Goal: Information Seeking & Learning: Learn about a topic

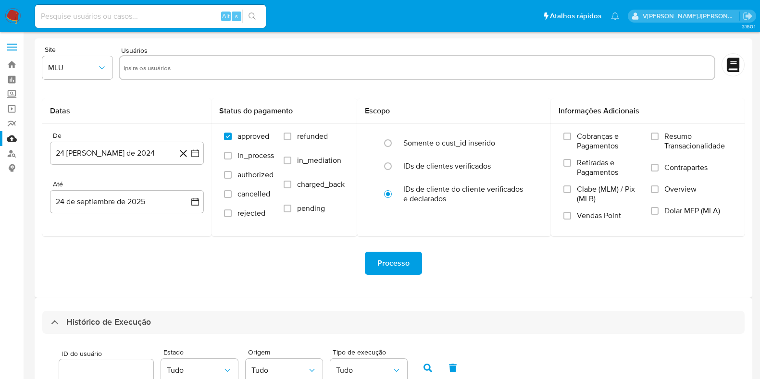
select select "100"
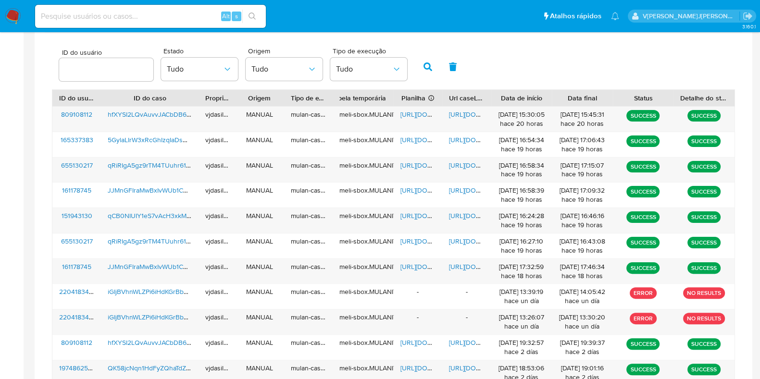
click at [113, 16] on input at bounding box center [150, 16] width 231 height 12
paste input "qCB0NIUIY1eS7vAcH3xkM7Qk"
type input "qCB0NIUIY1eS7vAcH3xkM7Qk"
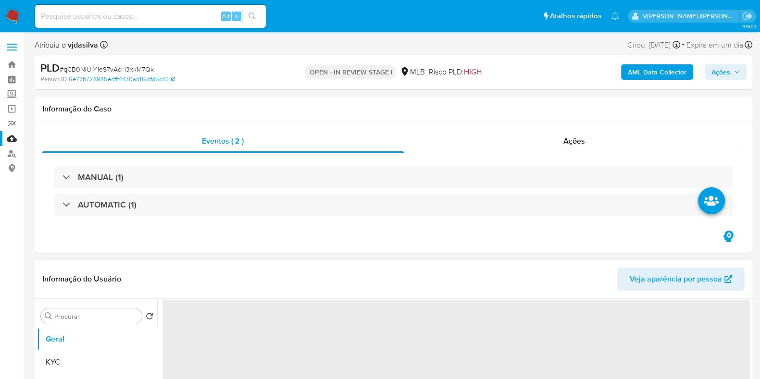
select select "10"
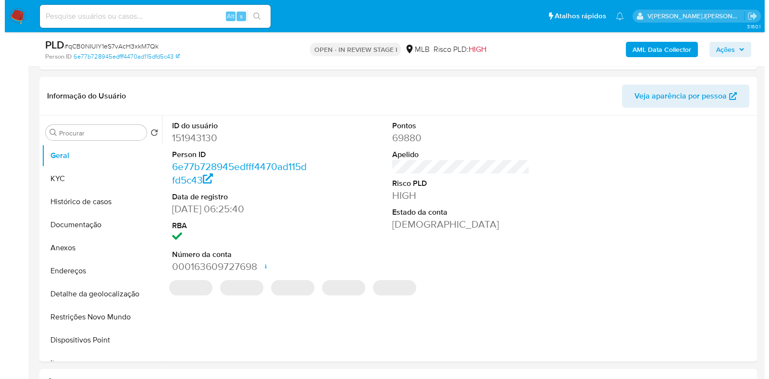
scroll to position [164, 0]
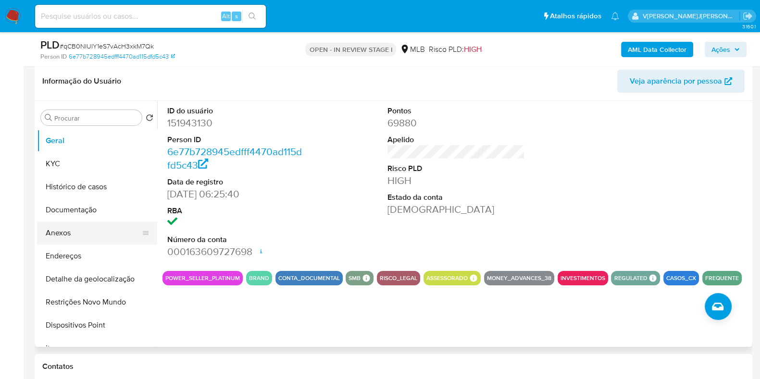
click at [116, 232] on button "Anexos" at bounding box center [93, 233] width 112 height 23
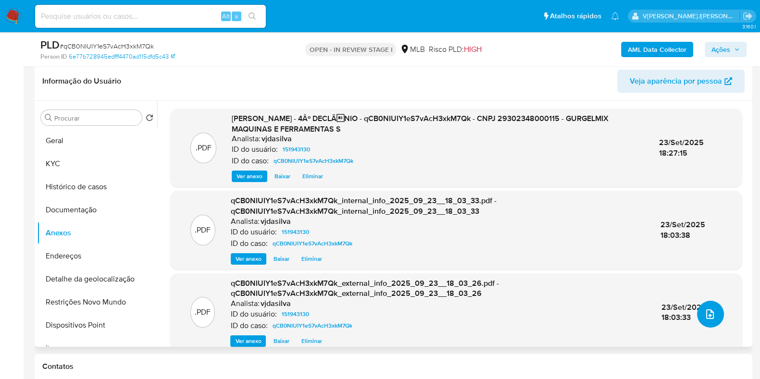
click at [706, 311] on icon "upload-file" at bounding box center [710, 315] width 12 height 12
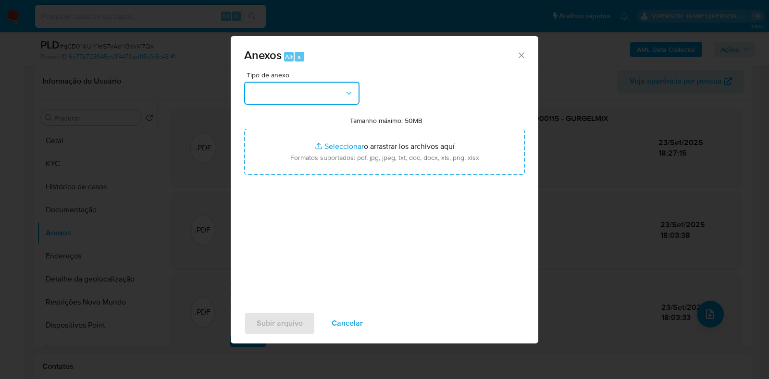
click at [344, 88] on icon "button" at bounding box center [349, 93] width 10 height 10
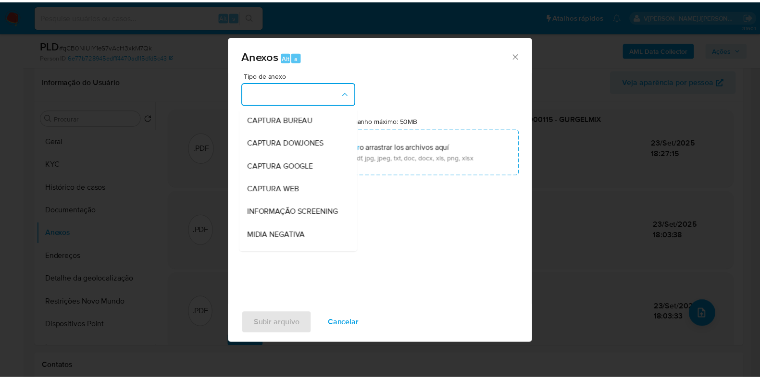
scroll to position [148, 0]
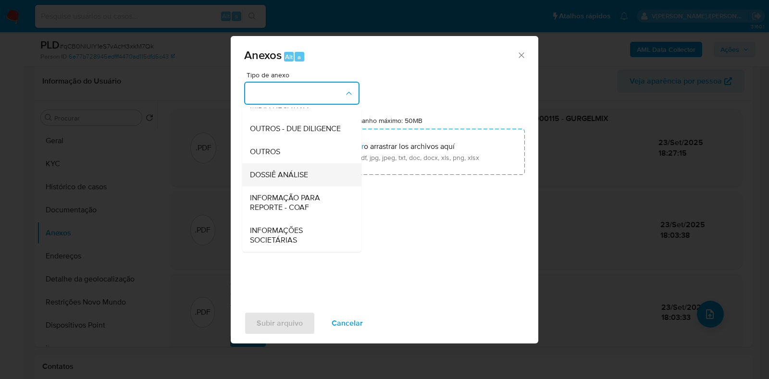
click at [308, 174] on span "DOSSIÊ ANÁLISE" at bounding box center [279, 175] width 58 height 10
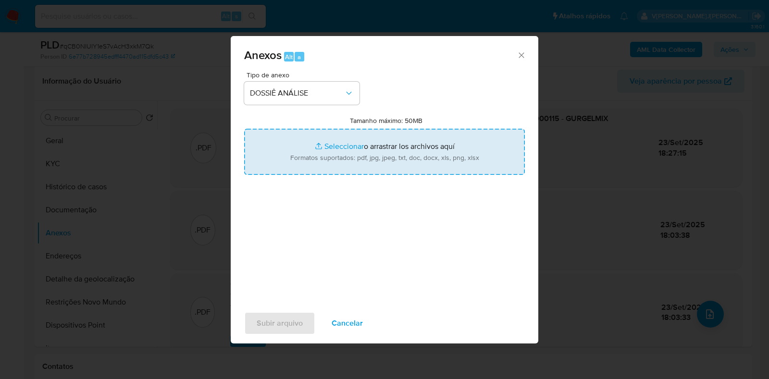
type input "C:\fakepath\4º DECLÍNIO - qCB0NIUIY1eS7vAcH3xkM7Qk - CNPJ 29302348000115 - GURG…"
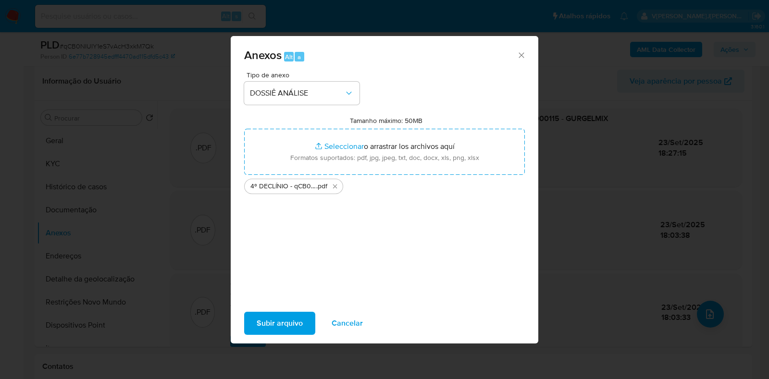
click at [270, 319] on span "Subir arquivo" at bounding box center [280, 323] width 46 height 21
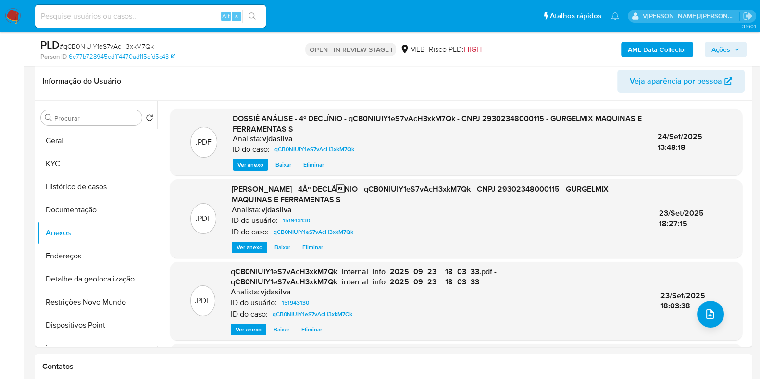
click at [722, 53] on span "Ações" at bounding box center [720, 49] width 19 height 15
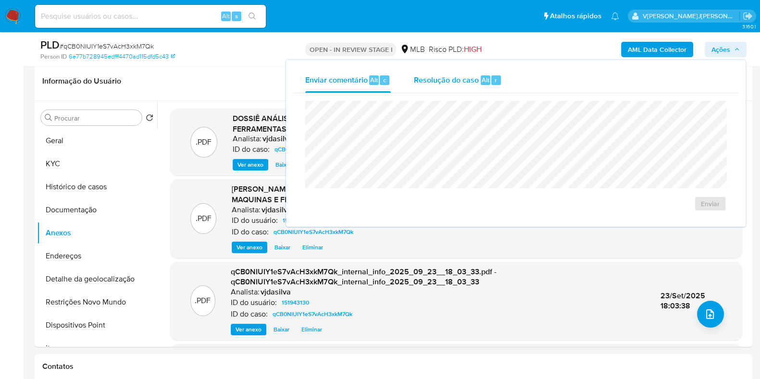
click at [416, 78] on span "Resolução do caso" at bounding box center [446, 79] width 65 height 11
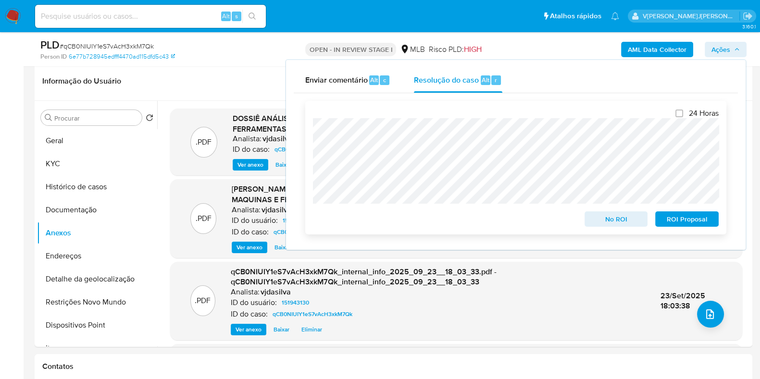
click at [606, 222] on span "No ROI" at bounding box center [616, 218] width 50 height 13
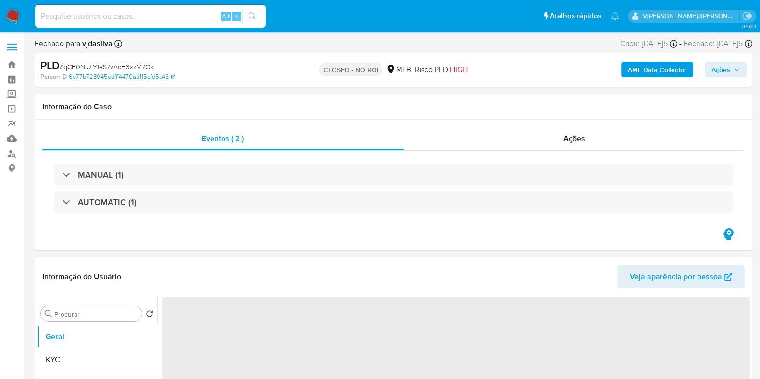
select select "10"
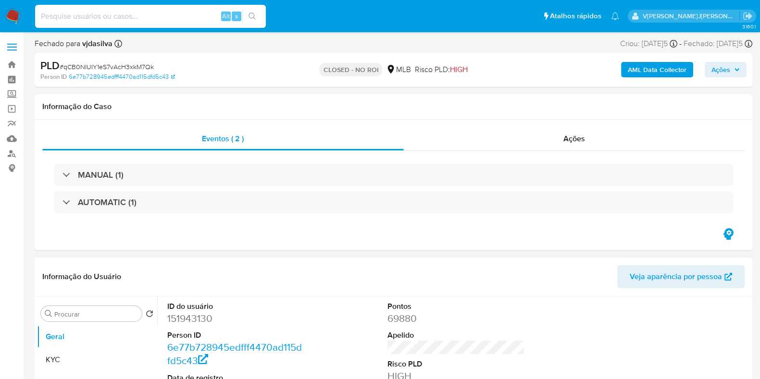
click at [175, 17] on input at bounding box center [150, 16] width 231 height 12
paste input "qRiRIgA5gz9rTM4TUuhr61Ox"
type input "qRiRIgA5gz9rTM4TUuhr61Ox"
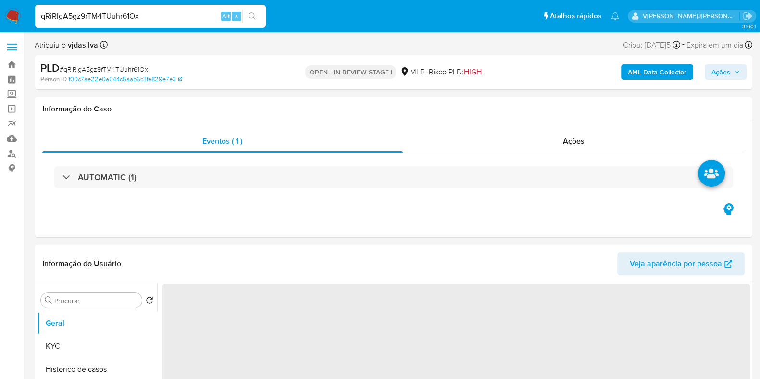
select select "10"
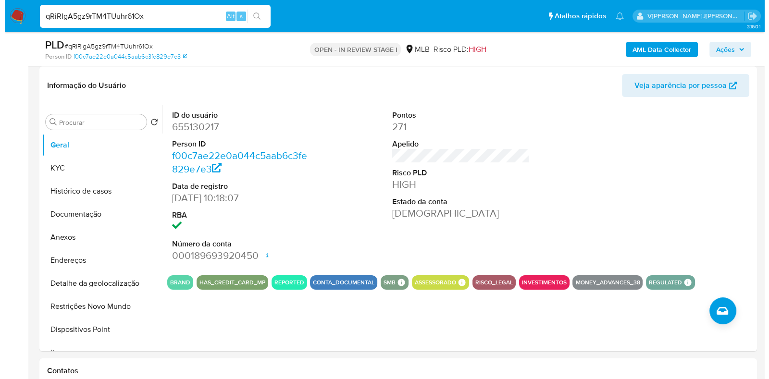
scroll to position [147, 0]
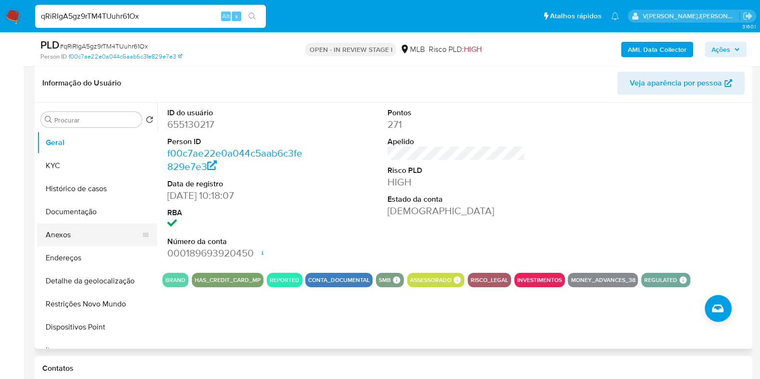
click at [77, 235] on button "Anexos" at bounding box center [93, 235] width 112 height 23
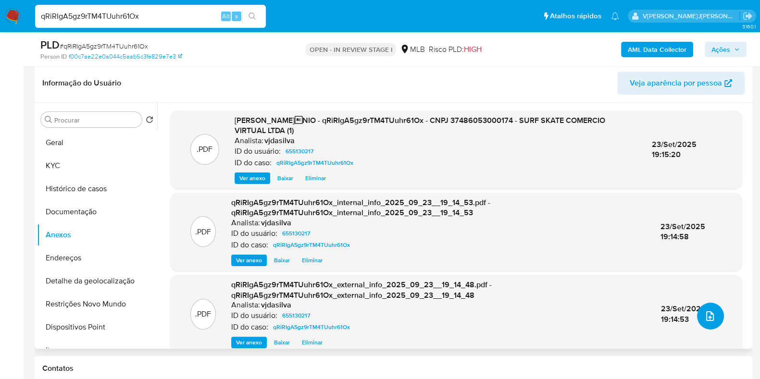
click at [698, 311] on button "upload-file" at bounding box center [710, 316] width 27 height 27
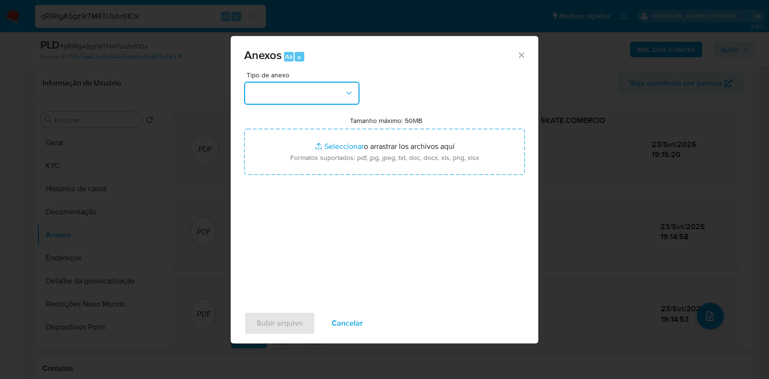
click at [357, 93] on button "button" at bounding box center [301, 93] width 115 height 23
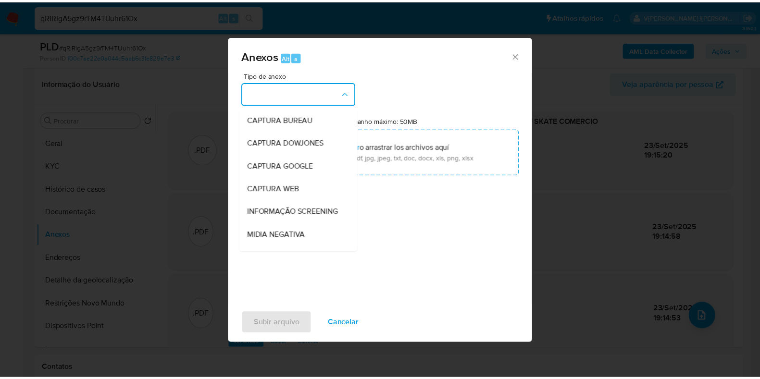
scroll to position [148, 0]
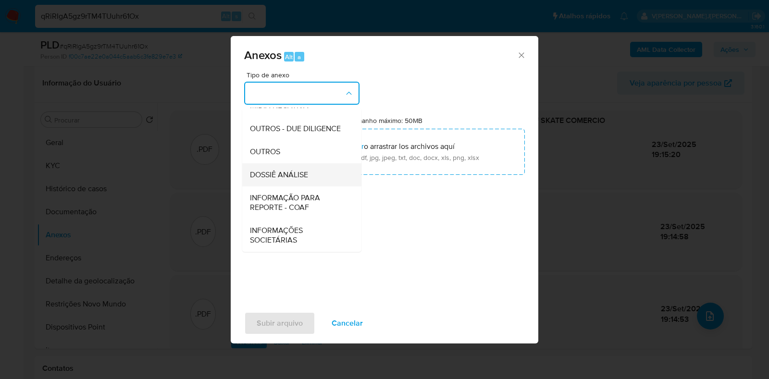
click at [316, 172] on div "DOSSIÊ ANÁLISE" at bounding box center [299, 174] width 98 height 23
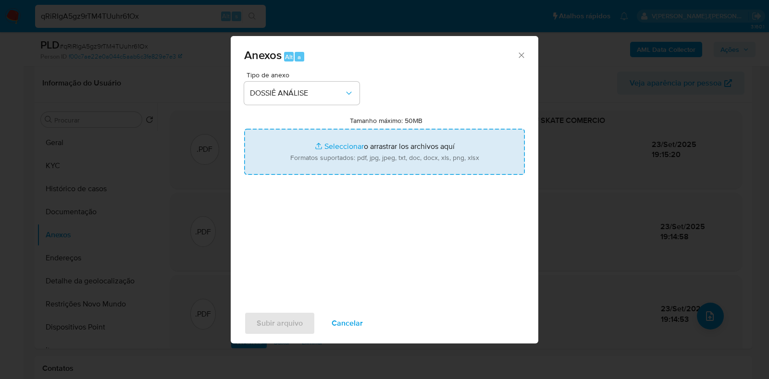
type input "C:\fakepath\DECLÍNIO - qRiRIgA5gz9rTM4TUuhr61Ox - CNPJ 37486053000174 - SURF SK…"
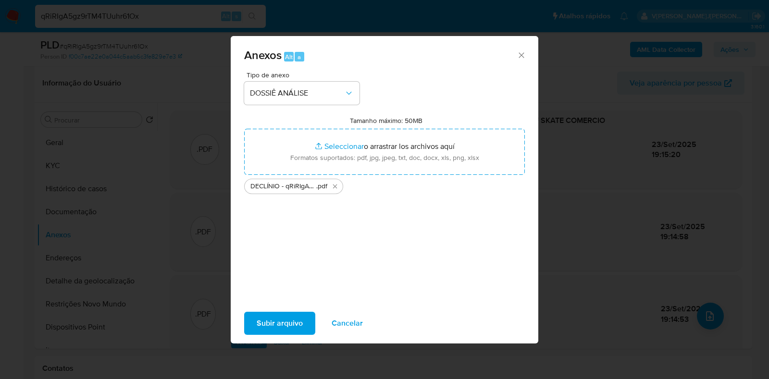
click at [276, 326] on span "Subir arquivo" at bounding box center [280, 323] width 46 height 21
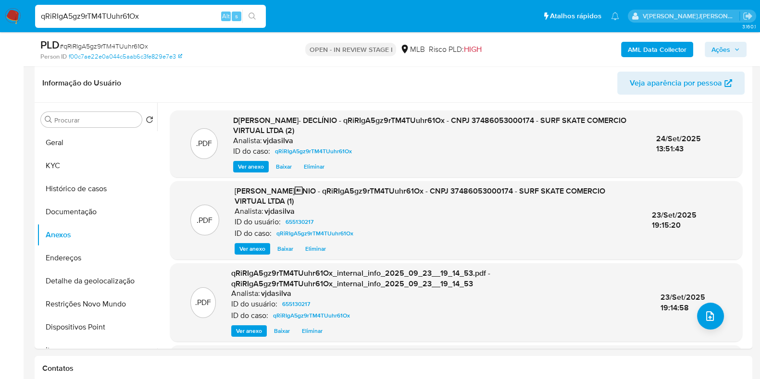
click at [718, 51] on span "Ações" at bounding box center [720, 49] width 19 height 15
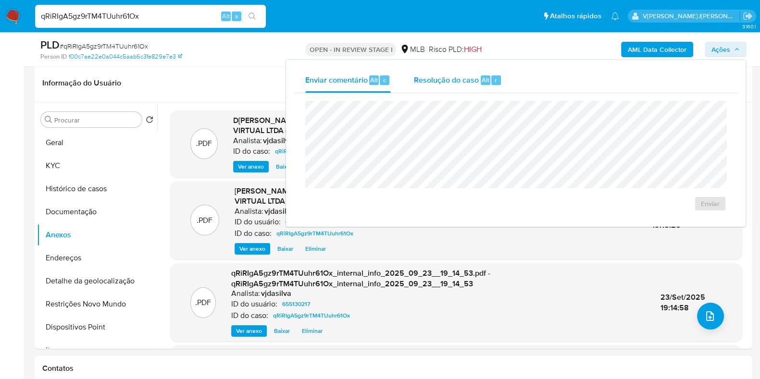
click at [415, 69] on div "Resolução do caso Alt r" at bounding box center [458, 80] width 88 height 25
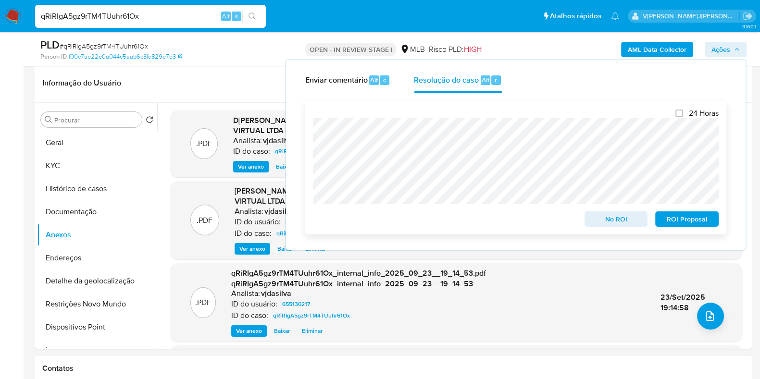
click at [629, 213] on span "No ROI" at bounding box center [616, 218] width 50 height 13
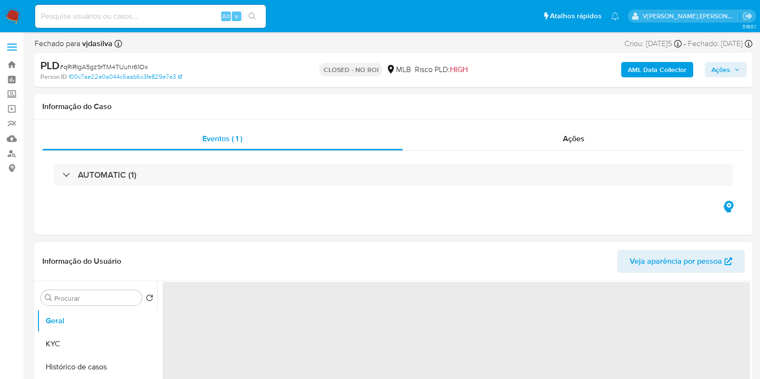
select select "10"
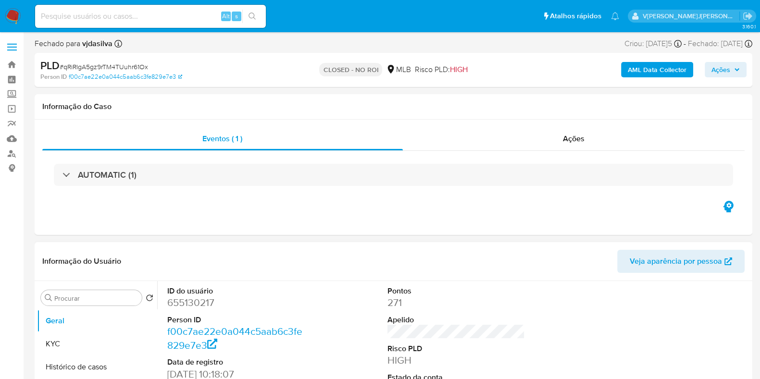
click at [206, 15] on input at bounding box center [150, 16] width 231 height 12
paste input "qCB0NIUIY1eS7vAcH3xkM7Qk"
type input "qCB0NIUIY1eS7vAcH3xkM7Qk"
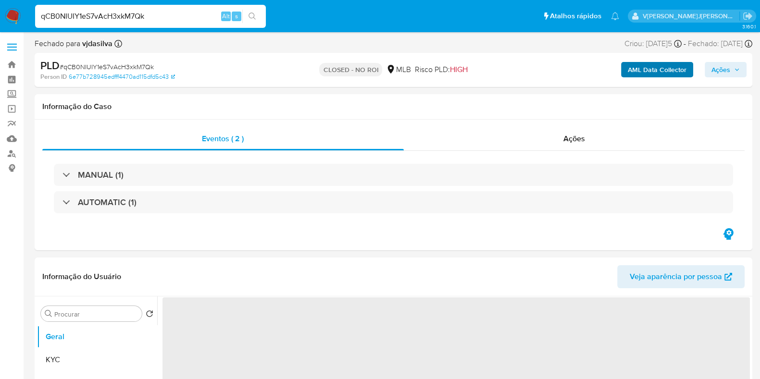
select select "10"
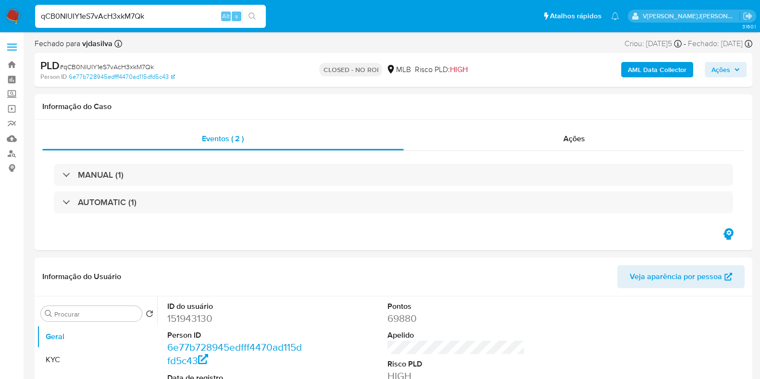
click at [163, 20] on input "qCB0NIUIY1eS7vAcH3xkM7Qk" at bounding box center [150, 16] width 231 height 12
paste input "JJMnGFIraMwBxIvWUb1CCGyw"
type input "JJMnGFIraMwBxIvWUb1CCGyw"
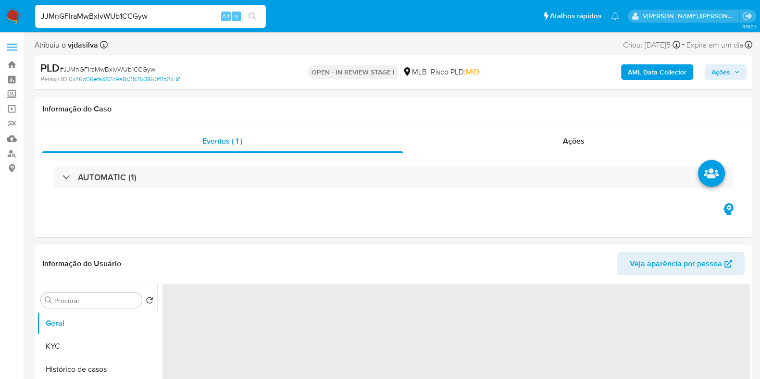
select select "10"
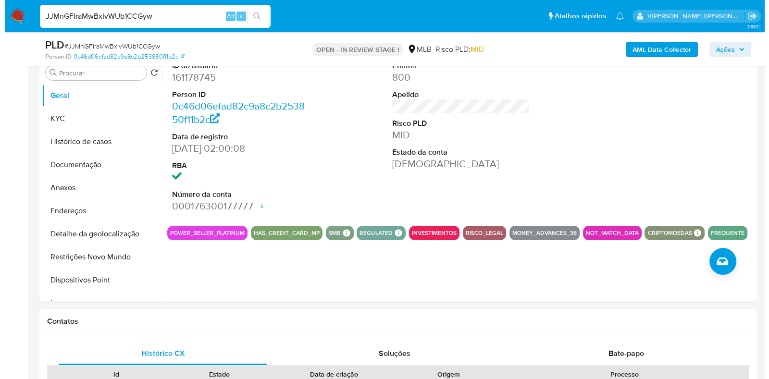
scroll to position [219, 0]
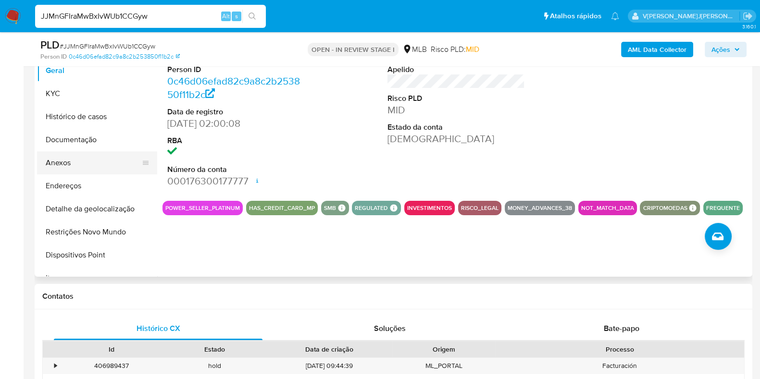
click at [97, 157] on button "Anexos" at bounding box center [93, 162] width 112 height 23
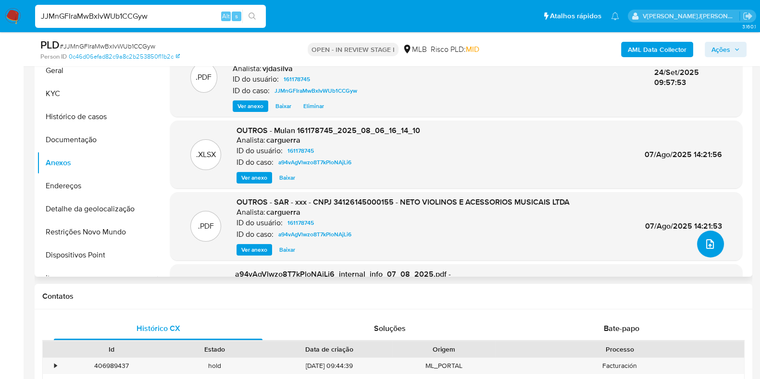
click at [707, 246] on icon "upload-file" at bounding box center [710, 244] width 12 height 12
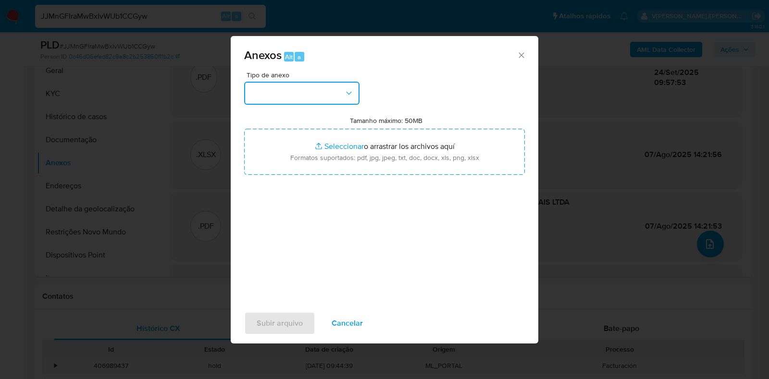
click at [350, 96] on icon "button" at bounding box center [349, 93] width 10 height 10
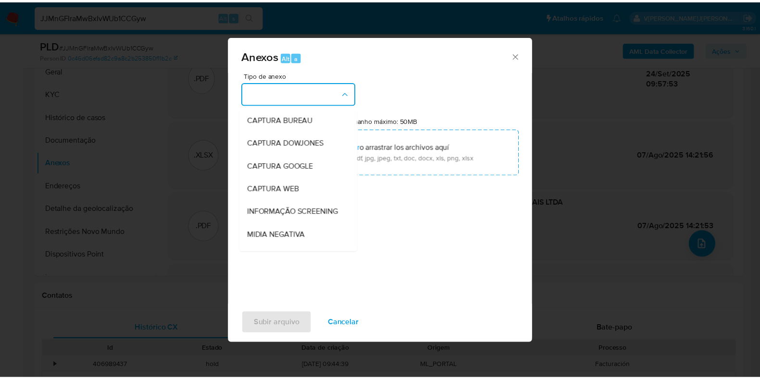
scroll to position [148, 0]
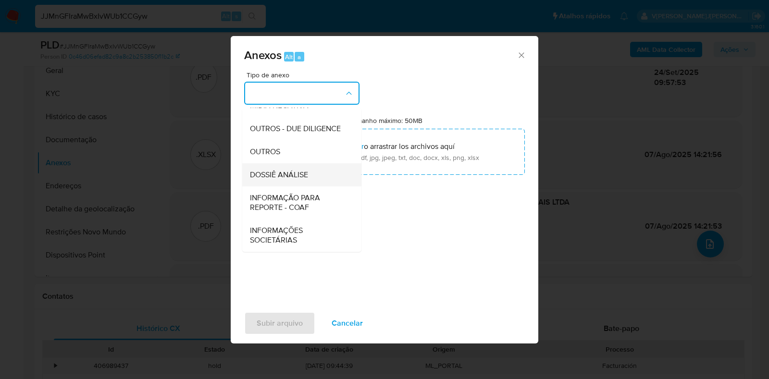
click at [302, 176] on span "DOSSIÊ ANÁLISE" at bounding box center [279, 175] width 58 height 10
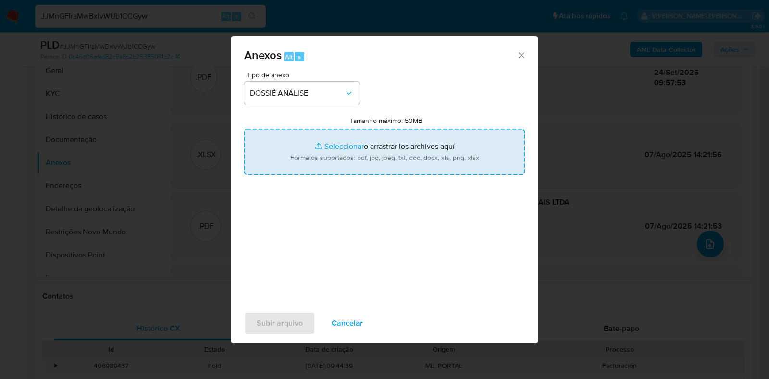
type input "C:\fakepath\DECLÍNIO - JJMnGFIraMwBxIvWUb1CCGyw - CNPJ 34126145000155 - NETO VI…"
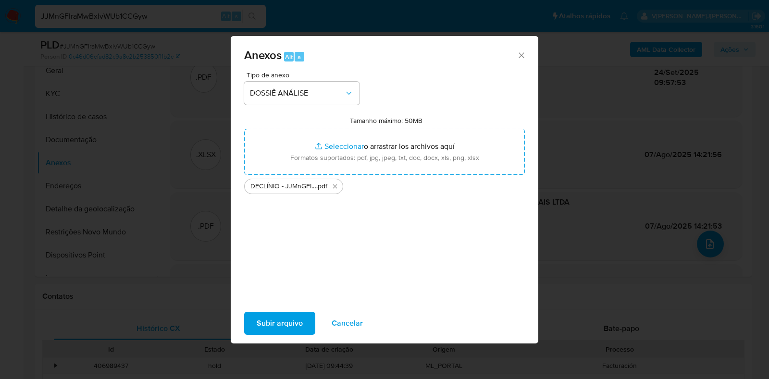
click at [288, 323] on span "Subir arquivo" at bounding box center [280, 323] width 46 height 21
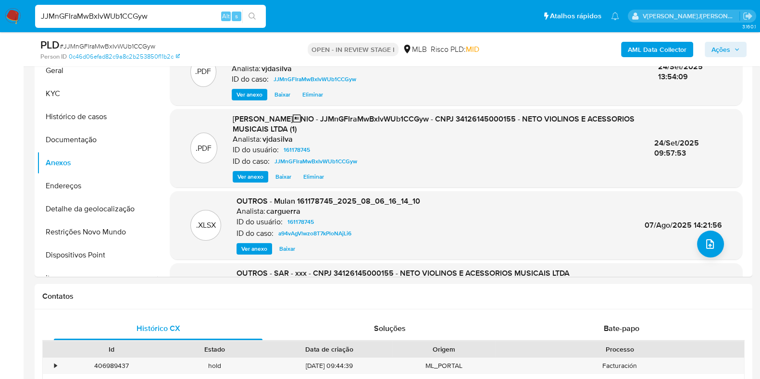
click at [719, 46] on span "Ações" at bounding box center [720, 49] width 19 height 15
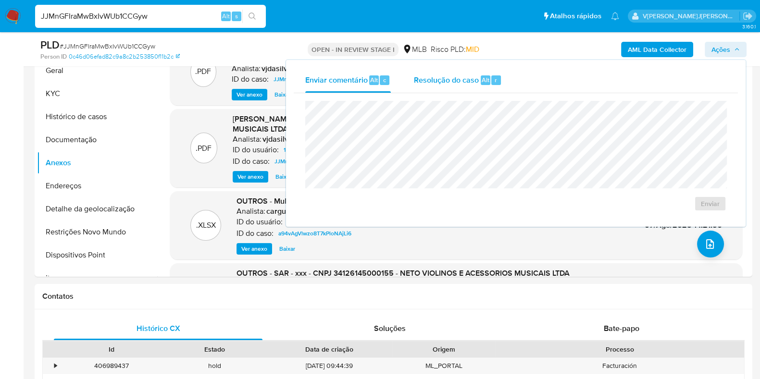
click at [433, 80] on span "Resolução do caso" at bounding box center [446, 79] width 65 height 11
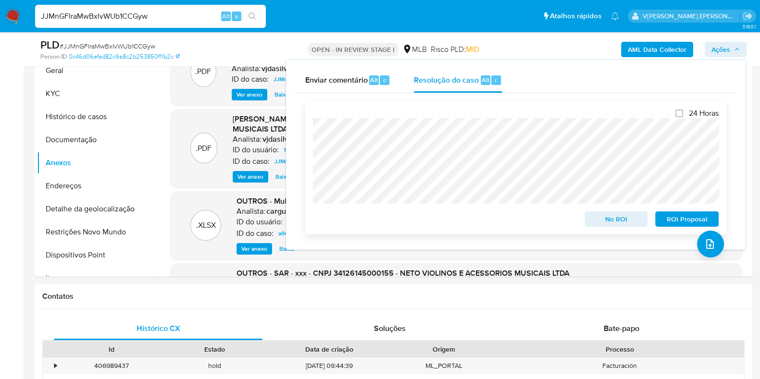
click at [621, 223] on span "No ROI" at bounding box center [616, 218] width 50 height 13
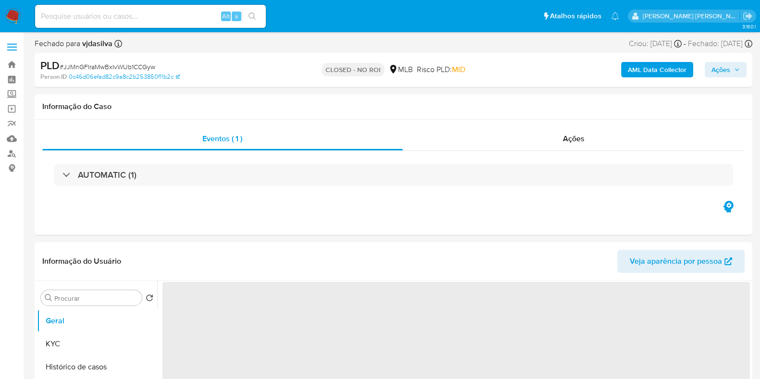
select select "10"
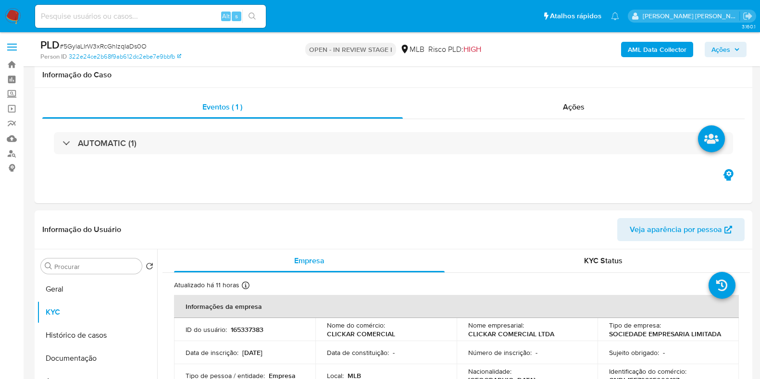
select select "10"
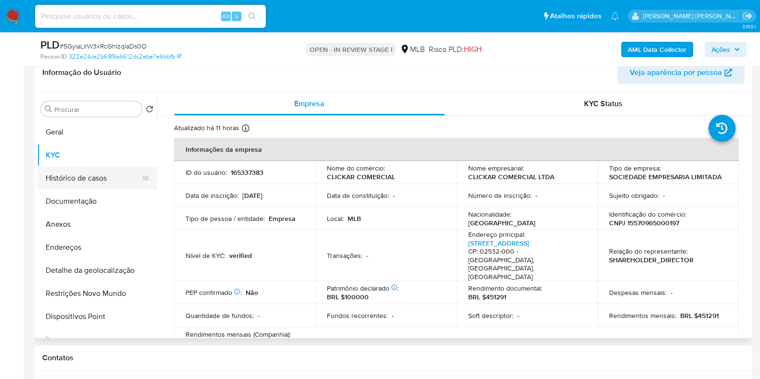
scroll to position [37, 0]
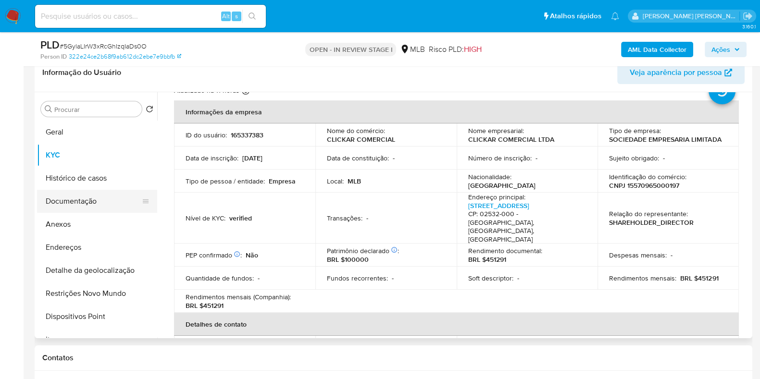
click at [79, 191] on button "Documentação" at bounding box center [93, 201] width 112 height 23
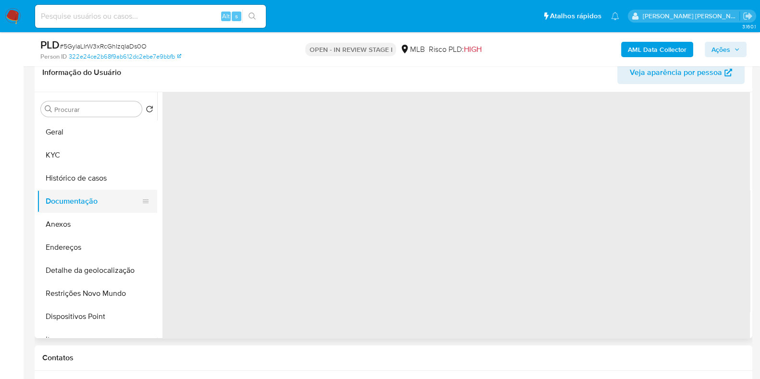
scroll to position [0, 0]
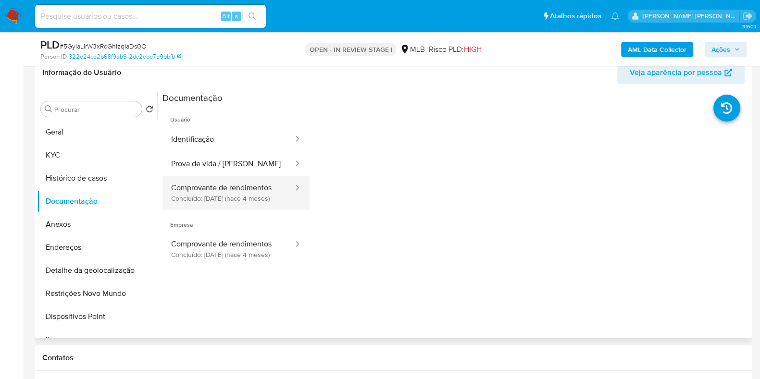
click at [233, 192] on button "Comprovante de rendimentos Concluído: [DATE] (hace 4 meses)" at bounding box center [228, 192] width 132 height 33
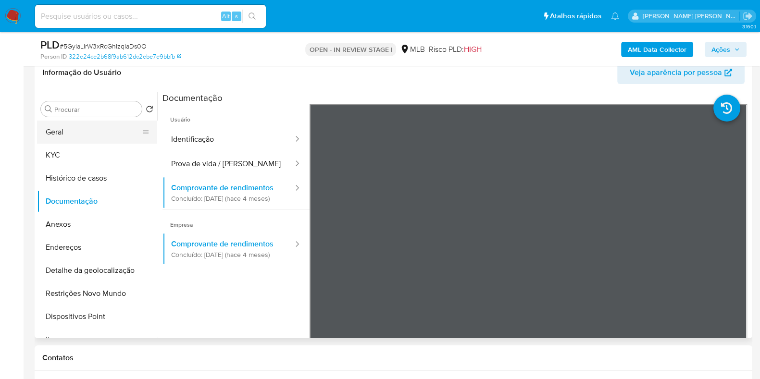
click at [124, 128] on button "Geral" at bounding box center [93, 132] width 112 height 23
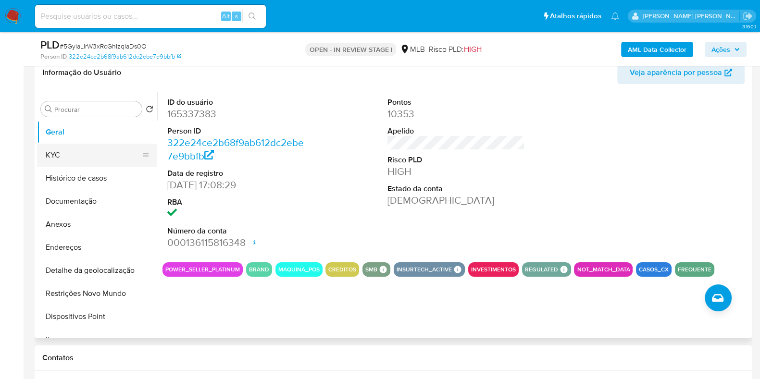
click at [96, 159] on button "KYC" at bounding box center [93, 155] width 112 height 23
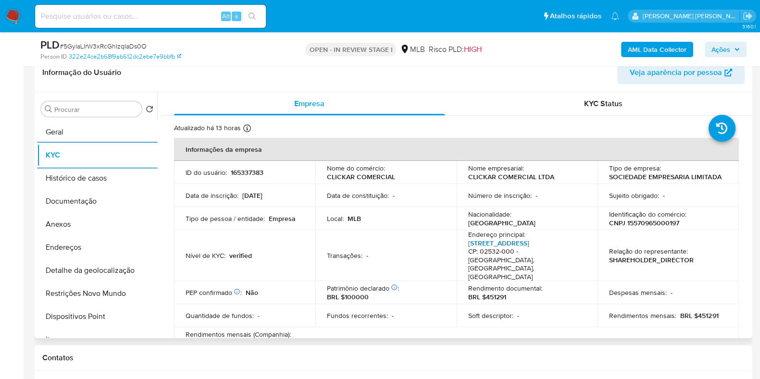
click at [505, 247] on link "[STREET_ADDRESS]" at bounding box center [498, 243] width 61 height 10
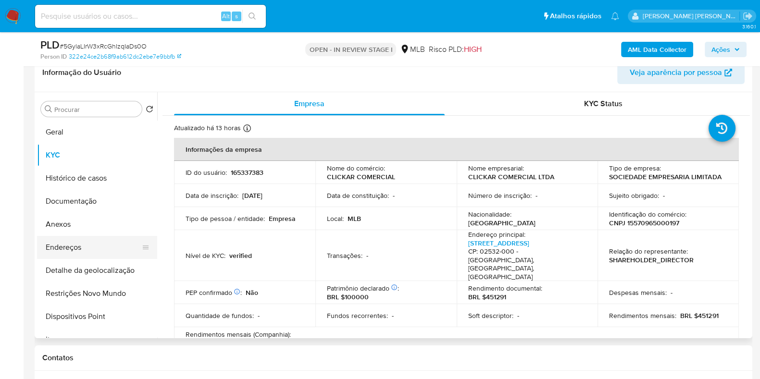
click at [87, 249] on button "Endereços" at bounding box center [93, 247] width 112 height 23
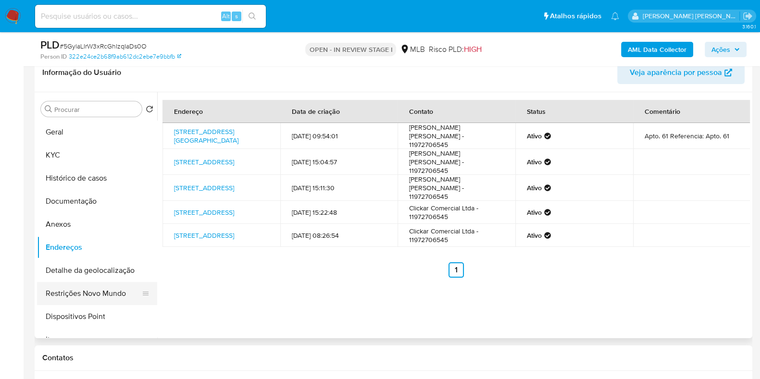
click at [106, 283] on button "Restrições Novo Mundo" at bounding box center [93, 293] width 112 height 23
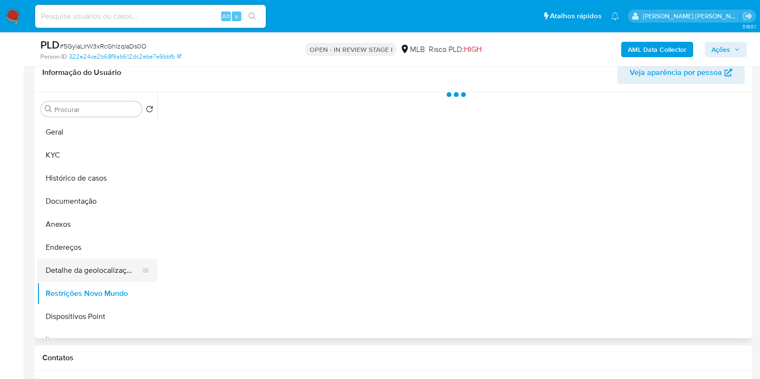
click at [95, 265] on button "Detalhe da geolocalização" at bounding box center [93, 270] width 112 height 23
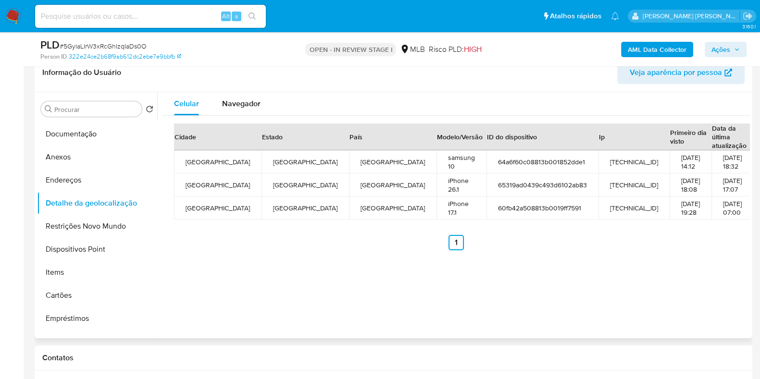
scroll to position [68, 0]
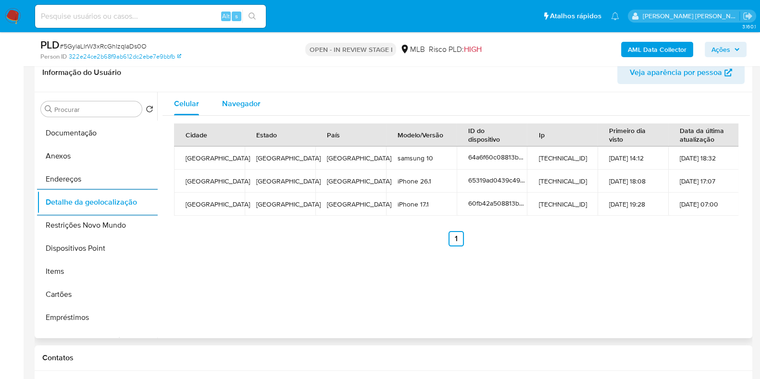
click at [238, 107] on span "Navegador" at bounding box center [241, 103] width 38 height 11
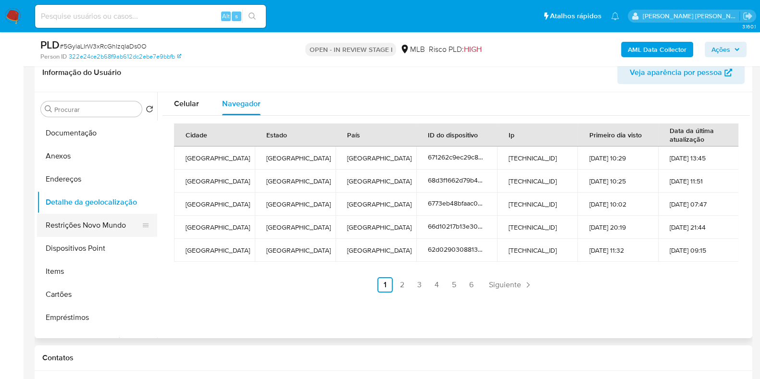
click at [96, 232] on button "Restrições Novo Mundo" at bounding box center [93, 225] width 112 height 23
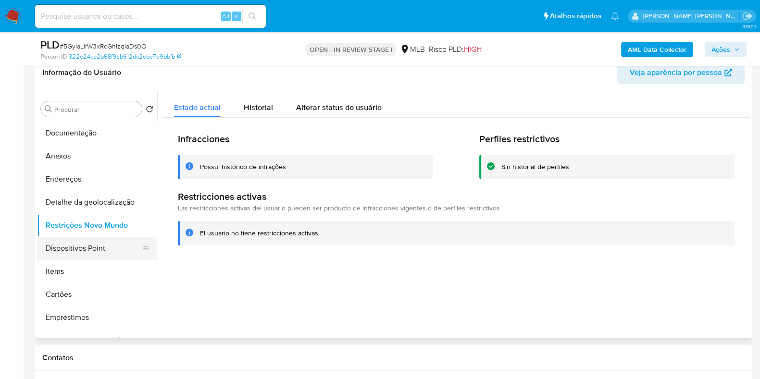
click at [88, 237] on button "Dispositivos Point" at bounding box center [93, 248] width 112 height 23
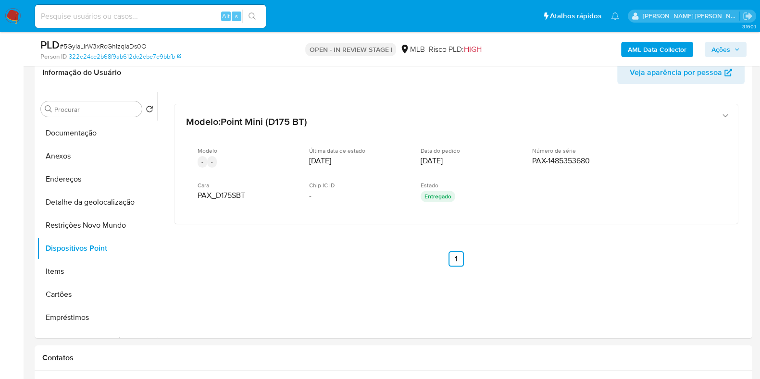
scroll to position [0, 0]
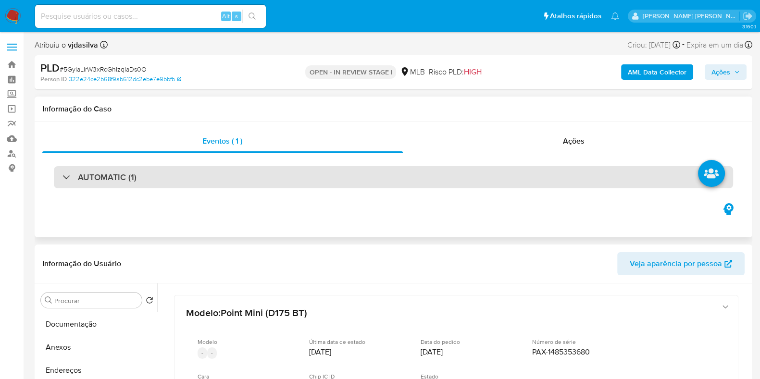
click at [362, 182] on div "AUTOMATIC (1)" at bounding box center [393, 177] width 679 height 22
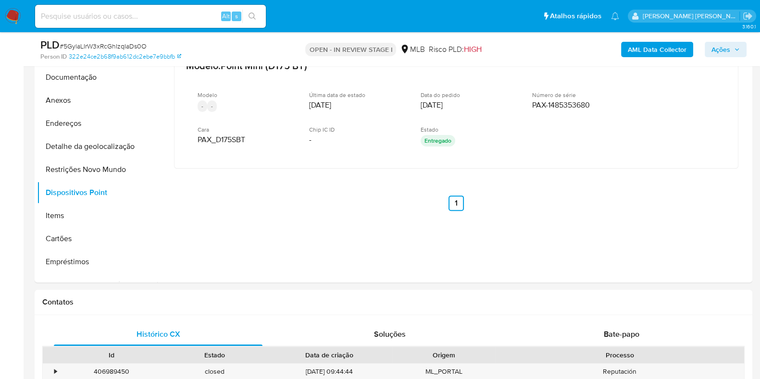
scroll to position [454, 0]
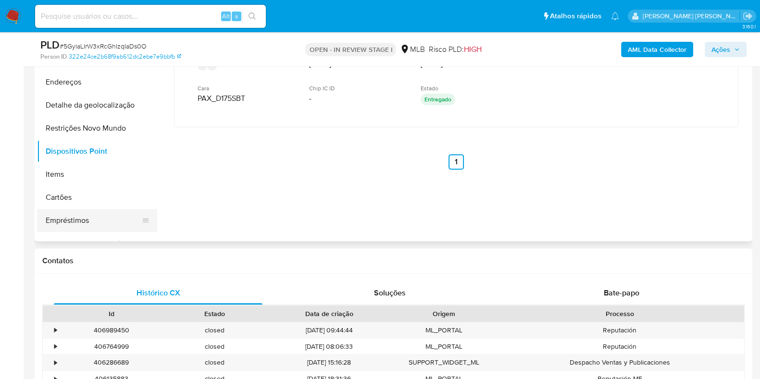
click at [100, 222] on button "Empréstimos" at bounding box center [93, 220] width 112 height 23
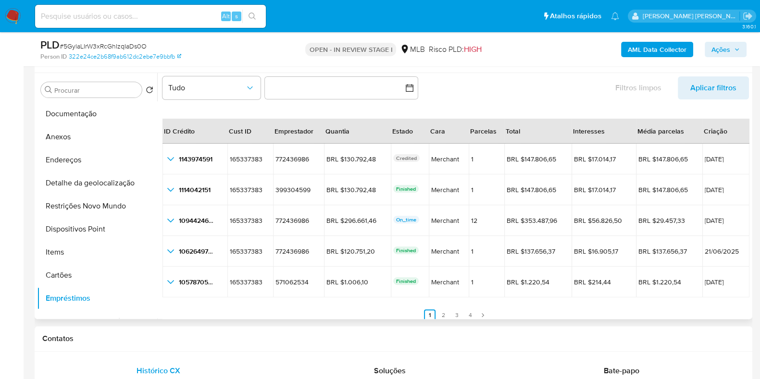
scroll to position [22, 0]
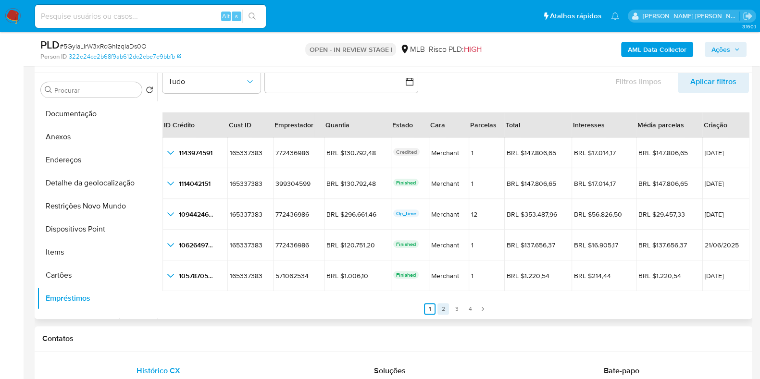
click at [441, 309] on link "2" at bounding box center [443, 309] width 12 height 12
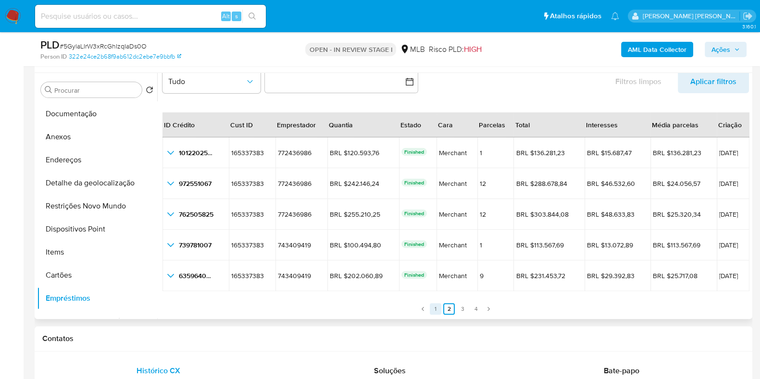
click at [434, 306] on link "1" at bounding box center [436, 309] width 12 height 12
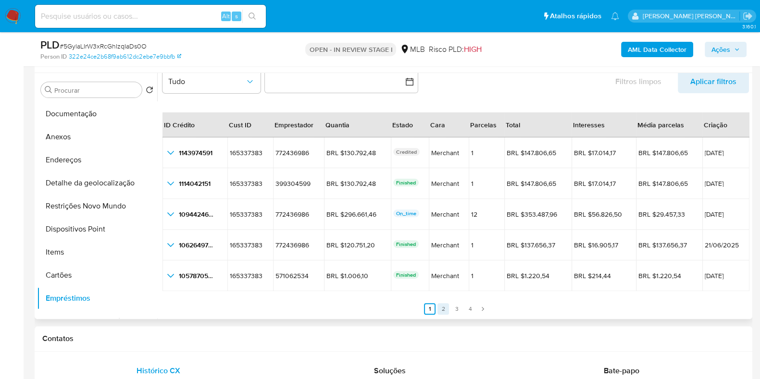
click at [445, 309] on link "2" at bounding box center [443, 309] width 12 height 12
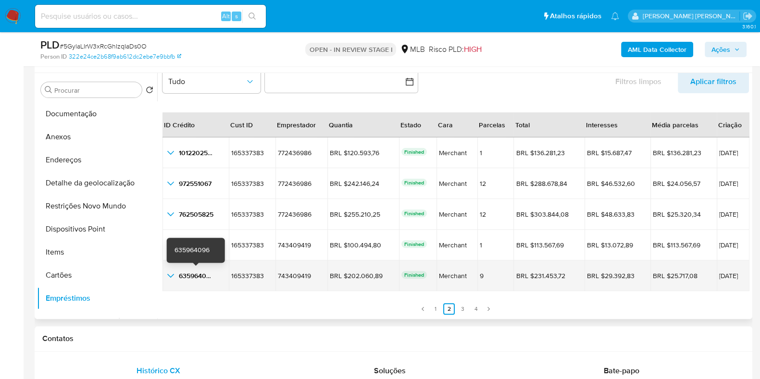
click at [199, 275] on span "635964096" at bounding box center [196, 276] width 35 height 10
click at [196, 278] on span "635964096" at bounding box center [196, 276] width 35 height 10
click at [719, 273] on span "20/03/2024" at bounding box center [733, 276] width 28 height 7
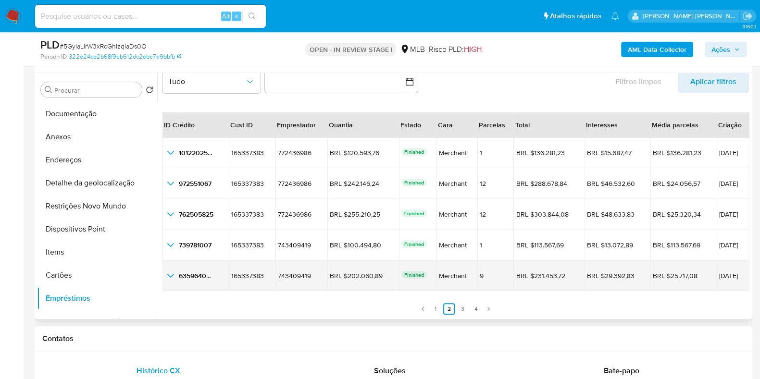
click at [719, 273] on span "20/03/2024" at bounding box center [733, 276] width 28 height 7
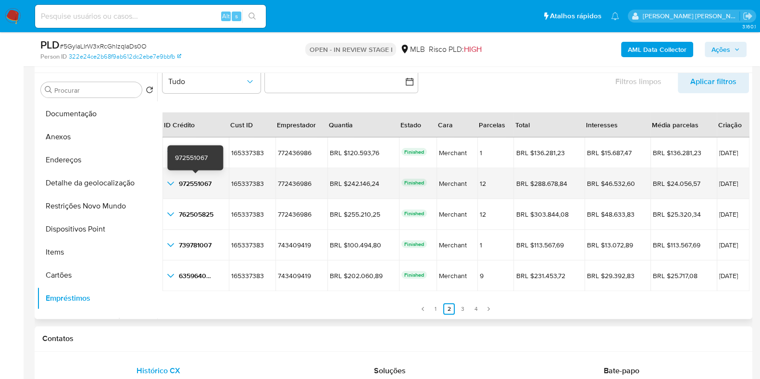
click at [196, 179] on span "972551067" at bounding box center [195, 184] width 33 height 10
click at [719, 181] on span "19/03/2025" at bounding box center [733, 183] width 28 height 7
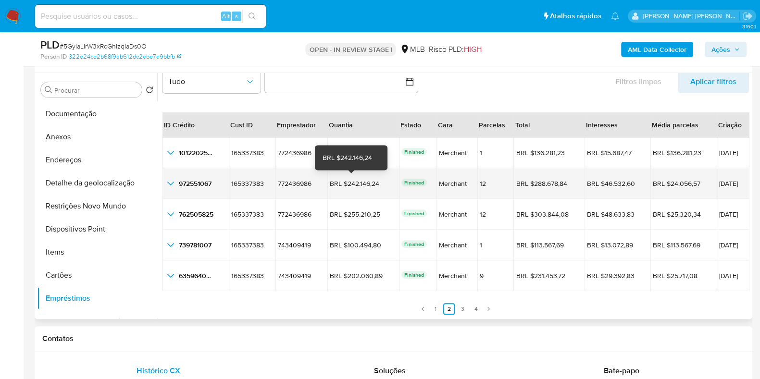
click at [363, 186] on div "BRL $242.146,24" at bounding box center [357, 183] width 54 height 9
click at [169, 183] on icon "button_show_hidden_detail_by_id_1" at bounding box center [171, 184] width 12 height 12
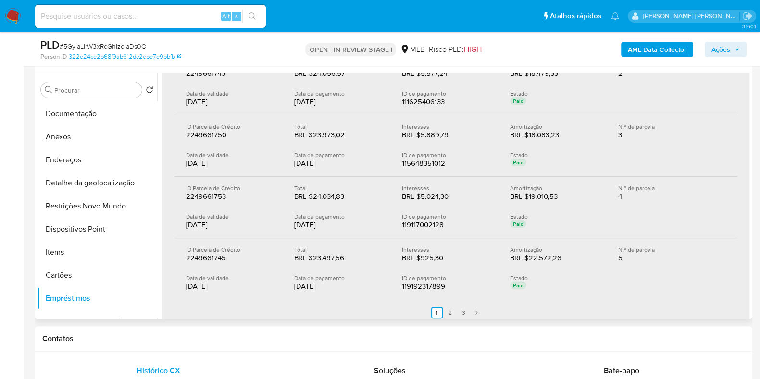
scroll to position [235, 0]
drag, startPoint x: 336, startPoint y: 284, endPoint x: 294, endPoint y: 281, distance: 41.4
click at [294, 281] on div "24/07/2025" at bounding box center [340, 285] width 93 height 10
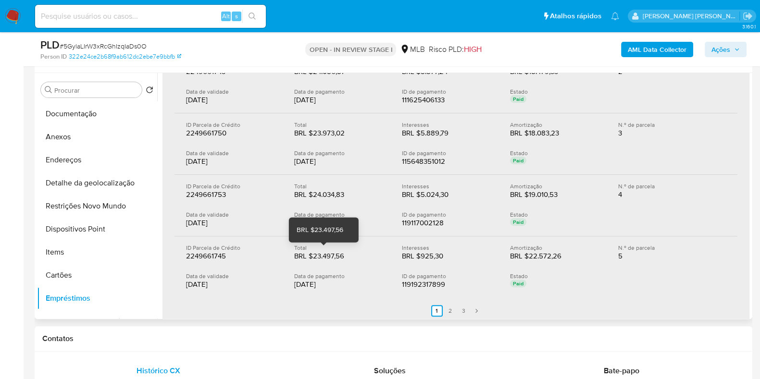
drag, startPoint x: 344, startPoint y: 254, endPoint x: 312, endPoint y: 254, distance: 31.7
click at [312, 254] on div "BRL $23.497,56" at bounding box center [325, 256] width 62 height 10
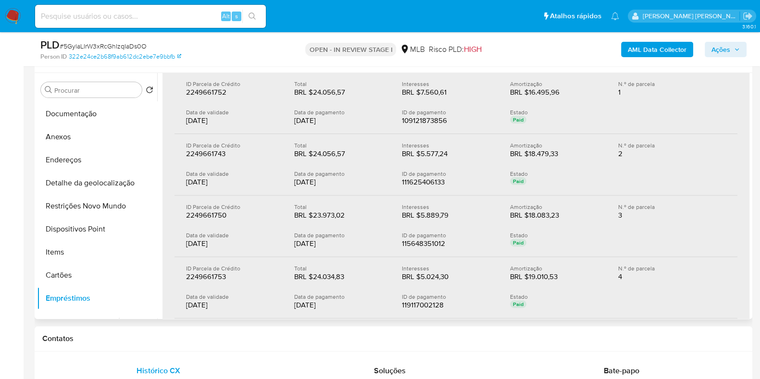
scroll to position [0, 0]
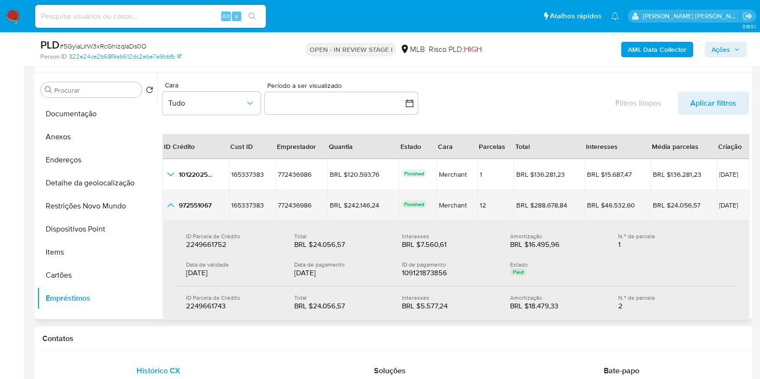
click at [168, 205] on icon "button_show_hidden_detail_by_id_1" at bounding box center [170, 205] width 7 height 4
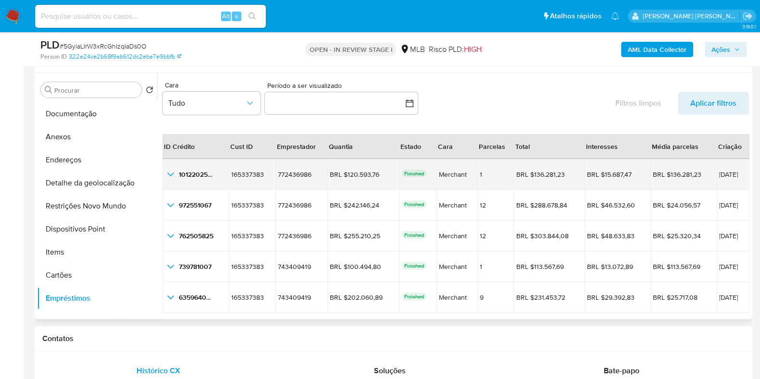
click at [172, 173] on icon "button_show_hidden_detail_by_id_0" at bounding box center [170, 175] width 7 height 4
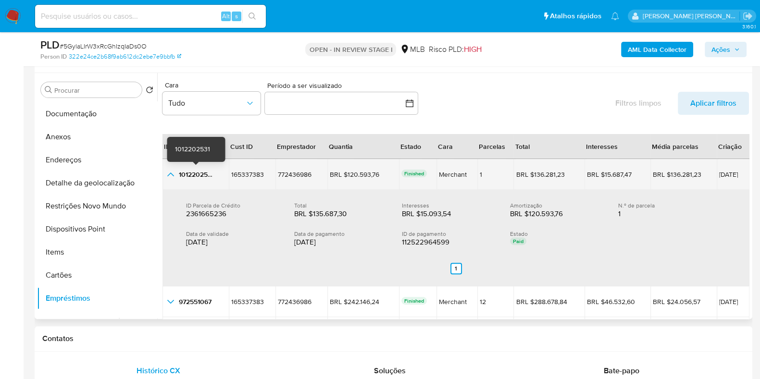
click at [195, 173] on span "1012202531" at bounding box center [196, 175] width 35 height 10
click at [719, 174] on span "30/04/2025" at bounding box center [733, 174] width 28 height 7
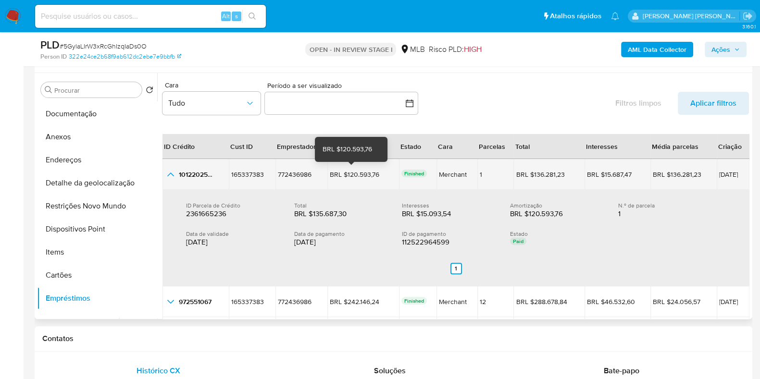
click at [349, 175] on div "BRL $120.593,76" at bounding box center [357, 174] width 54 height 9
click at [169, 176] on icon "button_show_hidden_detail_by_id_0" at bounding box center [171, 175] width 12 height 12
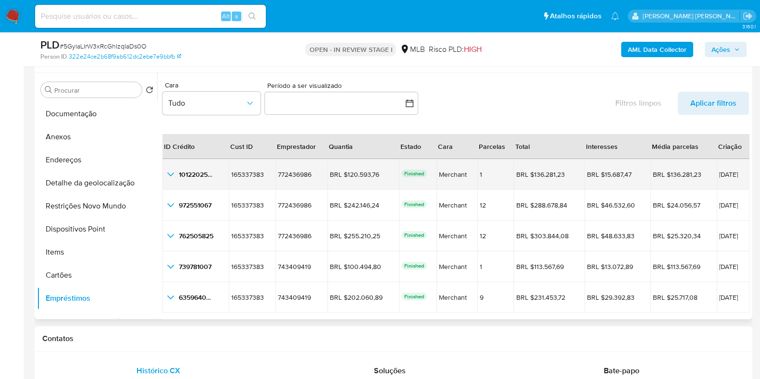
click at [169, 176] on icon "button_show_hidden_detail_by_id_0" at bounding box center [171, 175] width 12 height 12
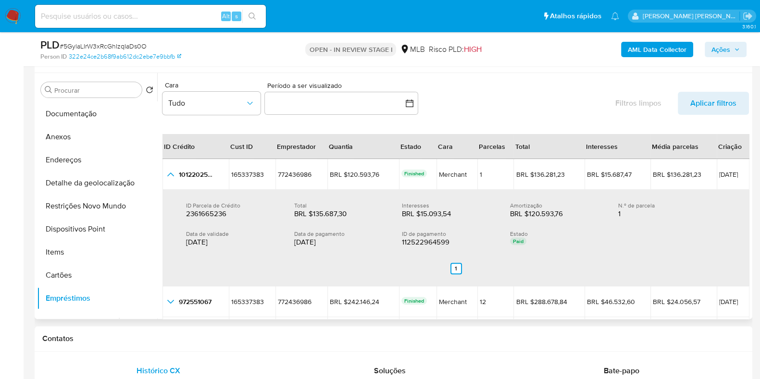
click at [264, 233] on div "Data de validade" at bounding box center [232, 233] width 93 height 7
drag, startPoint x: 751, startPoint y: 136, endPoint x: 748, endPoint y: 150, distance: 14.6
click at [748, 150] on div "Procurar Retornar ao pedido padrão Geral KYC Histórico de casos Documentação An…" at bounding box center [394, 196] width 718 height 246
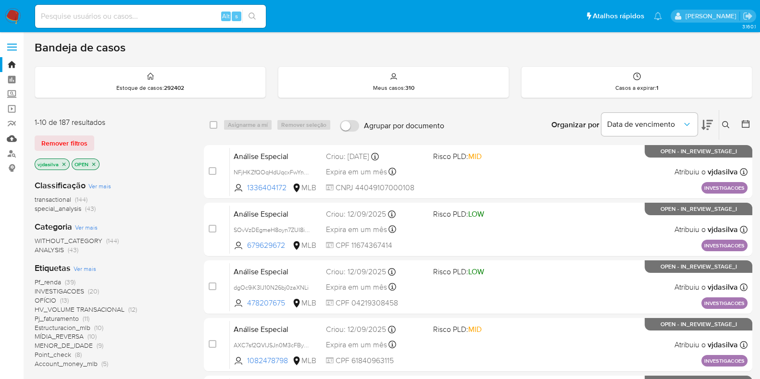
click at [12, 139] on link "Mulan" at bounding box center [57, 138] width 114 height 15
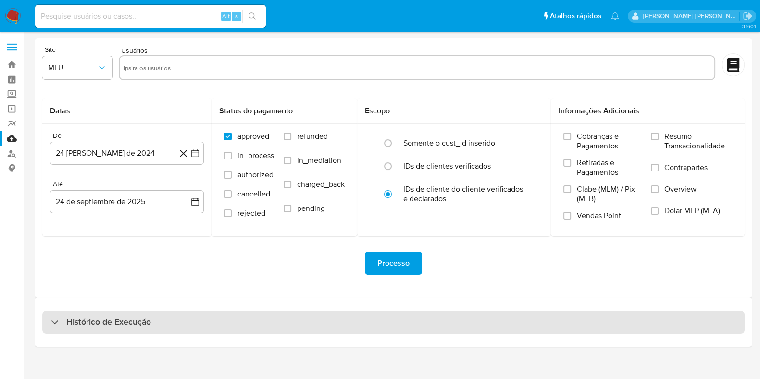
click at [146, 323] on h3 "Histórico de Execução" at bounding box center [108, 323] width 85 height 12
select select "10"
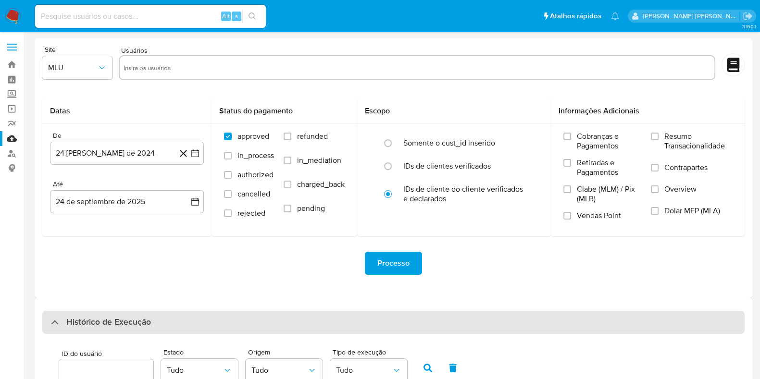
scroll to position [250, 0]
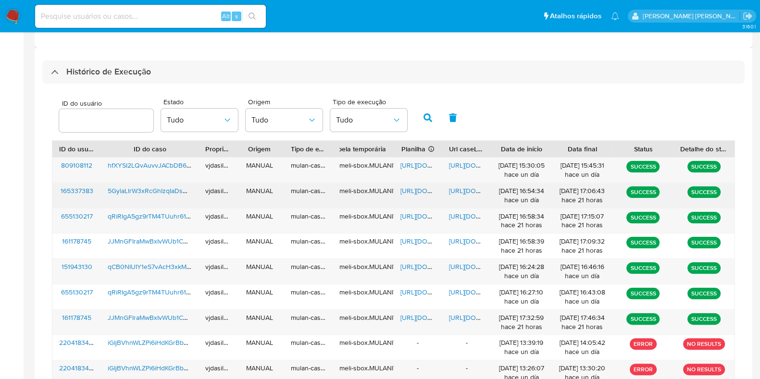
click at [171, 188] on span "5GylaLIrW3xRcGhIzqIaDs0O" at bounding box center [150, 191] width 85 height 10
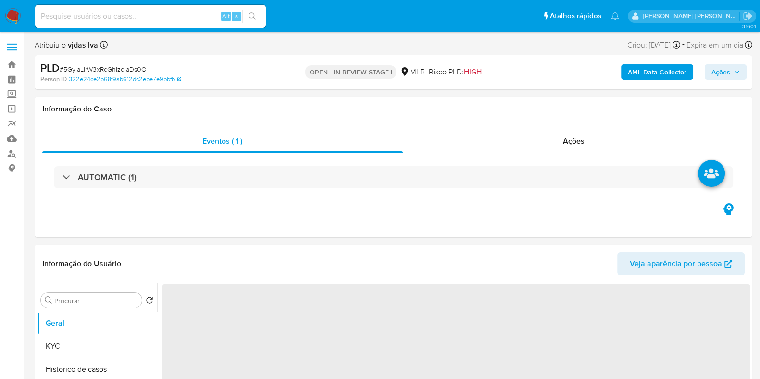
select select "10"
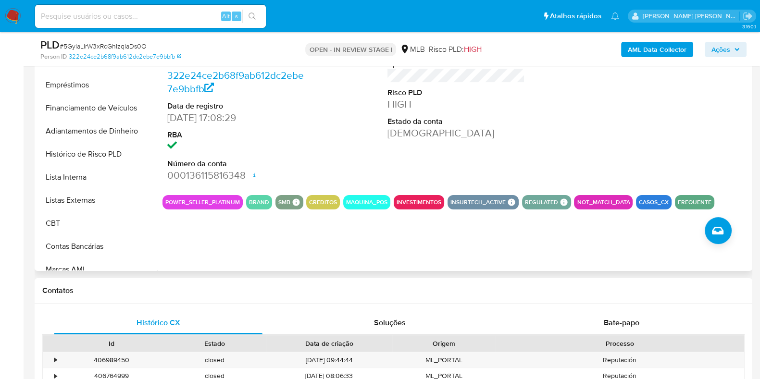
scroll to position [227, 0]
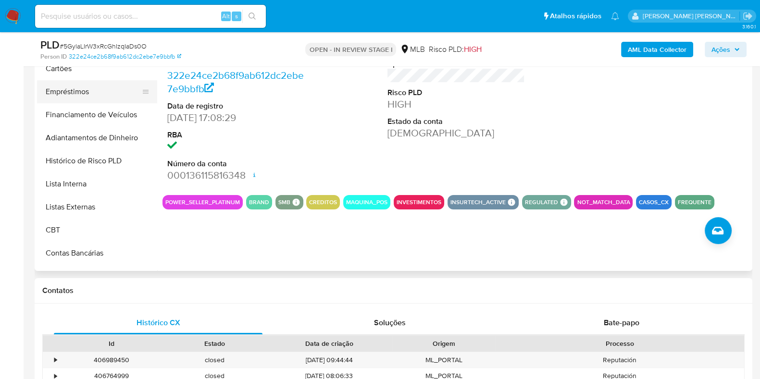
click at [79, 95] on button "Empréstimos" at bounding box center [93, 91] width 112 height 23
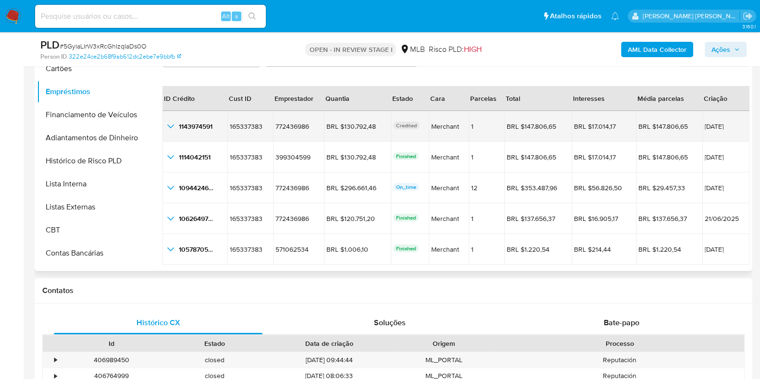
click at [238, 131] on td "165337383 165337383" at bounding box center [250, 126] width 46 height 31
click at [168, 126] on icon "button_show_hidden_detail_by_id_0" at bounding box center [171, 127] width 12 height 12
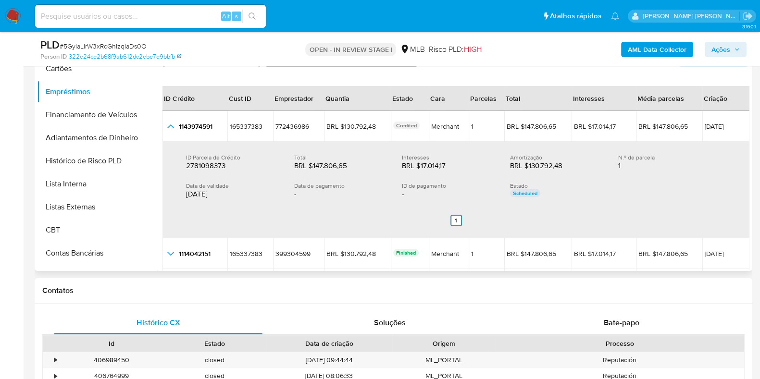
click at [217, 192] on div "[DATE]" at bounding box center [232, 194] width 93 height 10
click at [217, 192] on div "10/10/2025" at bounding box center [232, 194] width 93 height 10
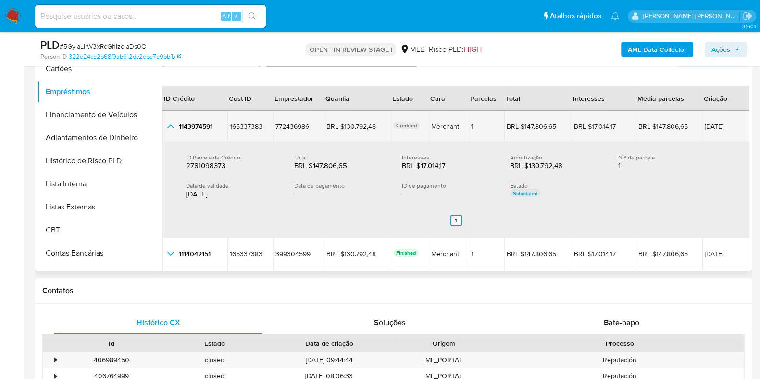
click at [173, 124] on icon "button_show_hidden_detail_by_id_0" at bounding box center [171, 127] width 12 height 12
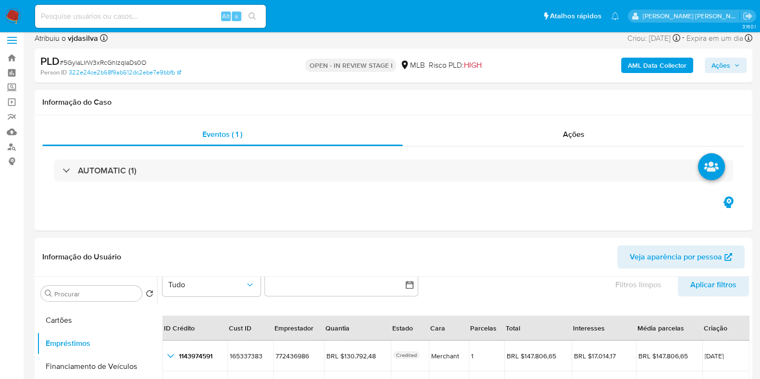
scroll to position [5, 0]
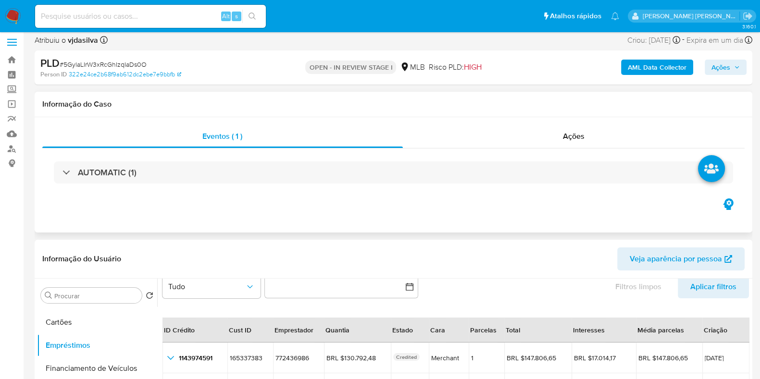
click at [193, 161] on div "AUTOMATIC (1)" at bounding box center [393, 173] width 702 height 48
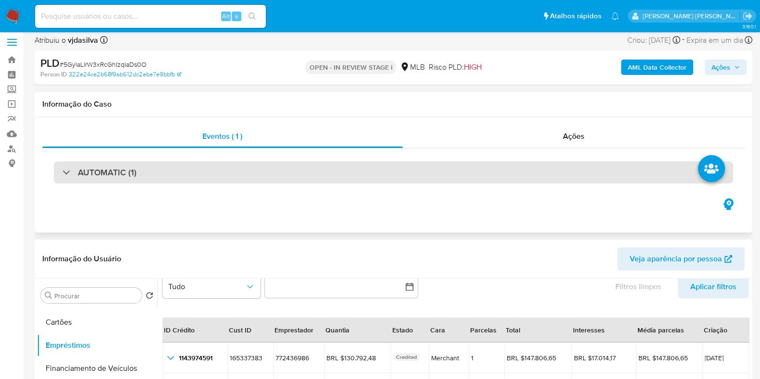
click at [192, 174] on div "AUTOMATIC (1)" at bounding box center [393, 173] width 679 height 22
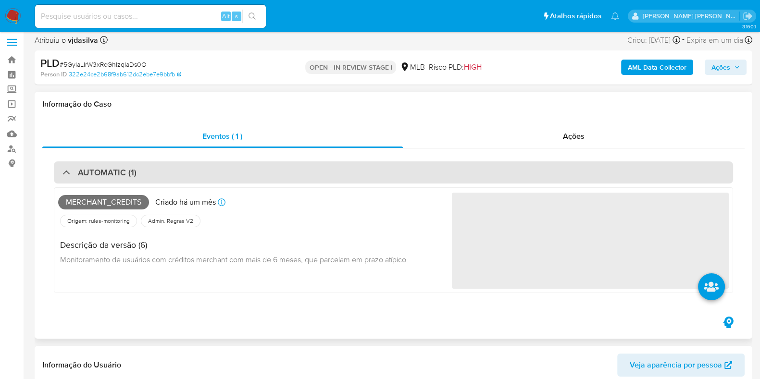
click at [192, 174] on div "AUTOMATIC (1)" at bounding box center [393, 173] width 679 height 22
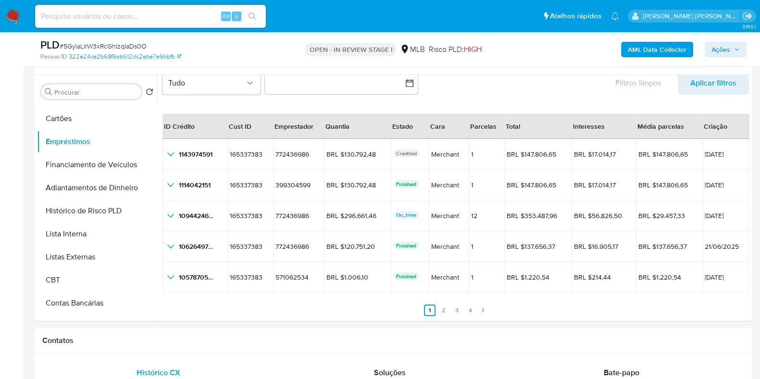
scroll to position [178, 0]
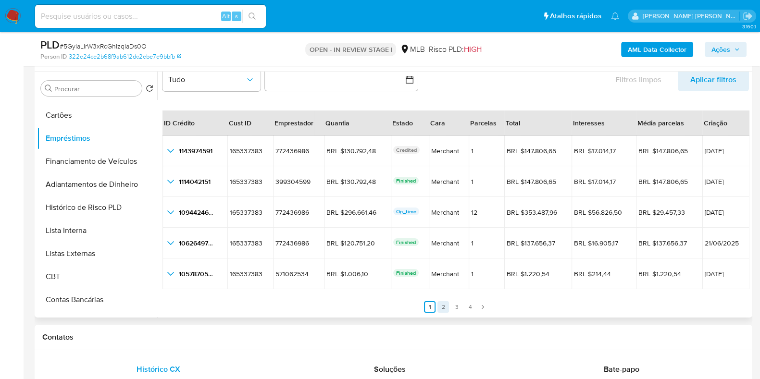
click at [442, 304] on link "2" at bounding box center [443, 307] width 12 height 12
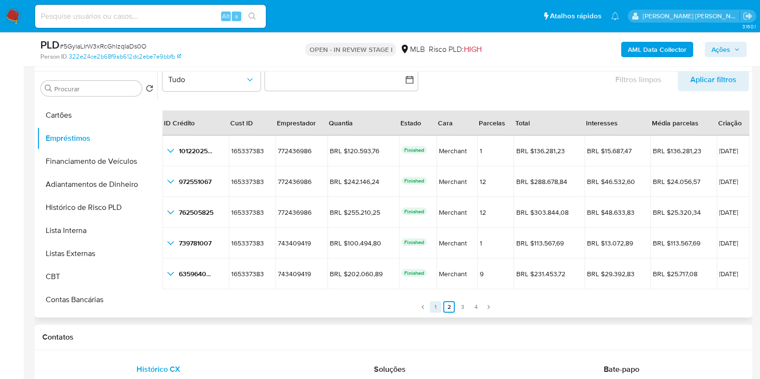
click at [436, 308] on link "1" at bounding box center [436, 307] width 12 height 12
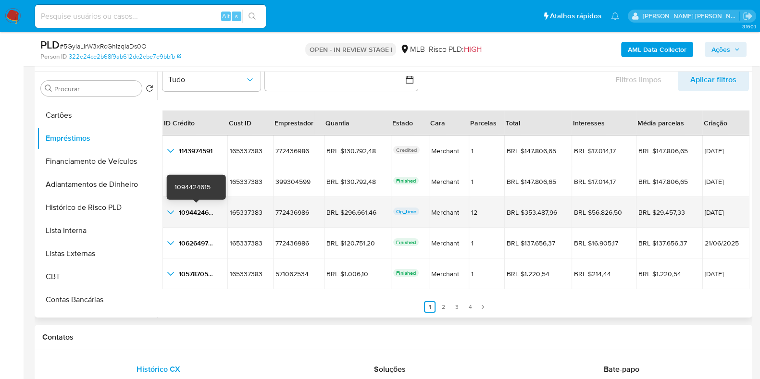
click at [197, 211] on span "1094424615" at bounding box center [197, 213] width 36 height 10
click at [709, 212] on span "24/07/2025" at bounding box center [726, 212] width 43 height 7
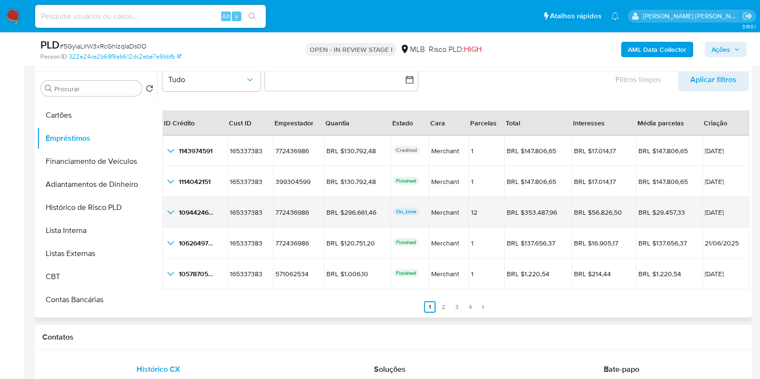
click at [709, 212] on span "24/07/2025" at bounding box center [726, 212] width 43 height 7
click at [341, 212] on div "BRL $296.661,46" at bounding box center [353, 212] width 54 height 9
click at [346, 210] on div "BRL $296.661,46" at bounding box center [353, 212] width 54 height 9
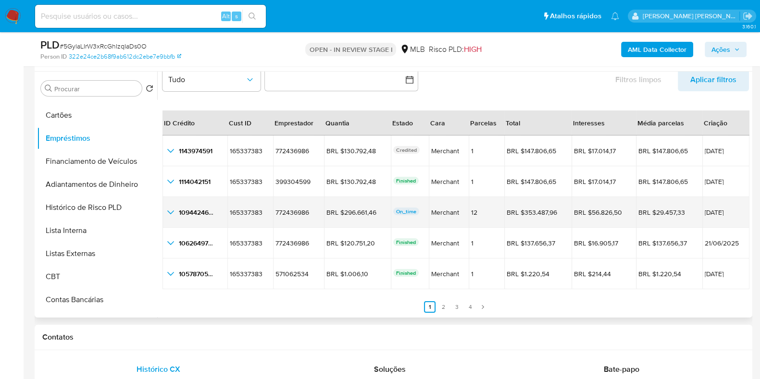
click at [172, 211] on icon "button_show_hidden_detail_by_id_2" at bounding box center [170, 213] width 7 height 4
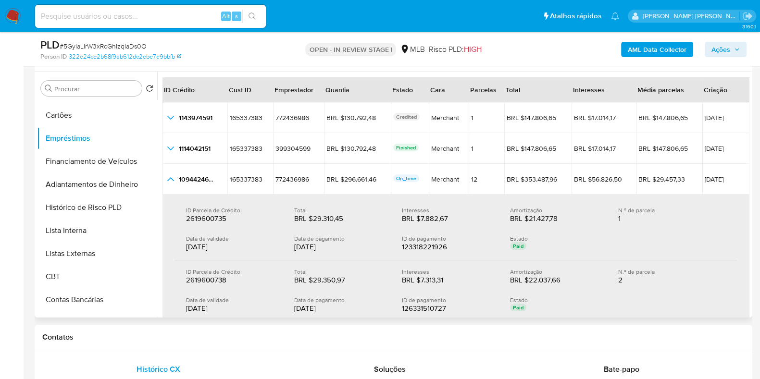
scroll to position [28, 0]
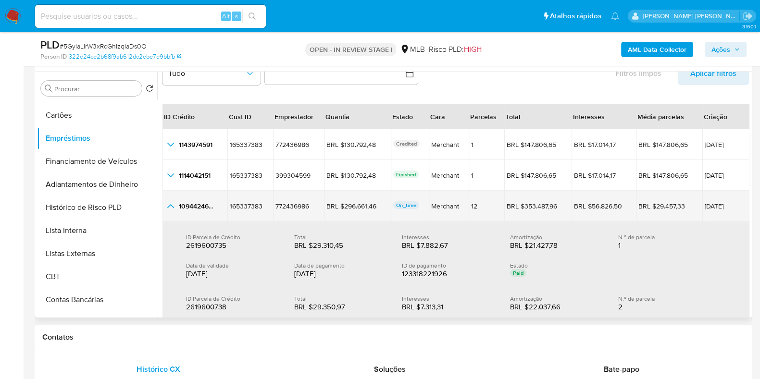
click at [171, 205] on icon "button_show_hidden_detail_by_id_2" at bounding box center [171, 206] width 12 height 12
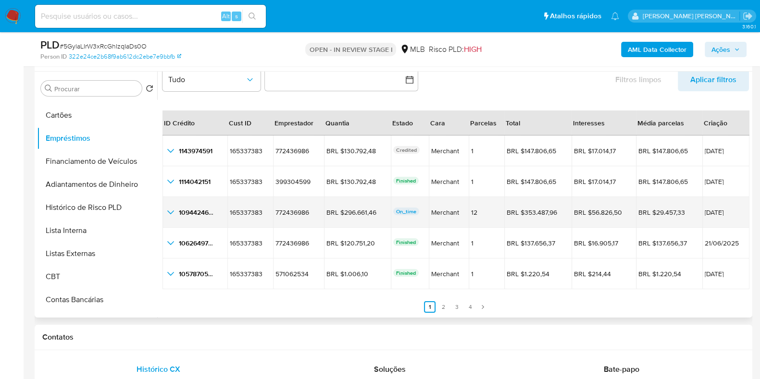
scroll to position [22, 0]
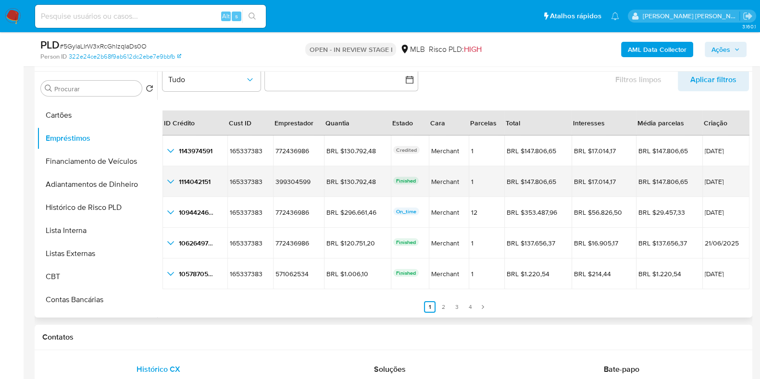
click at [171, 184] on icon "button_show_hidden_detail_by_id_1" at bounding box center [171, 182] width 12 height 12
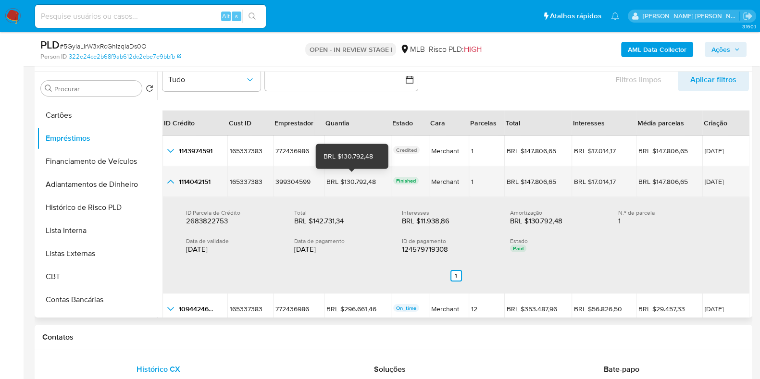
click at [355, 179] on div "BRL $130.792,48" at bounding box center [353, 181] width 54 height 9
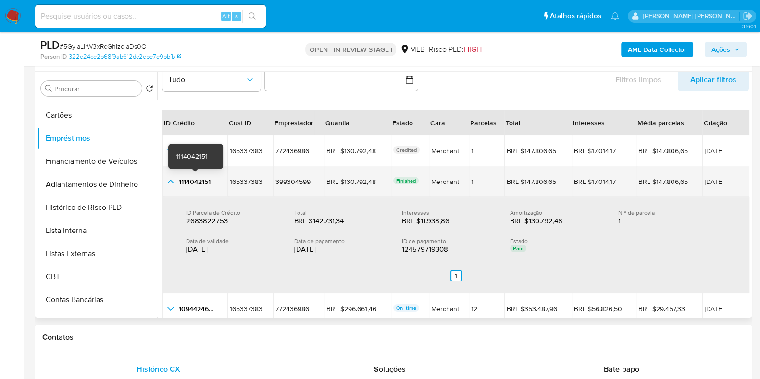
click at [199, 183] on span "1114042151" at bounding box center [195, 182] width 32 height 10
click at [708, 186] on td "13/08/2025" at bounding box center [726, 181] width 48 height 31
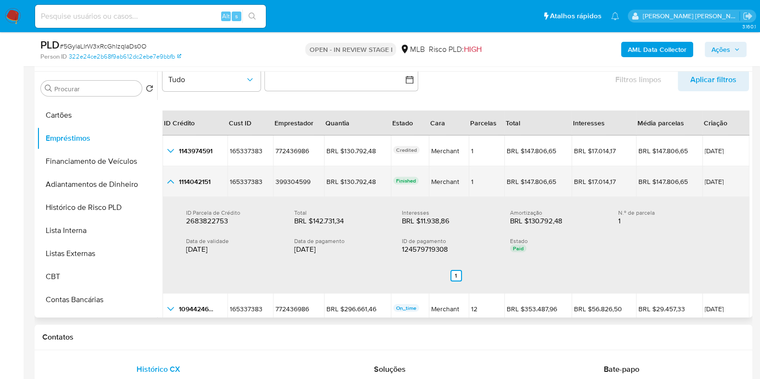
click at [708, 186] on td "13/08/2025" at bounding box center [726, 181] width 48 height 31
click at [172, 180] on icon "button_show_hidden_detail_by_id_1" at bounding box center [171, 182] width 12 height 12
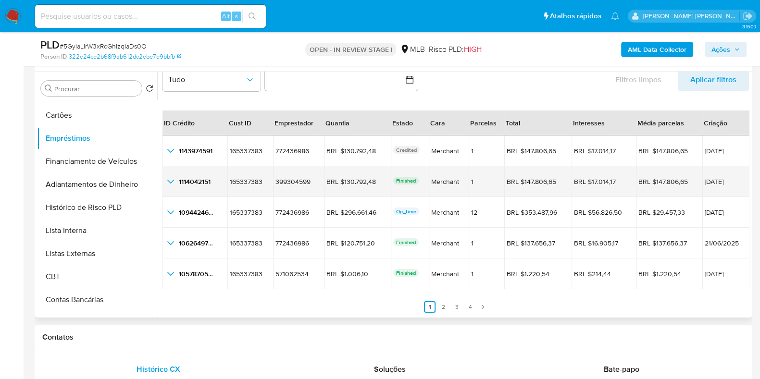
click at [163, 183] on td "1114042151 1114042151" at bounding box center [194, 181] width 65 height 31
click at [174, 177] on icon "button_show_hidden_detail_by_id_1" at bounding box center [171, 182] width 12 height 12
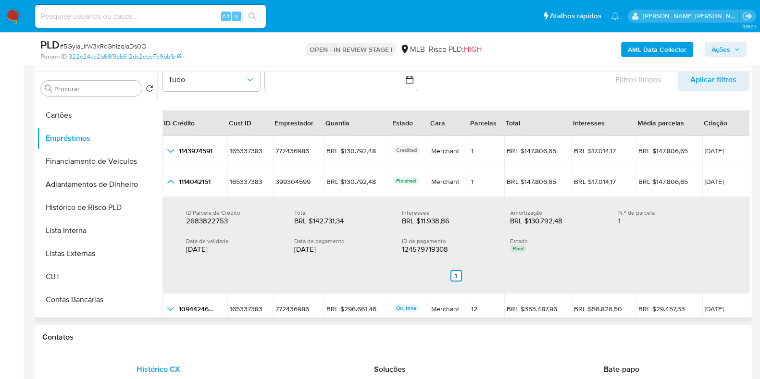
drag, startPoint x: 288, startPoint y: 245, endPoint x: 336, endPoint y: 247, distance: 47.6
click at [336, 247] on div "Data de validade 02/09/2025 Data de pagamento 02/09/2025 ID de pagamento 124579…" at bounding box center [456, 245] width 540 height 17
click at [330, 249] on div "02/09/2025" at bounding box center [340, 250] width 93 height 10
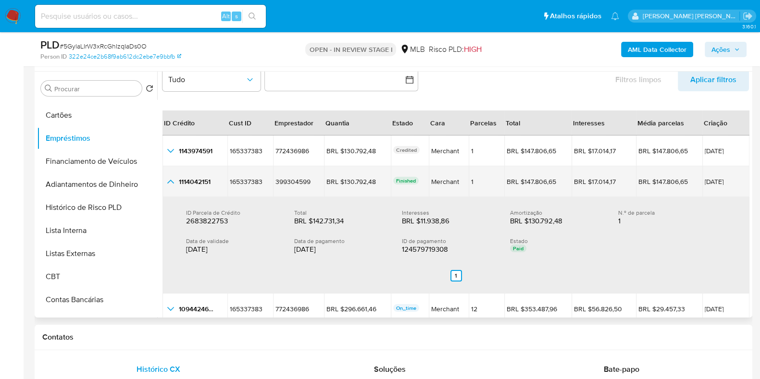
click at [173, 187] on td "1114042151 1114042151" at bounding box center [194, 181] width 65 height 31
click at [169, 181] on icon "button_show_hidden_detail_by_id_1" at bounding box center [171, 182] width 12 height 12
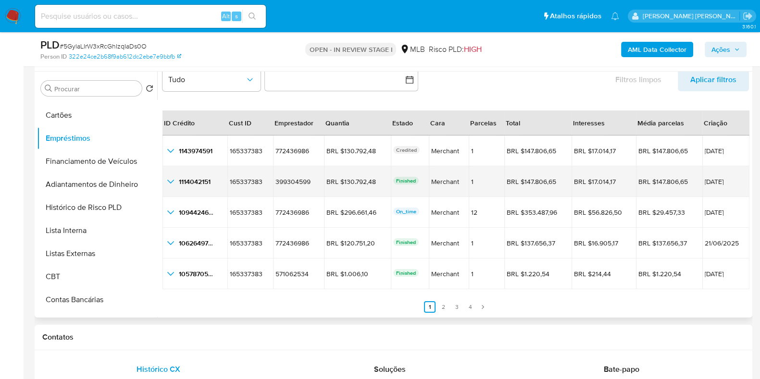
click at [169, 183] on icon "button_show_hidden_detail_by_id_1" at bounding box center [171, 182] width 12 height 12
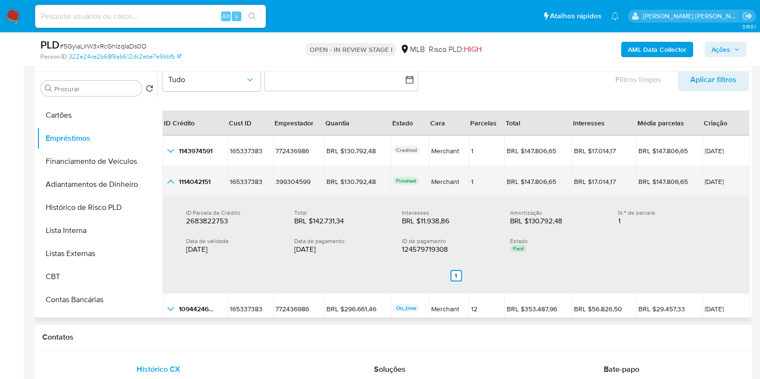
click at [169, 183] on icon "button_show_hidden_detail_by_id_1" at bounding box center [171, 182] width 12 height 12
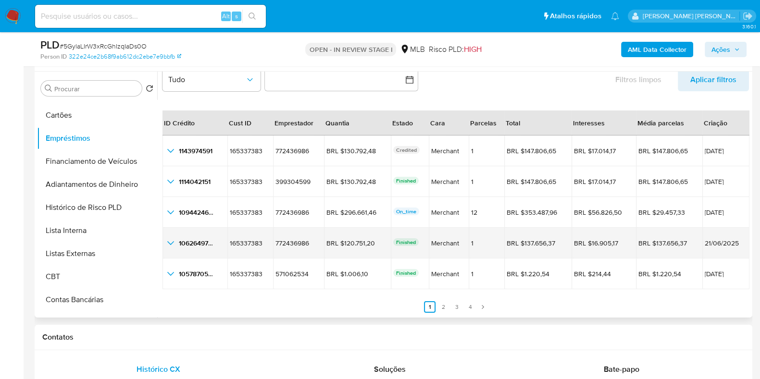
click at [174, 246] on icon "button_show_hidden_detail_by_id_3" at bounding box center [171, 243] width 12 height 12
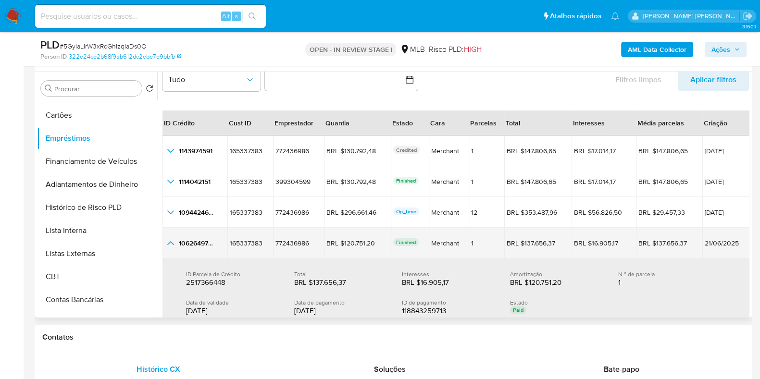
click at [174, 246] on icon "button_show_hidden_detail_by_id_3" at bounding box center [171, 243] width 12 height 12
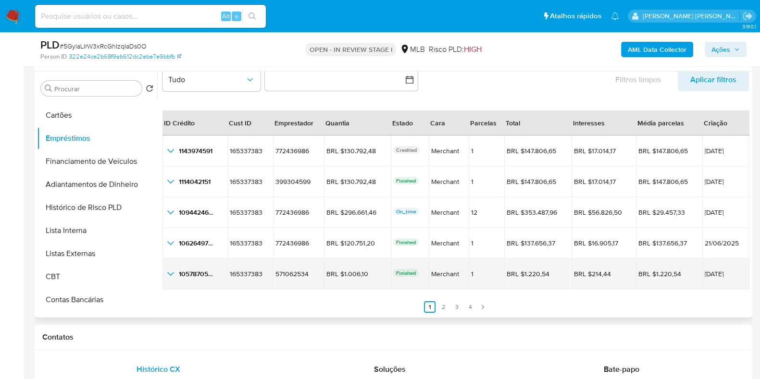
click at [176, 265] on td "1057870515 1057870515" at bounding box center [194, 274] width 65 height 31
click at [174, 273] on icon "button_show_hidden_detail_by_id_4" at bounding box center [171, 274] width 12 height 12
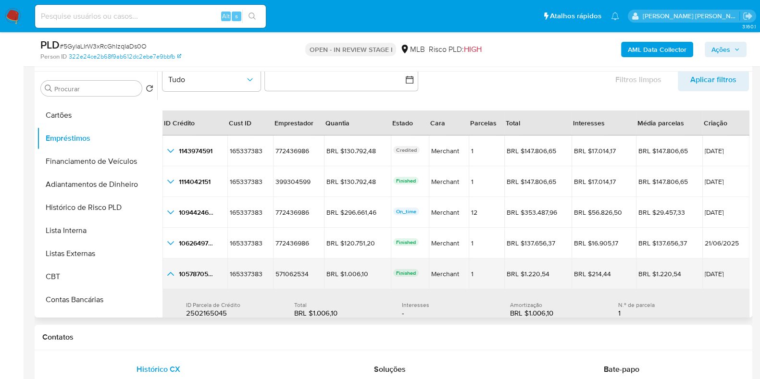
click at [174, 273] on icon "button_show_hidden_detail_by_id_4" at bounding box center [171, 274] width 12 height 12
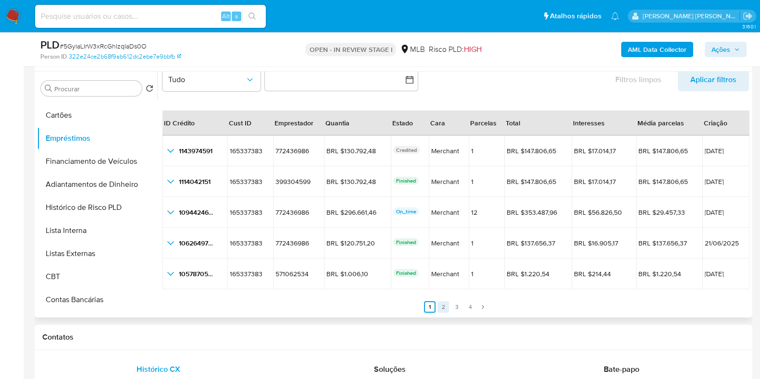
click at [443, 308] on link "2" at bounding box center [443, 307] width 12 height 12
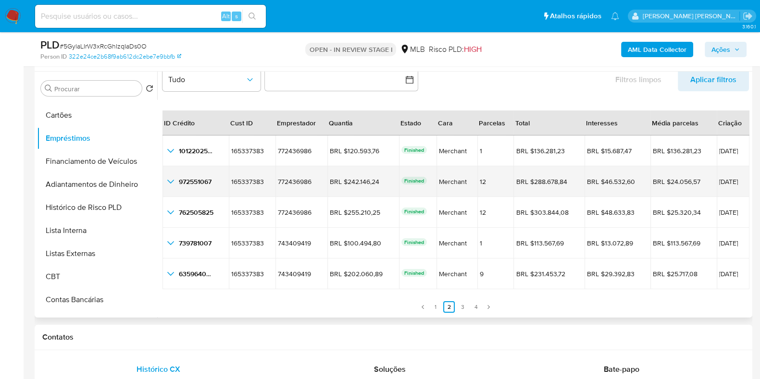
click at [168, 181] on icon "button_show_hidden_detail_by_id_1" at bounding box center [171, 182] width 12 height 12
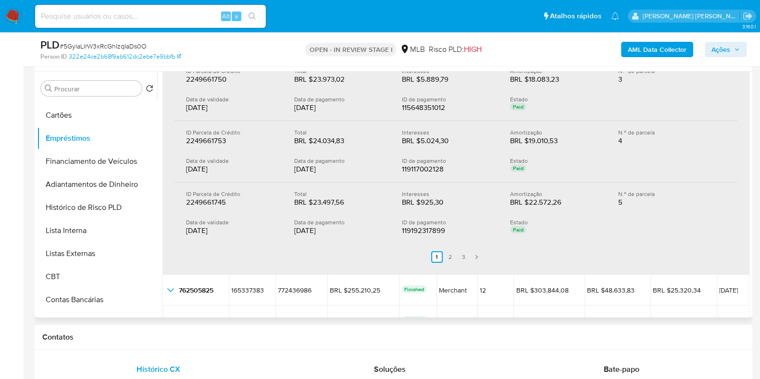
scroll to position [290, 0]
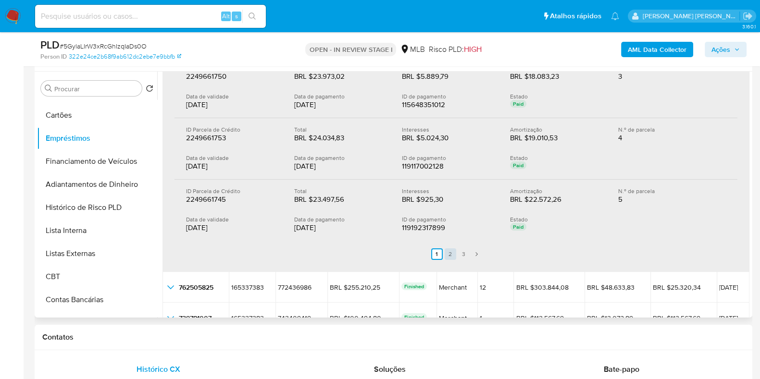
click at [449, 249] on link "2" at bounding box center [451, 255] width 12 height 12
click at [750, 205] on div "Procurar Retornar ao pedido padrão Geral KYC Histórico de casos Documentação An…" at bounding box center [394, 195] width 718 height 246
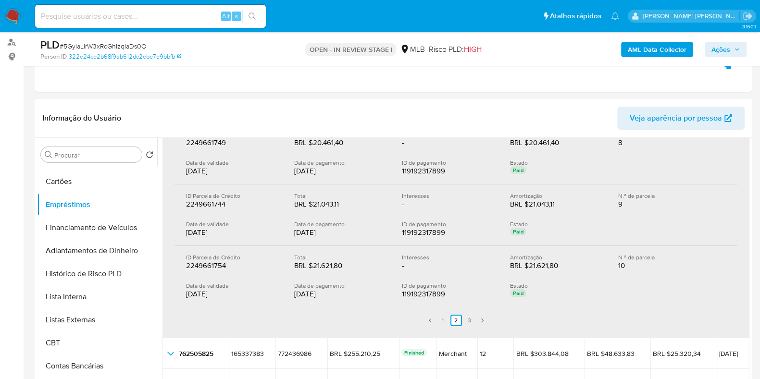
scroll to position [127, 0]
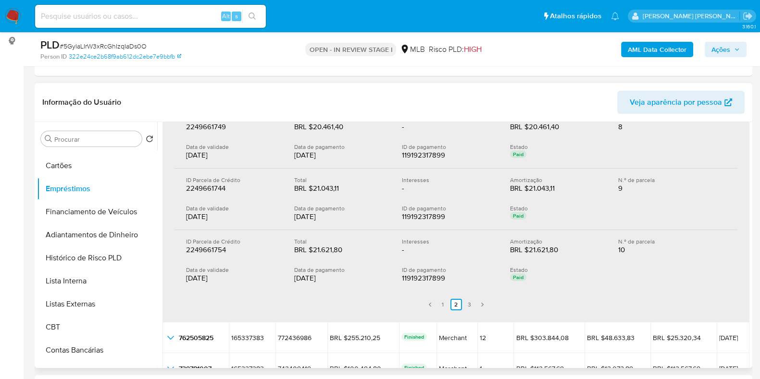
drag, startPoint x: 751, startPoint y: 251, endPoint x: 748, endPoint y: 215, distance: 36.2
click at [748, 215] on div "Procurar Retornar ao pedido padrão Geral KYC Histórico de casos Documentação An…" at bounding box center [394, 245] width 718 height 246
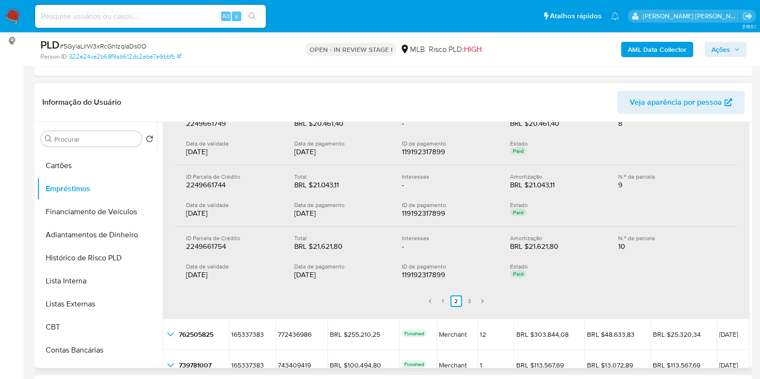
scroll to position [306, 0]
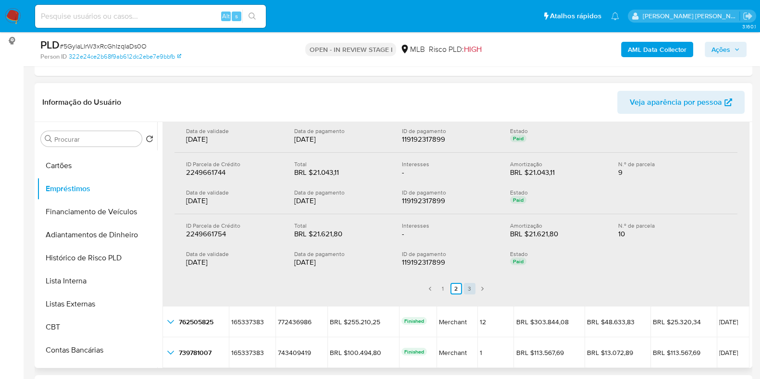
click at [466, 289] on link "3" at bounding box center [470, 289] width 12 height 12
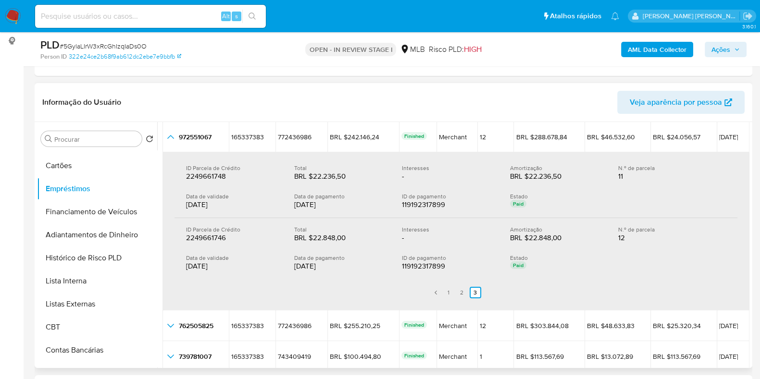
scroll to position [116, 0]
drag, startPoint x: 752, startPoint y: 205, endPoint x: 749, endPoint y: 194, distance: 11.9
click at [749, 194] on div "Procurar Retornar ao pedido padrão Geral KYC Histórico de casos Documentação An…" at bounding box center [394, 245] width 718 height 246
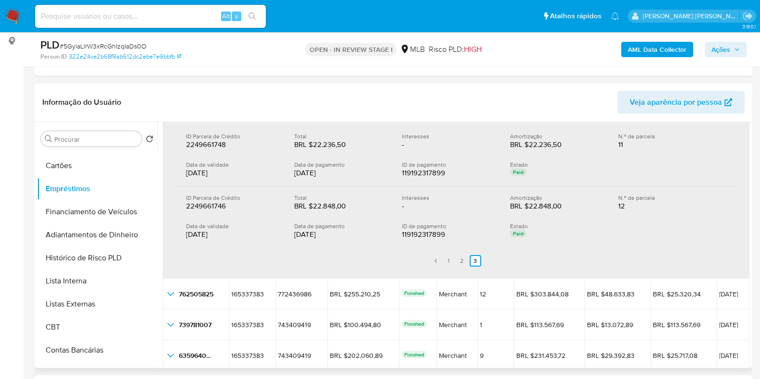
scroll to position [137, 0]
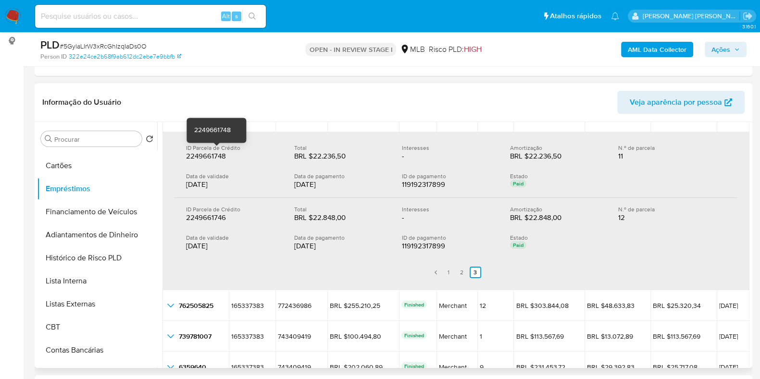
click at [181, 150] on div "ID Parcela de Crédito 2249661748 2249661748 Total BRL $22.236,50 BRL $22.236,50…" at bounding box center [455, 168] width 563 height 62
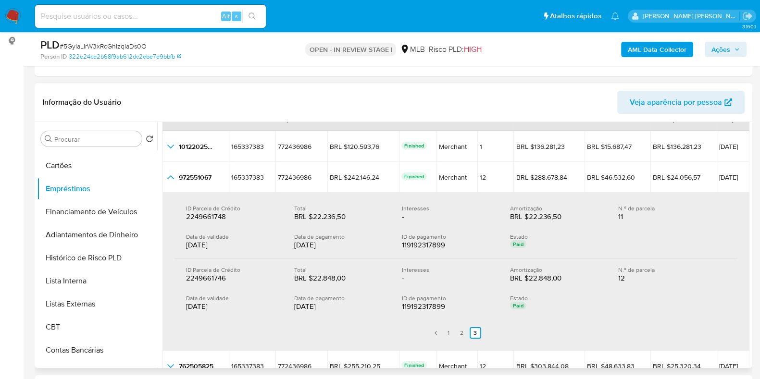
scroll to position [69, 0]
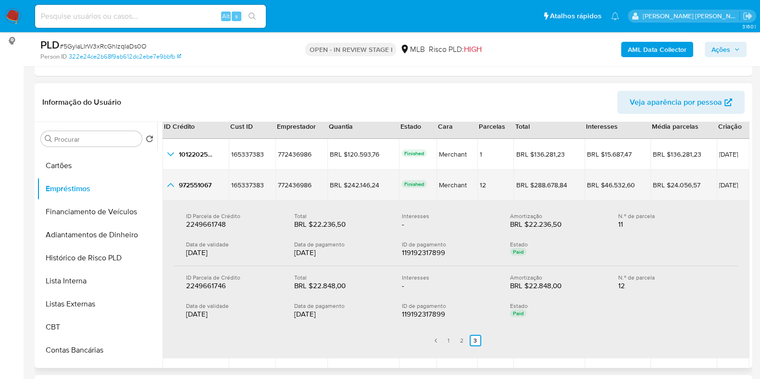
click at [172, 184] on icon "button_show_hidden_detail_by_id_1" at bounding box center [171, 185] width 12 height 12
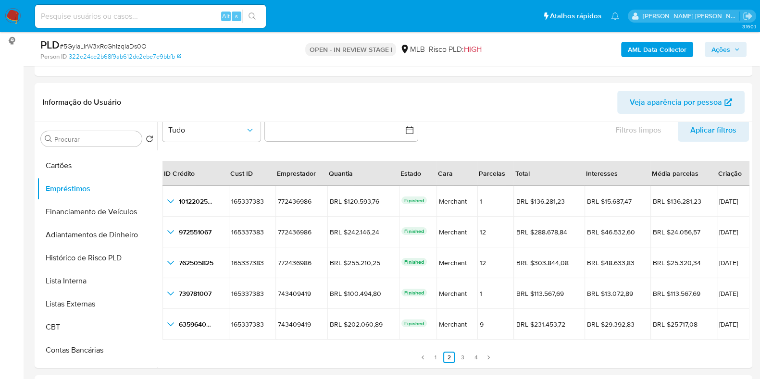
drag, startPoint x: 750, startPoint y: 172, endPoint x: 752, endPoint y: 186, distance: 14.1
click at [430, 357] on link "1" at bounding box center [436, 358] width 12 height 12
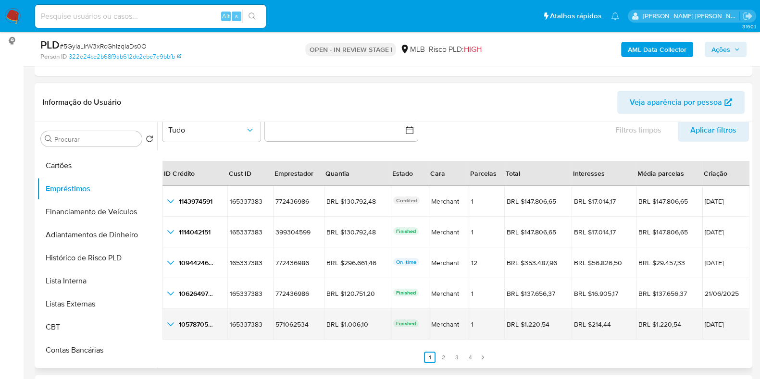
click at [396, 320] on p "Finished" at bounding box center [405, 324] width 25 height 8
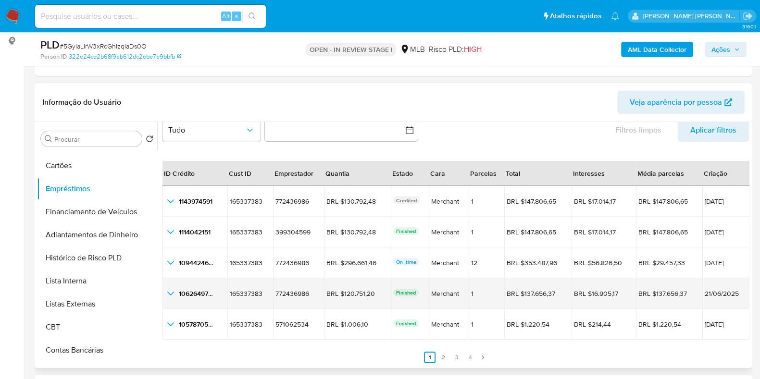
click at [393, 296] on div "Finished" at bounding box center [409, 294] width 33 height 10
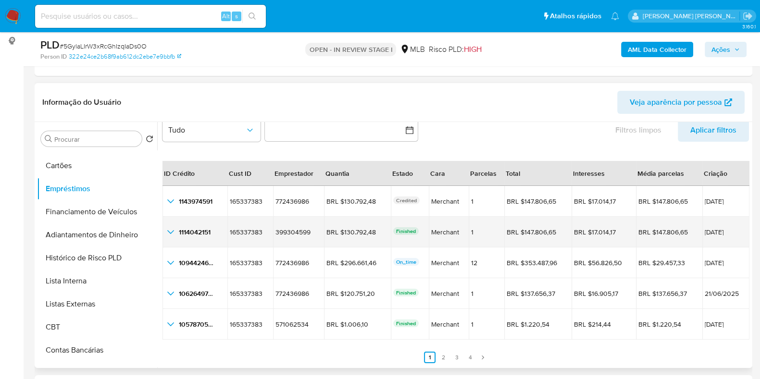
click at [402, 231] on p "Finished" at bounding box center [405, 231] width 25 height 8
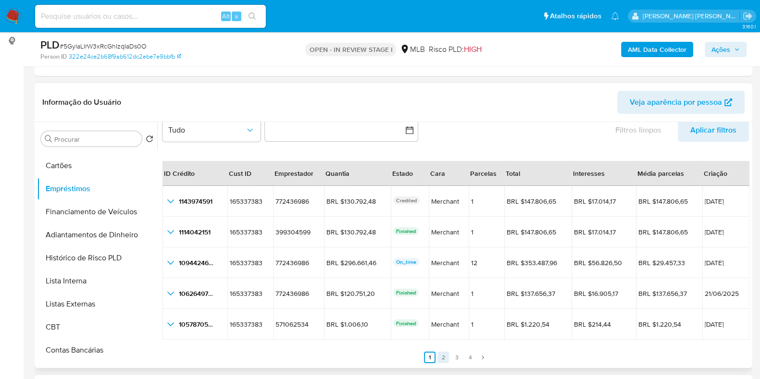
click at [440, 354] on link "2" at bounding box center [443, 358] width 12 height 12
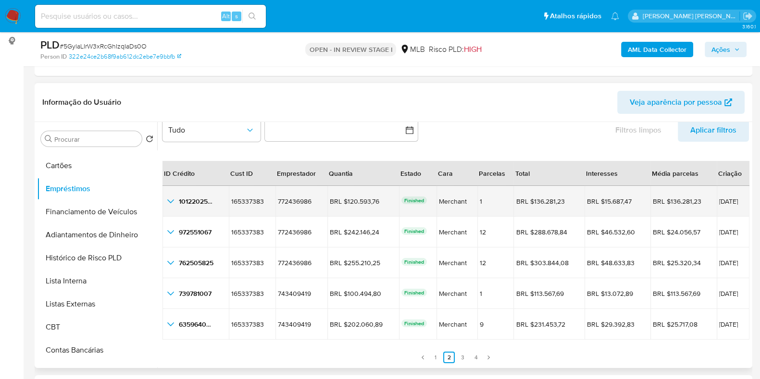
drag, startPoint x: 180, startPoint y: 200, endPoint x: 224, endPoint y: 201, distance: 44.2
click at [224, 201] on td "1012202531 1012202531" at bounding box center [195, 201] width 66 height 31
click at [202, 201] on span "1012202531" at bounding box center [196, 202] width 35 height 10
click at [195, 202] on span "1012202531" at bounding box center [196, 202] width 35 height 10
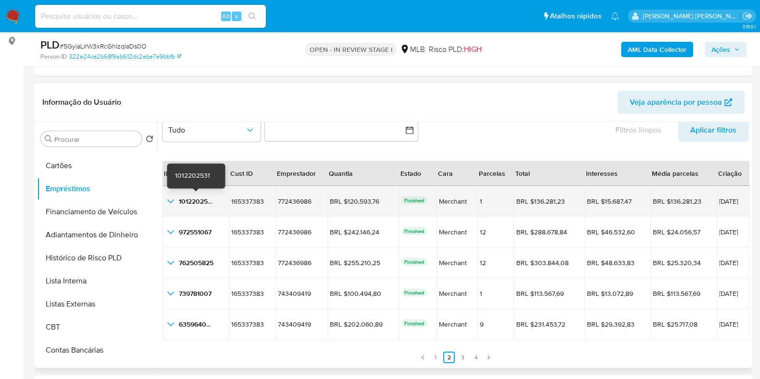
click at [195, 202] on span "1012202531" at bounding box center [196, 202] width 35 height 10
click at [726, 201] on span "30/04/2025" at bounding box center [733, 201] width 28 height 7
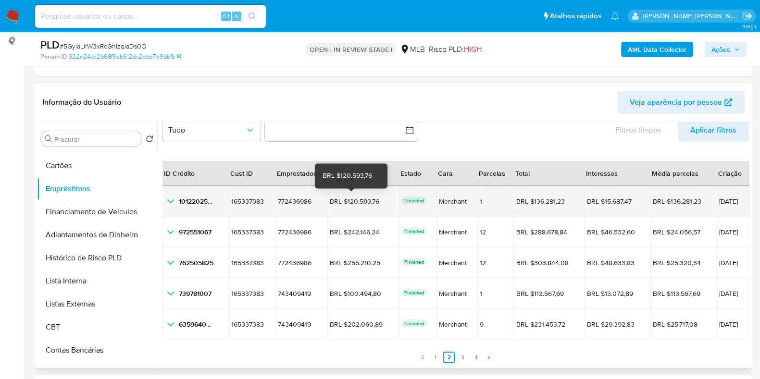
click at [344, 199] on div "BRL $120.593,76" at bounding box center [357, 201] width 54 height 9
click at [175, 199] on icon "button_show_hidden_detail_by_id_0" at bounding box center [171, 202] width 12 height 12
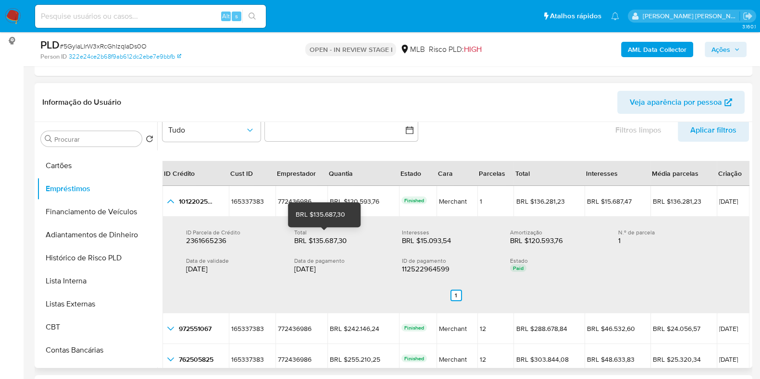
drag, startPoint x: 347, startPoint y: 241, endPoint x: 312, endPoint y: 237, distance: 34.3
click at [312, 237] on div "BRL $135.687,30" at bounding box center [325, 241] width 62 height 10
click at [300, 271] on div "27/05/2025" at bounding box center [340, 269] width 93 height 10
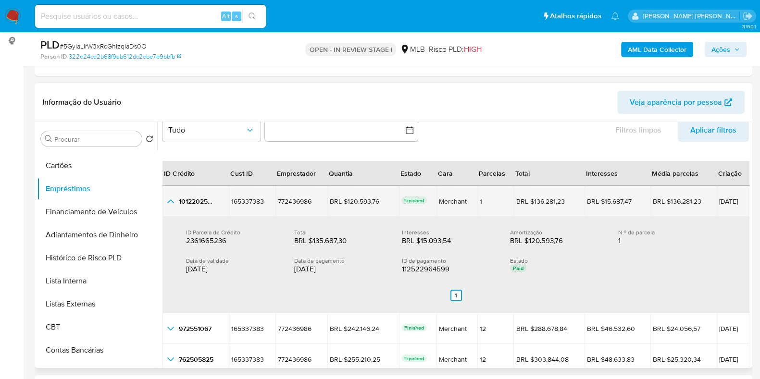
click at [169, 208] on td "1012202531 1012202531" at bounding box center [195, 201] width 66 height 31
click at [170, 205] on icon "button_show_hidden_detail_by_id_0" at bounding box center [171, 202] width 12 height 12
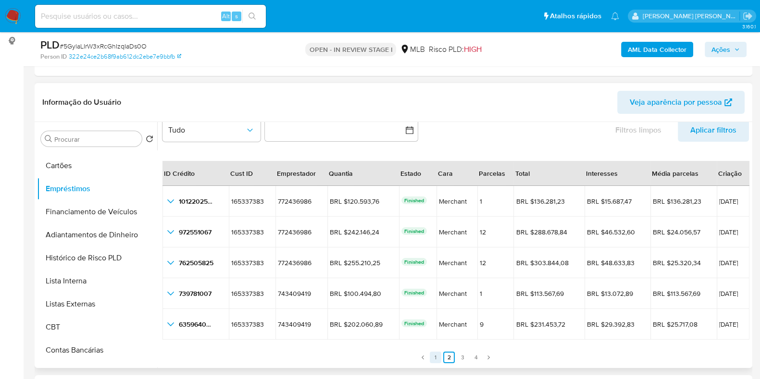
click at [435, 353] on link "1" at bounding box center [436, 358] width 12 height 12
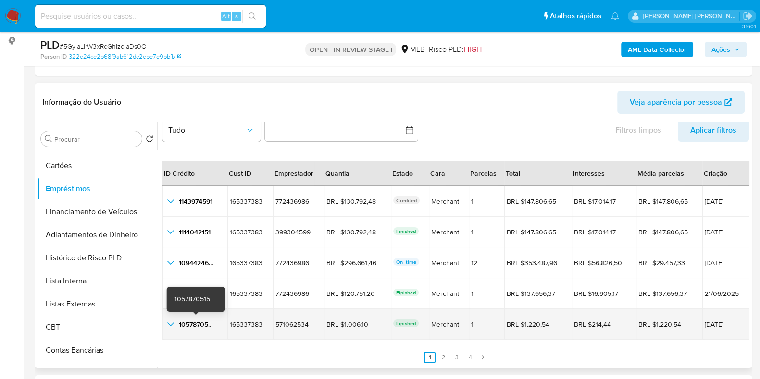
click at [206, 323] on span "1057870515" at bounding box center [197, 325] width 36 height 10
click at [723, 319] on td "16/06/2025" at bounding box center [726, 324] width 48 height 31
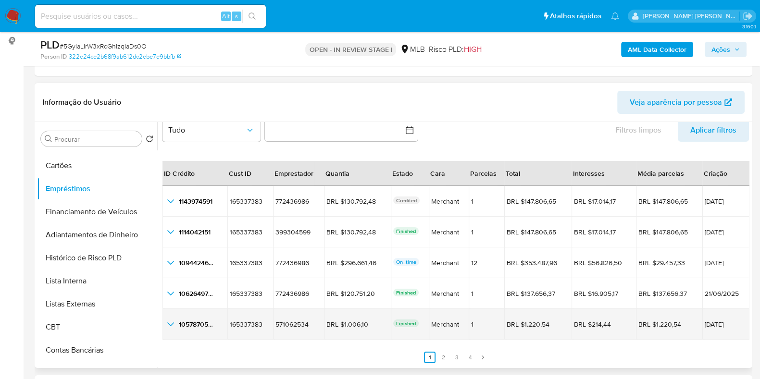
click at [723, 319] on td "16/06/2025" at bounding box center [726, 324] width 48 height 31
click at [191, 323] on span "1057870515" at bounding box center [197, 325] width 36 height 10
click at [173, 323] on icon "button_show_hidden_detail_by_id_4" at bounding box center [171, 325] width 12 height 12
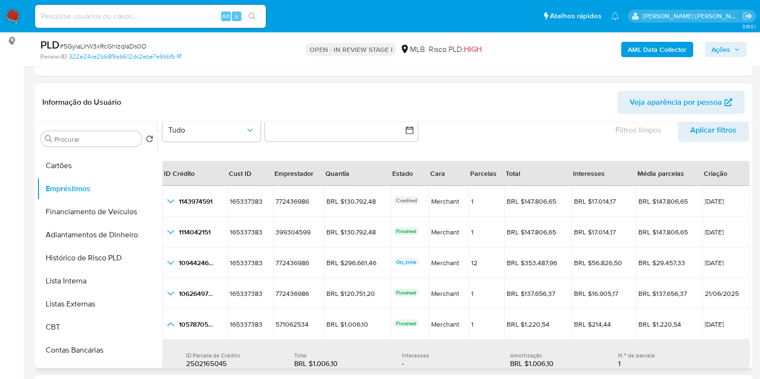
click at [292, 353] on div "ID Parcela de Crédito 2502165045 2502165045" at bounding box center [240, 360] width 108 height 17
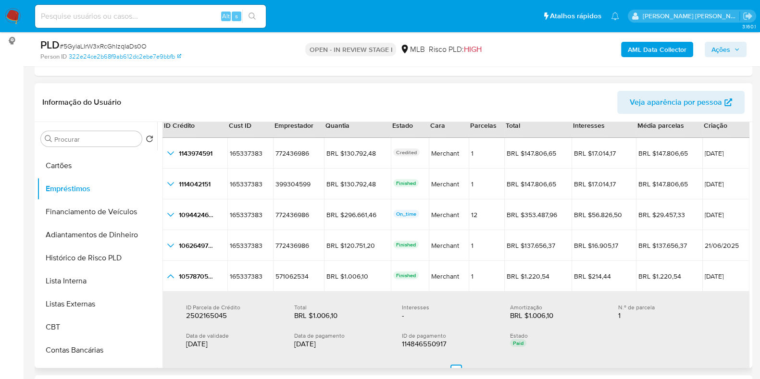
scroll to position [94, 0]
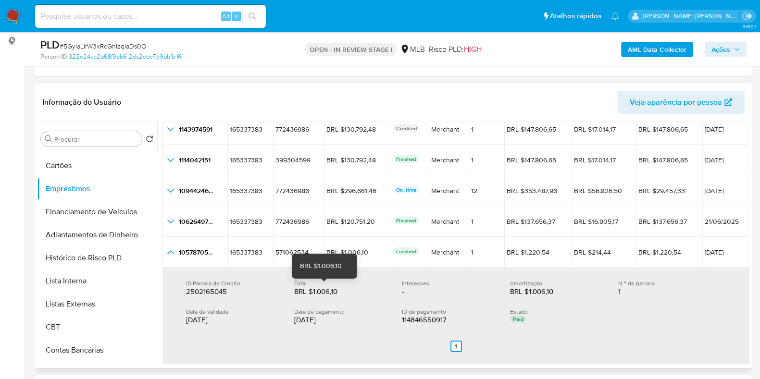
drag, startPoint x: 338, startPoint y: 292, endPoint x: 311, endPoint y: 291, distance: 27.0
click at [311, 291] on div "BRL $1.006,10" at bounding box center [325, 292] width 62 height 10
drag, startPoint x: 324, startPoint y: 317, endPoint x: 308, endPoint y: 317, distance: 16.4
click at [308, 317] on div "16/06/2025" at bounding box center [340, 320] width 93 height 10
click at [330, 318] on div "16/06/2025" at bounding box center [340, 320] width 93 height 10
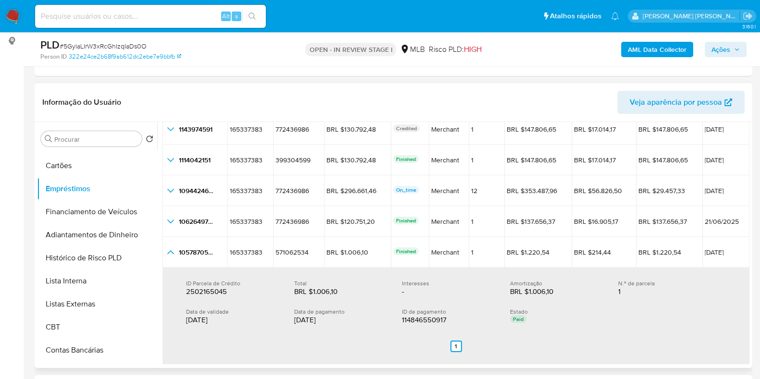
drag, startPoint x: 330, startPoint y: 318, endPoint x: 293, endPoint y: 315, distance: 37.1
click at [294, 315] on div "16/06/2025" at bounding box center [340, 320] width 93 height 10
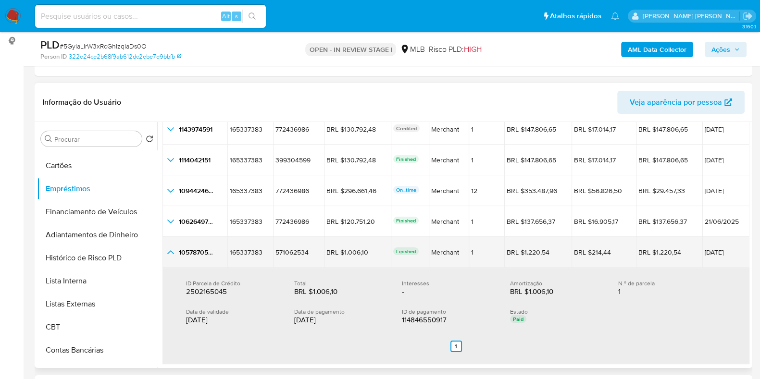
click at [173, 248] on icon "button_show_hidden_detail_by_id_4" at bounding box center [171, 253] width 12 height 12
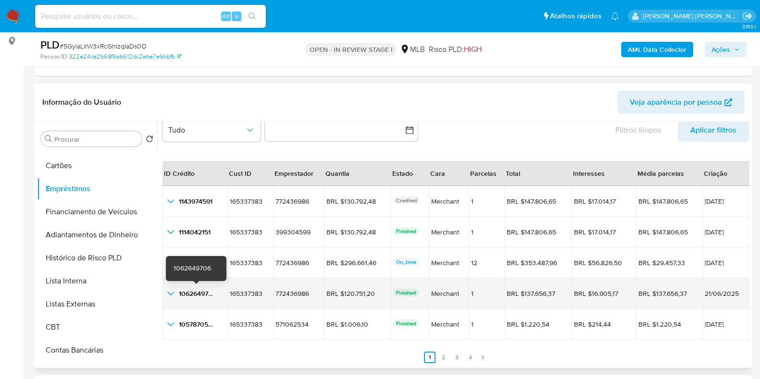
click at [182, 293] on span "1062649706" at bounding box center [197, 294] width 37 height 10
click at [712, 294] on span "21/06/2025" at bounding box center [726, 293] width 43 height 7
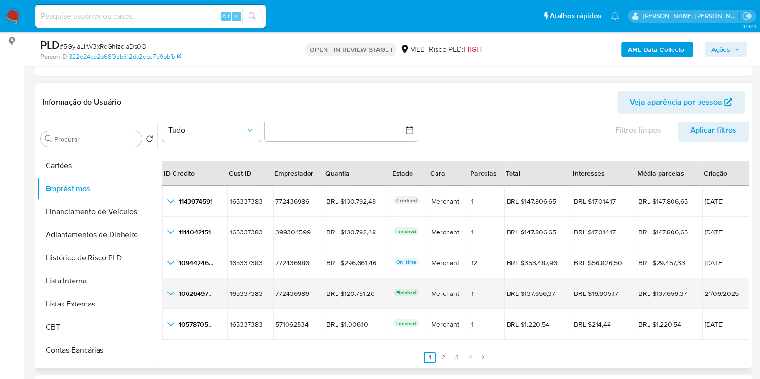
click at [712, 294] on span "21/06/2025" at bounding box center [726, 293] width 43 height 7
click at [166, 290] on icon "button_show_hidden_detail_by_id_3" at bounding box center [171, 294] width 12 height 12
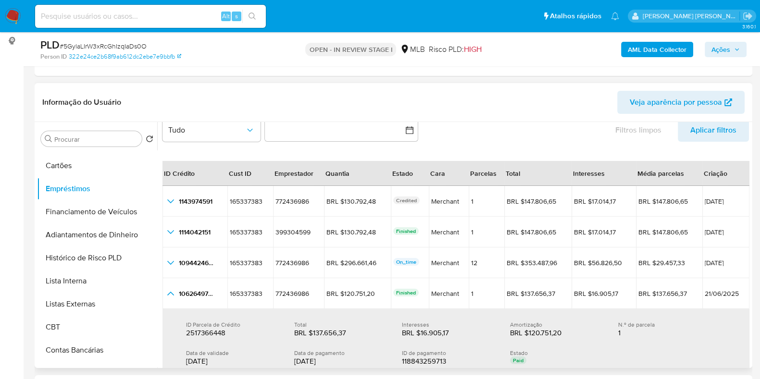
click at [311, 337] on div "ID Parcela de Crédito 2517366448 2517366448 Total BRL $137.656,37 BRL $137.656,…" at bounding box center [455, 343] width 563 height 61
drag, startPoint x: 352, startPoint y: 333, endPoint x: 312, endPoint y: 331, distance: 40.4
click at [312, 331] on div "BRL $137.656,37" at bounding box center [325, 333] width 62 height 10
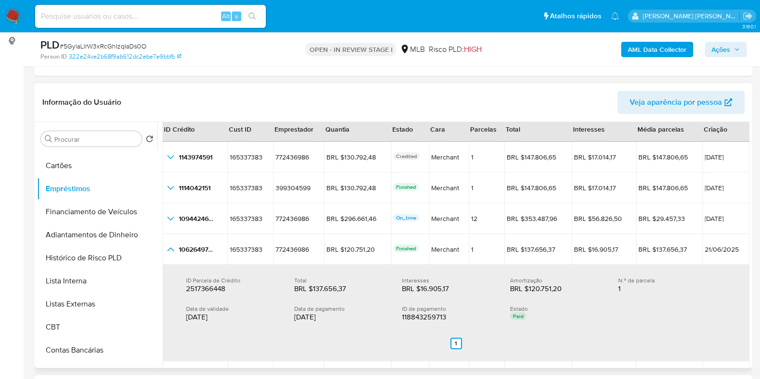
scroll to position [75, 0]
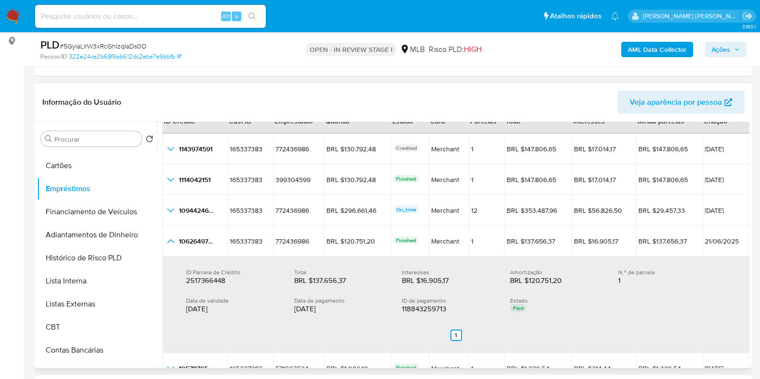
drag, startPoint x: 335, startPoint y: 359, endPoint x: 290, endPoint y: 309, distance: 66.7
click at [290, 309] on div "Data de validade 21/07/2025 Data de pagamento 21/07/2025 ID de pagamento 118843…" at bounding box center [456, 305] width 540 height 17
click at [314, 311] on div "21/07/2025" at bounding box center [340, 309] width 93 height 10
drag, startPoint x: 329, startPoint y: 310, endPoint x: 293, endPoint y: 307, distance: 36.2
click at [294, 307] on div "21/07/2025" at bounding box center [340, 309] width 93 height 10
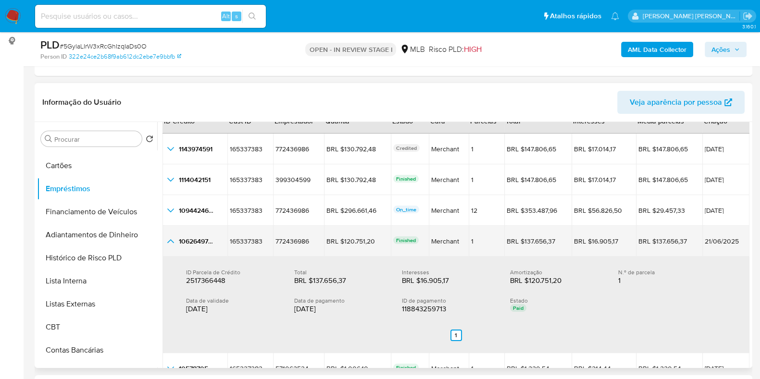
click at [171, 241] on icon "button_show_hidden_detail_by_id_3" at bounding box center [171, 242] width 12 height 12
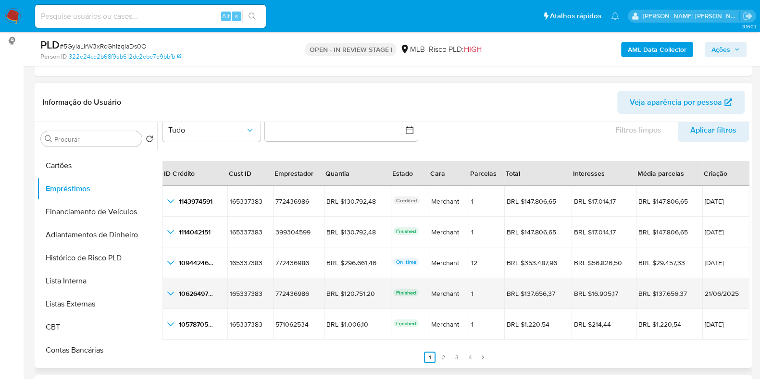
scroll to position [22, 0]
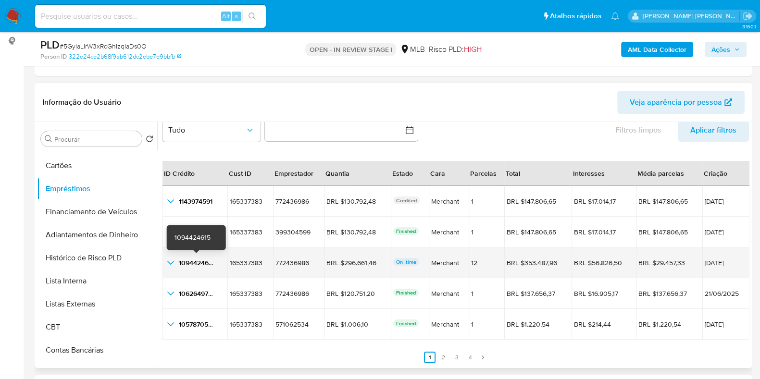
click at [188, 263] on span "1094424615" at bounding box center [197, 263] width 36 height 10
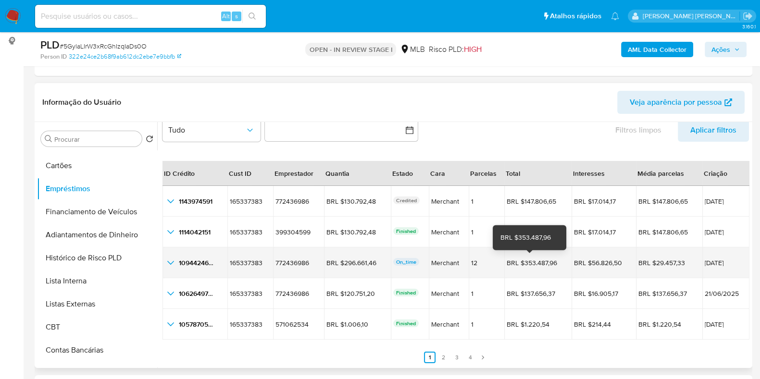
drag, startPoint x: 552, startPoint y: 260, endPoint x: 521, endPoint y: 261, distance: 31.7
click at [521, 261] on div "BRL $353.487,96" at bounding box center [534, 263] width 54 height 9
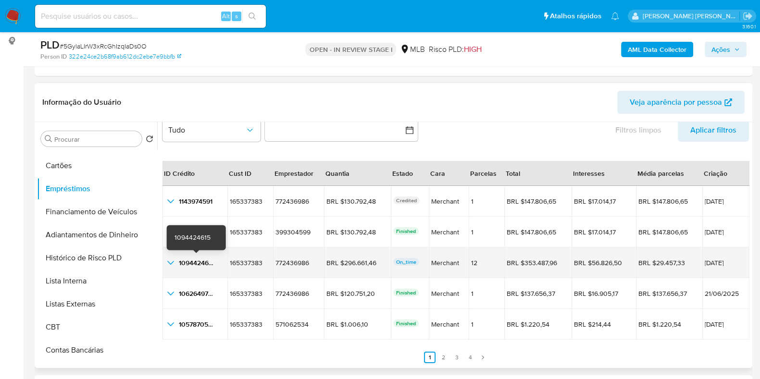
click at [173, 263] on icon "button_show_hidden_detail_by_id_2" at bounding box center [171, 263] width 12 height 12
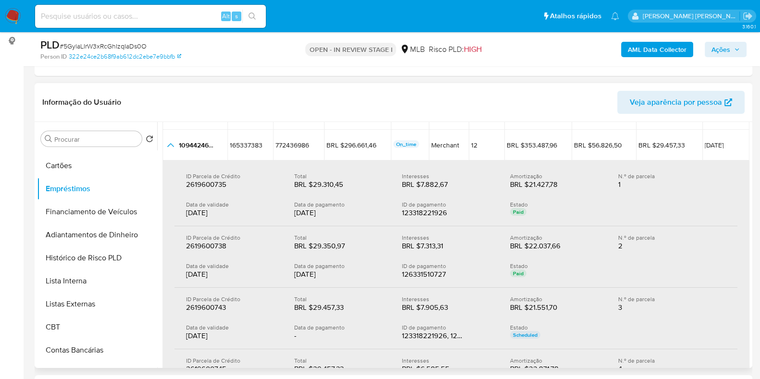
scroll to position [136, 0]
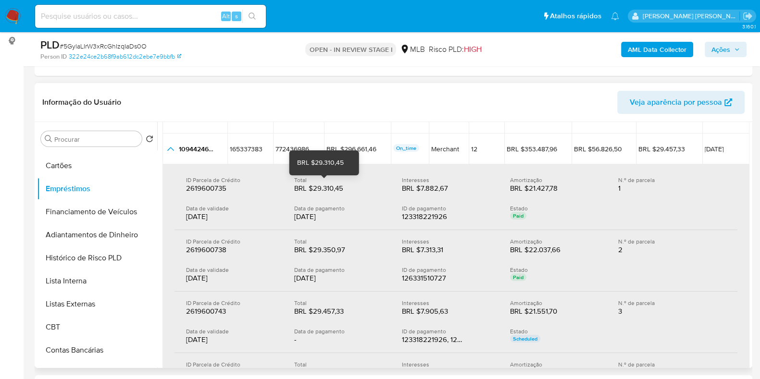
drag, startPoint x: 344, startPoint y: 189, endPoint x: 312, endPoint y: 186, distance: 32.4
click at [312, 186] on div "BRL $29.310,45" at bounding box center [325, 189] width 62 height 10
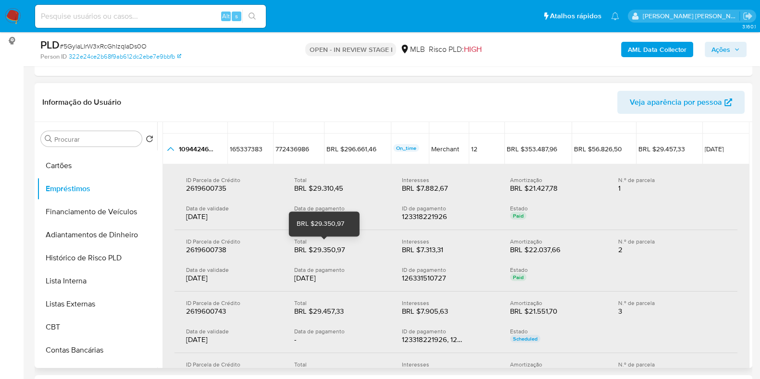
drag, startPoint x: 348, startPoint y: 249, endPoint x: 312, endPoint y: 247, distance: 35.2
click at [312, 247] on div "BRL $29.350,97" at bounding box center [325, 250] width 62 height 10
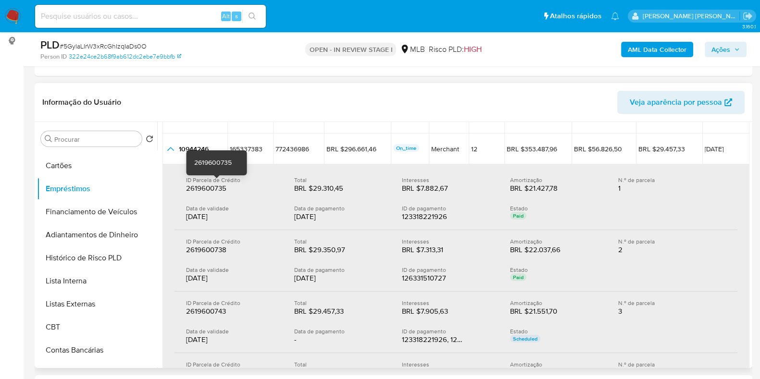
click at [182, 169] on div "ID Parcela de Crédito 2619600735 2619600735 Total BRL $29.310,45 BRL $29.310,45…" at bounding box center [455, 200] width 563 height 62
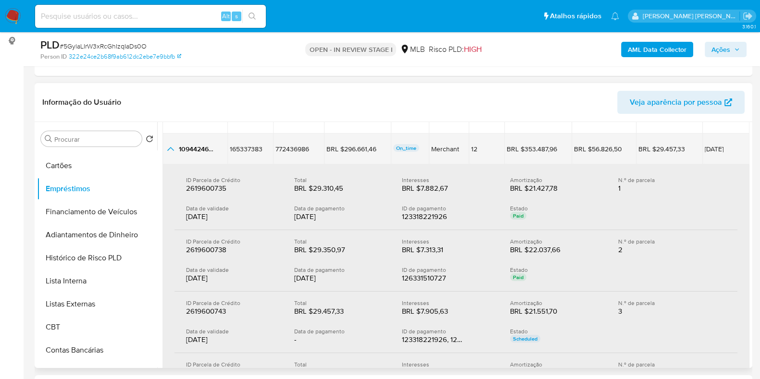
click at [175, 149] on icon "button_show_hidden_detail_by_id_2" at bounding box center [171, 149] width 12 height 12
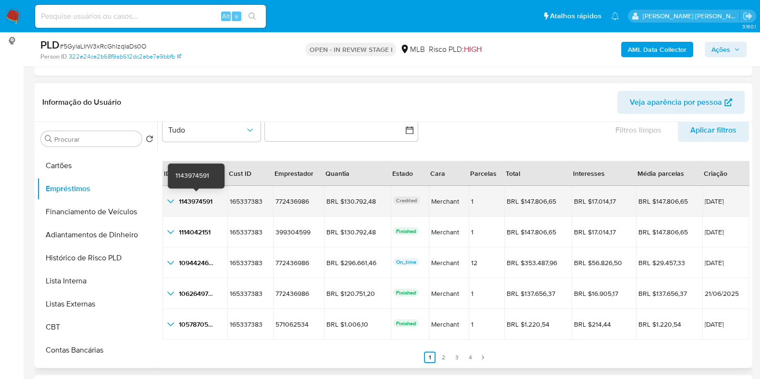
click at [205, 200] on span "1143974591" at bounding box center [196, 202] width 34 height 10
click at [707, 205] on td "12/09/2025" at bounding box center [726, 201] width 48 height 31
click at [705, 201] on span "12/09/2025" at bounding box center [726, 201] width 43 height 7
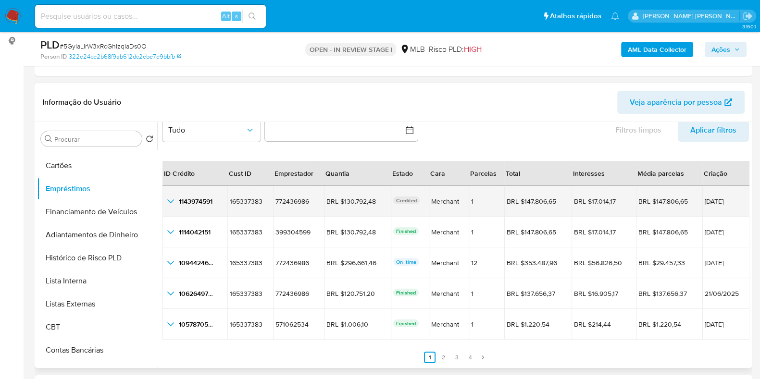
click at [705, 201] on span "12/09/2025" at bounding box center [726, 201] width 43 height 7
drag, startPoint x: 553, startPoint y: 202, endPoint x: 520, endPoint y: 198, distance: 32.9
click at [520, 198] on div "BRL $147.806,65" at bounding box center [534, 201] width 54 height 9
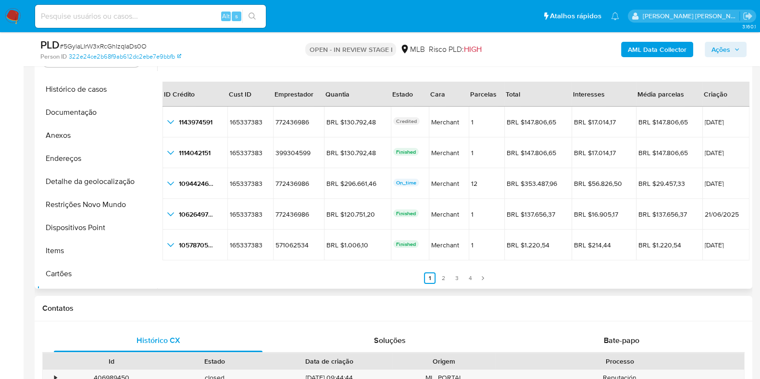
scroll to position [36, 0]
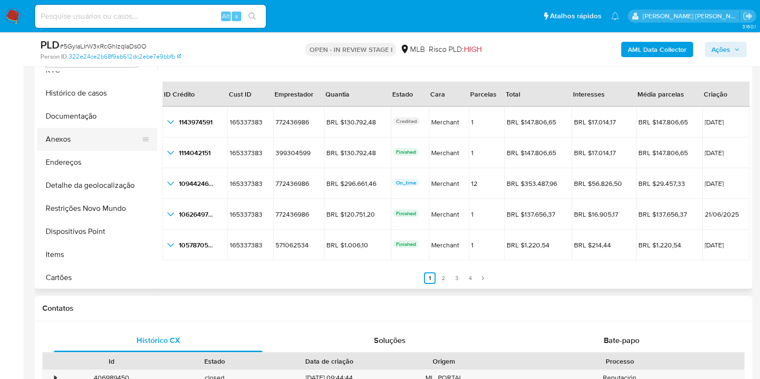
click at [110, 138] on button "Anexos" at bounding box center [93, 139] width 112 height 23
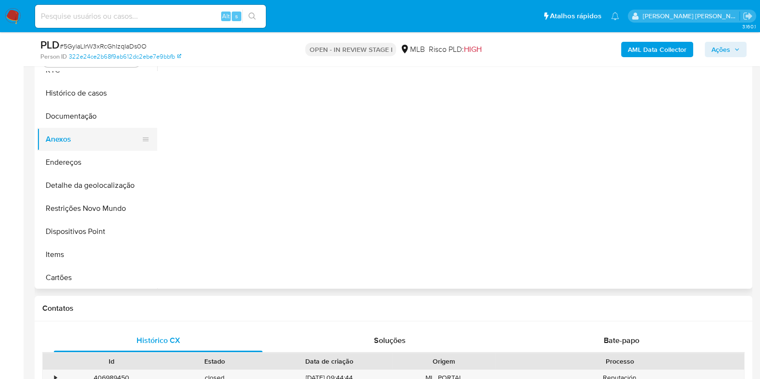
scroll to position [0, 0]
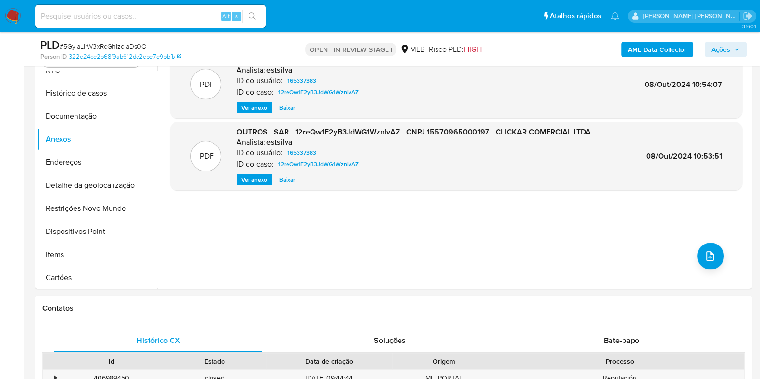
click at [660, 47] on b "AML Data Collector" at bounding box center [657, 49] width 59 height 15
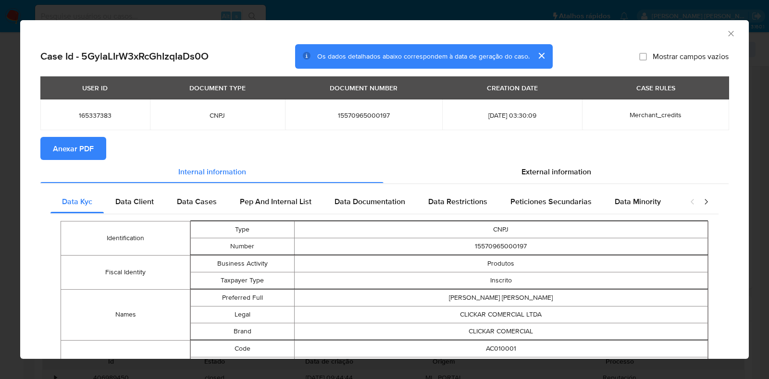
click at [88, 144] on span "Anexar PDF" at bounding box center [73, 148] width 41 height 21
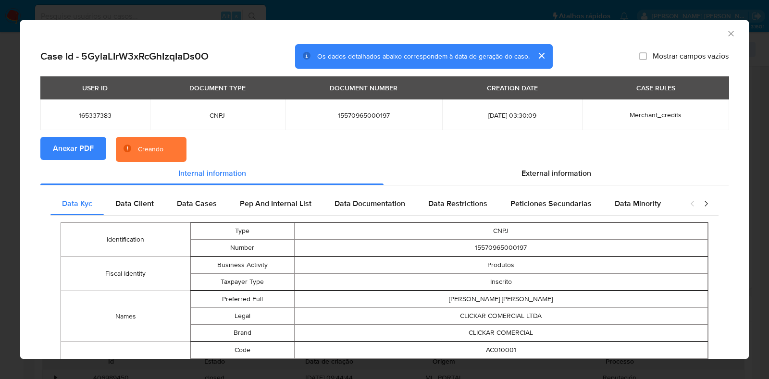
click at [728, 33] on icon "Fechar a janela" at bounding box center [730, 33] width 5 height 5
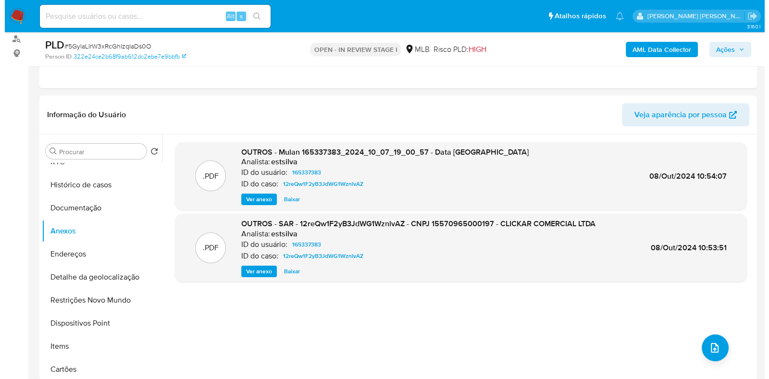
scroll to position [100, 0]
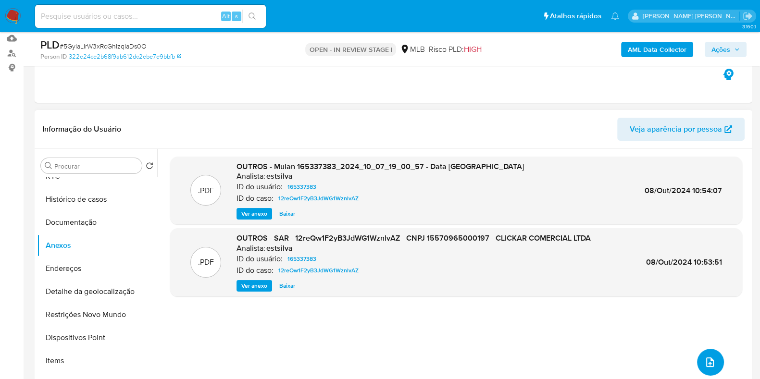
click at [707, 358] on icon "upload-file" at bounding box center [710, 363] width 8 height 10
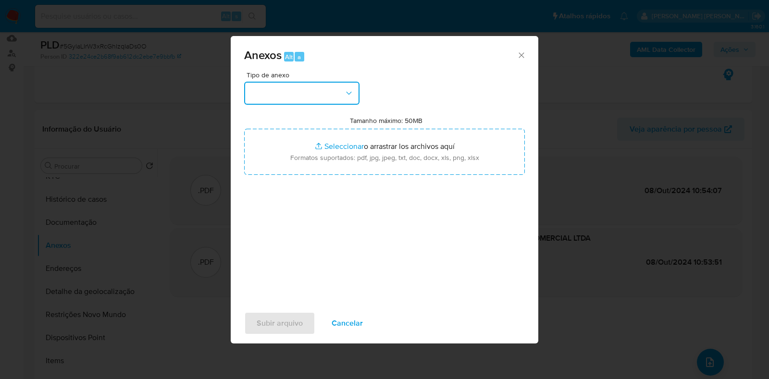
click at [352, 92] on icon "button" at bounding box center [349, 93] width 10 height 10
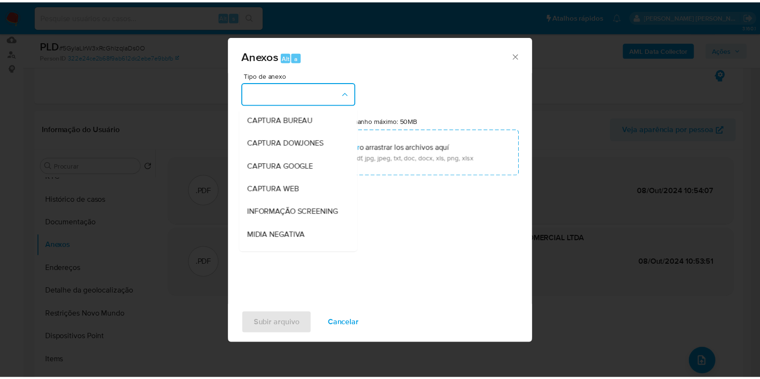
scroll to position [148, 0]
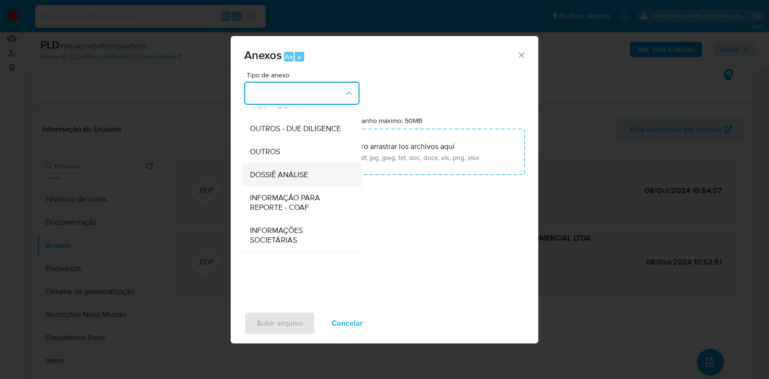
click at [306, 172] on span "DOSSIÊ ANÁLISE" at bounding box center [279, 175] width 58 height 10
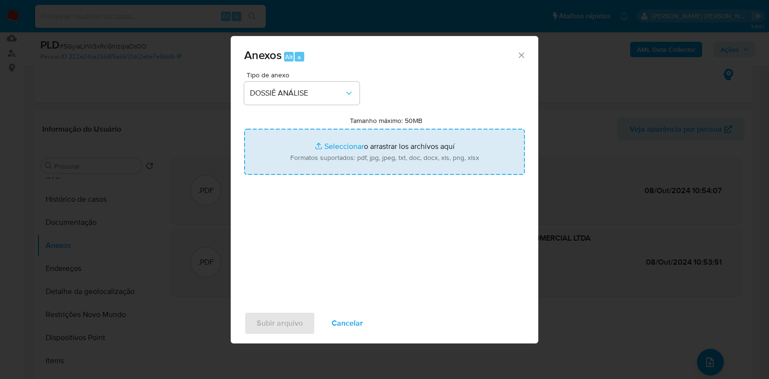
type input "C:\fakepath\2° SAR - XXXX - CNPJ 15570965000197 - CLICKAR COMERCIAL LTDA.pdf"
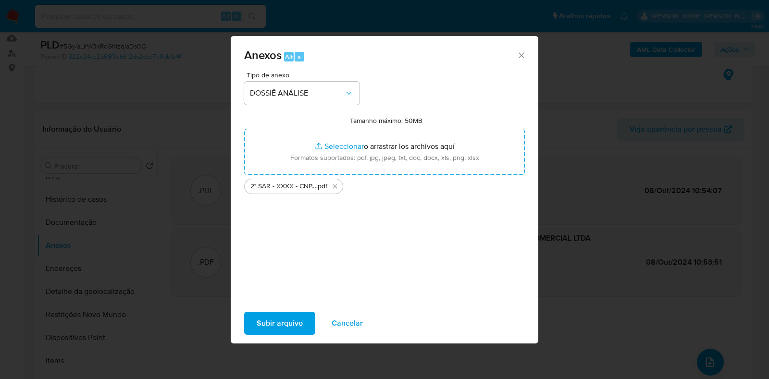
click at [261, 322] on span "Subir arquivo" at bounding box center [280, 323] width 46 height 21
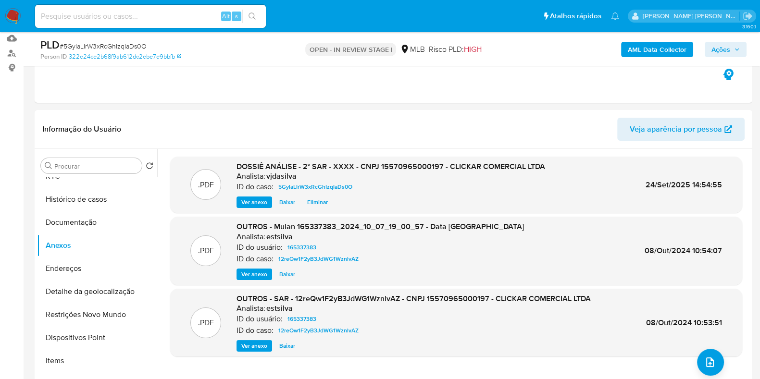
click at [731, 47] on span "Ações" at bounding box center [725, 49] width 28 height 13
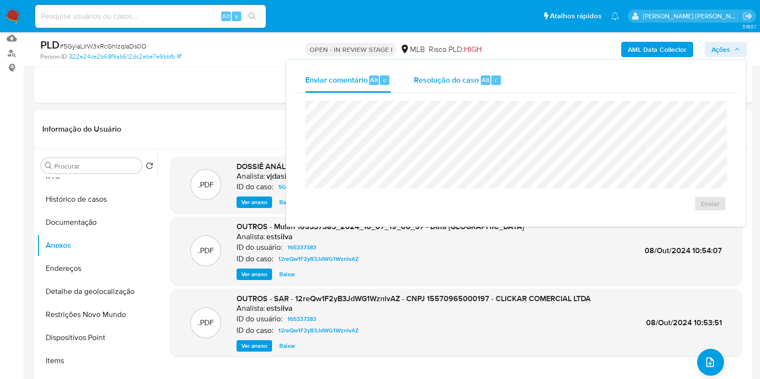
click at [451, 85] on div "Resolução do caso Alt r" at bounding box center [458, 80] width 88 height 25
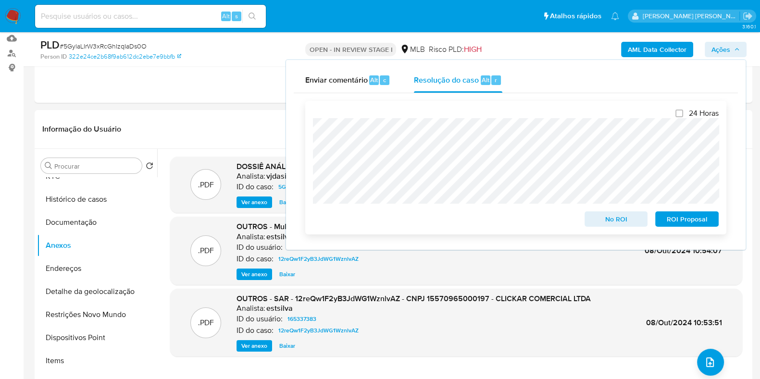
click at [678, 214] on span "ROI Proposal" at bounding box center [687, 218] width 50 height 13
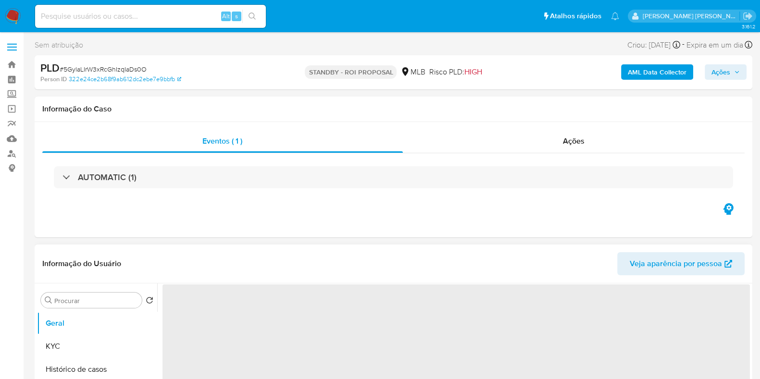
select select "10"
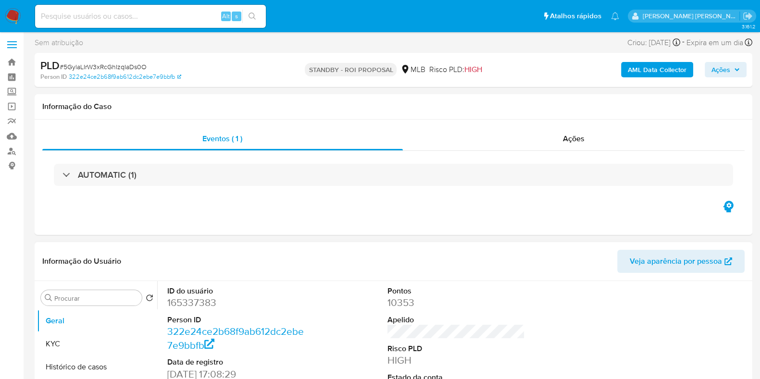
scroll to position [1, 0]
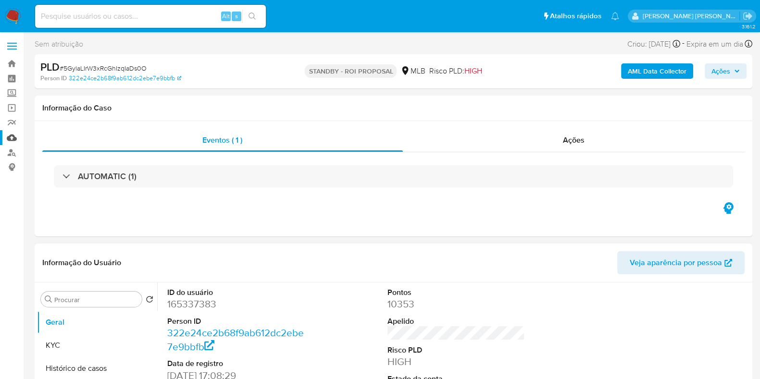
click at [9, 136] on link "Mulan" at bounding box center [57, 137] width 114 height 15
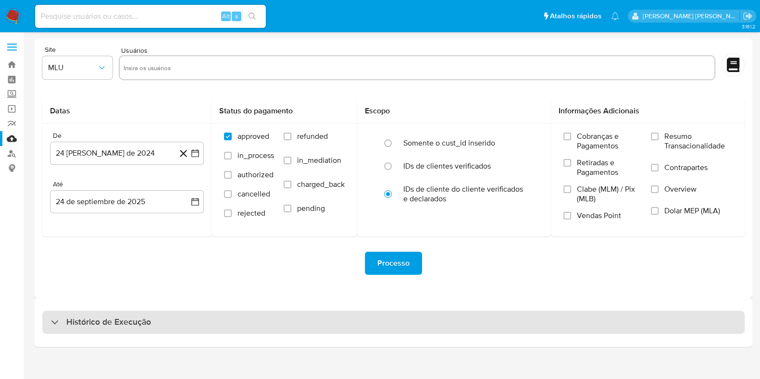
click at [129, 323] on h3 "Histórico de Execução" at bounding box center [108, 323] width 85 height 12
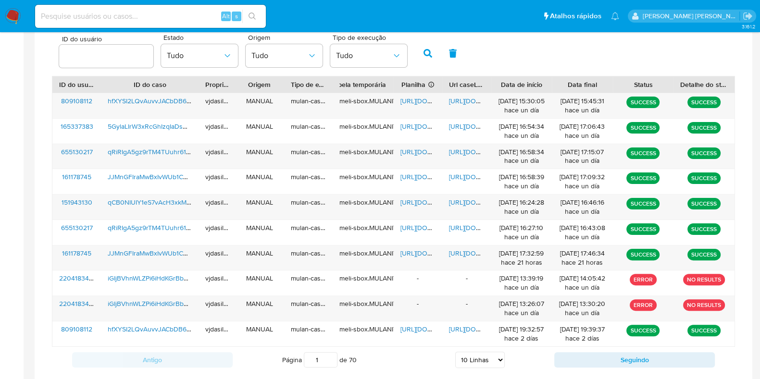
scroll to position [355, 0]
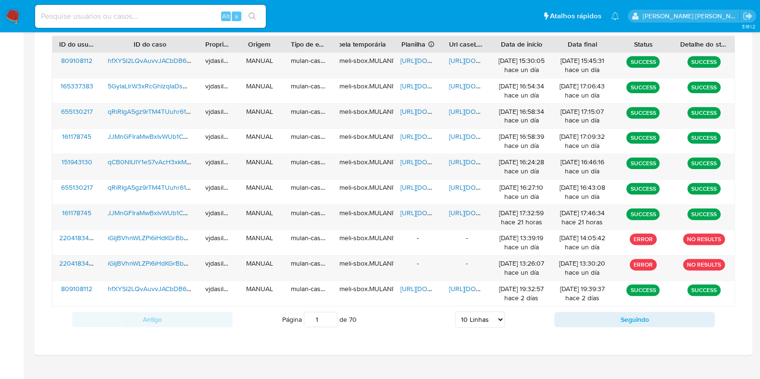
click at [465, 316] on select "5 Linhas 10 Linhas 20 Linhas 25 Linhas 50 Linhas 100 Linhas" at bounding box center [480, 319] width 50 height 16
select select "100"
click at [455, 311] on select "5 Linhas 10 Linhas 20 Linhas 25 Linhas 50 Linhas 100 Linhas" at bounding box center [480, 319] width 50 height 16
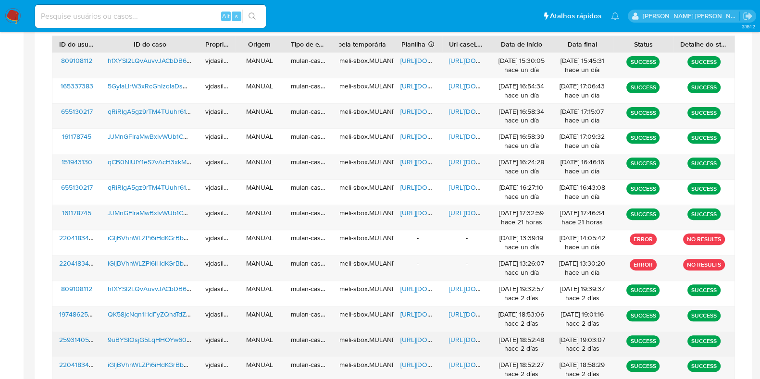
click at [457, 336] on span "https://docs.google.com/document/d/1bn_sFQTc8tnmGZPGF3_iQchgab_3_MIyjoVshvjnlPM…" at bounding box center [482, 340] width 66 height 10
click at [416, 336] on span "https://docs.google.com/spreadsheets/d/1R4lnthsVdIFUQoEqiuh4laAnBjc9eMSvxuprQ3f…" at bounding box center [433, 340] width 66 height 10
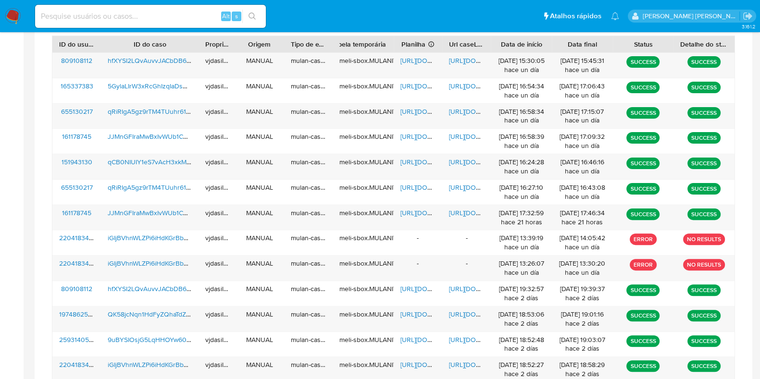
scroll to position [0, 0]
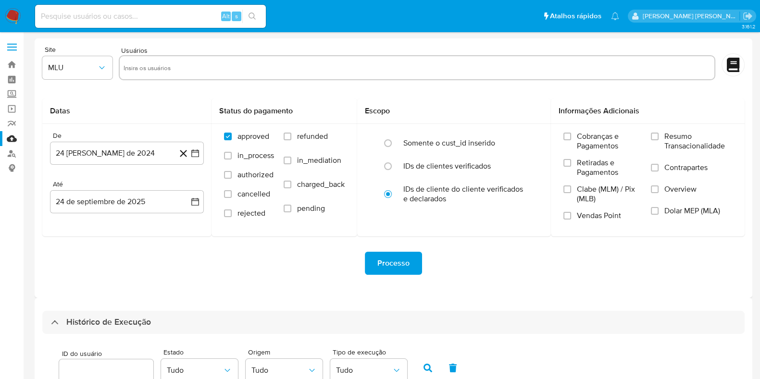
click at [74, 15] on input at bounding box center [150, 16] width 231 height 12
paste input "1305036763"
type input "1305036763"
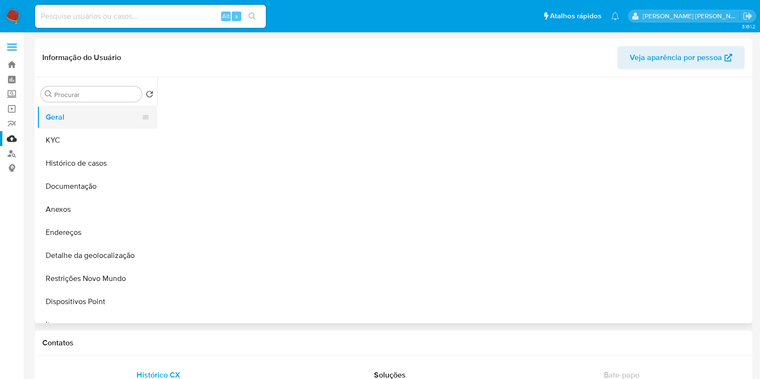
select select "10"
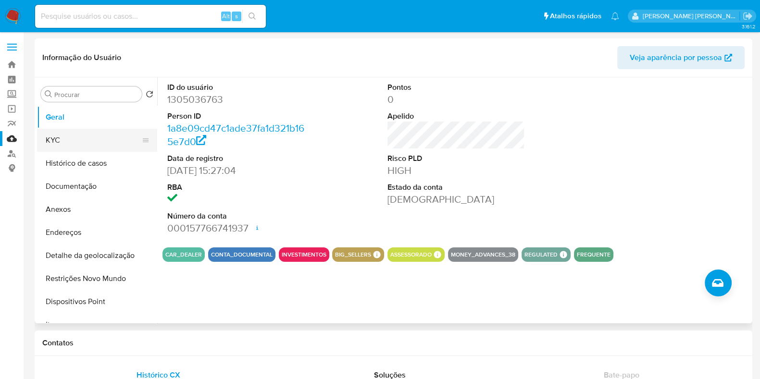
click at [101, 138] on button "KYC" at bounding box center [93, 140] width 112 height 23
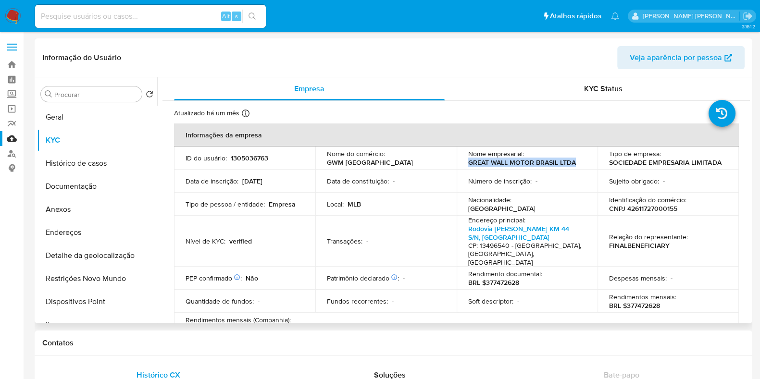
drag, startPoint x: 574, startPoint y: 164, endPoint x: 465, endPoint y: 161, distance: 109.2
click at [465, 161] on td "Nome empresarial : GREAT WALL MOTOR BRASIL LTDA" at bounding box center [527, 158] width 141 height 23
copy p "GREAT WALL MOTOR BRASIL LTDA"
drag, startPoint x: 679, startPoint y: 211, endPoint x: 624, endPoint y: 211, distance: 54.3
click at [624, 211] on div "Identificação do comércio : CNPJ 42611727000155" at bounding box center [668, 204] width 118 height 17
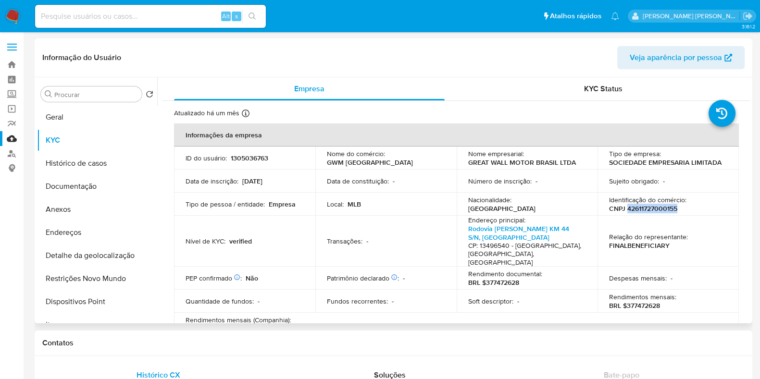
copy p "42611727000155"
click at [100, 159] on button "Histórico de casos" at bounding box center [93, 163] width 112 height 23
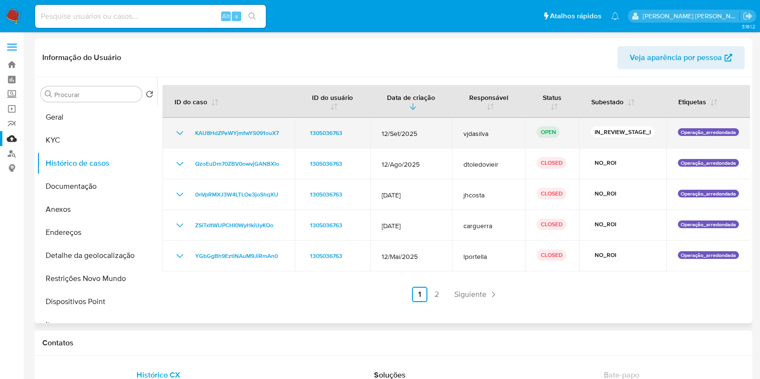
drag, startPoint x: 284, startPoint y: 133, endPoint x: 190, endPoint y: 134, distance: 94.2
click at [190, 134] on td "KAU8HdZPeWYjmfwYS091ouX7" at bounding box center [228, 133] width 132 height 31
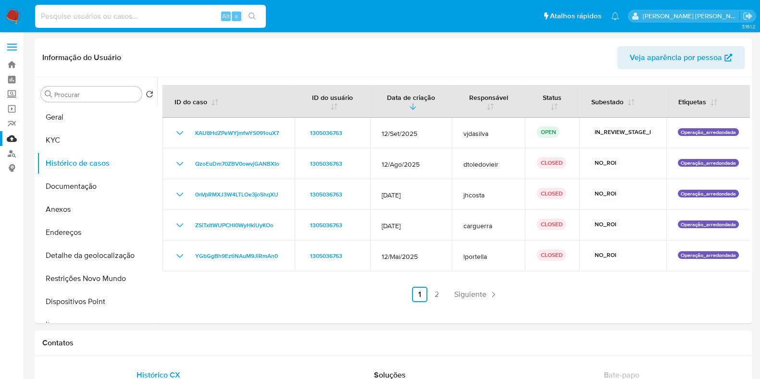
click at [56, 22] on input at bounding box center [150, 16] width 231 height 12
paste input "584911659"
type input "584911659"
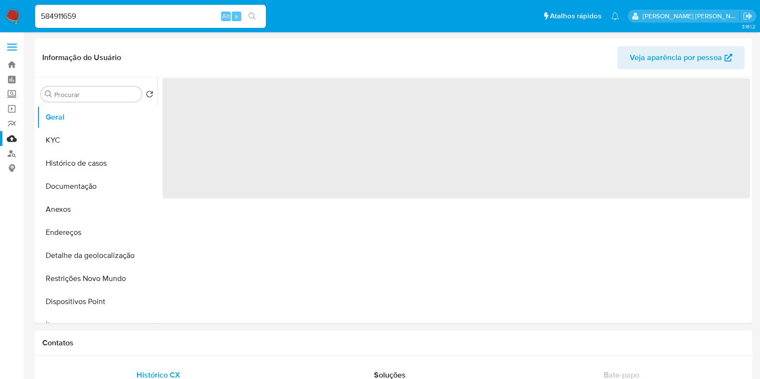
select select "10"
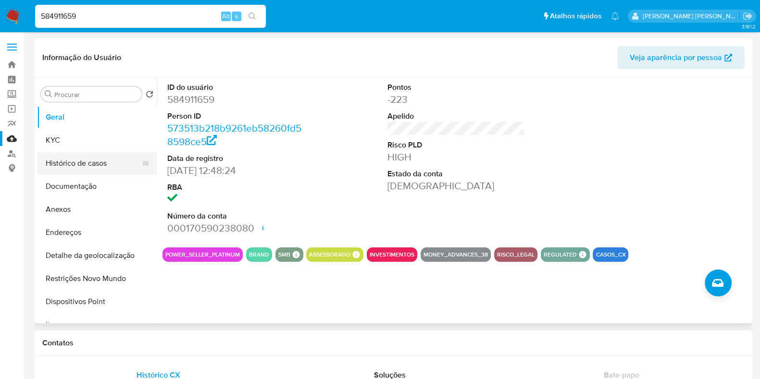
click at [109, 162] on button "Histórico de casos" at bounding box center [93, 163] width 112 height 23
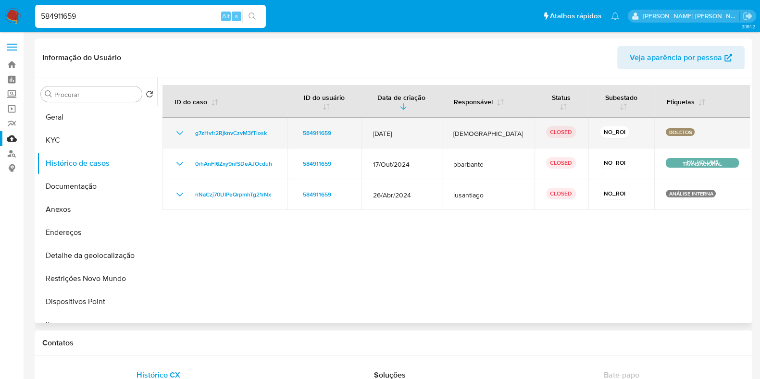
click at [386, 129] on span "[DATE]" at bounding box center [401, 133] width 57 height 9
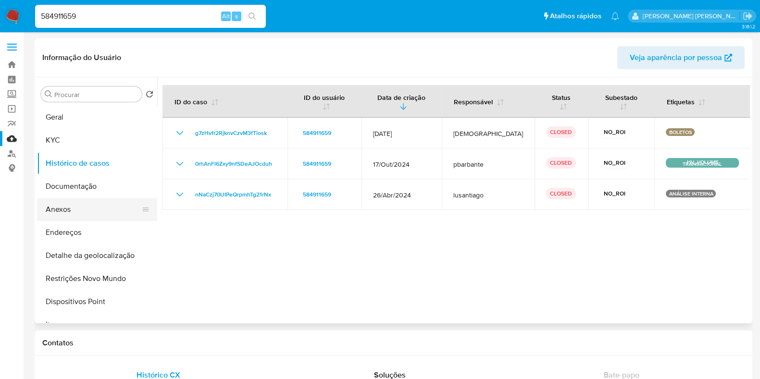
click at [100, 209] on button "Anexos" at bounding box center [93, 209] width 112 height 23
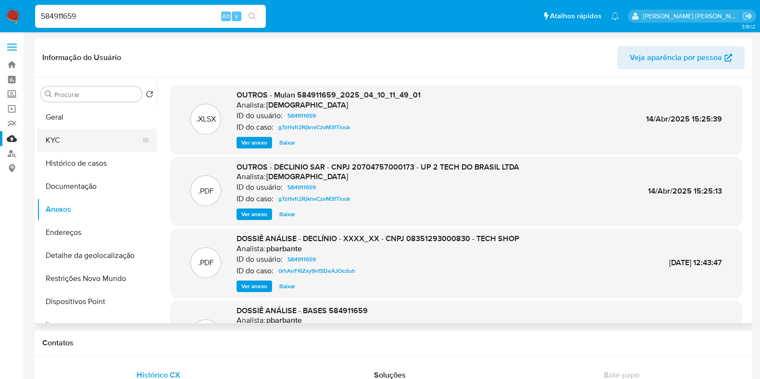
click at [91, 133] on button "KYC" at bounding box center [93, 140] width 112 height 23
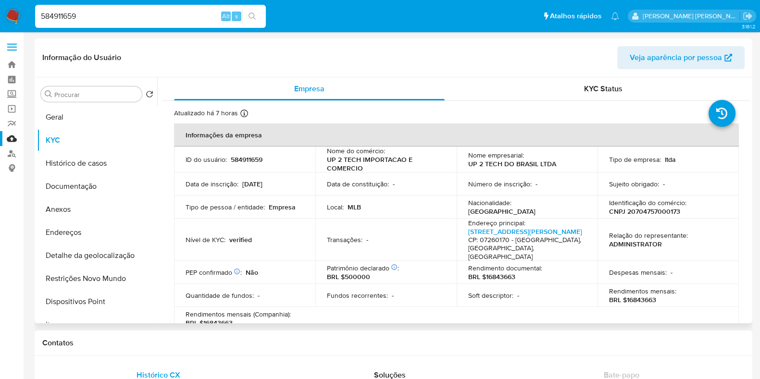
click at [529, 161] on p "UP 2 TECH DO BRASIL LTDA" at bounding box center [512, 164] width 88 height 9
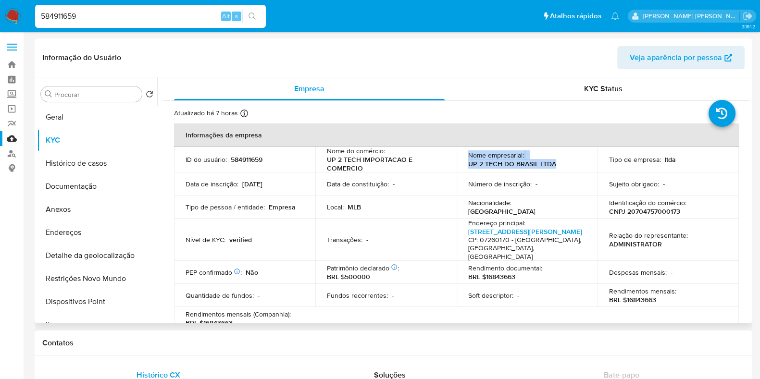
click at [529, 161] on p "UP 2 TECH DO BRASIL LTDA" at bounding box center [512, 164] width 88 height 9
click at [526, 162] on p "UP 2 TECH DO BRASIL LTDA" at bounding box center [512, 164] width 88 height 9
click at [523, 162] on p "UP 2 TECH DO BRASIL LTDA" at bounding box center [512, 164] width 88 height 9
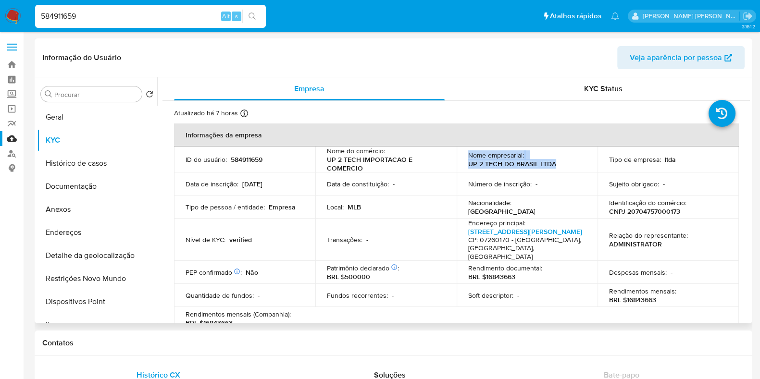
click at [523, 162] on p "UP 2 TECH DO BRASIL LTDA" at bounding box center [512, 164] width 88 height 9
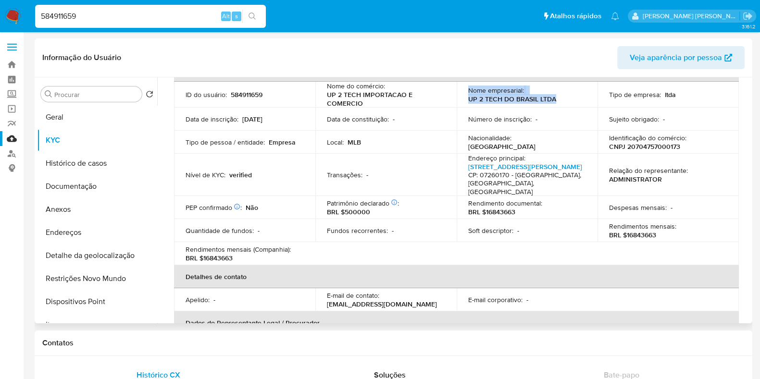
scroll to position [84, 0]
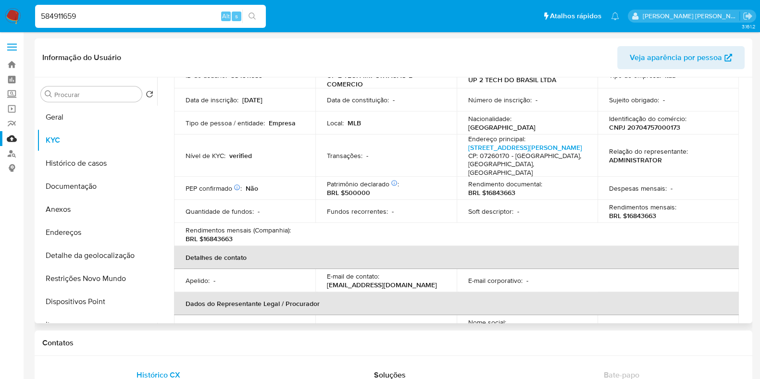
click at [575, 188] on div "Rendimento documental : BRL $16843663" at bounding box center [527, 188] width 118 height 17
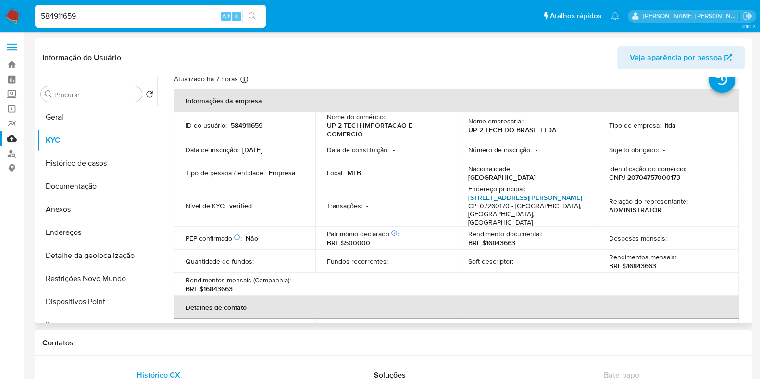
scroll to position [0, 0]
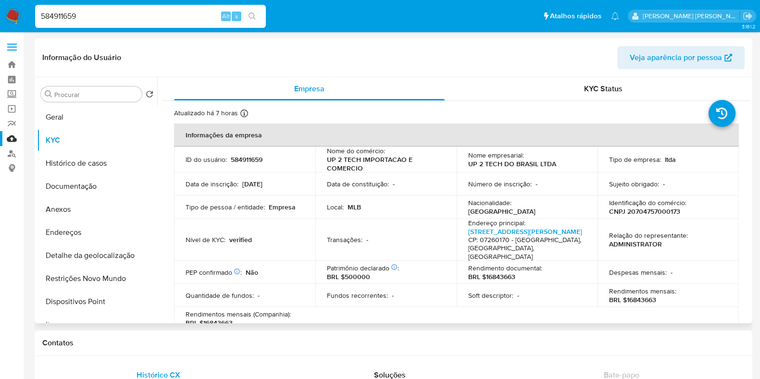
click at [473, 166] on p "UP 2 TECH DO BRASIL LTDA" at bounding box center [512, 164] width 88 height 9
click at [536, 163] on p "UP 2 TECH DO BRASIL LTDA" at bounding box center [512, 164] width 88 height 9
drag, startPoint x: 553, startPoint y: 165, endPoint x: 458, endPoint y: 162, distance: 95.7
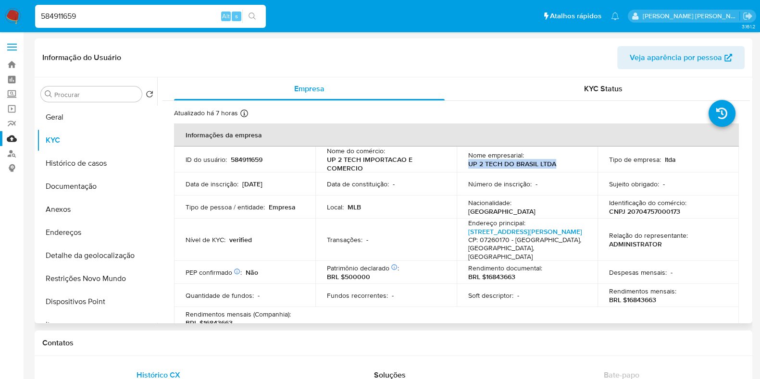
click at [458, 162] on td "Nome empresarial : UP 2 TECH DO BRASIL LTDA" at bounding box center [527, 160] width 141 height 26
copy p "UP 2 TECH DO BRASIL LTDA"
drag, startPoint x: 625, startPoint y: 212, endPoint x: 677, endPoint y: 211, distance: 52.4
click at [677, 211] on p "CNPJ 20704757000173" at bounding box center [644, 211] width 71 height 9
copy p "20704757000173"
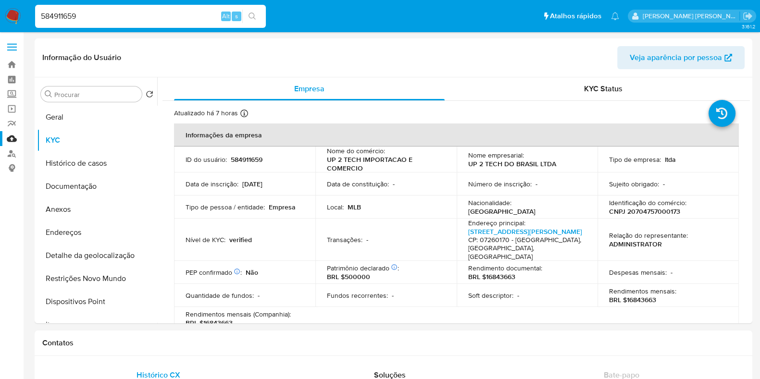
click at [147, 15] on input "584911659" at bounding box center [150, 16] width 231 height 12
paste input "119104041"
type input "119104041"
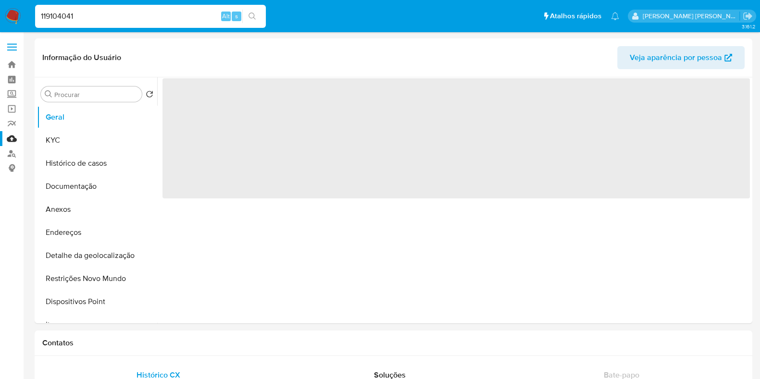
select select "10"
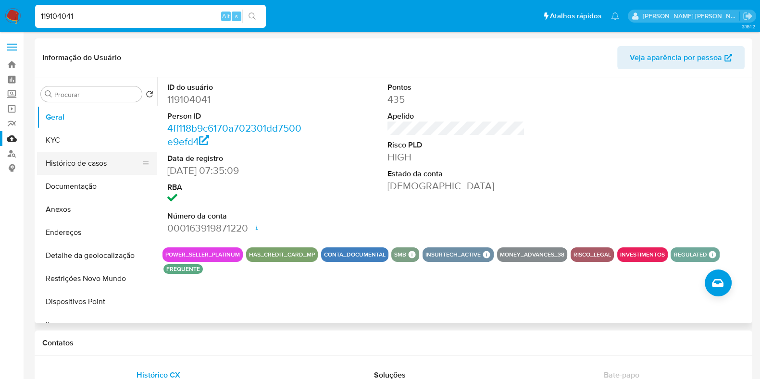
click at [88, 166] on button "Histórico de casos" at bounding box center [93, 163] width 112 height 23
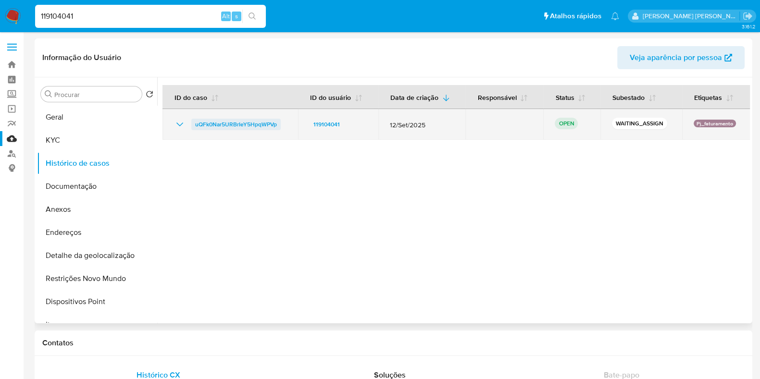
drag, startPoint x: 281, startPoint y: 128, endPoint x: 194, endPoint y: 121, distance: 87.3
click at [194, 121] on div "uQFk0Nar5URBrIeY5HpqWPVp" at bounding box center [230, 125] width 112 height 12
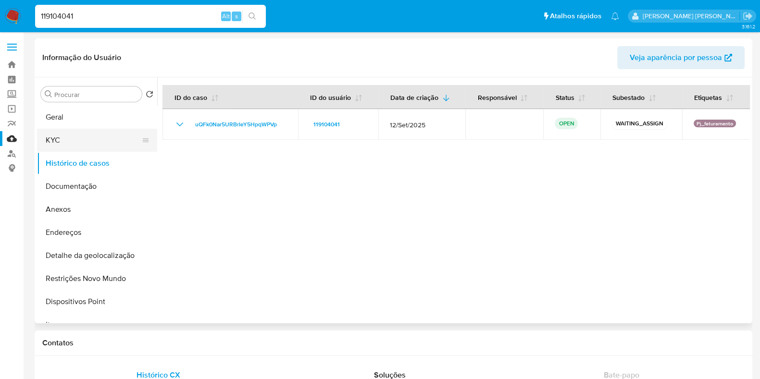
click at [58, 138] on button "KYC" at bounding box center [93, 140] width 112 height 23
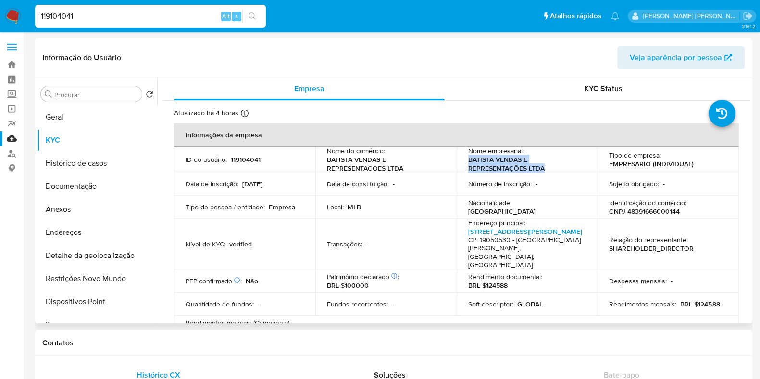
drag, startPoint x: 466, startPoint y: 160, endPoint x: 542, endPoint y: 167, distance: 76.3
click at [542, 167] on p "BATISTA VENDAS E REPRESENTAÇÕES LTDA" at bounding box center [525, 163] width 114 height 17
copy p "BATISTA VENDAS E REPRESENTAÇÕES LTDA"
drag, startPoint x: 661, startPoint y: 213, endPoint x: 625, endPoint y: 214, distance: 36.1
click at [625, 214] on div "Identificação do comércio : CNPJ 48391666000144" at bounding box center [668, 207] width 118 height 17
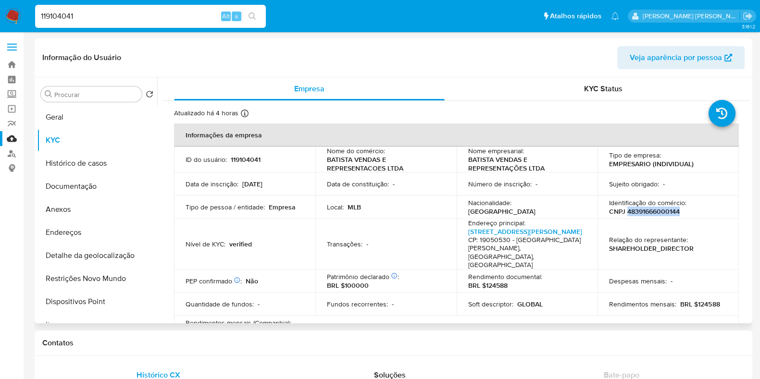
copy p "48391666000144"
click at [95, 17] on input "119104041" at bounding box center [150, 16] width 231 height 12
paste input "843607336"
type input "1843607336"
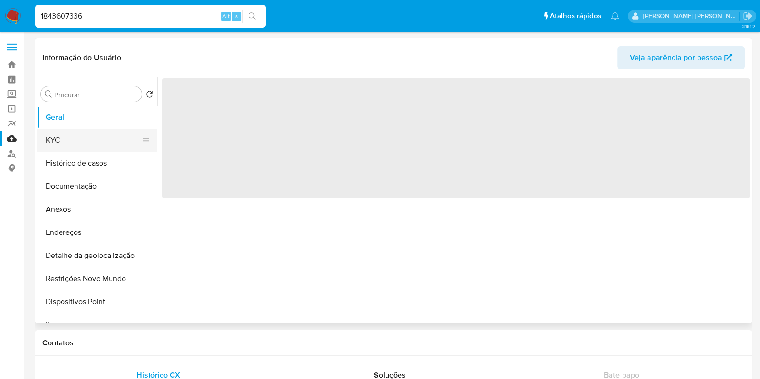
select select "10"
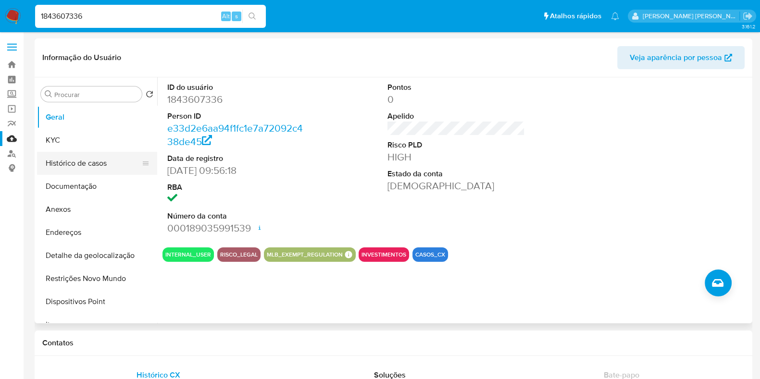
click at [93, 174] on button "Histórico de casos" at bounding box center [93, 163] width 112 height 23
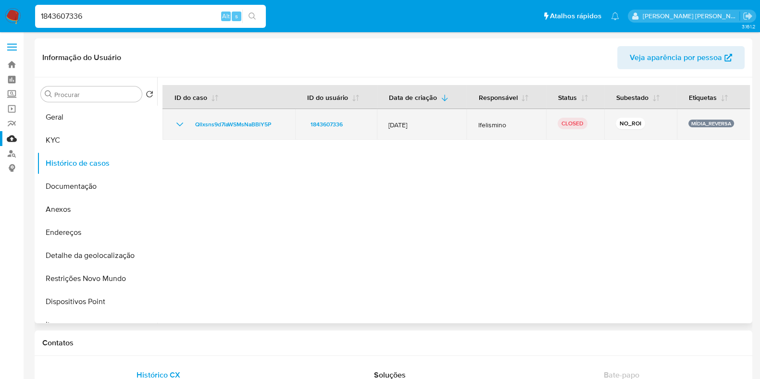
click at [401, 125] on span "14/Mar/2025" at bounding box center [421, 125] width 66 height 9
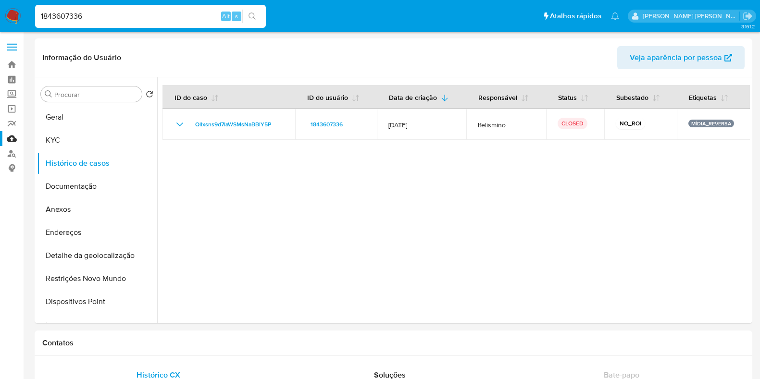
select select "10"
click at [76, 142] on button "KYC" at bounding box center [93, 140] width 112 height 23
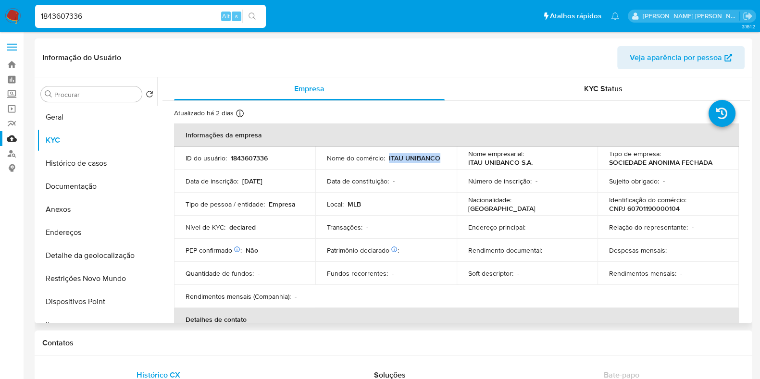
drag, startPoint x: 387, startPoint y: 157, endPoint x: 437, endPoint y: 161, distance: 50.6
click at [437, 161] on p "ITAU UNIBANCO" at bounding box center [414, 158] width 51 height 9
copy p "ITAU UNIBANCO"
click at [97, 15] on input "1843607336" at bounding box center [150, 16] width 231 height 12
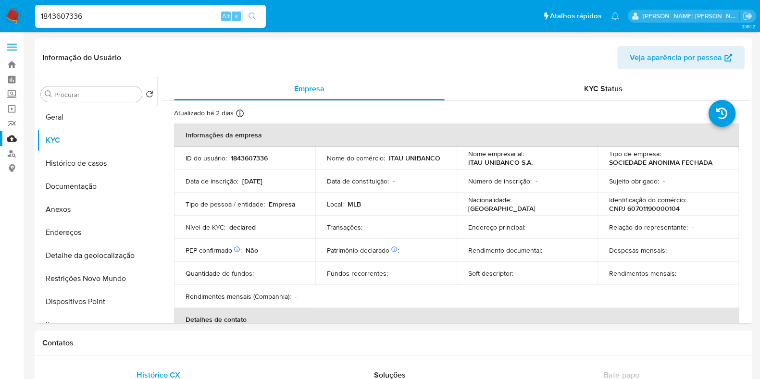
click at [97, 15] on input "1843607336" at bounding box center [150, 16] width 231 height 12
paste input "99467373"
type input "99467373"
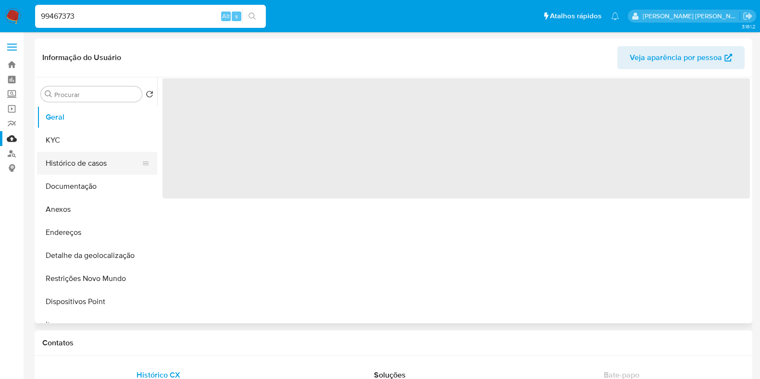
click at [103, 162] on button "Histórico de casos" at bounding box center [93, 163] width 112 height 23
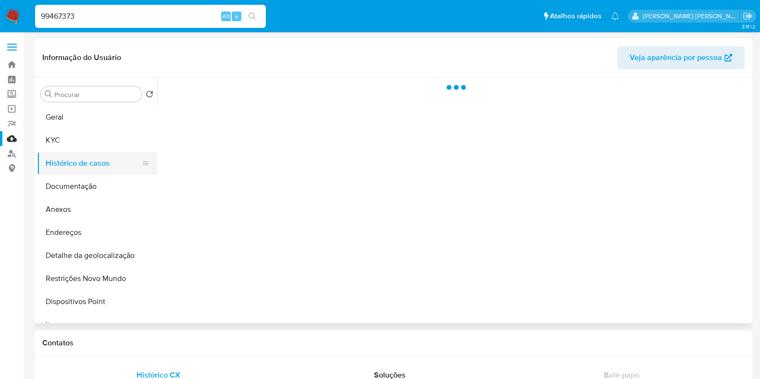
select select "10"
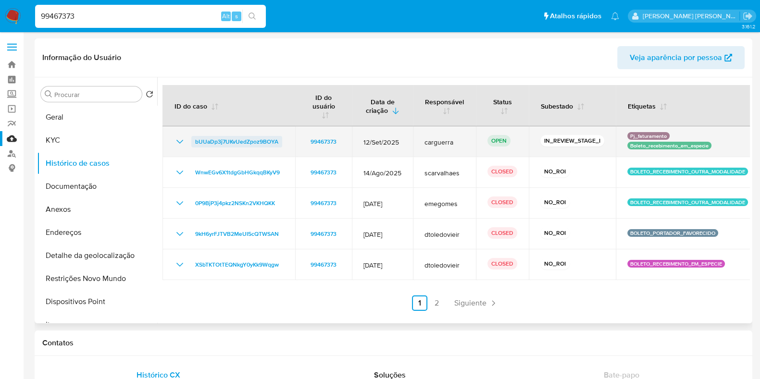
drag, startPoint x: 285, startPoint y: 140, endPoint x: 194, endPoint y: 145, distance: 91.0
click at [194, 145] on td "bUUaDp3j7UKvUedZpoz9BOYA" at bounding box center [228, 141] width 133 height 31
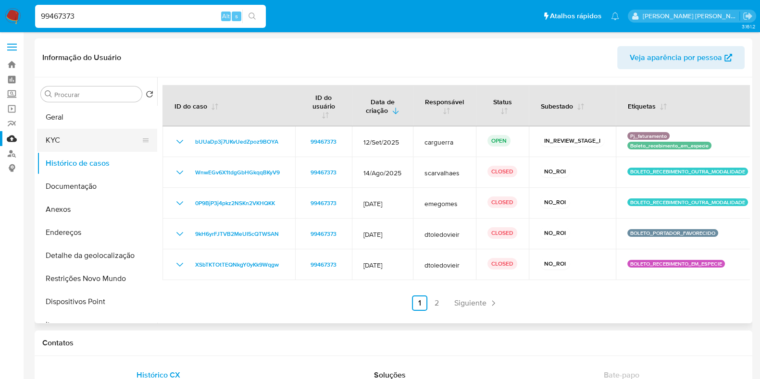
click at [89, 138] on button "KYC" at bounding box center [93, 140] width 112 height 23
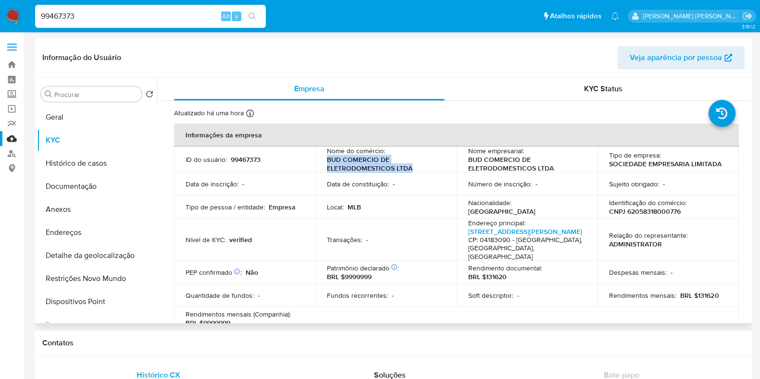
drag, startPoint x: 326, startPoint y: 160, endPoint x: 419, endPoint y: 167, distance: 92.6
click at [419, 167] on p "BUD COMERCIO DE ELETRODOMESTICOS LTDA" at bounding box center [384, 163] width 114 height 17
copy p "BUD COMERCIO DE ELETRODOMESTICOS LTDA"
click at [82, 13] on input "99467373" at bounding box center [150, 16] width 231 height 12
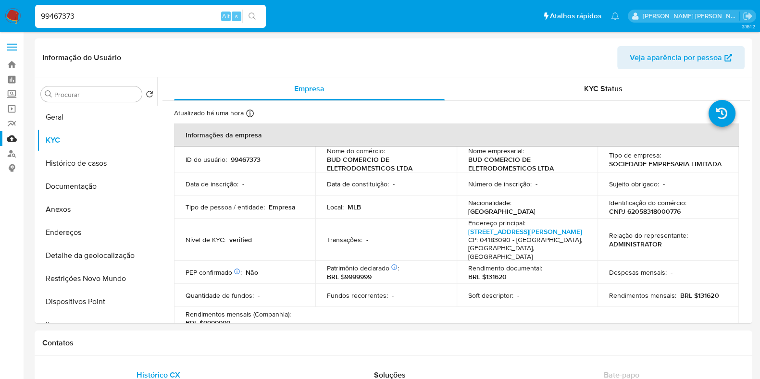
click at [82, 13] on input "99467373" at bounding box center [150, 16] width 231 height 12
paste input "1470153198"
type input "1470153198"
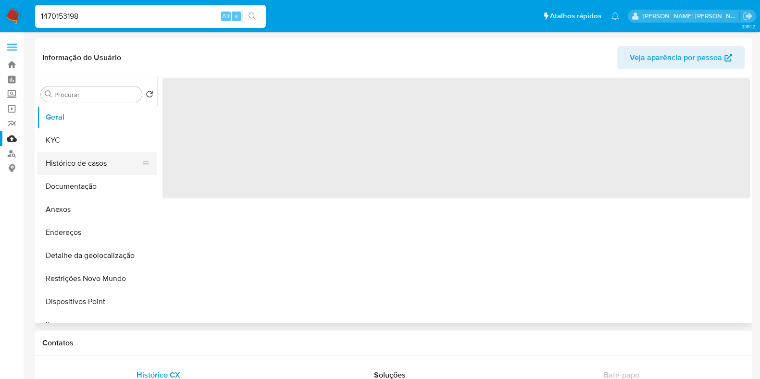
click at [80, 172] on button "Histórico de casos" at bounding box center [93, 163] width 112 height 23
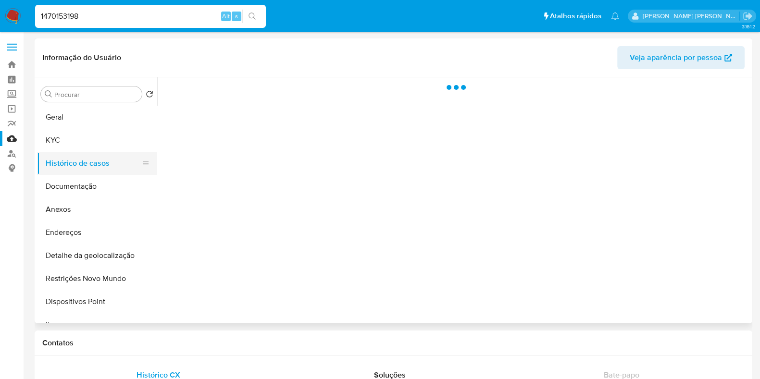
select select "10"
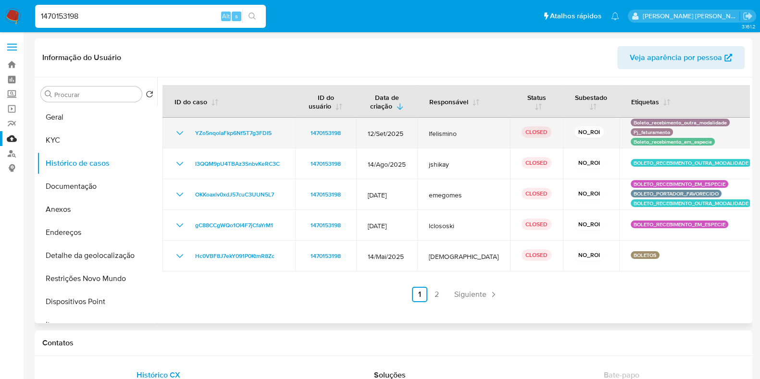
click at [370, 134] on span "12/Set/2025" at bounding box center [387, 133] width 38 height 9
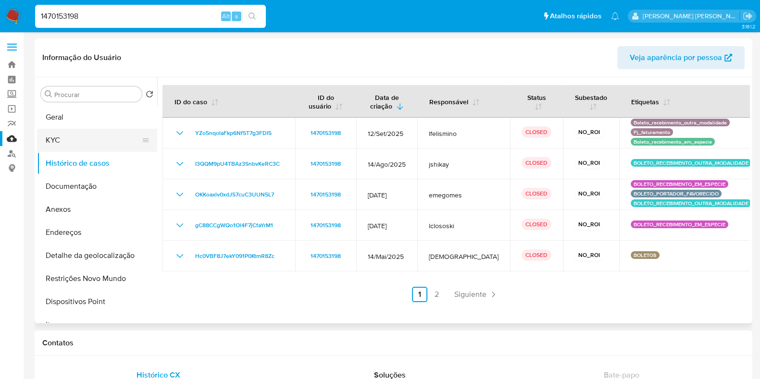
click at [77, 141] on button "KYC" at bounding box center [93, 140] width 112 height 23
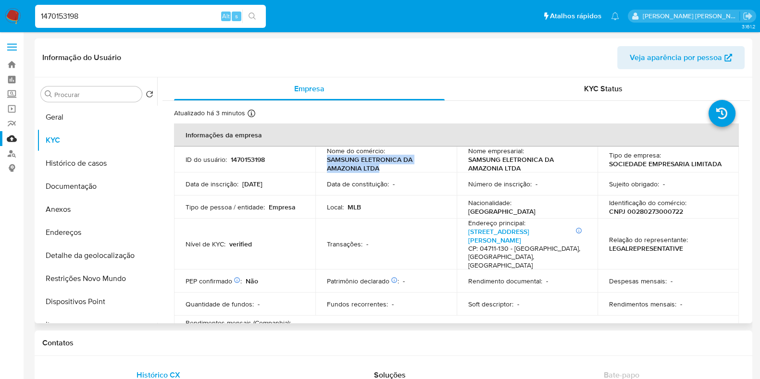
drag, startPoint x: 324, startPoint y: 160, endPoint x: 384, endPoint y: 166, distance: 59.9
click at [384, 166] on td "Nome do comércio : SAMSUNG ELETRONICA DA AMAZONIA LTDA" at bounding box center [385, 160] width 141 height 26
copy p "SAMSUNG ELETRONICA DA AMAZONIA LTDA"
click at [264, 162] on p "1470153198" at bounding box center [248, 159] width 34 height 9
drag, startPoint x: 623, startPoint y: 210, endPoint x: 680, endPoint y: 208, distance: 56.7
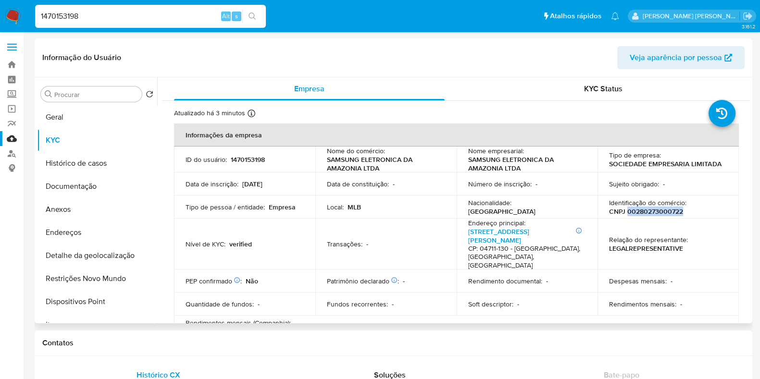
click at [680, 208] on div "Identificação do comércio : CNPJ 00280273000722" at bounding box center [668, 207] width 118 height 17
copy p "00280273000722"
click at [144, 21] on input "1470153198" at bounding box center [150, 16] width 231 height 12
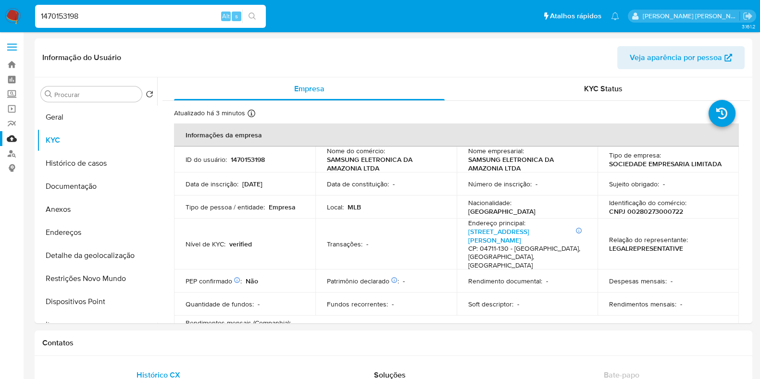
paste input "843607336"
type input "1843607336"
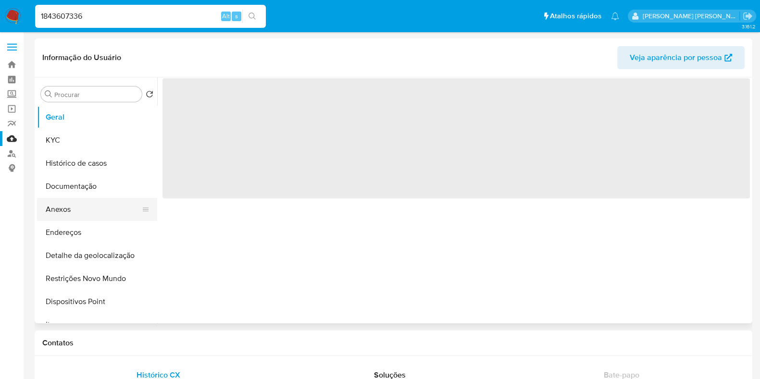
select select "10"
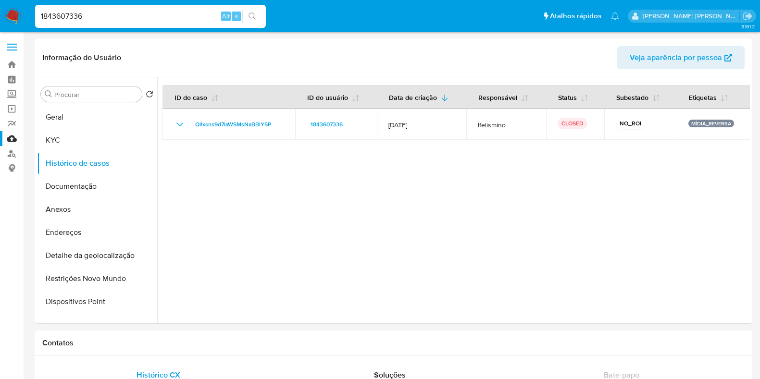
select select "10"
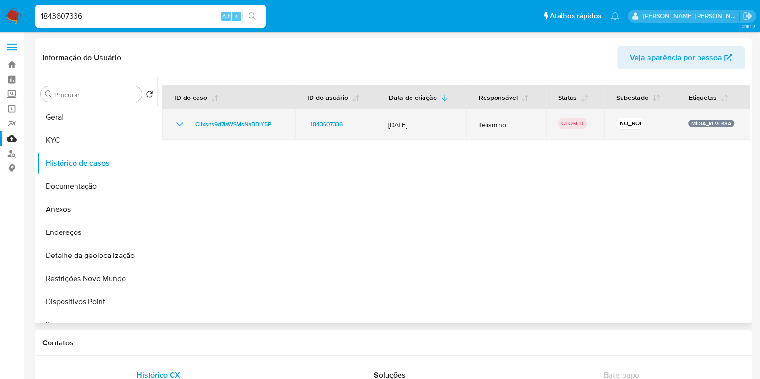
click at [407, 122] on span "[DATE]" at bounding box center [421, 125] width 66 height 9
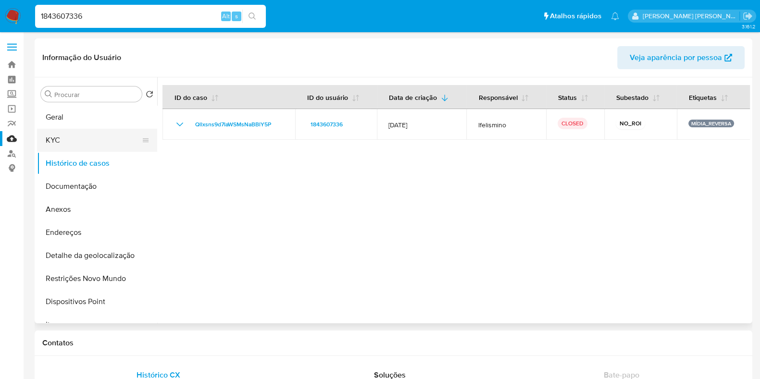
click at [88, 136] on button "KYC" at bounding box center [93, 140] width 112 height 23
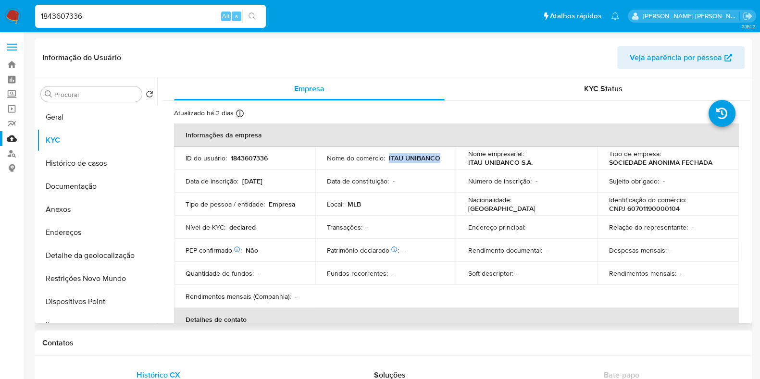
drag, startPoint x: 387, startPoint y: 158, endPoint x: 446, endPoint y: 157, distance: 59.1
click at [446, 157] on td "Nome do comércio : [GEOGRAPHIC_DATA]" at bounding box center [385, 158] width 141 height 23
copy p "ITAU UNIBANCO"
click at [146, 14] on input "1843607336" at bounding box center [150, 16] width 231 height 12
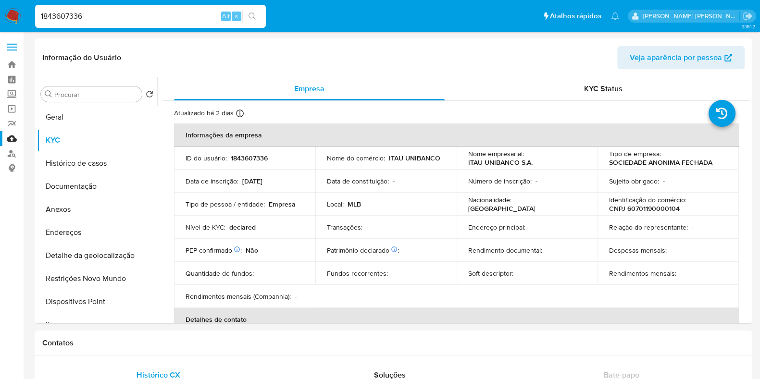
paste input "300698914"
type input "300698914"
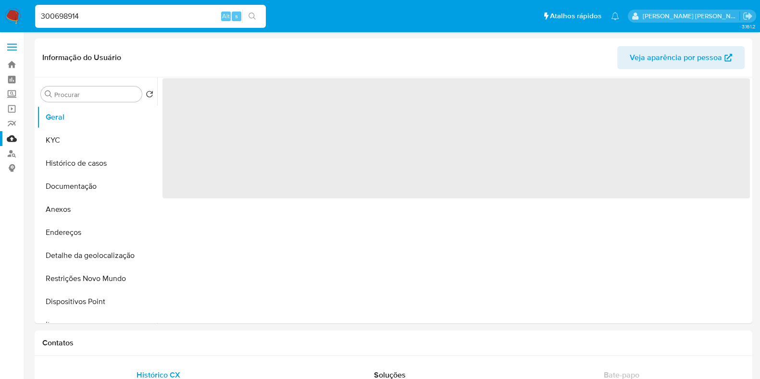
select select "10"
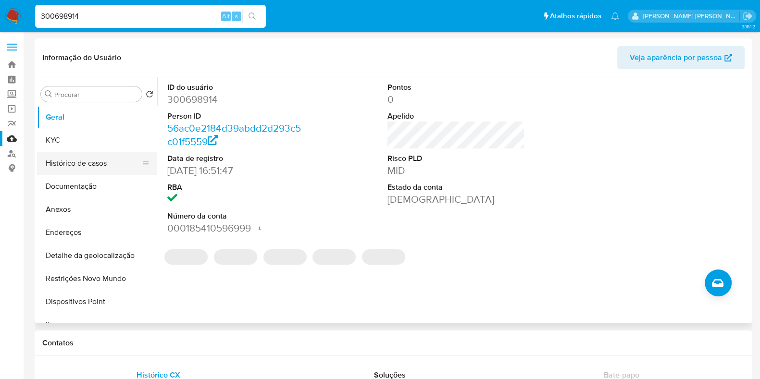
click at [77, 169] on button "Histórico de casos" at bounding box center [93, 163] width 112 height 23
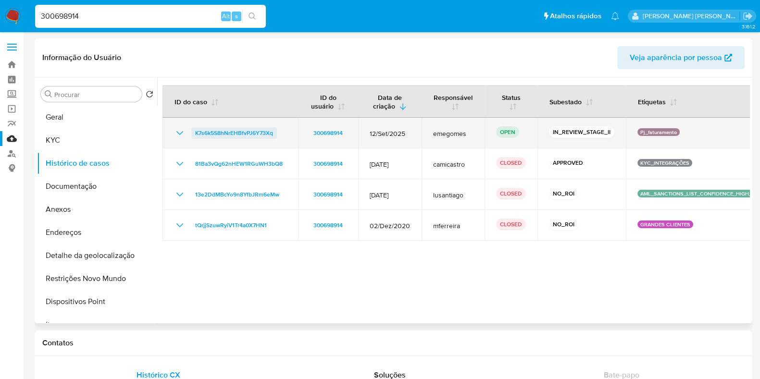
drag, startPoint x: 277, startPoint y: 133, endPoint x: 193, endPoint y: 135, distance: 84.1
click at [193, 135] on div "K7s6k5S8hNrEHBfvPJ6Y73Xq" at bounding box center [230, 133] width 112 height 12
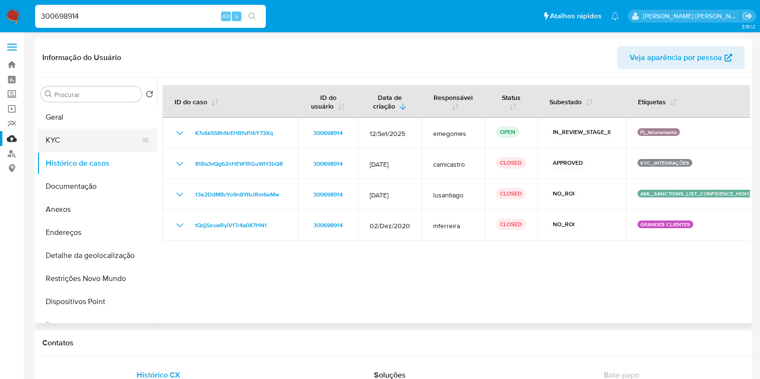
click at [99, 138] on button "KYC" at bounding box center [93, 140] width 112 height 23
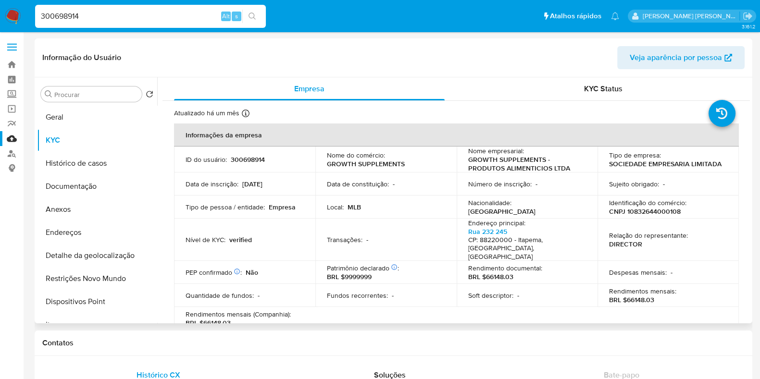
click at [331, 164] on p "GROWTH SUPPLEMENTS" at bounding box center [366, 164] width 78 height 9
drag, startPoint x: 329, startPoint y: 164, endPoint x: 399, endPoint y: 166, distance: 70.2
click at [399, 166] on p "GROWTH SUPPLEMENTS" at bounding box center [366, 164] width 78 height 9
click at [381, 164] on p "GROWTH SUPPLEMENTS" at bounding box center [366, 164] width 78 height 9
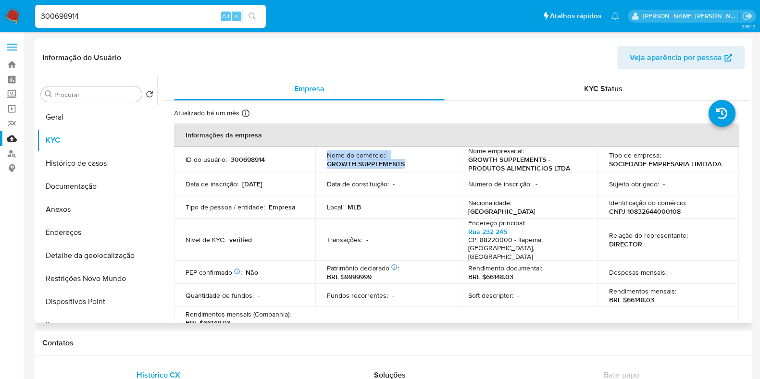
click at [381, 164] on p "GROWTH SUPPLEMENTS" at bounding box center [366, 164] width 78 height 9
click at [380, 164] on p "GROWTH SUPPLEMENTS" at bounding box center [366, 164] width 78 height 9
click at [413, 163] on div "Nome do comércio : GROWTH SUPPLEMENTS" at bounding box center [386, 159] width 118 height 17
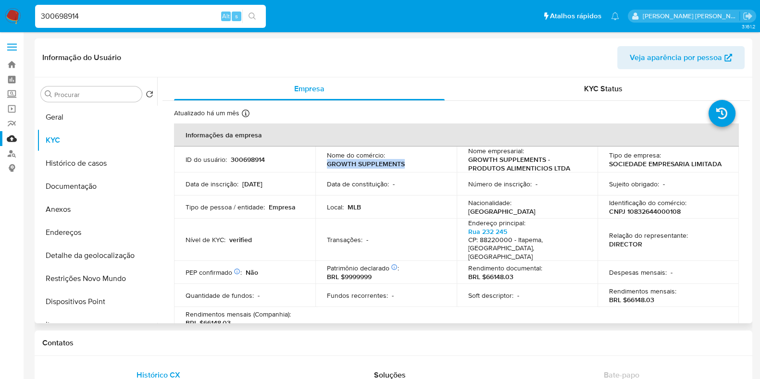
drag, startPoint x: 406, startPoint y: 166, endPoint x: 324, endPoint y: 166, distance: 81.7
click at [324, 166] on td "Nome do comércio : GROWTH SUPPLEMENTS" at bounding box center [385, 160] width 141 height 26
copy p "GROWTH SUPPLEMENTS"
drag, startPoint x: 625, startPoint y: 212, endPoint x: 698, endPoint y: 212, distance: 73.5
click at [698, 212] on div "Identificação do comércio : CNPJ 10832644000108" at bounding box center [668, 207] width 118 height 17
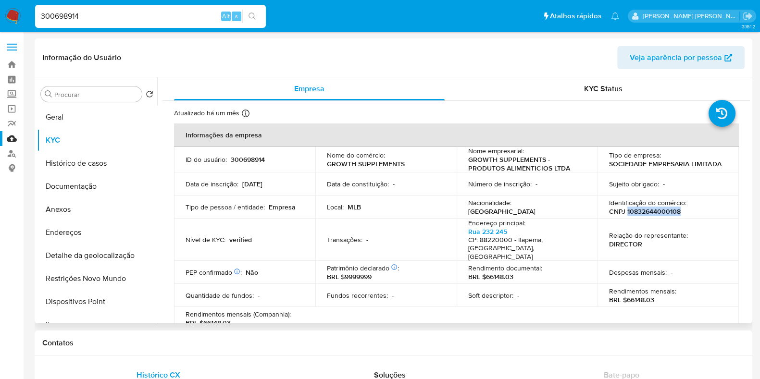
copy p "10832644000108"
click at [10, 65] on link "Bandeja" at bounding box center [57, 64] width 114 height 15
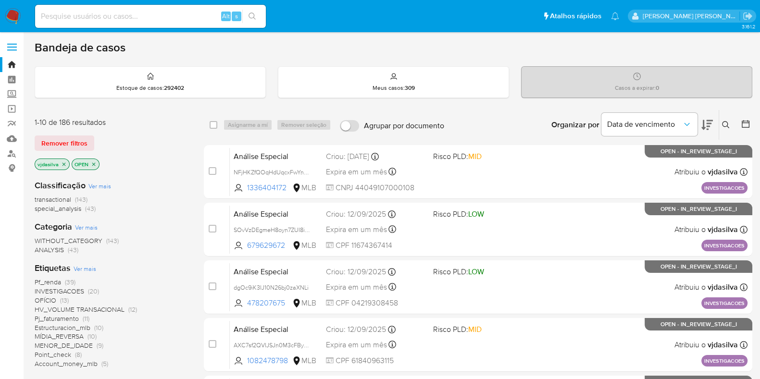
click at [61, 164] on icon "close-filter" at bounding box center [64, 165] width 6 height 6
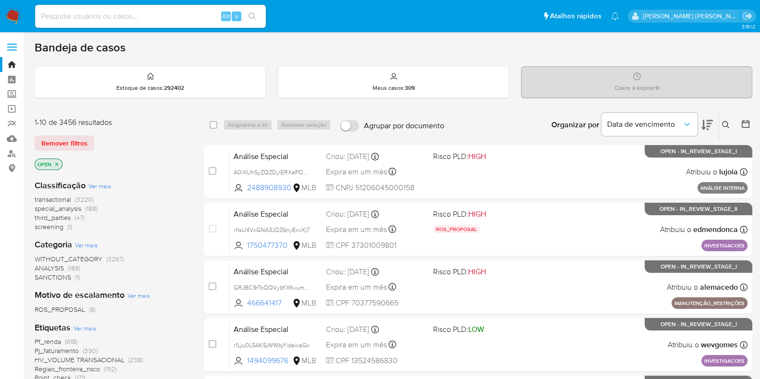
click at [728, 128] on button at bounding box center [727, 125] width 16 height 12
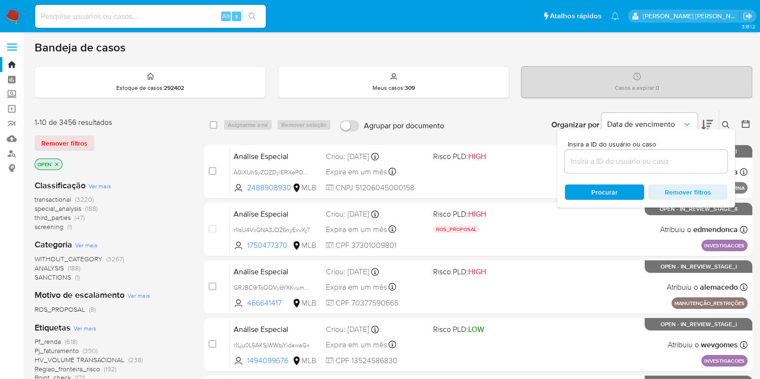
click at [582, 166] on input at bounding box center [646, 161] width 162 height 12
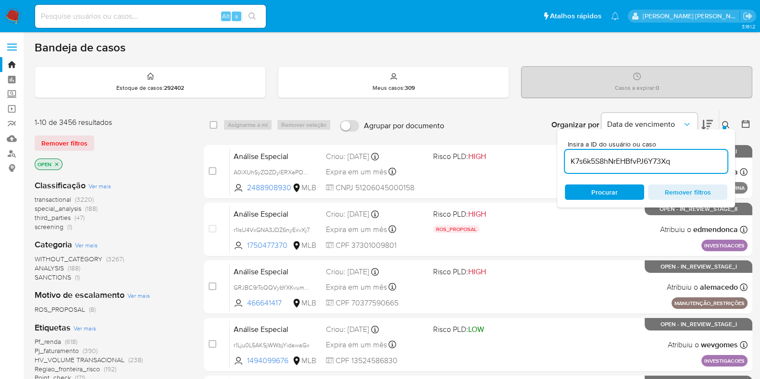
type input "K7s6k5S8hNrEHBfvPJ6Y73Xq"
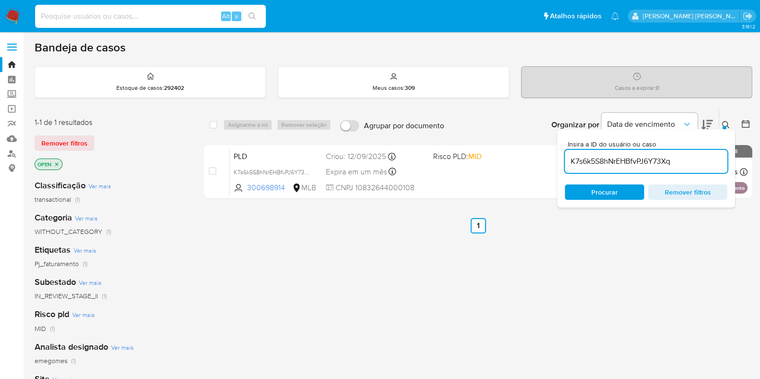
click at [106, 14] on input at bounding box center [150, 16] width 231 height 12
paste input "K7s6k5S8hNrEHBfvPJ6Y73Xq"
type input "K7s6k5S8hNrEHBfvPJ6Y73Xq"
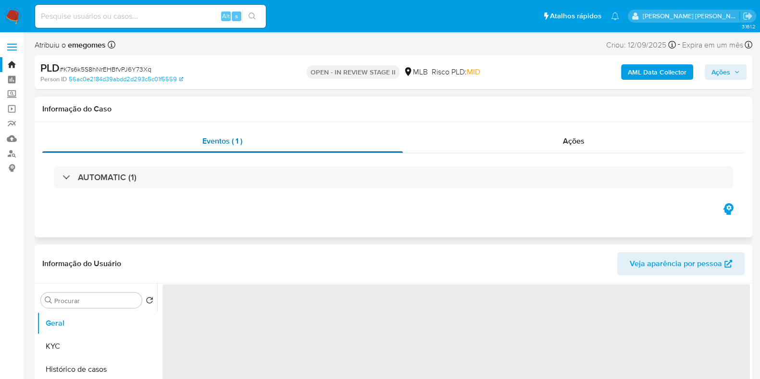
select select "10"
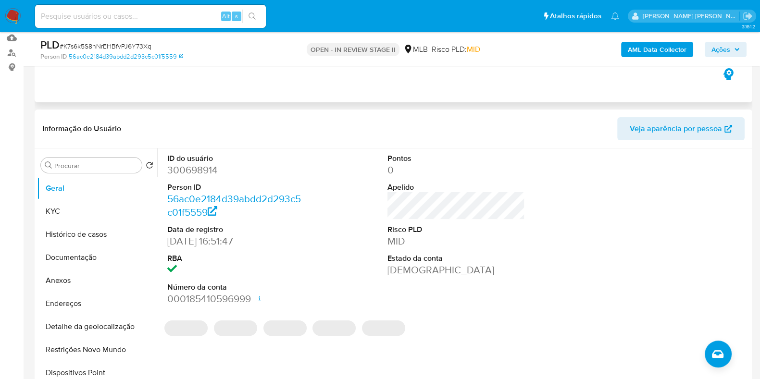
scroll to position [120, 0]
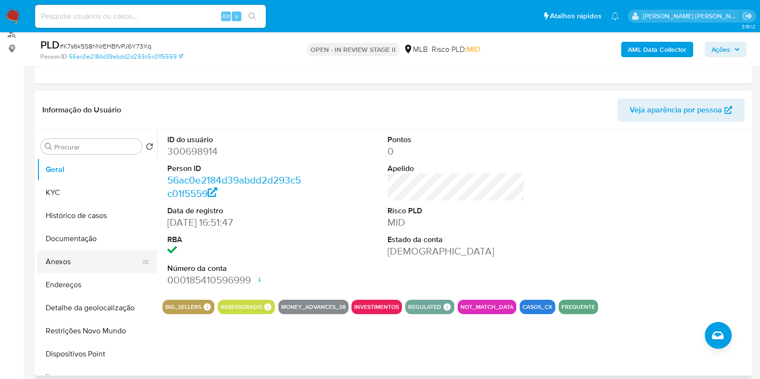
click at [72, 263] on button "Anexos" at bounding box center [93, 261] width 112 height 23
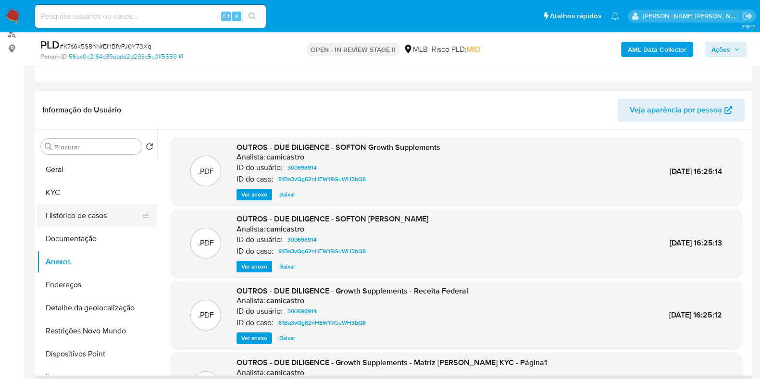
click at [103, 204] on button "Histórico de casos" at bounding box center [93, 215] width 112 height 23
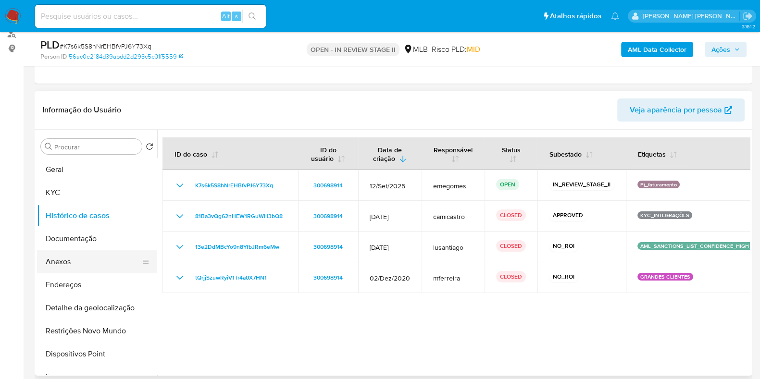
click at [81, 253] on button "Anexos" at bounding box center [93, 261] width 112 height 23
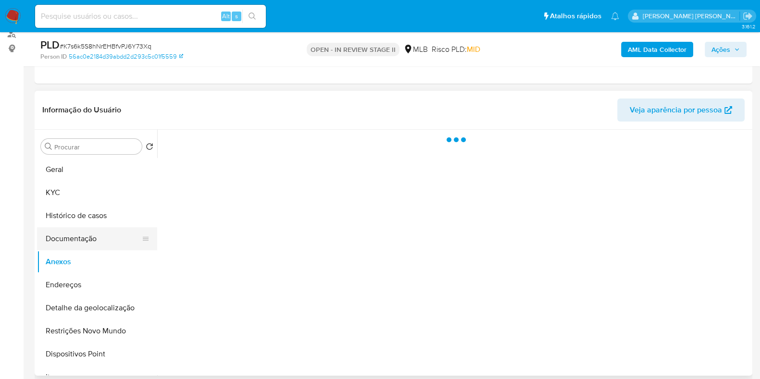
click at [78, 246] on button "Documentação" at bounding box center [93, 238] width 112 height 23
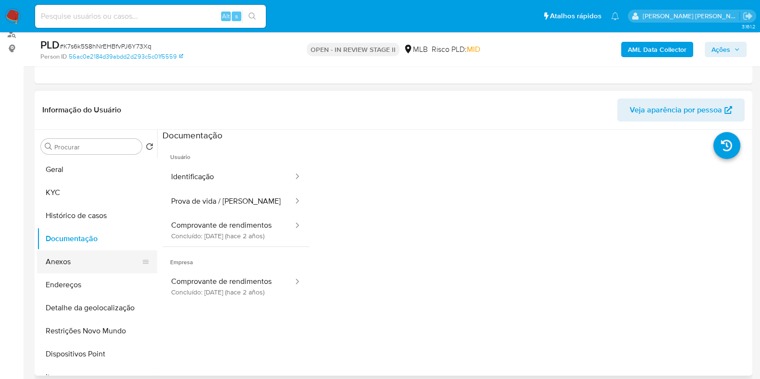
click at [74, 259] on button "Anexos" at bounding box center [93, 261] width 112 height 23
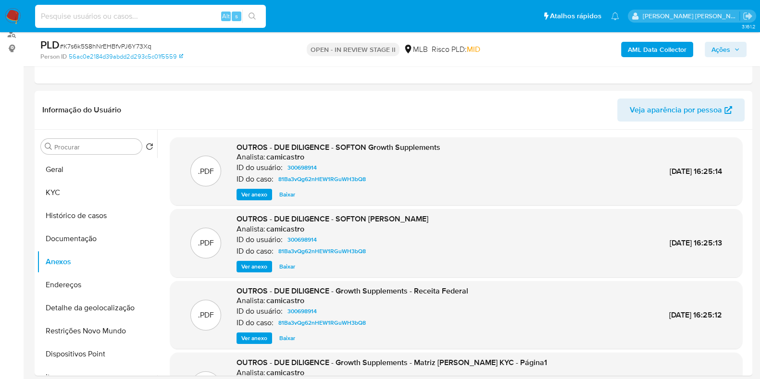
click at [122, 21] on input at bounding box center [150, 16] width 231 height 12
paste input "1470153198"
type input "1470153198"
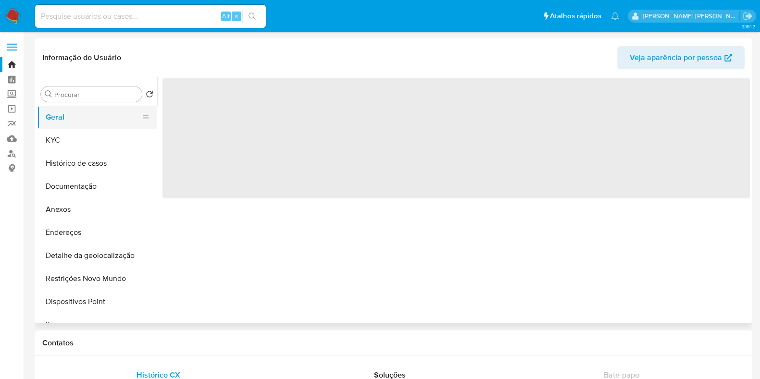
select select "10"
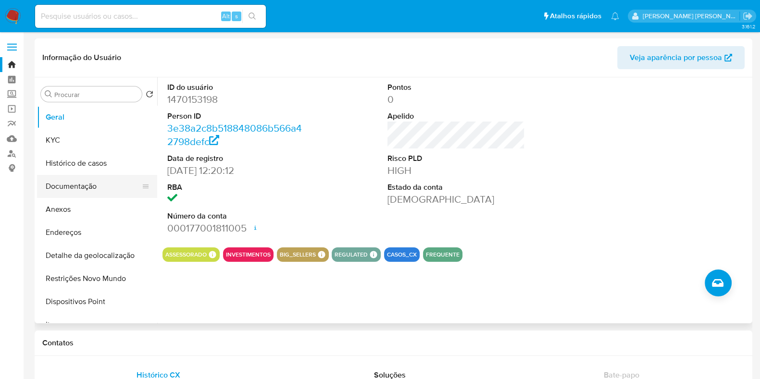
click at [109, 193] on button "Documentação" at bounding box center [93, 186] width 112 height 23
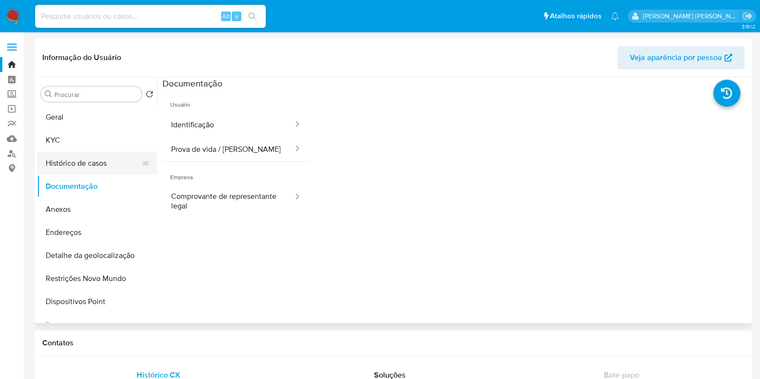
click at [111, 168] on button "Histórico de casos" at bounding box center [93, 163] width 112 height 23
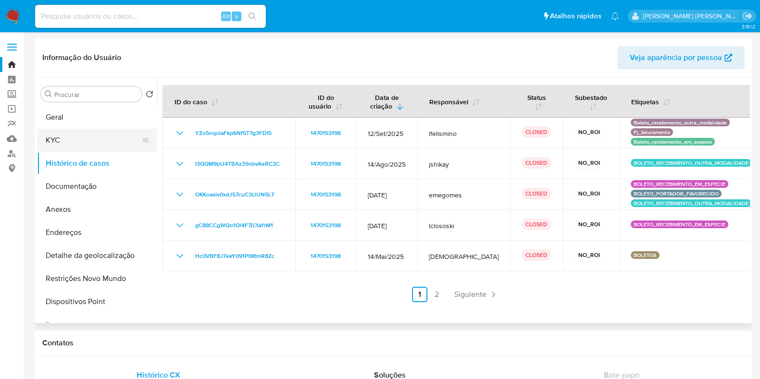
click at [106, 139] on button "KYC" at bounding box center [93, 140] width 112 height 23
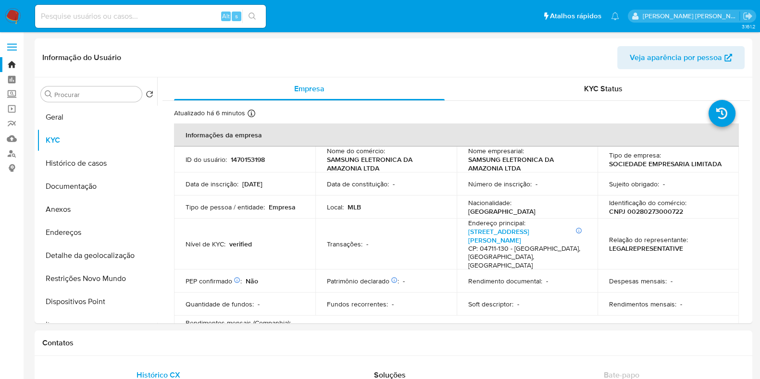
click at [92, 14] on input at bounding box center [150, 16] width 231 height 12
paste input "357285635"
type input "357285635"
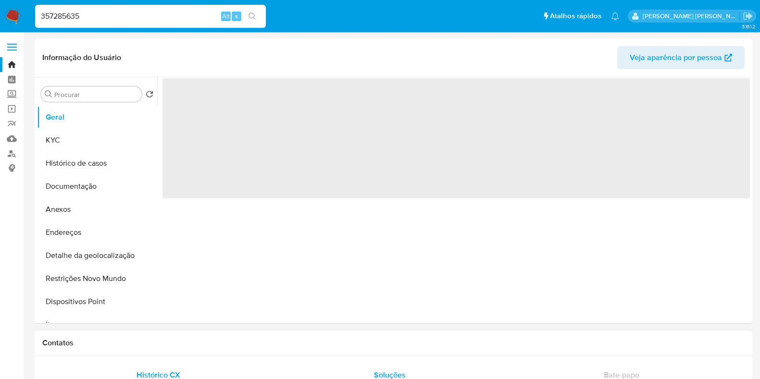
select select "10"
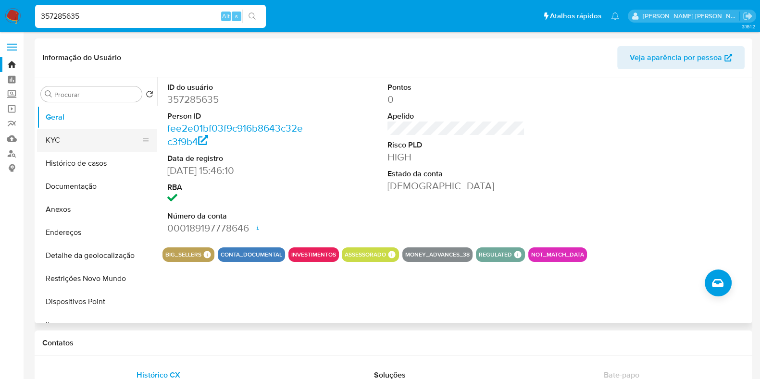
click at [67, 138] on button "KYC" at bounding box center [93, 140] width 112 height 23
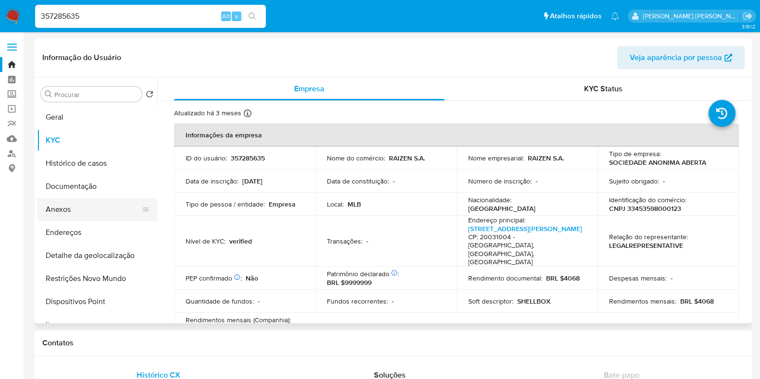
click at [91, 206] on button "Anexos" at bounding box center [93, 209] width 112 height 23
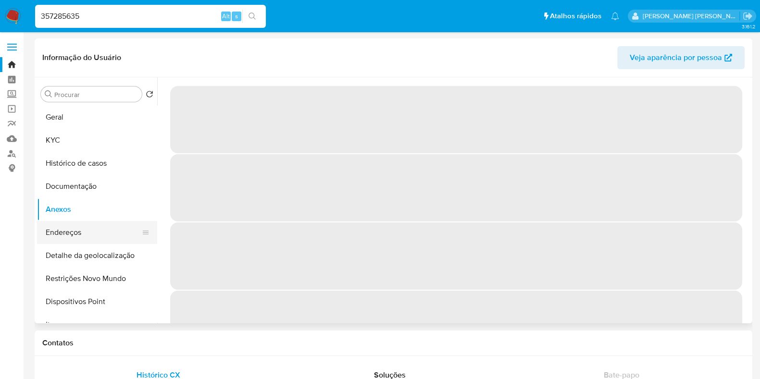
click at [90, 235] on button "Endereços" at bounding box center [93, 232] width 112 height 23
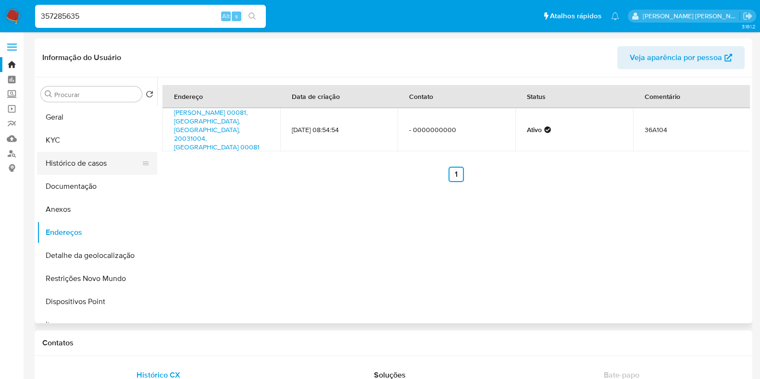
click at [102, 169] on button "Histórico de casos" at bounding box center [93, 163] width 112 height 23
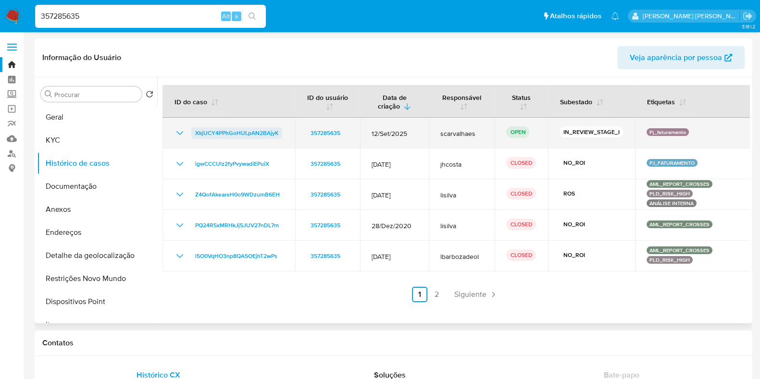
drag, startPoint x: 282, startPoint y: 135, endPoint x: 192, endPoint y: 135, distance: 89.9
click at [192, 135] on td "XkjUCY4PPhGoHULpAN2BAjyK" at bounding box center [228, 133] width 133 height 31
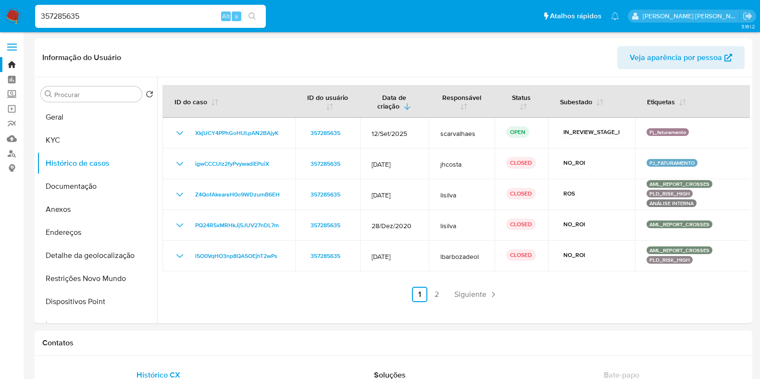
select select "10"
click at [89, 137] on button "KYC" at bounding box center [93, 140] width 112 height 23
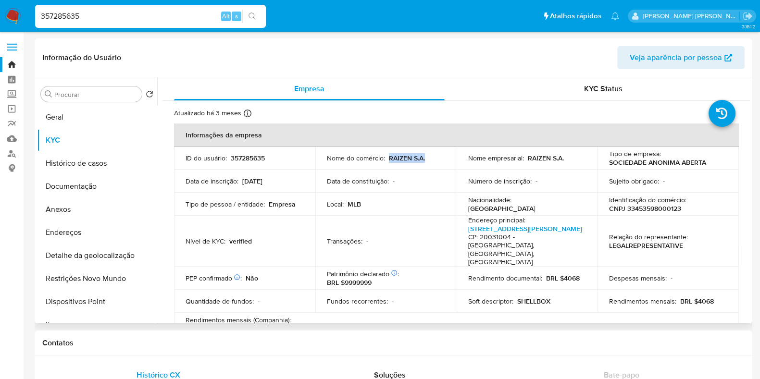
drag, startPoint x: 388, startPoint y: 159, endPoint x: 428, endPoint y: 158, distance: 39.9
click at [428, 158] on div "Nome do comércio : RAIZEN S.A." at bounding box center [386, 158] width 118 height 9
copy p "RAIZEN S.A."
drag, startPoint x: 625, startPoint y: 210, endPoint x: 678, endPoint y: 210, distance: 52.9
click at [678, 210] on p "CNPJ 33453598000123" at bounding box center [645, 208] width 72 height 9
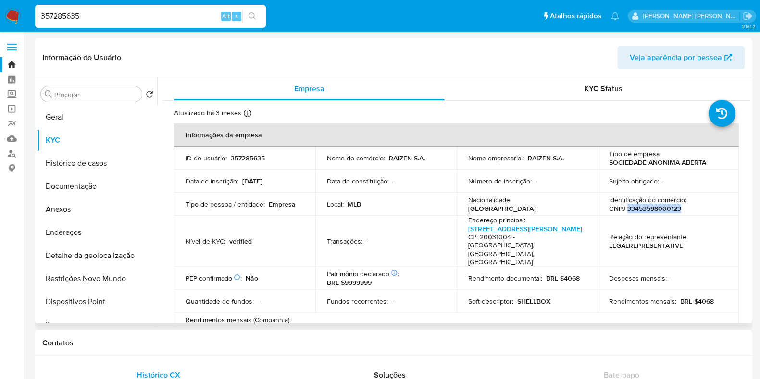
copy p "33453598000123"
click at [96, 161] on button "Histórico de casos" at bounding box center [93, 163] width 112 height 23
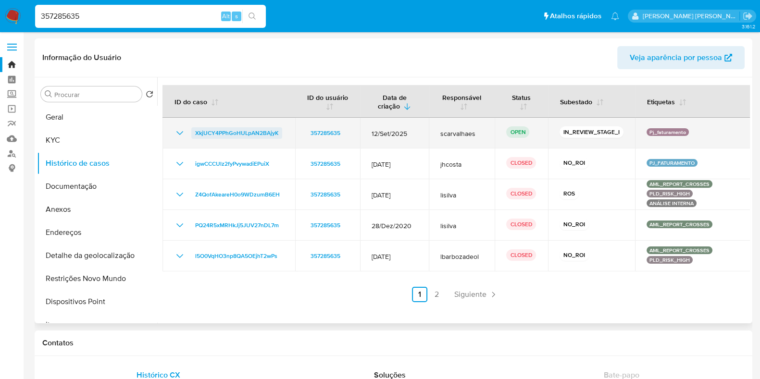
drag, startPoint x: 282, startPoint y: 135, endPoint x: 193, endPoint y: 132, distance: 89.0
click at [193, 132] on div "XkjUCY4PPhGoHULpAN2BAjyK" at bounding box center [229, 133] width 110 height 12
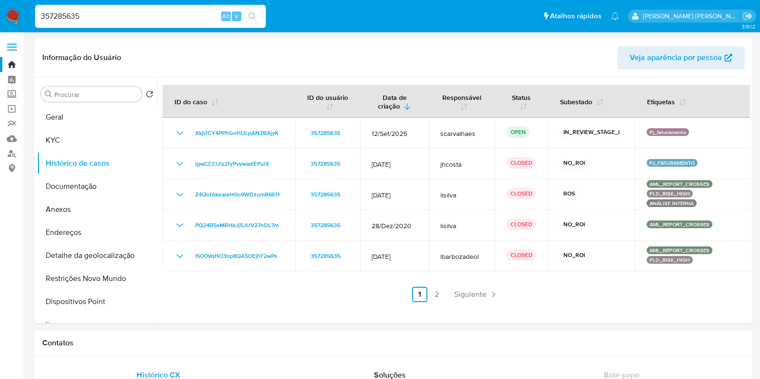
click at [148, 17] on input "357285635" at bounding box center [150, 16] width 231 height 12
paste input "99467373"
type input "99467373"
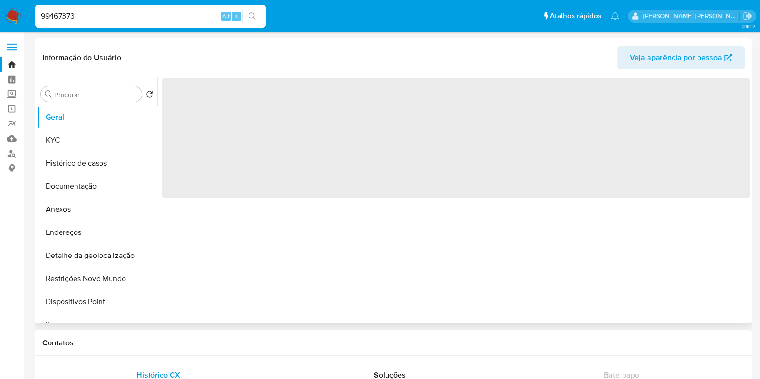
select select "10"
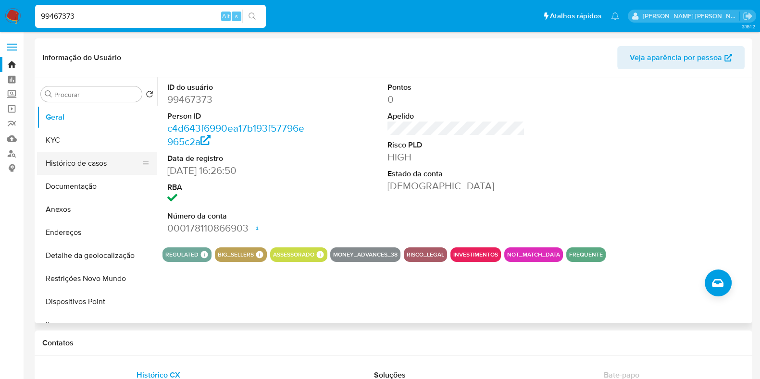
click at [87, 164] on button "Histórico de casos" at bounding box center [93, 163] width 112 height 23
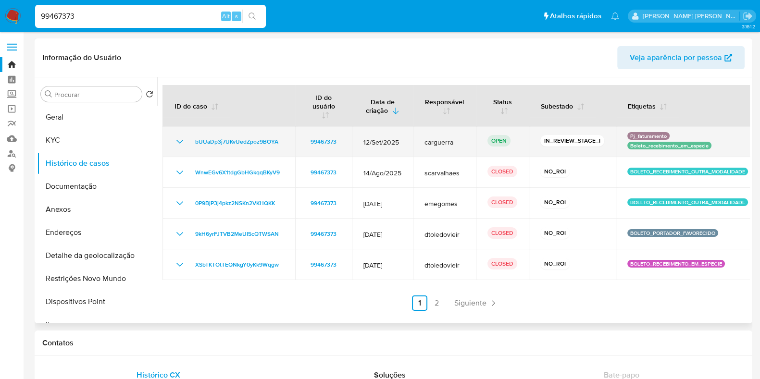
click at [431, 144] on span "carguerra" at bounding box center [444, 142] width 40 height 9
drag, startPoint x: 282, startPoint y: 145, endPoint x: 192, endPoint y: 145, distance: 89.9
click at [192, 145] on div "bUUaDp3j7UKvUedZpoz9BOYA" at bounding box center [229, 142] width 110 height 12
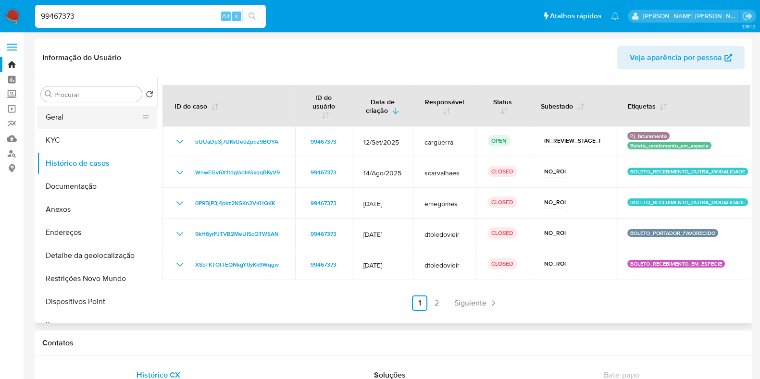
click at [107, 118] on button "Geral" at bounding box center [93, 117] width 112 height 23
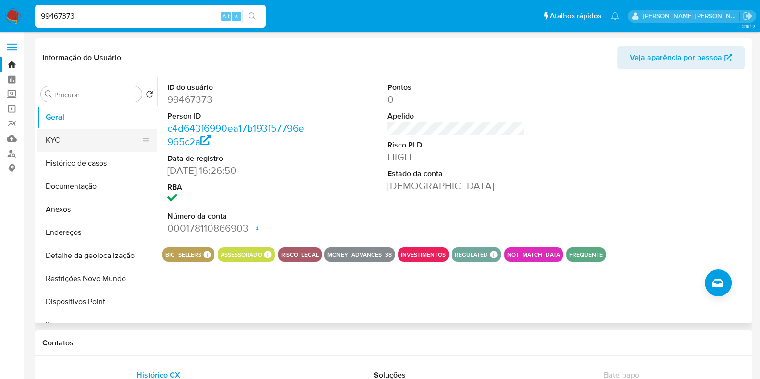
click at [94, 141] on button "KYC" at bounding box center [93, 140] width 112 height 23
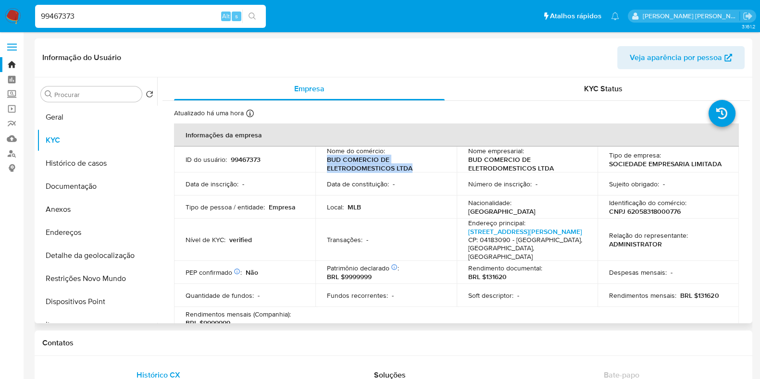
drag, startPoint x: 326, startPoint y: 163, endPoint x: 414, endPoint y: 171, distance: 88.3
click at [414, 171] on p "BUD COMERCIO DE ELETRODOMESTICOS LTDA" at bounding box center [384, 163] width 114 height 17
copy p "BUD COMERCIO DE ELETRODOMESTICOS LTDA"
drag, startPoint x: 679, startPoint y: 214, endPoint x: 623, endPoint y: 212, distance: 55.3
click at [623, 212] on div "Identificação do comércio : CNPJ 62058318000776" at bounding box center [668, 207] width 118 height 17
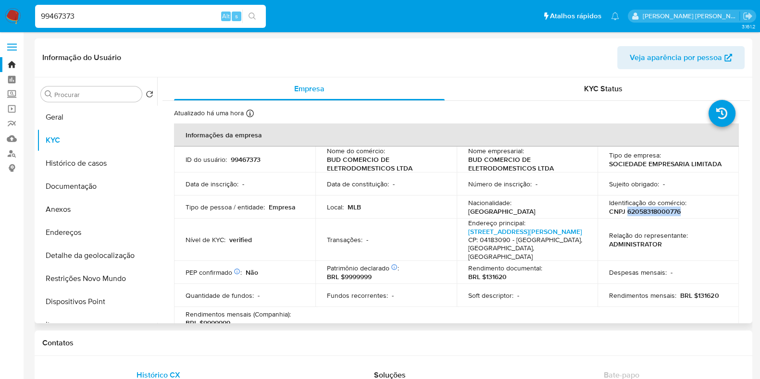
copy p "62058318000776"
click at [145, 20] on input "99467373" at bounding box center [150, 16] width 231 height 12
paste input "1180536244"
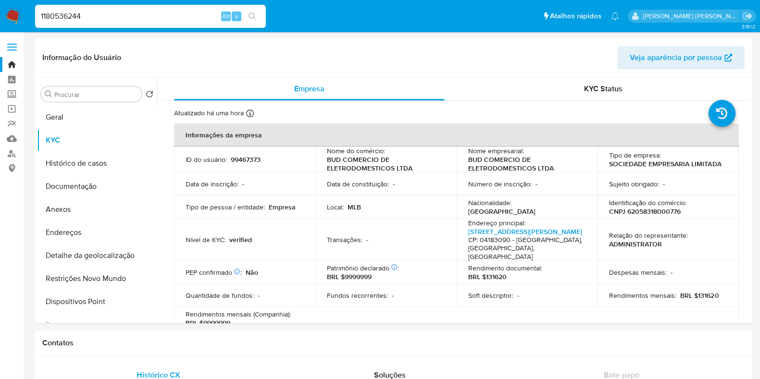
type input "1180536244"
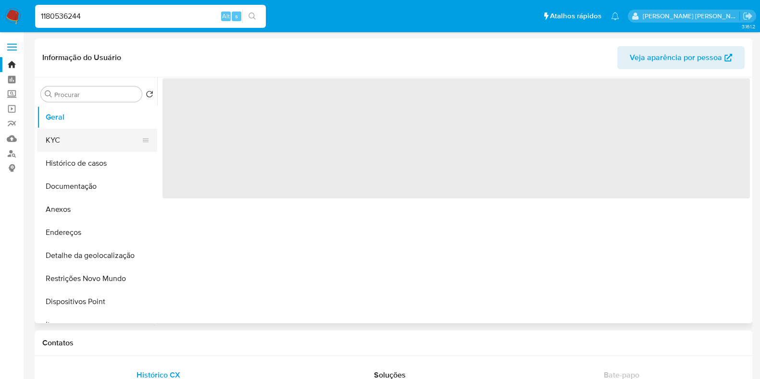
select select "10"
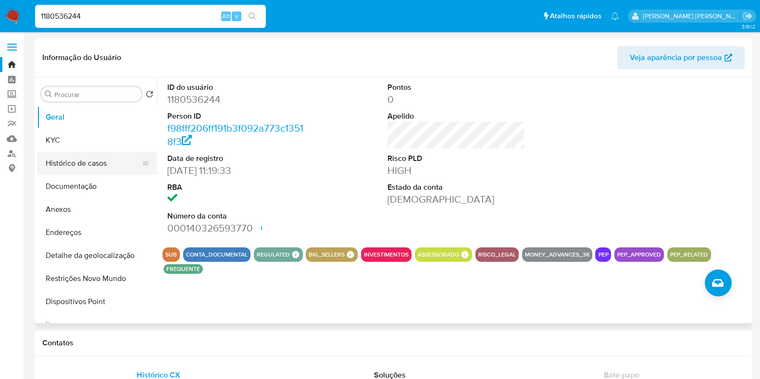
click at [90, 169] on button "Histórico de casos" at bounding box center [93, 163] width 112 height 23
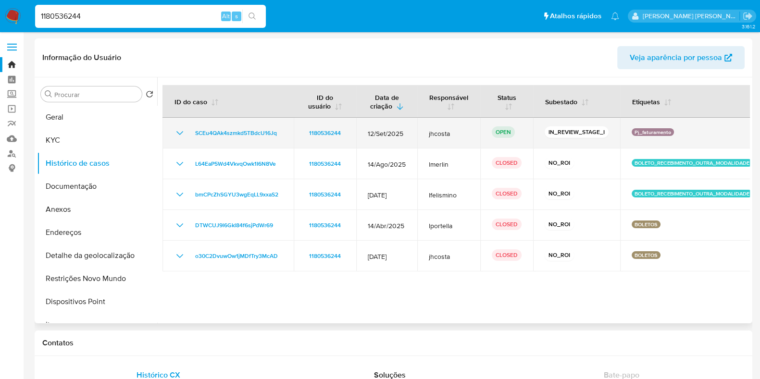
click at [432, 133] on span "jhcosta" at bounding box center [449, 133] width 40 height 9
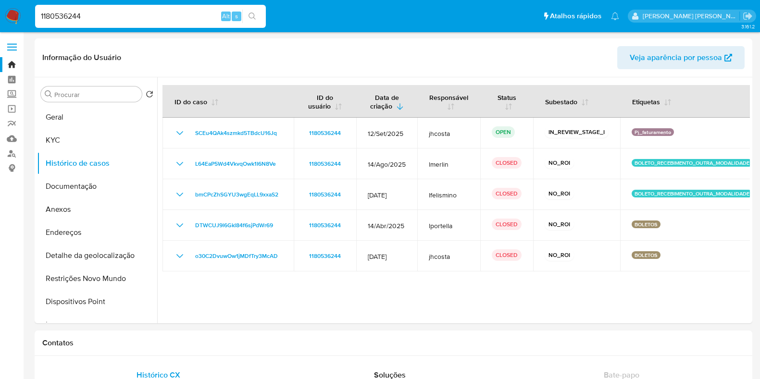
select select "10"
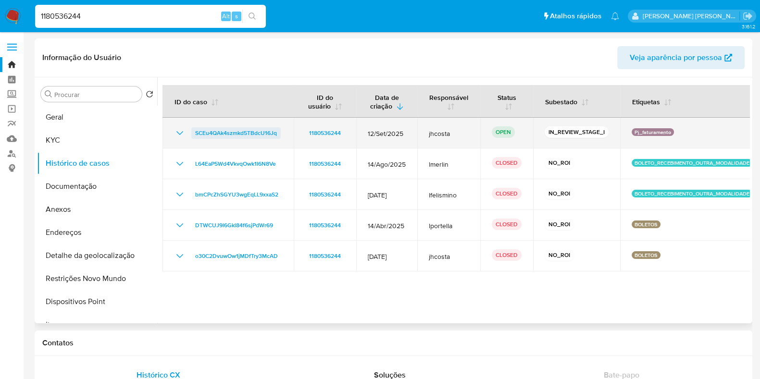
drag, startPoint x: 290, startPoint y: 132, endPoint x: 191, endPoint y: 135, distance: 99.1
click at [191, 135] on td "SCEu4QAk4szmkd5TBdcU16Jq" at bounding box center [227, 133] width 131 height 31
click at [279, 137] on link "SCEu4QAk4szmkd5TBdcU16Jq" at bounding box center [235, 133] width 89 height 12
drag, startPoint x: 281, startPoint y: 136, endPoint x: 193, endPoint y: 133, distance: 88.0
click at [193, 133] on div "SCEu4QAk4szmkd5TBdcU16Jq" at bounding box center [228, 133] width 108 height 12
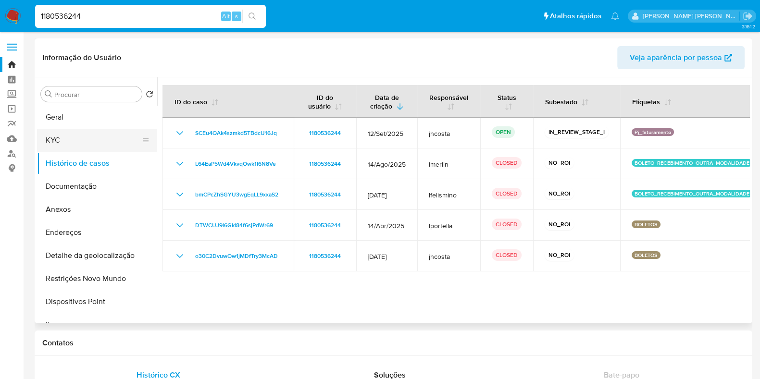
click at [99, 143] on button "KYC" at bounding box center [93, 140] width 112 height 23
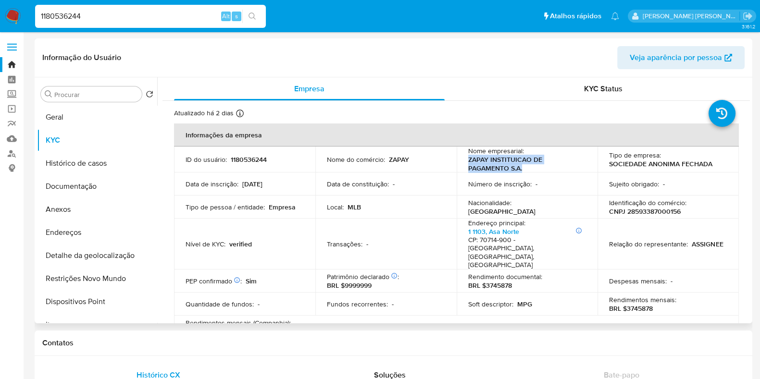
drag, startPoint x: 466, startPoint y: 159, endPoint x: 520, endPoint y: 167, distance: 54.5
click at [520, 167] on p "ZAPAY INSTITUICAO DE PAGAMENTO S.A." at bounding box center [525, 163] width 114 height 17
copy p "ZAPAY INSTITUICAO DE PAGAMENTO S.A."
drag, startPoint x: 679, startPoint y: 213, endPoint x: 623, endPoint y: 212, distance: 56.3
click at [623, 212] on div "Identificação do comércio : CNPJ 28593387000156" at bounding box center [668, 207] width 118 height 17
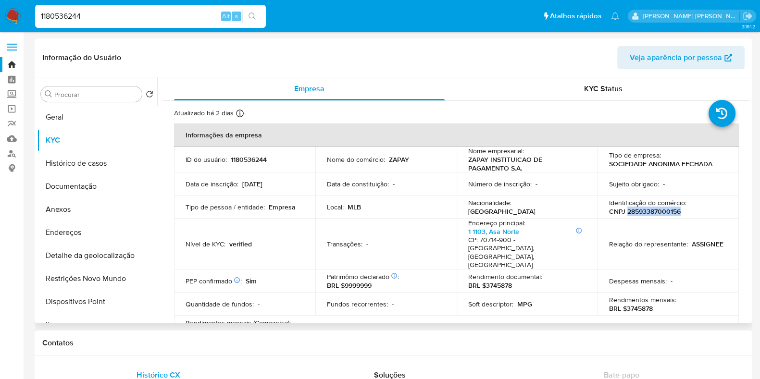
copy p "28593387000156"
click at [100, 166] on button "Histórico de casos" at bounding box center [93, 163] width 112 height 23
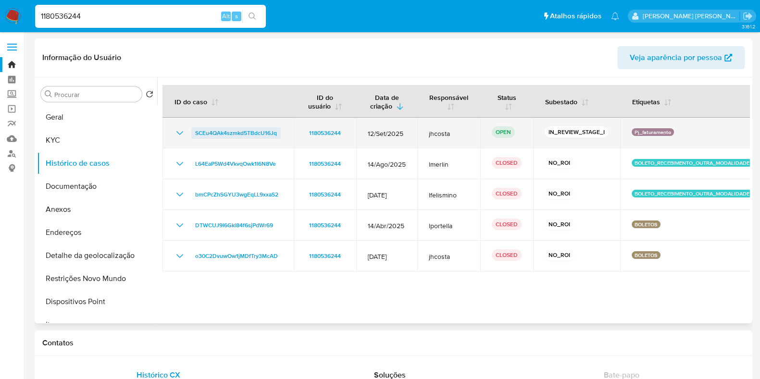
drag, startPoint x: 280, startPoint y: 133, endPoint x: 192, endPoint y: 132, distance: 88.0
click at [192, 132] on div "SCEu4QAk4szmkd5TBdcU16Jq" at bounding box center [228, 133] width 108 height 12
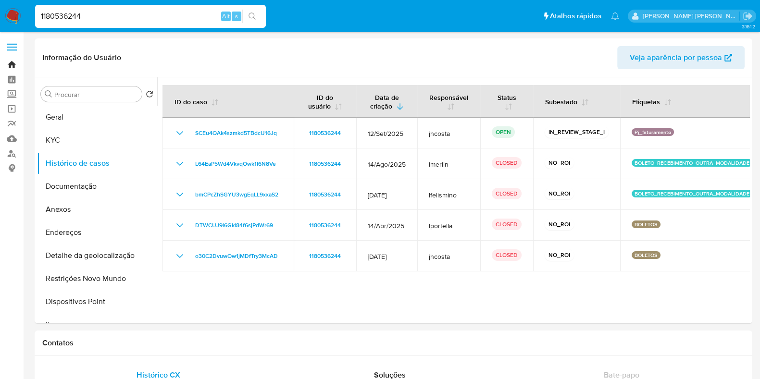
click at [13, 65] on link "Bandeja" at bounding box center [57, 64] width 114 height 15
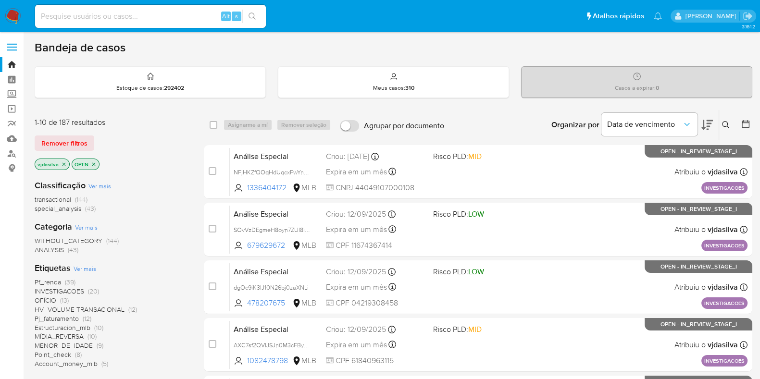
click at [61, 165] on icon "close-filter" at bounding box center [64, 165] width 6 height 6
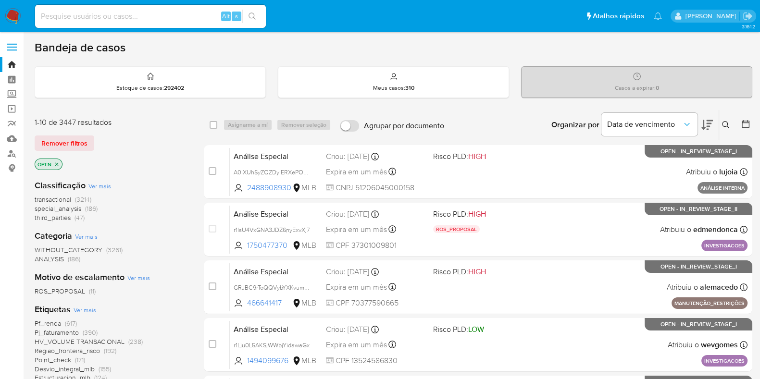
click at [728, 121] on icon at bounding box center [726, 125] width 8 height 8
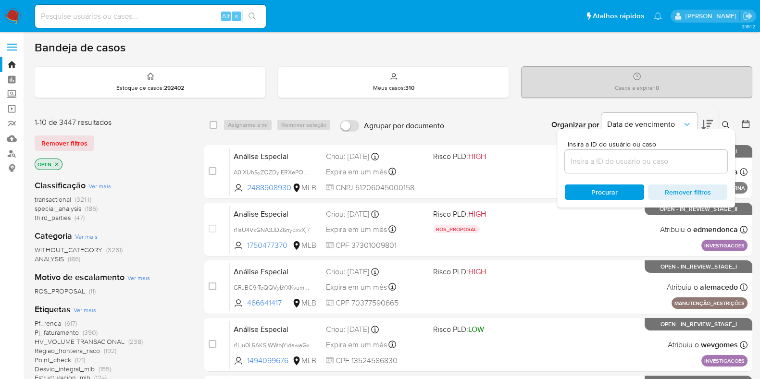
click at [582, 157] on input at bounding box center [646, 161] width 162 height 12
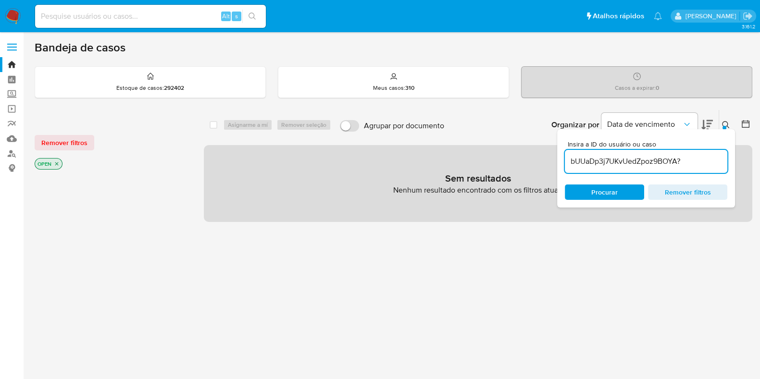
click at [695, 159] on input "bUUaDp3j7UKvUedZpoz9BOYA?" at bounding box center [646, 161] width 162 height 12
type input "bUUaDp3j7UKvUedZpoz9BOYA"
click at [602, 199] on span "Procurar" at bounding box center [604, 192] width 26 height 15
click at [58, 166] on p "OPEN" at bounding box center [48, 164] width 27 height 11
click at [57, 165] on icon "close-filter" at bounding box center [57, 164] width 6 height 6
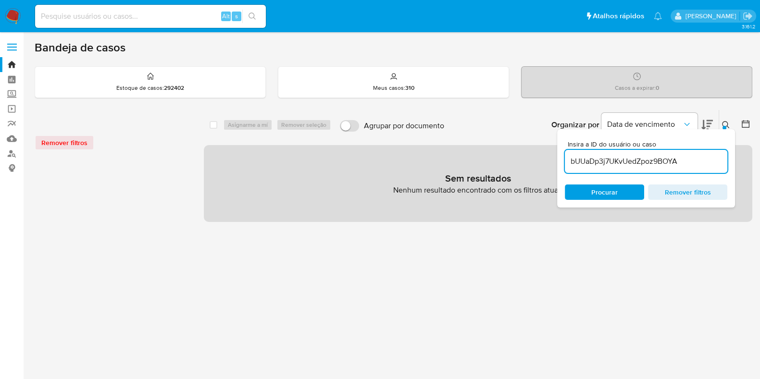
click at [705, 162] on input "bUUaDp3j7UKvUedZpoz9BOYA" at bounding box center [646, 161] width 162 height 12
click at [164, 16] on input at bounding box center [150, 16] width 231 height 12
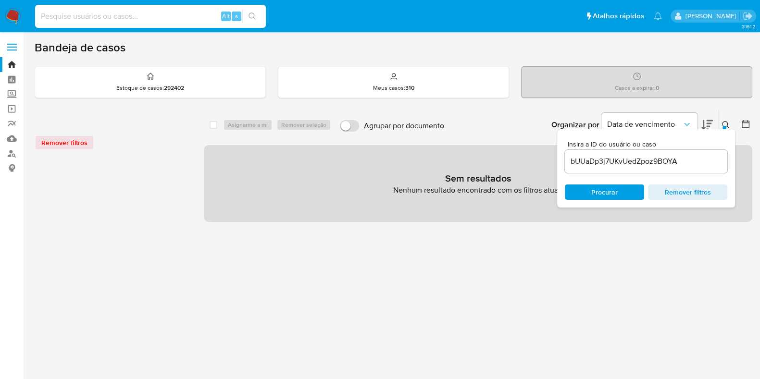
paste input "bUUaDp3j7UKvUedZpoz9BOYA?"
type input "bUUaDp3j7UKvUedZpoz9BOYA?"
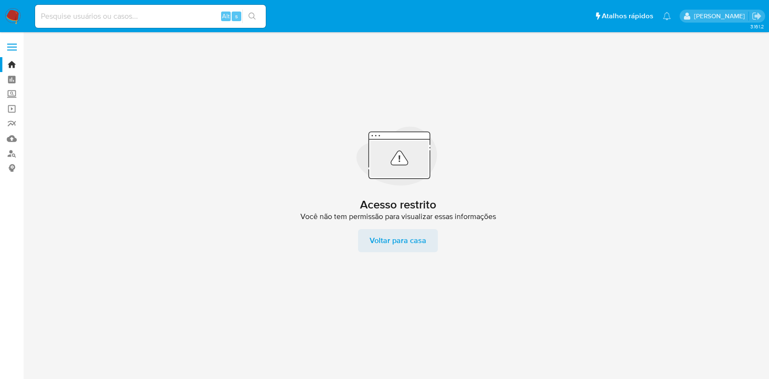
click at [390, 246] on span "Voltar para casa" at bounding box center [398, 240] width 57 height 23
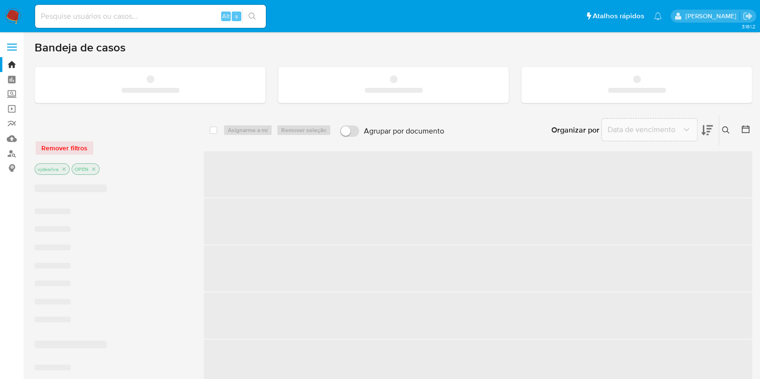
click at [67, 18] on input at bounding box center [150, 16] width 231 height 12
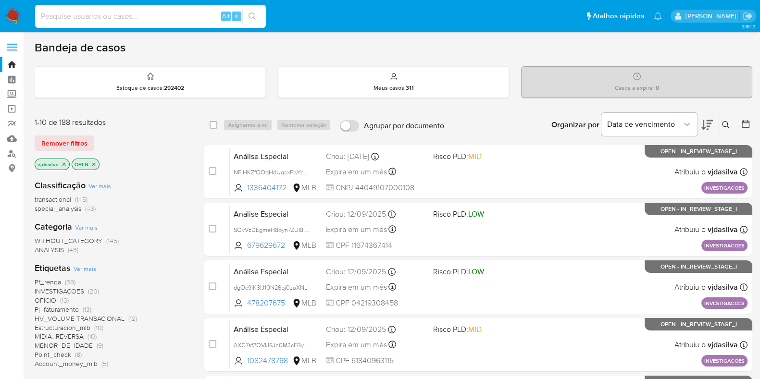
paste input "bUUaDp3j7UKvUedZpoz9BOYA?"
type input "bUUaDp3j7UKvUedZpoz9BOYA?"
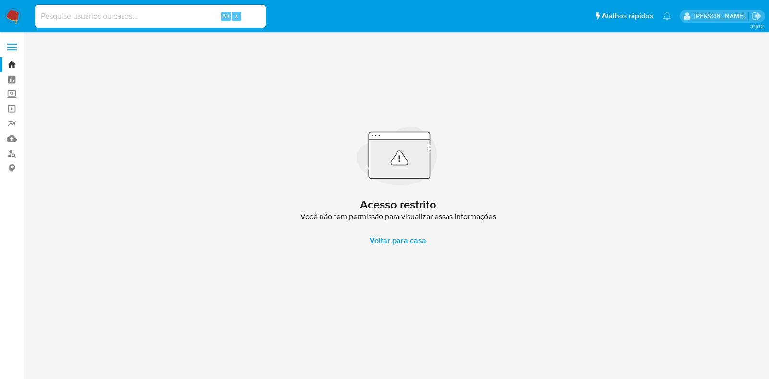
click at [220, 135] on div "Acesso restrito Você não tem permissão para visualizar essas informações Voltar…" at bounding box center [398, 188] width 727 height 300
click at [7, 66] on link "Bandeja" at bounding box center [57, 64] width 114 height 15
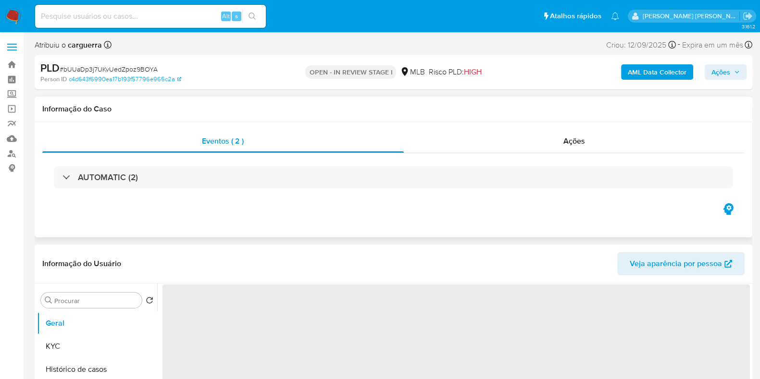
select select "10"
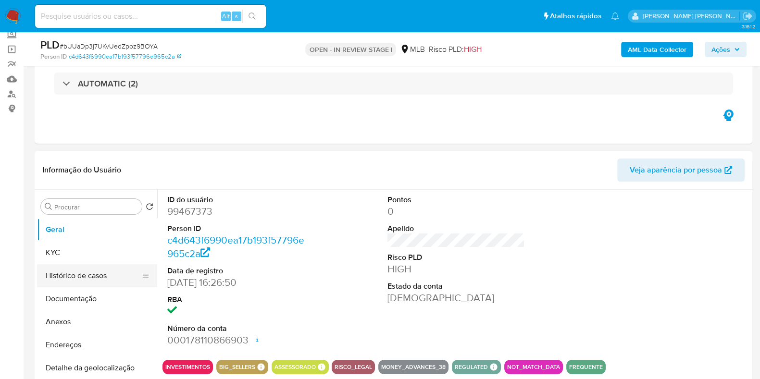
click at [88, 271] on button "Histórico de casos" at bounding box center [93, 275] width 112 height 23
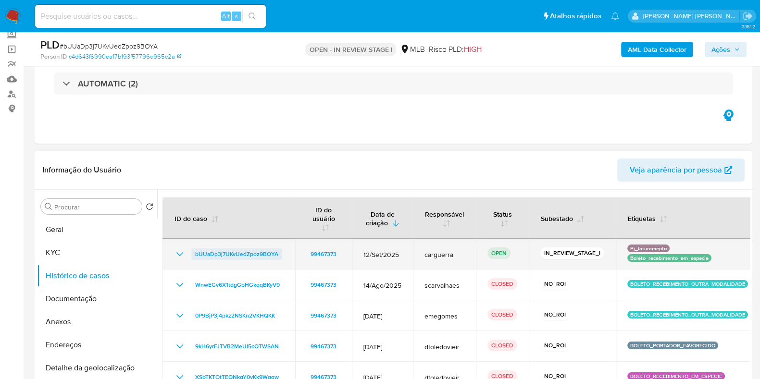
drag, startPoint x: 286, startPoint y: 251, endPoint x: 194, endPoint y: 256, distance: 91.4
click at [194, 256] on td "bUUaDp3j7UKvUedZpoz9BOYA" at bounding box center [228, 254] width 133 height 31
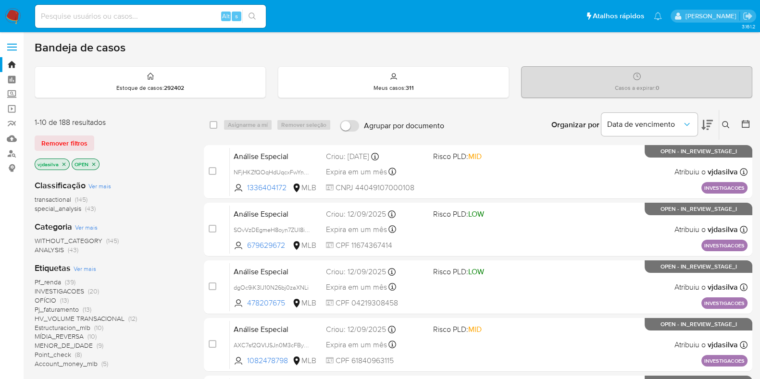
click at [63, 162] on icon "close-filter" at bounding box center [64, 165] width 6 height 6
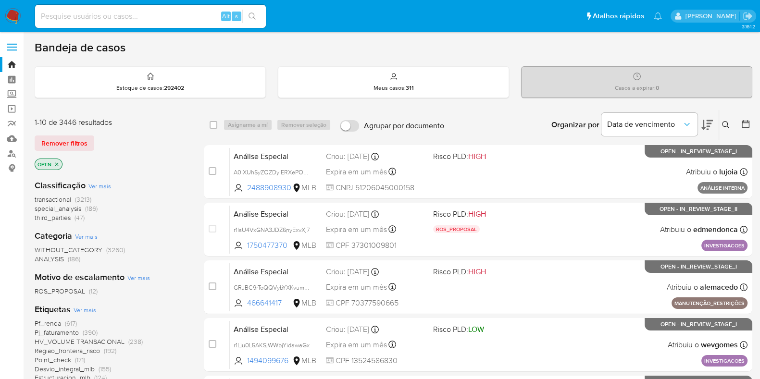
click at [727, 124] on icon at bounding box center [726, 125] width 8 height 8
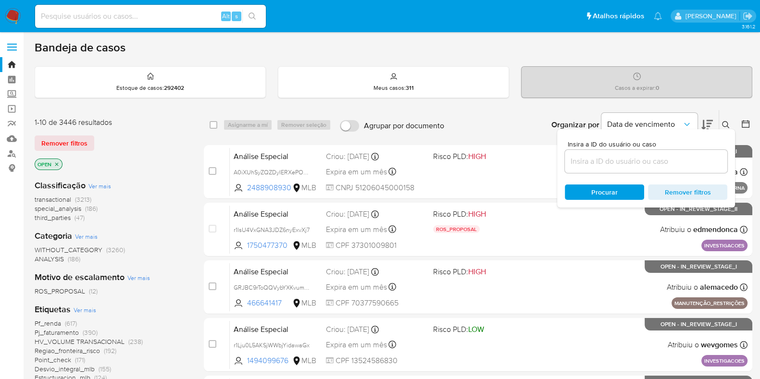
click at [591, 164] on input at bounding box center [646, 161] width 162 height 12
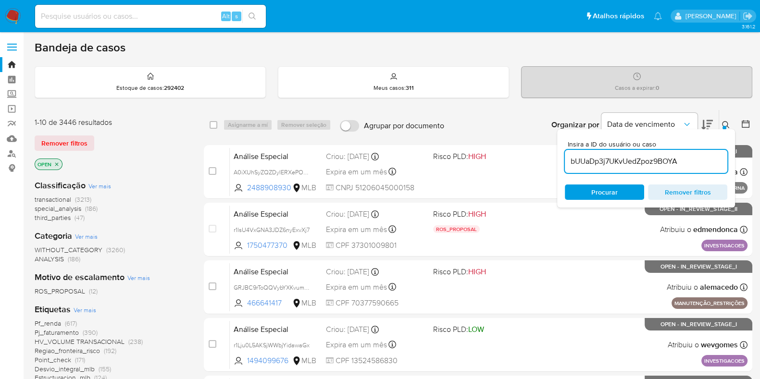
type input "bUUaDp3j7UKvUedZpoz9BOYA"
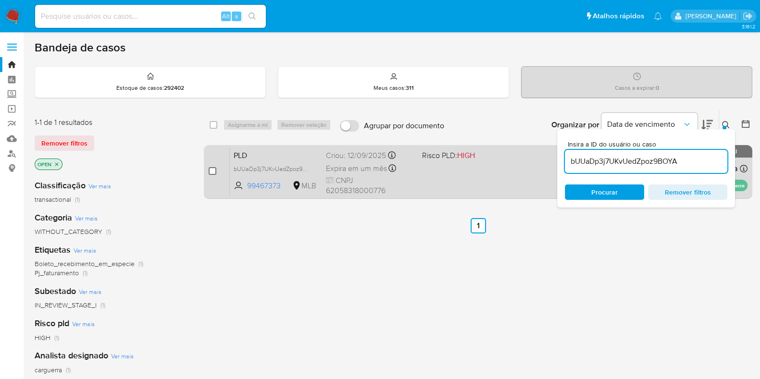
click at [215, 172] on input "checkbox" at bounding box center [213, 171] width 8 height 8
checkbox input "true"
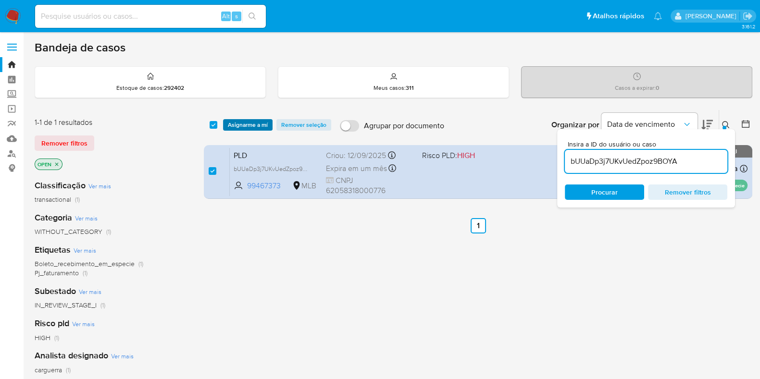
click at [249, 124] on span "Asignarme a mí" at bounding box center [248, 125] width 40 height 10
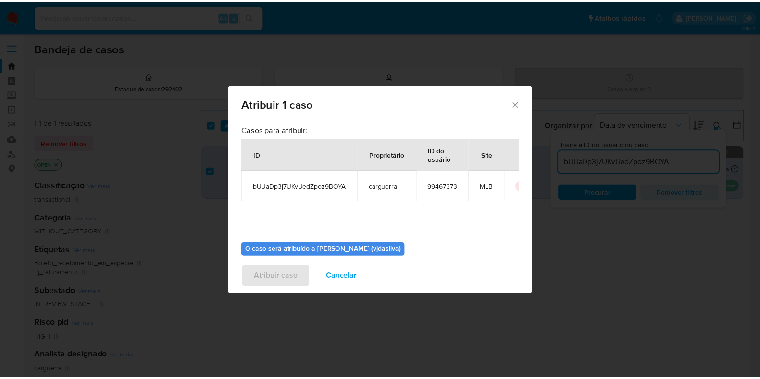
scroll to position [50, 0]
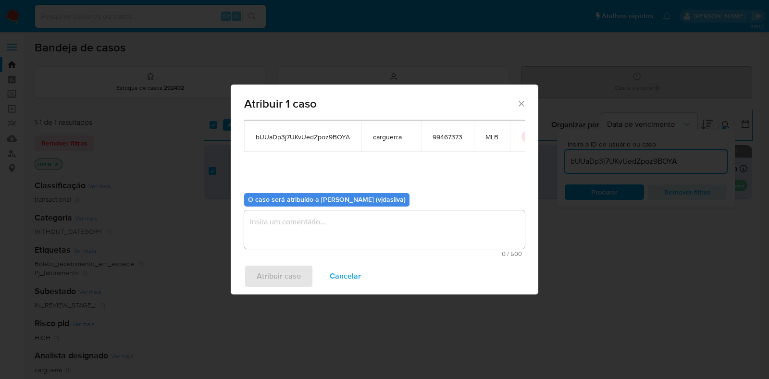
click at [314, 221] on textarea "assign-modal" at bounding box center [384, 230] width 281 height 38
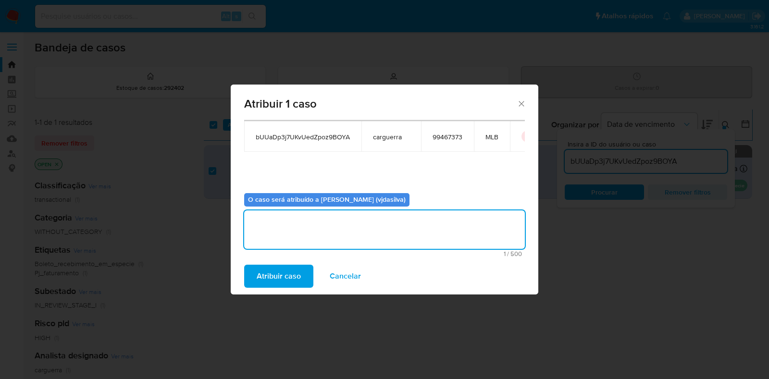
click at [293, 271] on span "Atribuir caso" at bounding box center [279, 276] width 44 height 21
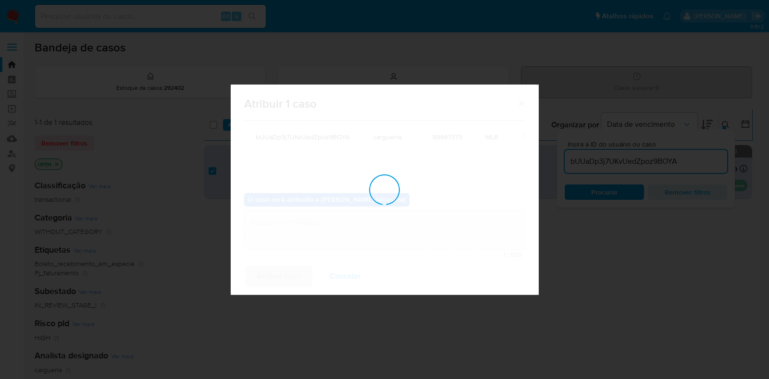
checkbox input "false"
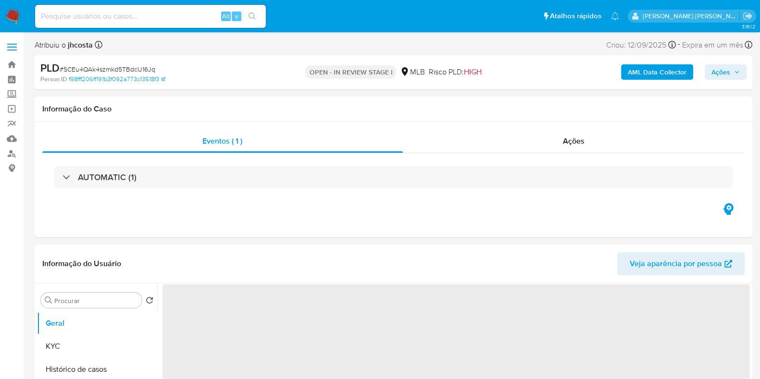
select select "10"
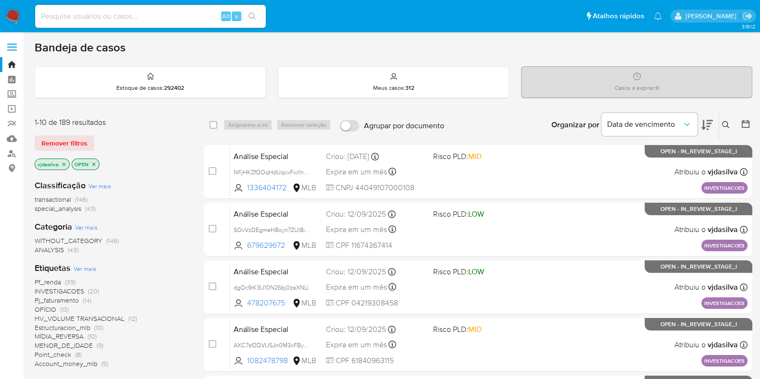
click at [725, 126] on icon at bounding box center [726, 125] width 8 height 8
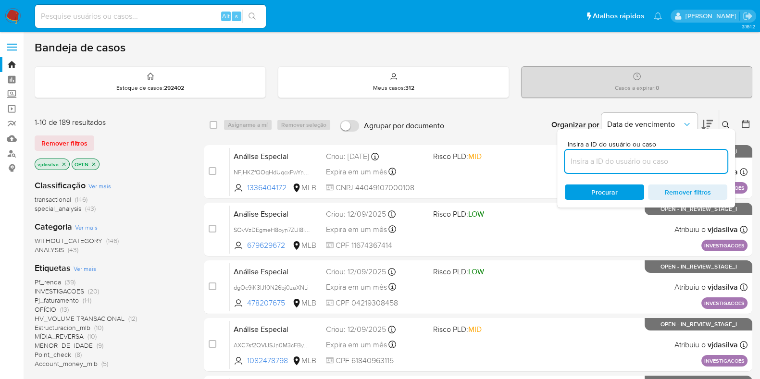
click at [599, 157] on input at bounding box center [646, 161] width 162 height 12
type input "SCEu4QAk4szmkd5TBdcU16Jq"
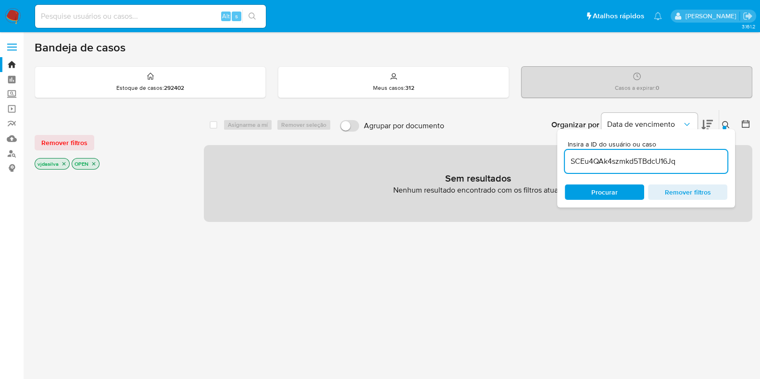
click at [63, 162] on icon "close-filter" at bounding box center [64, 164] width 6 height 6
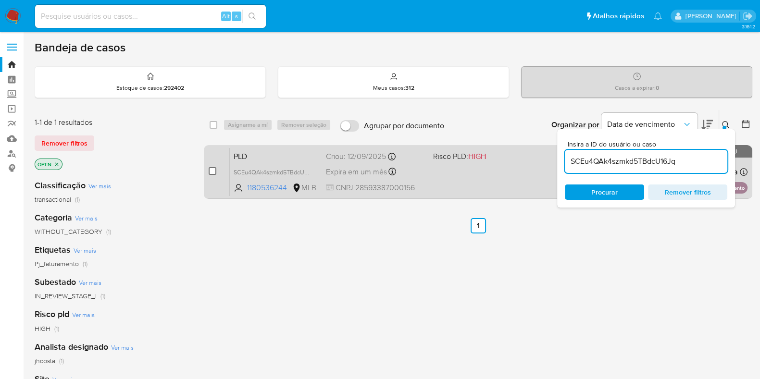
click at [212, 171] on input "checkbox" at bounding box center [213, 171] width 8 height 8
checkbox input "true"
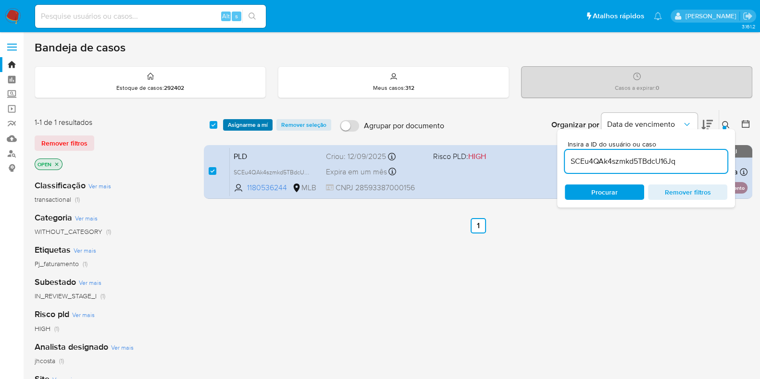
click at [248, 120] on span "Asignarme a mí" at bounding box center [248, 125] width 40 height 10
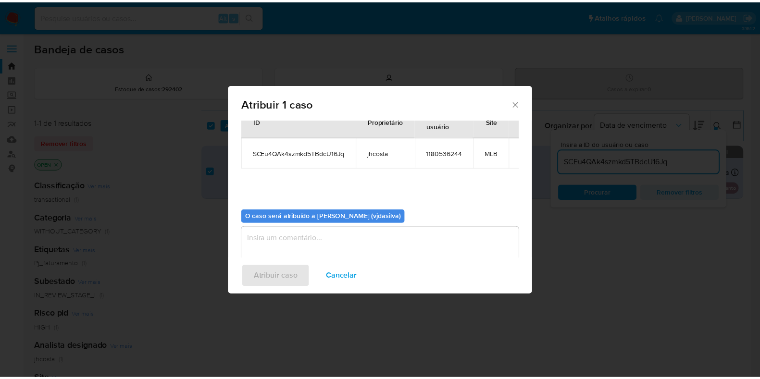
scroll to position [50, 0]
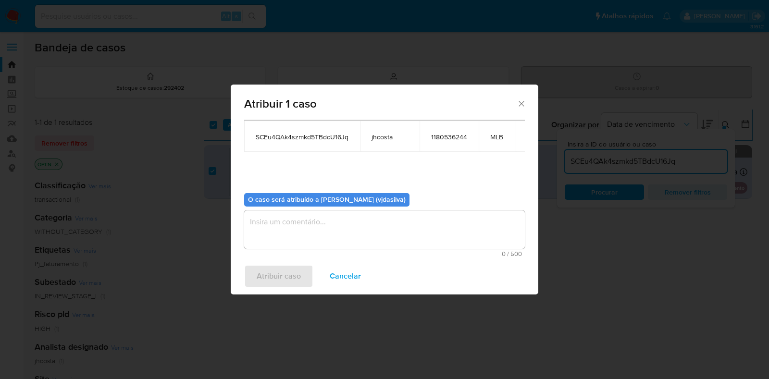
click at [315, 225] on textarea "assign-modal" at bounding box center [384, 230] width 281 height 38
click at [280, 277] on span "Atribuir caso" at bounding box center [279, 276] width 44 height 21
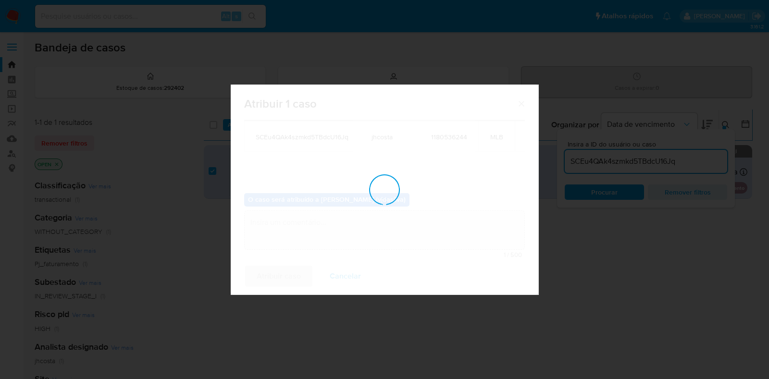
checkbox input "false"
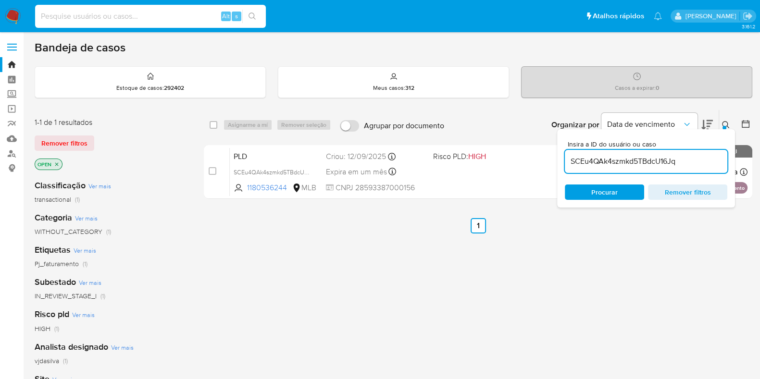
click at [89, 20] on input at bounding box center [150, 16] width 231 height 12
paste input "584911659"
type input "584911659"
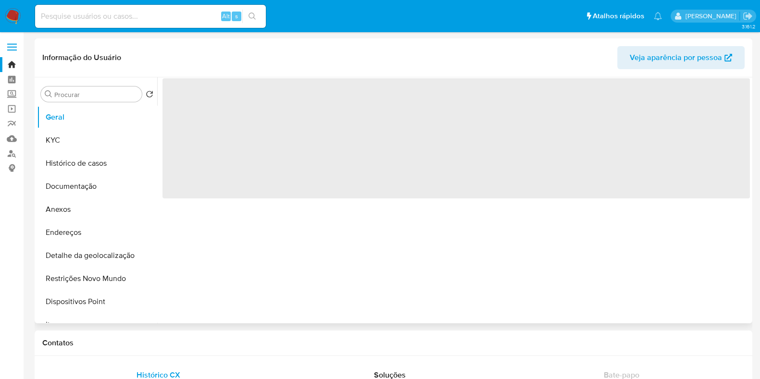
select select "10"
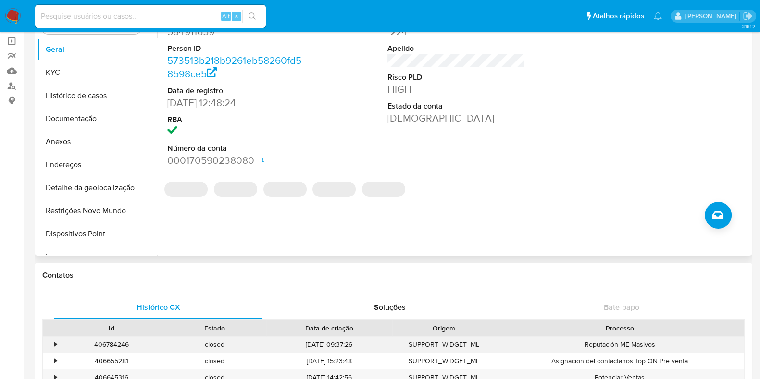
scroll to position [178, 0]
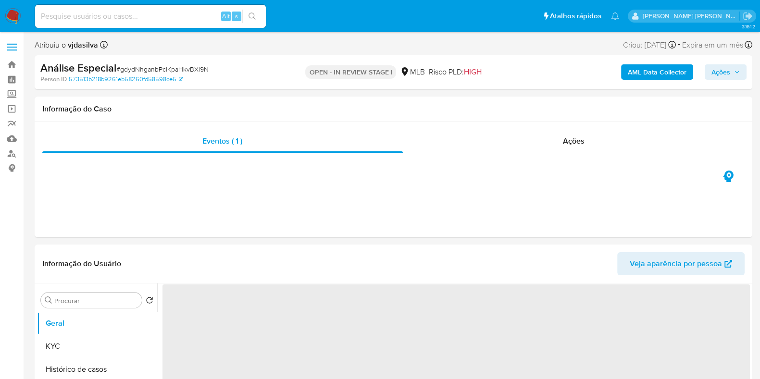
select select "10"
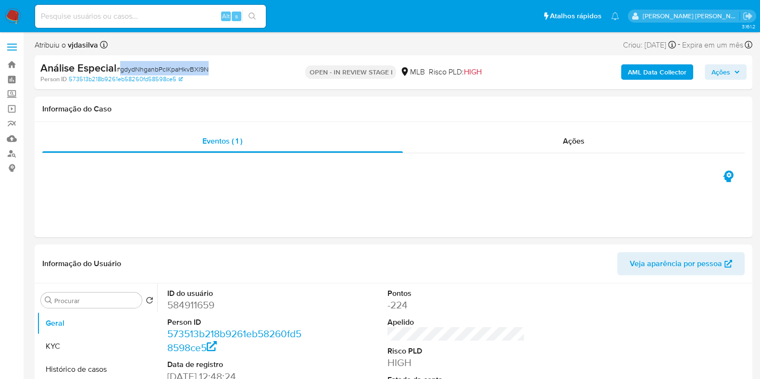
drag, startPoint x: 190, startPoint y: 73, endPoint x: 121, endPoint y: 73, distance: 69.2
click at [121, 73] on div "Análise Especial # gdydNhganbPclKpaHkvBXl9N" at bounding box center [156, 68] width 232 height 14
copy span "gdydNhganbPclKpaHkvBXl9N"
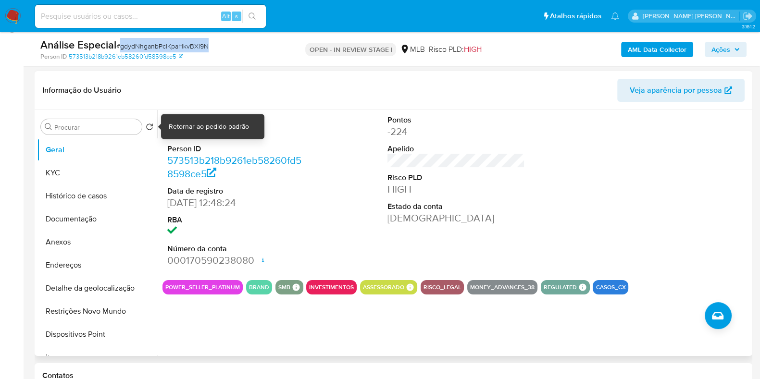
scroll to position [180, 0]
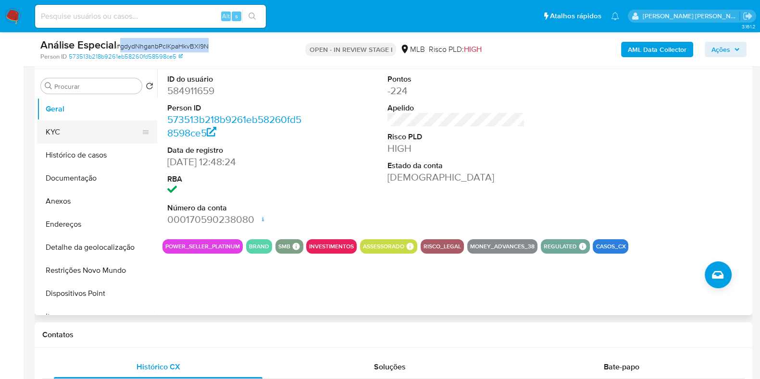
click at [70, 128] on button "KYC" at bounding box center [93, 132] width 112 height 23
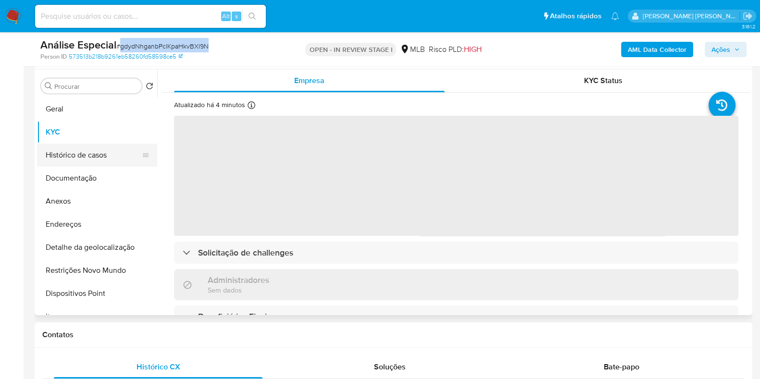
click at [78, 151] on button "Histórico de casos" at bounding box center [93, 155] width 112 height 23
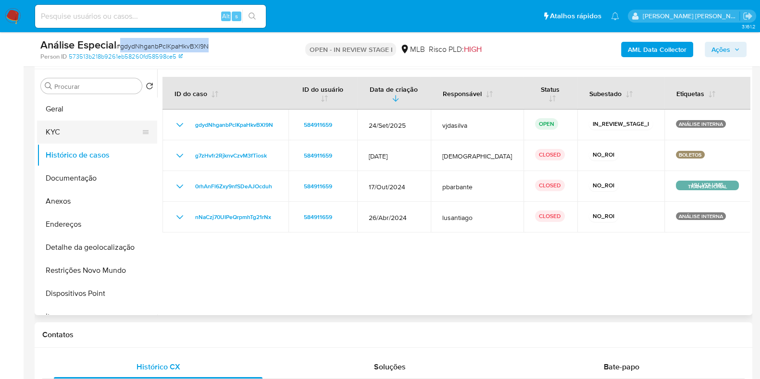
click at [118, 134] on button "KYC" at bounding box center [93, 132] width 112 height 23
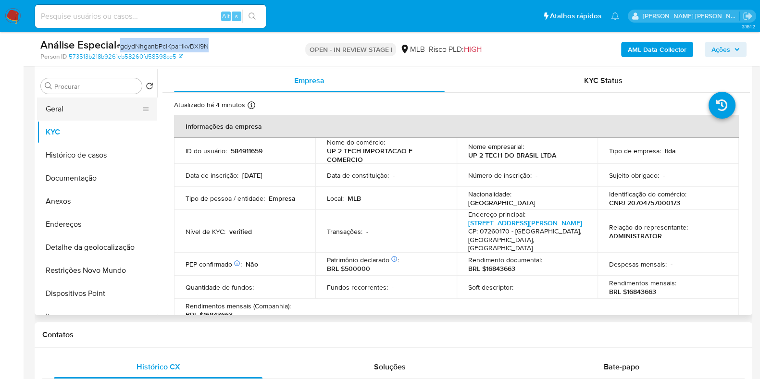
scroll to position [120, 0]
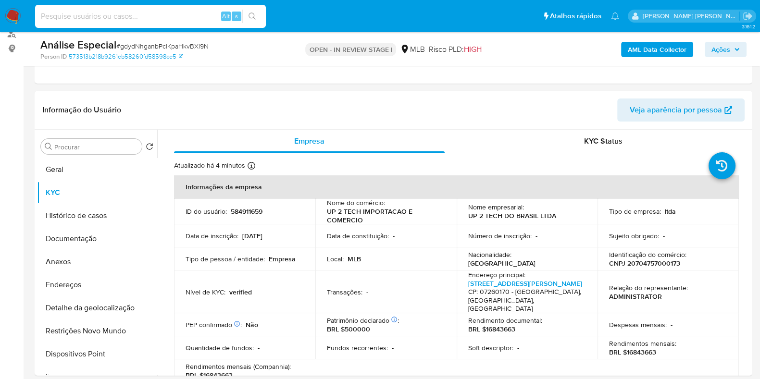
click at [121, 16] on input at bounding box center [150, 16] width 231 height 12
paste input "1470153198"
type input "1470153198"
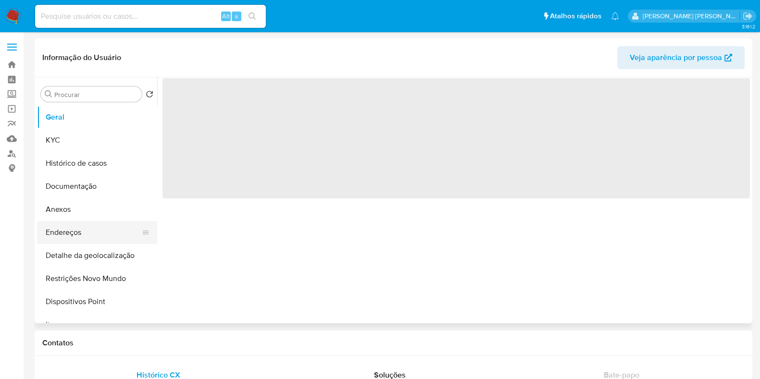
select select "10"
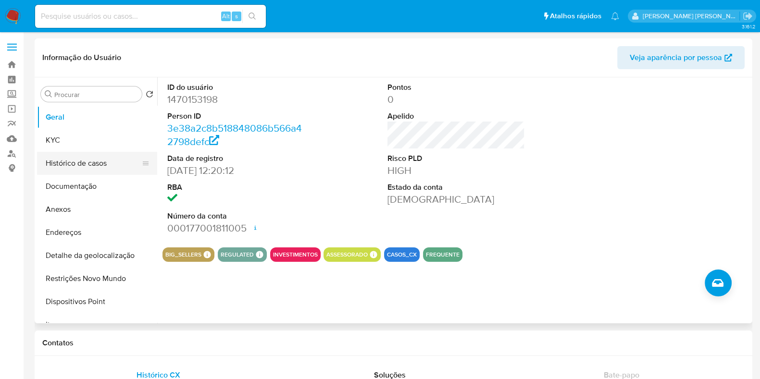
click at [102, 167] on button "Histórico de casos" at bounding box center [93, 163] width 112 height 23
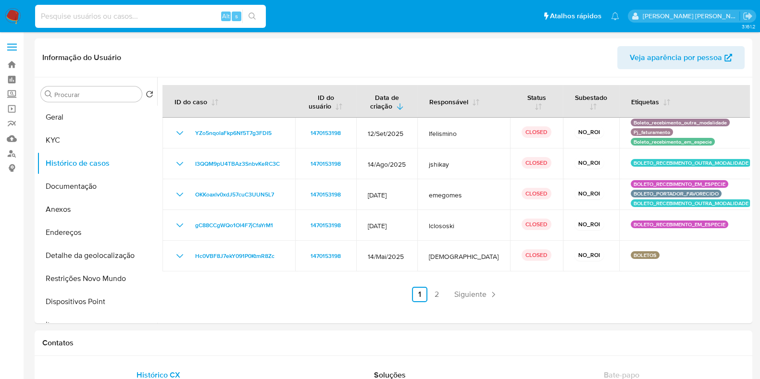
click at [83, 18] on input at bounding box center [150, 16] width 231 height 12
paste input "KAU8HdZPeWYjmfwYS091ouX7"
type input "KAU8HdZPeWYjmfwYS091ouX7"
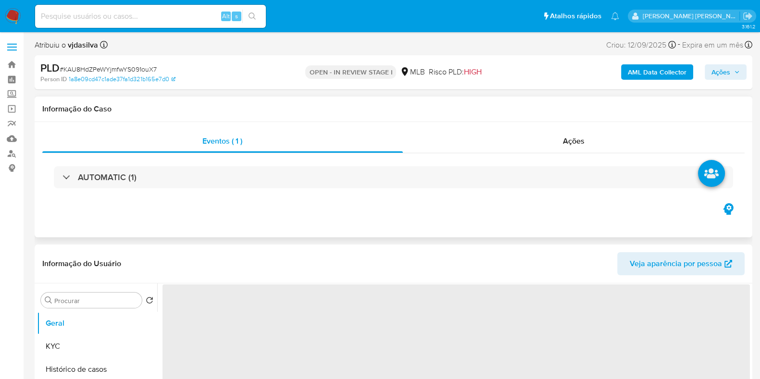
select select "10"
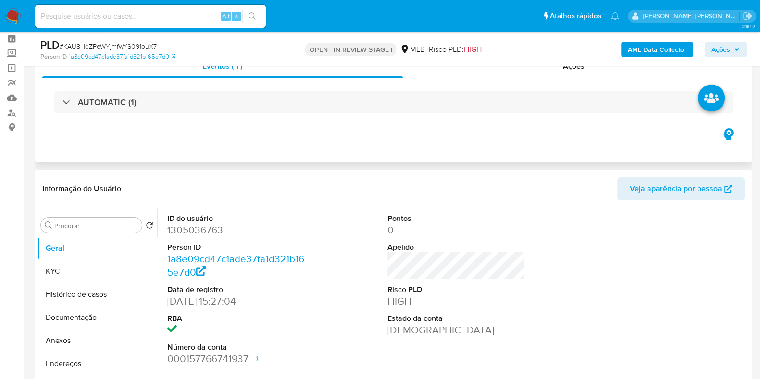
scroll to position [60, 0]
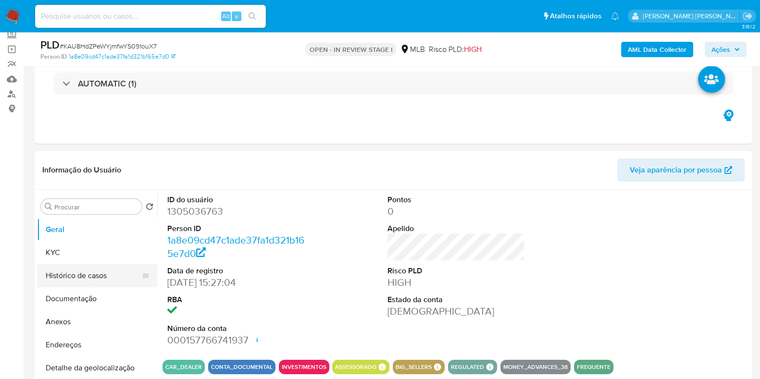
click at [89, 273] on button "Histórico de casos" at bounding box center [93, 275] width 112 height 23
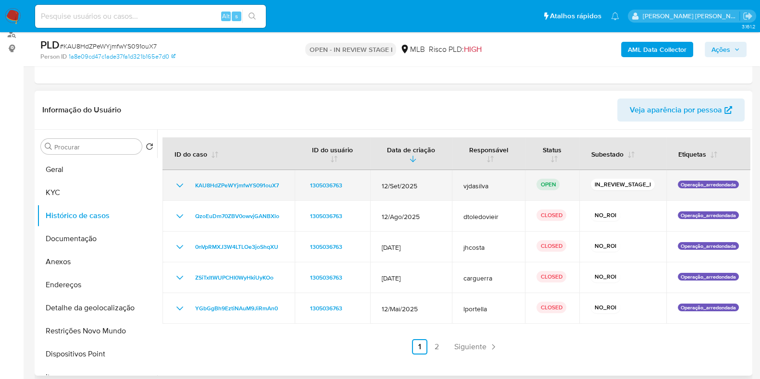
scroll to position [0, 0]
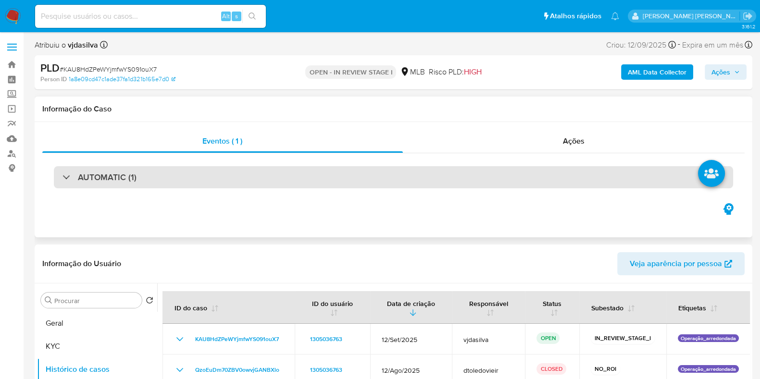
click at [265, 174] on div "AUTOMATIC (1)" at bounding box center [393, 177] width 679 height 22
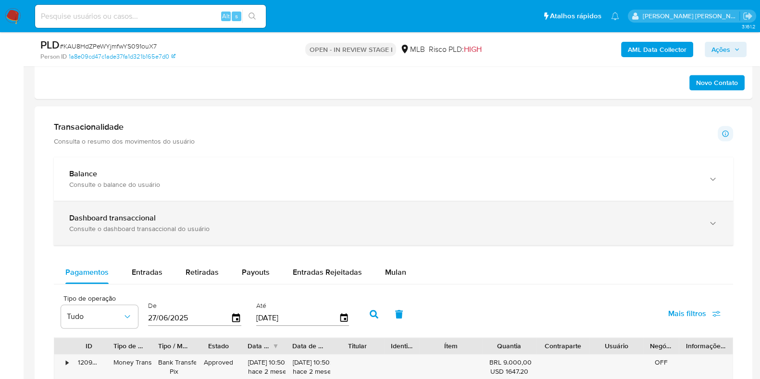
scroll to position [1262, 0]
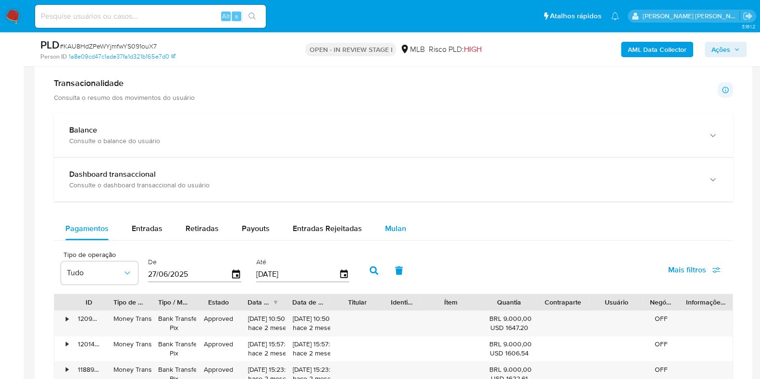
click at [397, 230] on span "Mulan" at bounding box center [395, 228] width 21 height 11
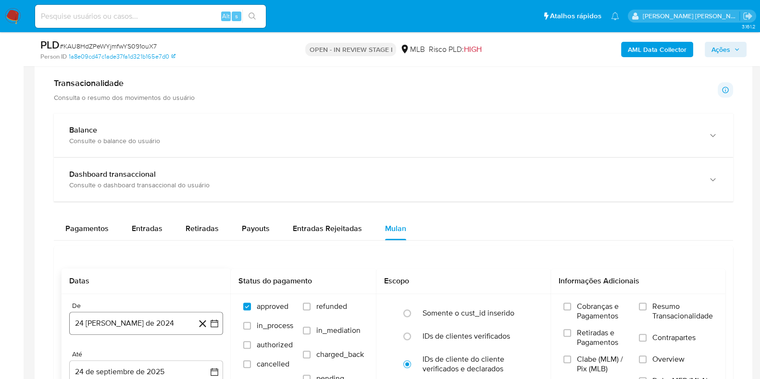
click at [130, 317] on button "24 de agosto de 2024" at bounding box center [146, 323] width 154 height 23
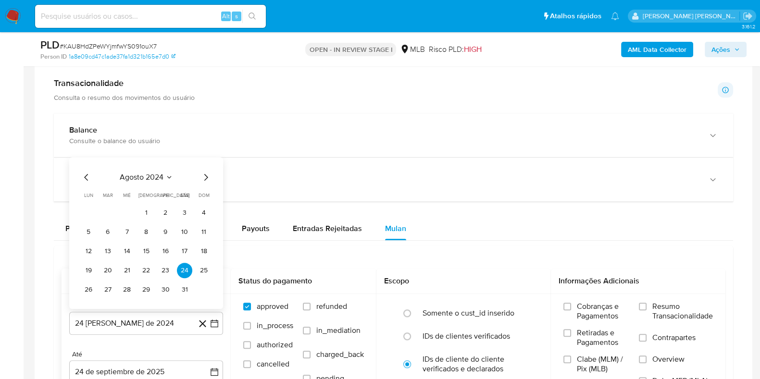
click at [205, 174] on icon "Mes siguiente" at bounding box center [206, 177] width 4 height 7
click at [160, 157] on span "septiembre 2024" at bounding box center [141, 158] width 59 height 10
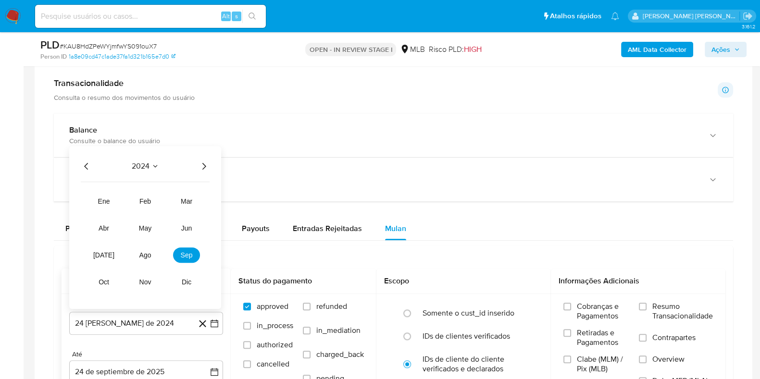
click at [201, 164] on icon "Año siguiente" at bounding box center [204, 167] width 12 height 12
click at [143, 253] on span "ago" at bounding box center [145, 255] width 12 height 8
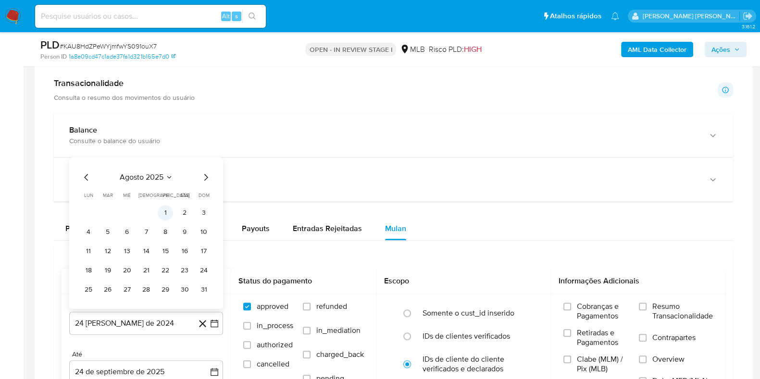
click at [165, 212] on button "1" at bounding box center [165, 212] width 15 height 15
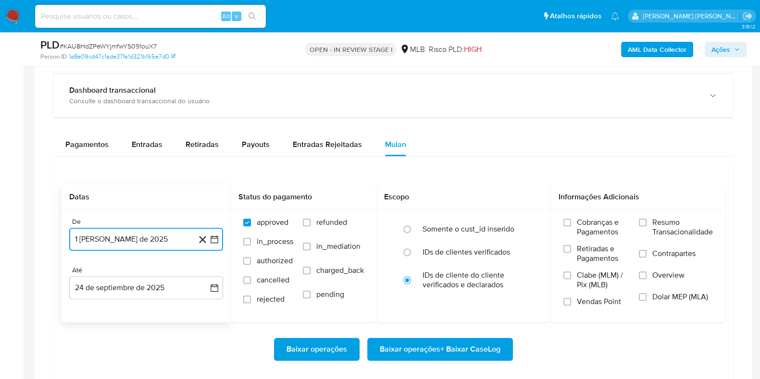
scroll to position [1382, 0]
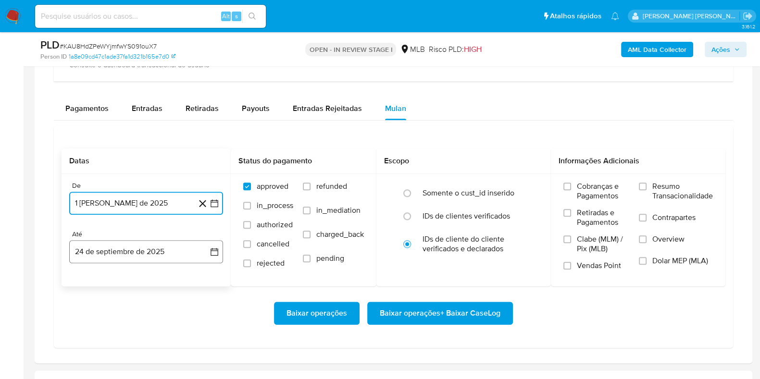
click at [122, 245] on button "24 de septiembre de 2025" at bounding box center [146, 251] width 154 height 23
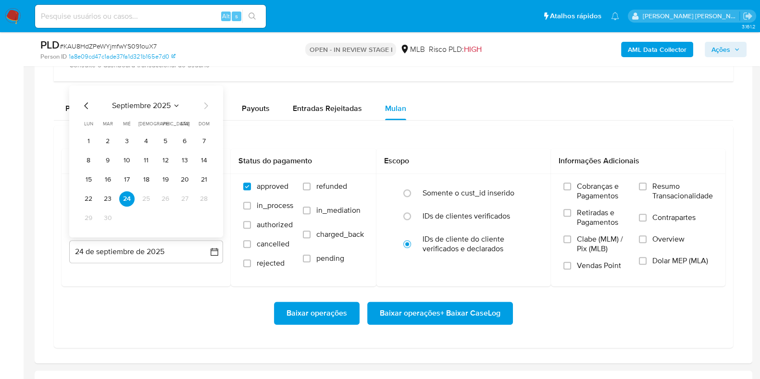
click at [108, 198] on button "23" at bounding box center [107, 198] width 15 height 15
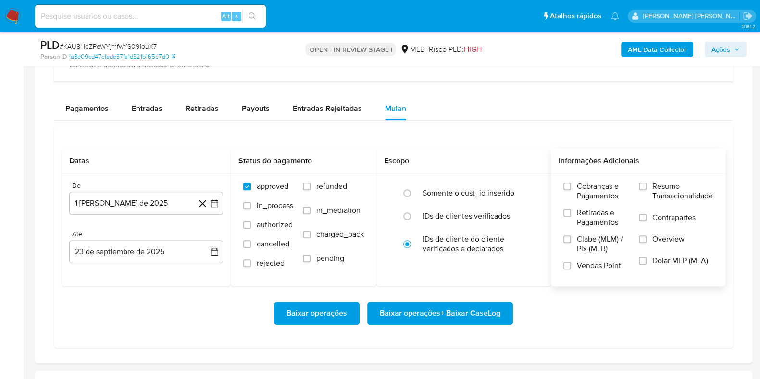
click at [658, 191] on span "Resumo Transacionalidade" at bounding box center [682, 191] width 61 height 19
click at [647, 190] on input "Resumo Transacionalidade" at bounding box center [643, 187] width 8 height 8
click at [651, 213] on label "Contrapartes" at bounding box center [676, 224] width 74 height 22
click at [647, 214] on input "Contrapartes" at bounding box center [643, 218] width 8 height 8
click at [431, 313] on span "Baixar operações + Baixar CaseLog" at bounding box center [440, 313] width 121 height 21
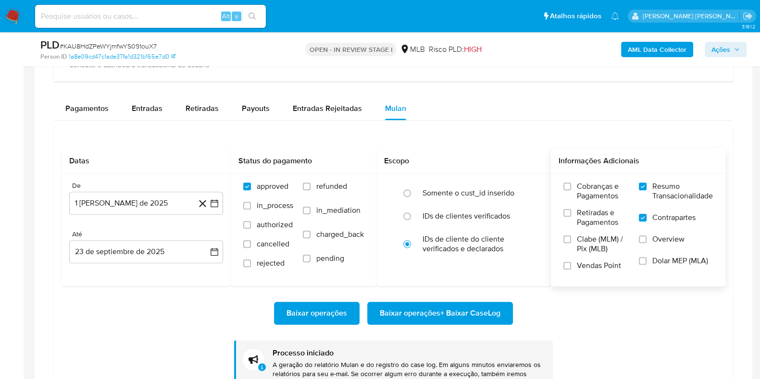
click at [115, 19] on input at bounding box center [150, 16] width 231 height 12
paste input "gdydNhganbPclKpaHkvBXl9N"
type input "gdydNhganbPclKpaHkvBXl9N"
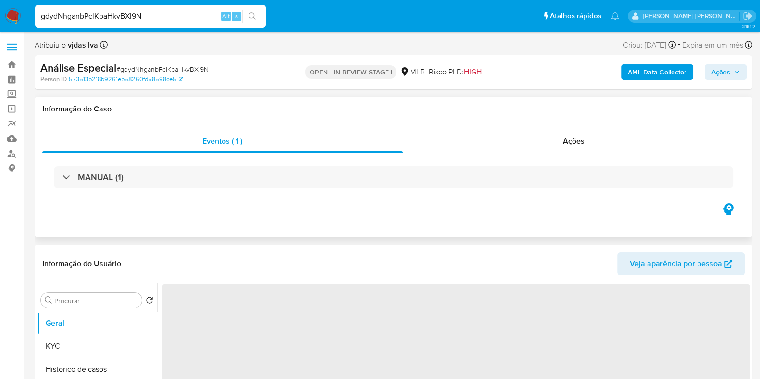
select select "10"
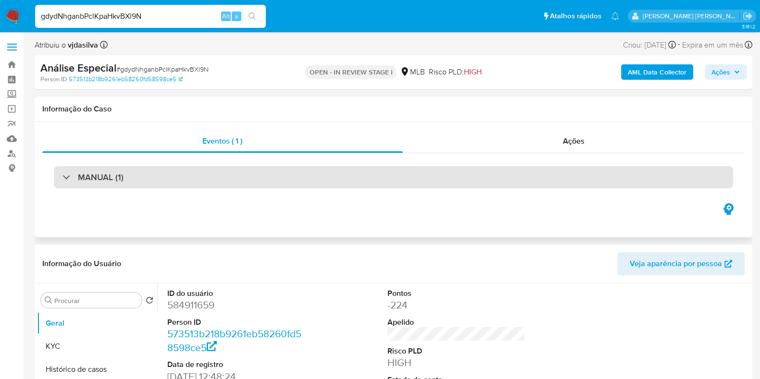
click at [146, 182] on div "MANUAL (1)" at bounding box center [393, 177] width 679 height 22
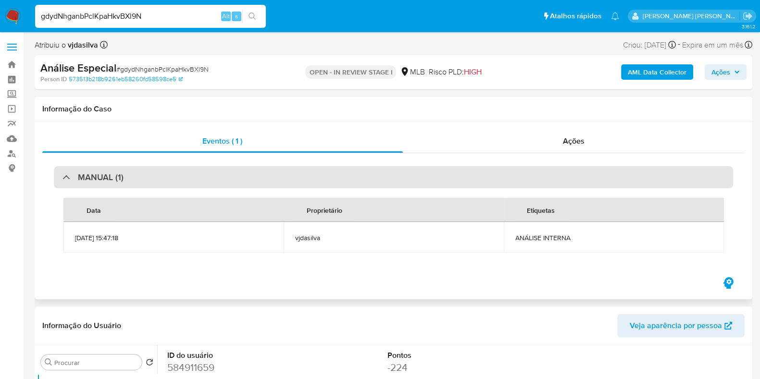
click at [146, 182] on div "MANUAL (1)" at bounding box center [393, 177] width 679 height 22
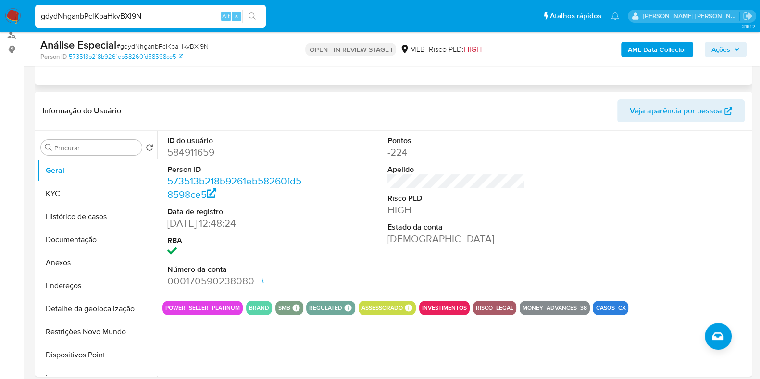
scroll to position [120, 0]
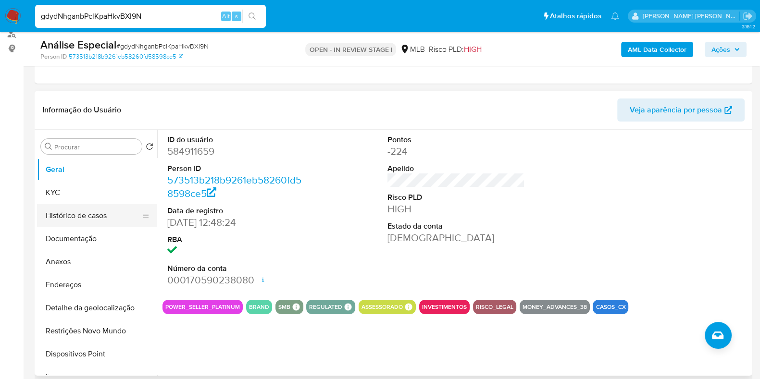
click at [93, 212] on button "Histórico de casos" at bounding box center [93, 215] width 112 height 23
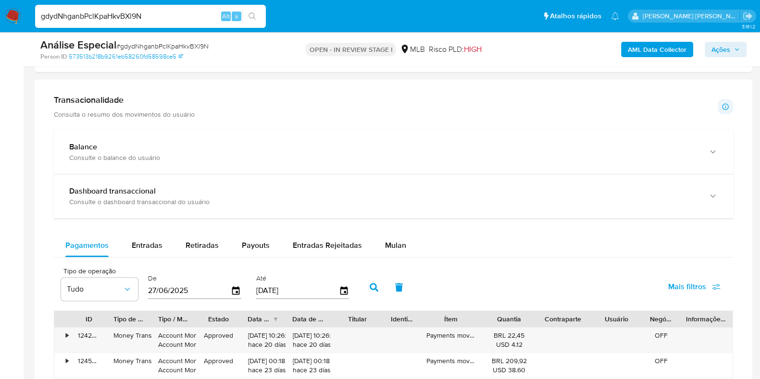
scroll to position [661, 0]
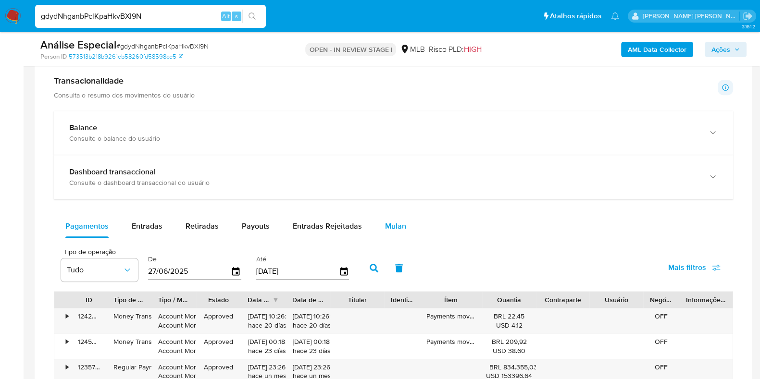
click at [399, 221] on span "Mulan" at bounding box center [395, 226] width 21 height 11
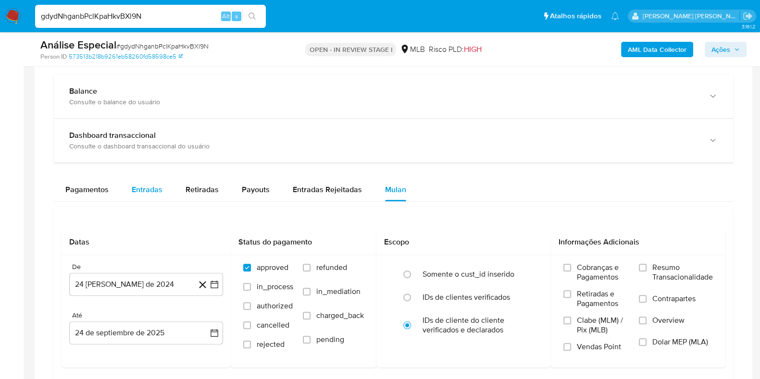
scroll to position [781, 0]
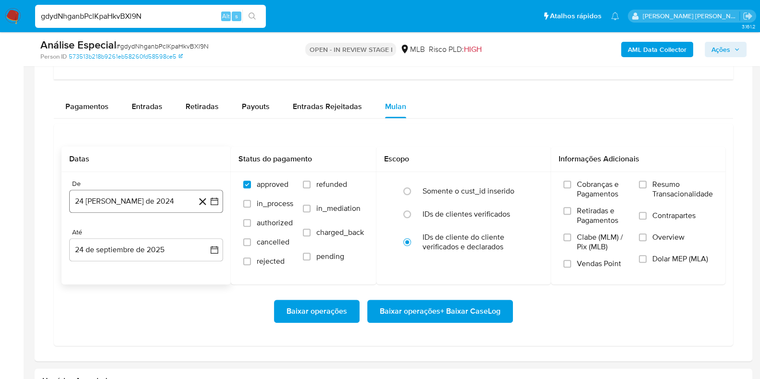
click at [136, 196] on button "24 de agosto de 2024" at bounding box center [146, 201] width 154 height 23
click at [138, 232] on span "agosto 2024" at bounding box center [142, 236] width 44 height 10
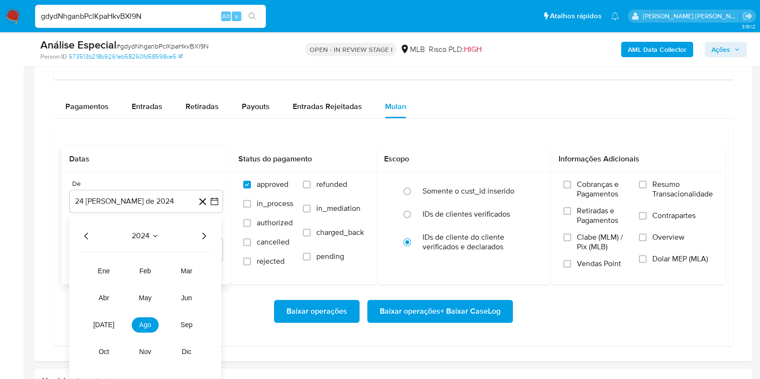
click at [154, 234] on icon "Seleccionar mes y año" at bounding box center [155, 236] width 8 height 8
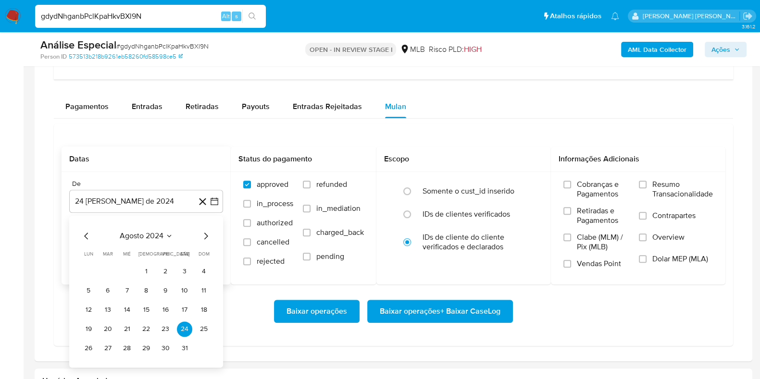
click at [155, 239] on span "agosto 2024" at bounding box center [142, 236] width 44 height 10
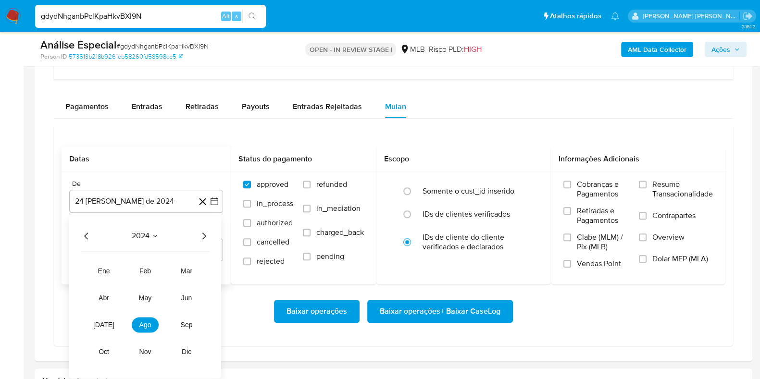
click at [205, 235] on icon "Año siguiente" at bounding box center [204, 236] width 4 height 7
click at [143, 322] on span "ago" at bounding box center [145, 325] width 12 height 8
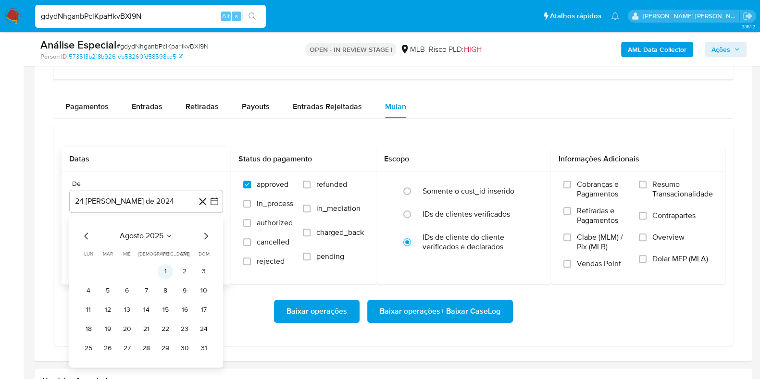
click at [164, 270] on button "1" at bounding box center [165, 271] width 15 height 15
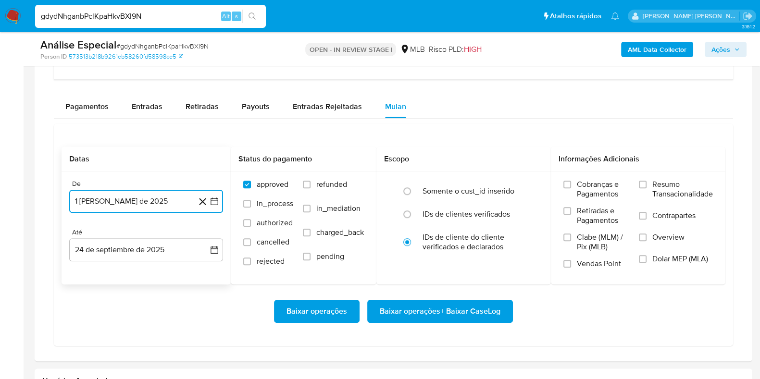
scroll to position [841, 0]
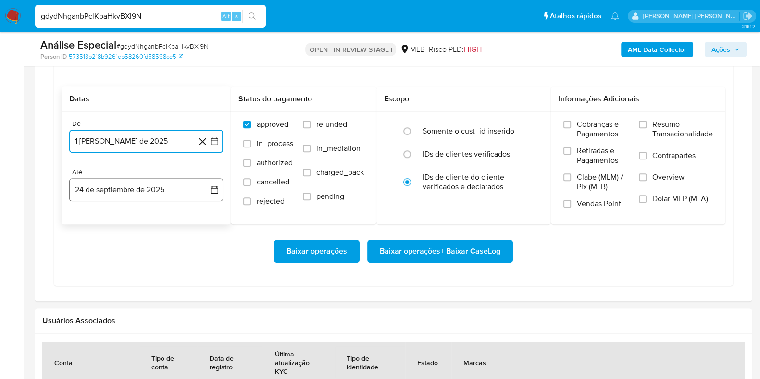
click at [156, 186] on button "24 de septiembre de 2025" at bounding box center [146, 189] width 154 height 23
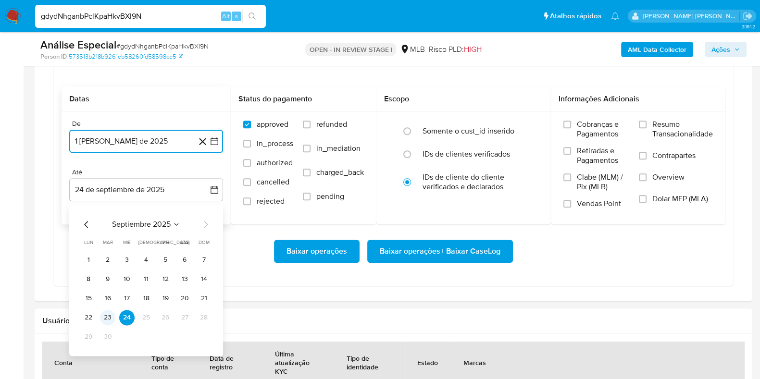
click at [112, 315] on button "23" at bounding box center [107, 317] width 15 height 15
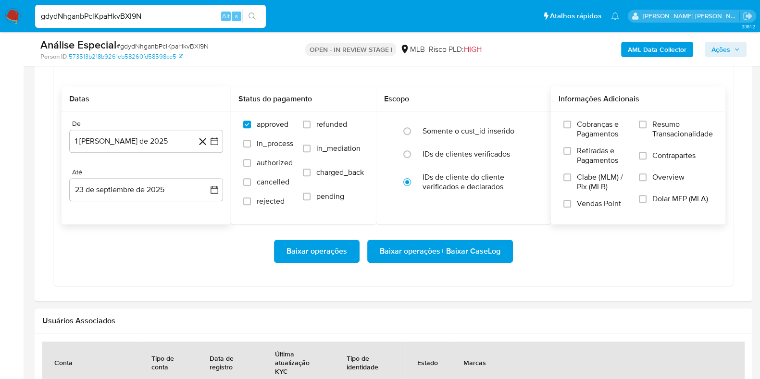
click at [685, 130] on span "Resumo Transacionalidade" at bounding box center [682, 129] width 61 height 19
click at [647, 128] on input "Resumo Transacionalidade" at bounding box center [643, 125] width 8 height 8
click at [668, 152] on span "Contrapartes" at bounding box center [673, 156] width 43 height 10
click at [647, 152] on input "Contrapartes" at bounding box center [643, 156] width 8 height 8
click at [463, 249] on span "Baixar operações + Baixar CaseLog" at bounding box center [440, 251] width 121 height 21
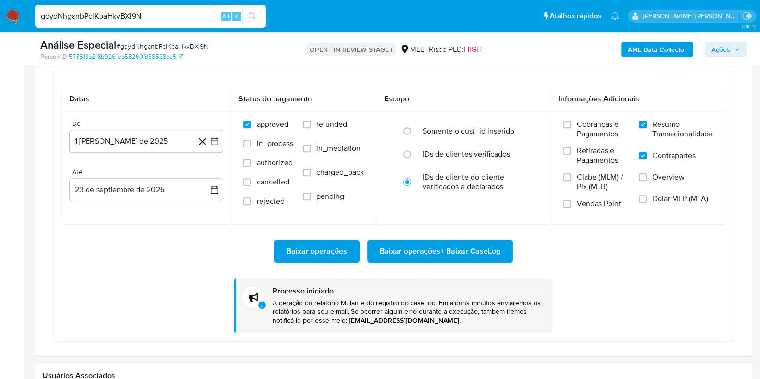
scroll to position [841, 0]
click at [140, 13] on input "gdydNhganbPclKpaHkvBXl9N" at bounding box center [150, 16] width 231 height 12
paste input "uQFk0Nar5URBrIeY5HpqWPVp"
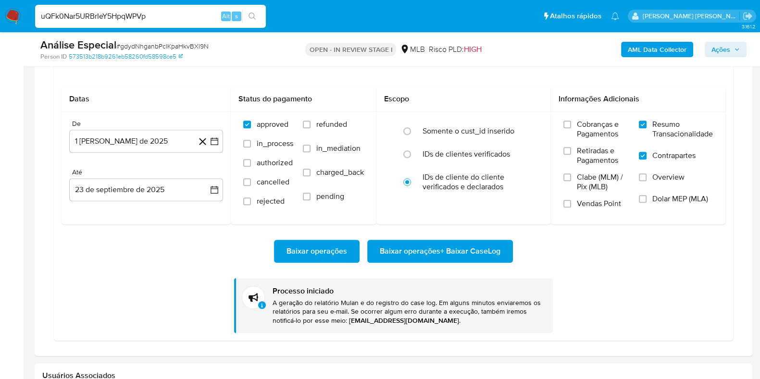
type input "uQFk0Nar5URBrIeY5HpqWPVp"
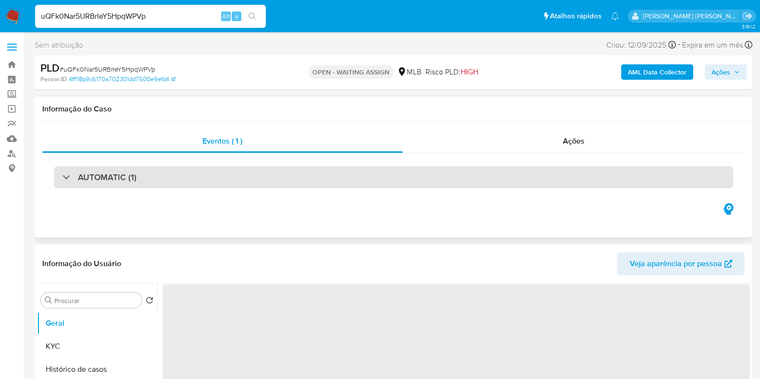
click at [149, 181] on div "AUTOMATIC (1)" at bounding box center [393, 177] width 679 height 22
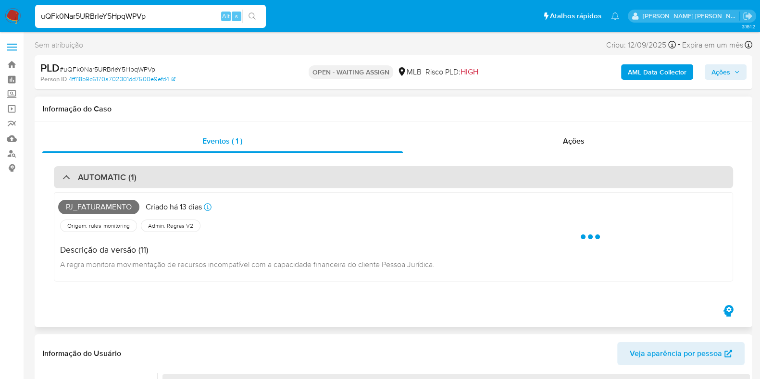
select select "10"
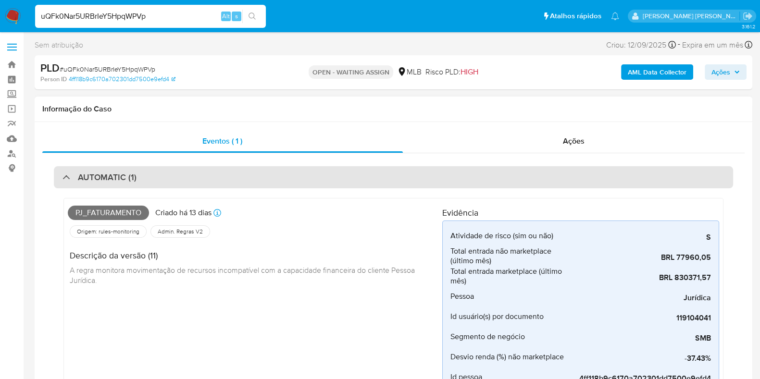
click at [152, 179] on div "AUTOMATIC (1)" at bounding box center [393, 177] width 679 height 22
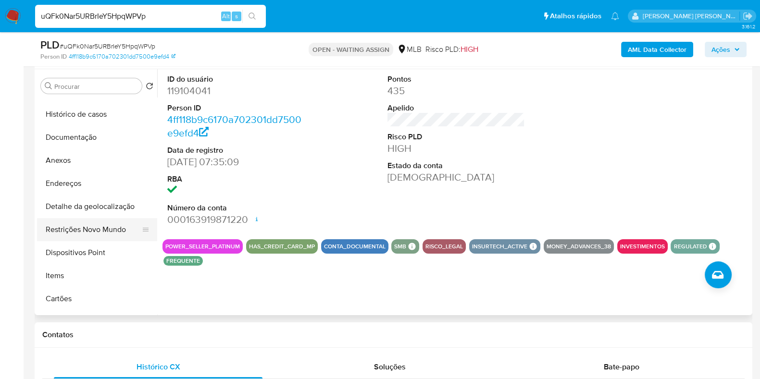
scroll to position [60, 0]
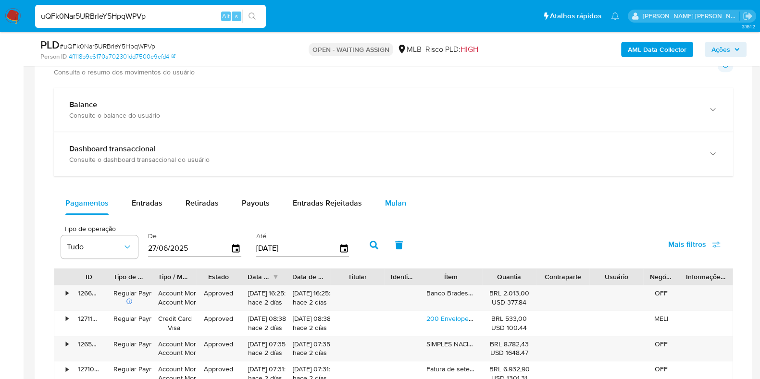
click at [402, 208] on button "Mulan" at bounding box center [395, 203] width 44 height 23
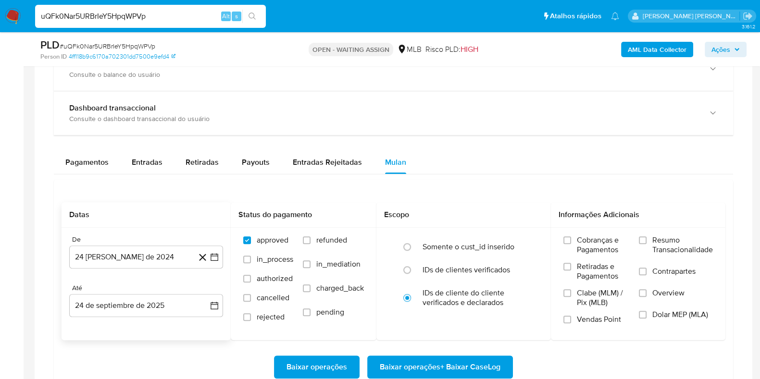
scroll to position [721, 0]
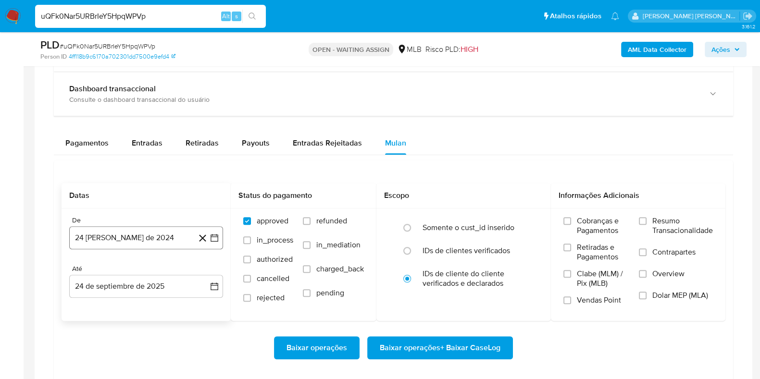
click at [139, 237] on button "24 [PERSON_NAME] de 2024" at bounding box center [146, 237] width 154 height 23
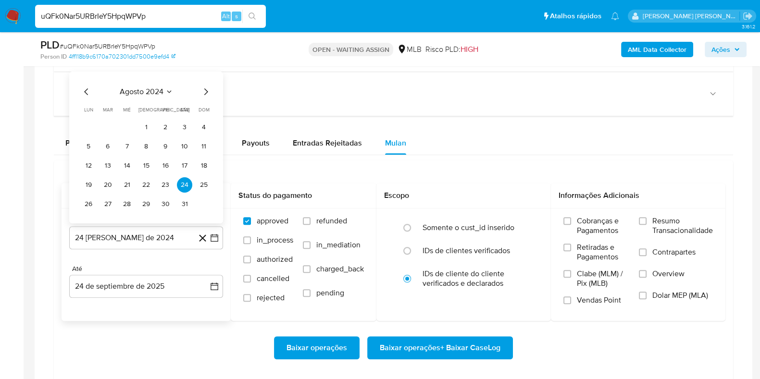
click at [151, 91] on span "agosto 2024" at bounding box center [142, 92] width 44 height 10
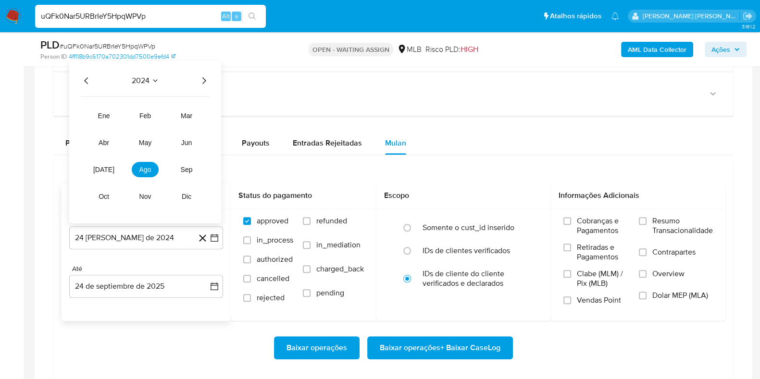
click at [203, 83] on icon "Año siguiente" at bounding box center [204, 81] width 12 height 12
click at [141, 175] on button "ago" at bounding box center [145, 169] width 27 height 15
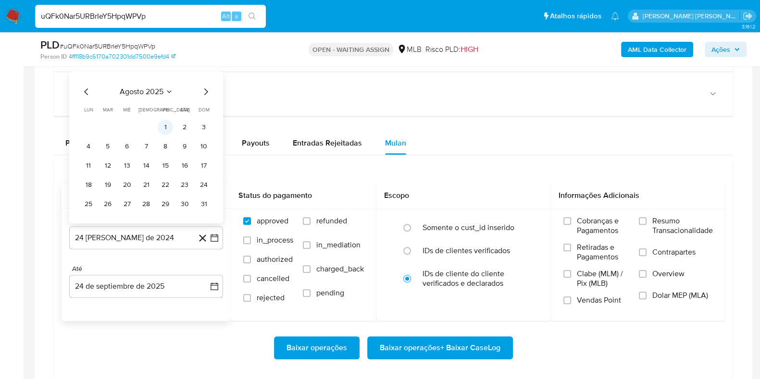
click at [163, 128] on button "1" at bounding box center [165, 127] width 15 height 15
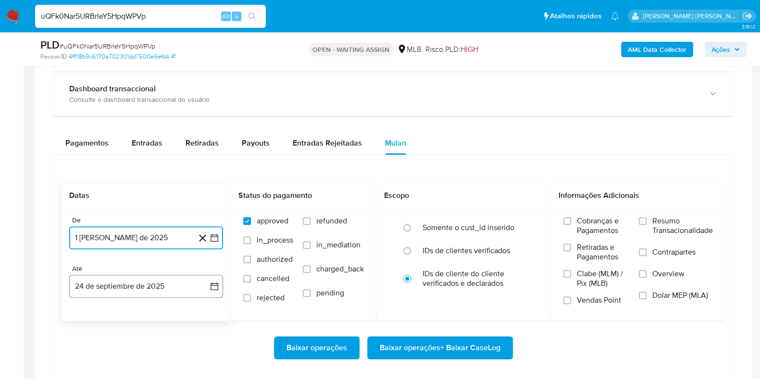
click at [154, 286] on button "24 de septiembre de 2025" at bounding box center [146, 286] width 154 height 23
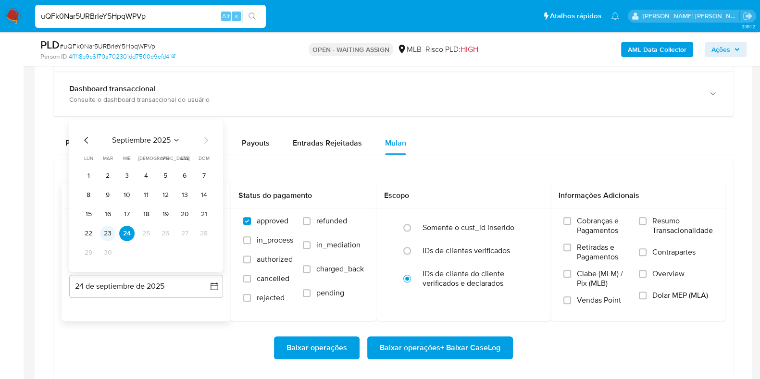
click at [105, 233] on button "23" at bounding box center [107, 233] width 15 height 15
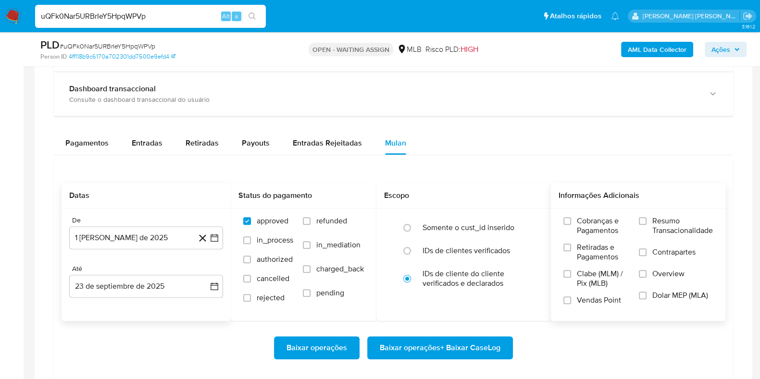
click at [649, 228] on label "Resumo Transacionalidade" at bounding box center [676, 231] width 74 height 31
click at [647, 225] on input "Resumo Transacionalidade" at bounding box center [643, 221] width 8 height 8
click at [642, 251] on input "Contrapartes" at bounding box center [643, 253] width 8 height 8
click at [441, 347] on span "Baixar operações + Baixar CaseLog" at bounding box center [440, 347] width 121 height 21
click at [141, 16] on input "uQFk0Nar5URBrIeY5HpqWPVp" at bounding box center [150, 16] width 231 height 12
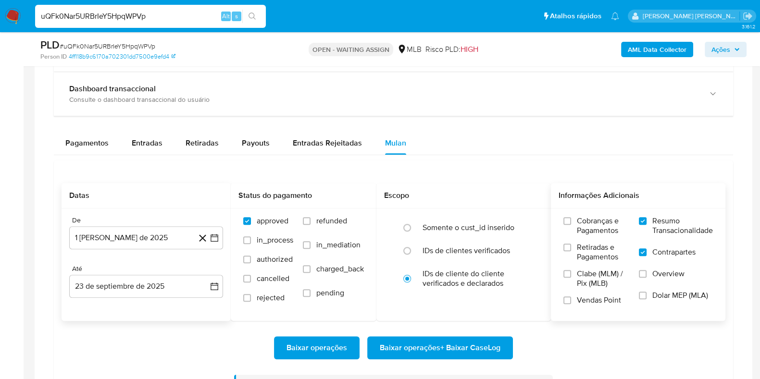
click at [141, 16] on input "uQFk0Nar5URBrIeY5HpqWPVp" at bounding box center [150, 16] width 231 height 12
paste input "bUUaDp3j7UKvUedZpoz9BOYA"
type input "bUUaDp3j7UKvUedZpoz9BOYA"
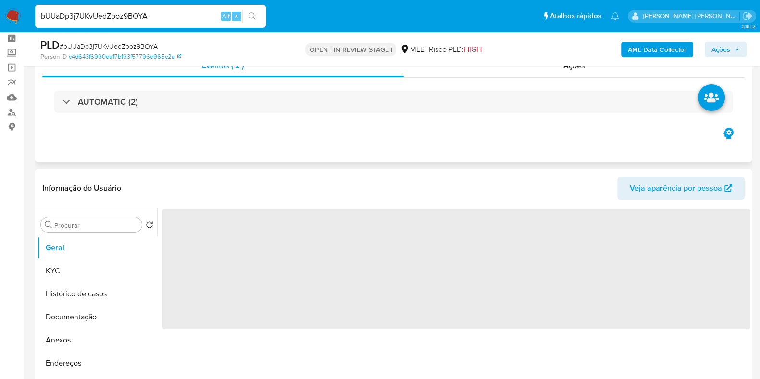
scroll to position [60, 0]
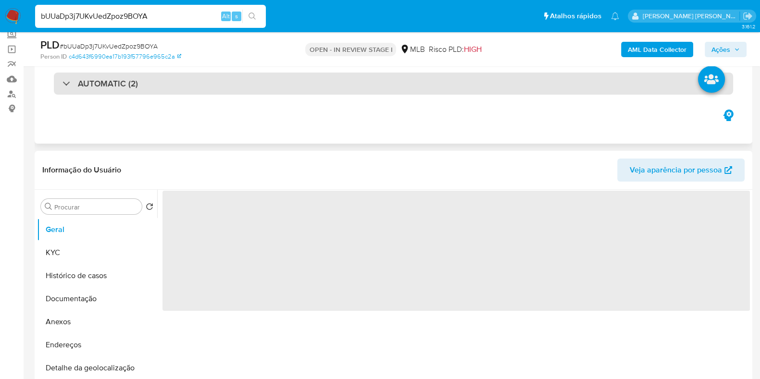
select select "10"
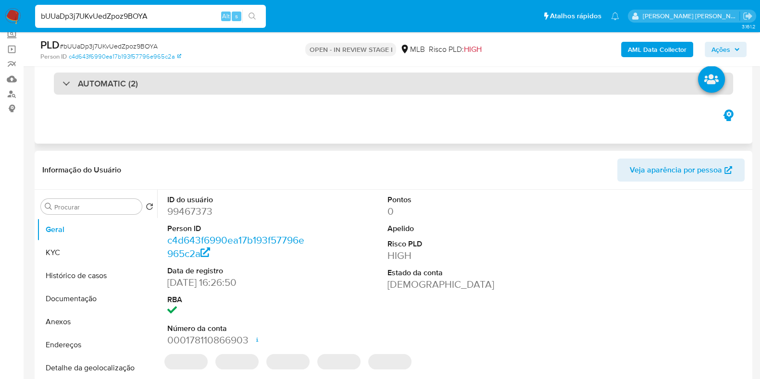
click at [199, 81] on div "AUTOMATIC (2)" at bounding box center [393, 84] width 679 height 22
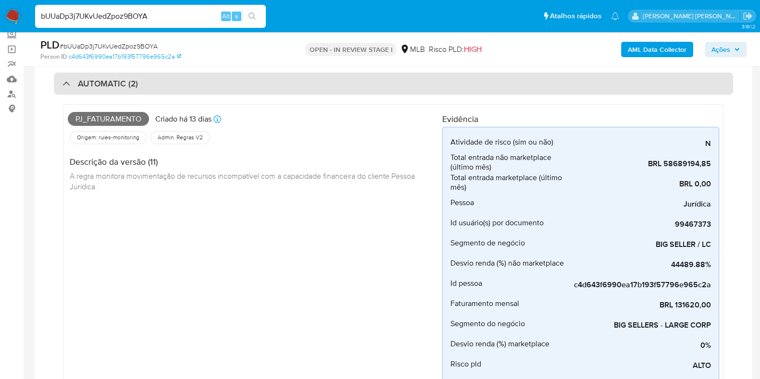
click at [62, 83] on div "AUTOMATIC (2)" at bounding box center [99, 83] width 75 height 11
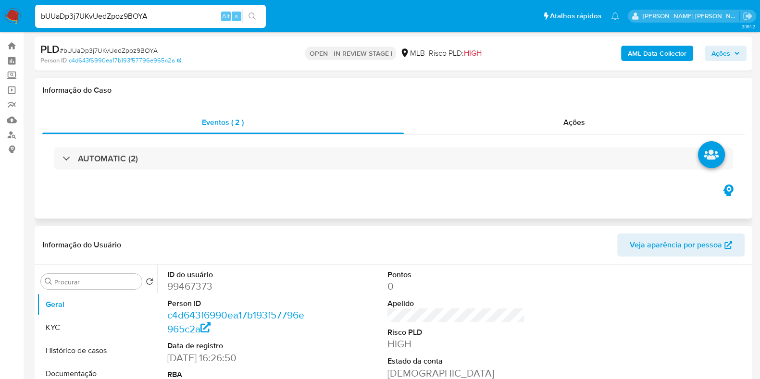
scroll to position [0, 0]
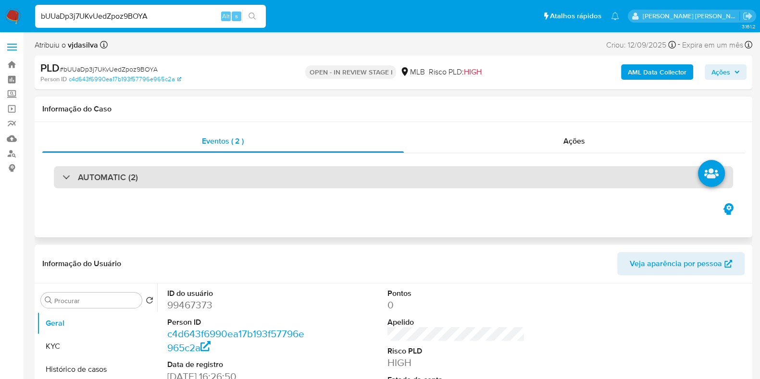
click at [86, 168] on div "AUTOMATIC (2)" at bounding box center [393, 177] width 679 height 22
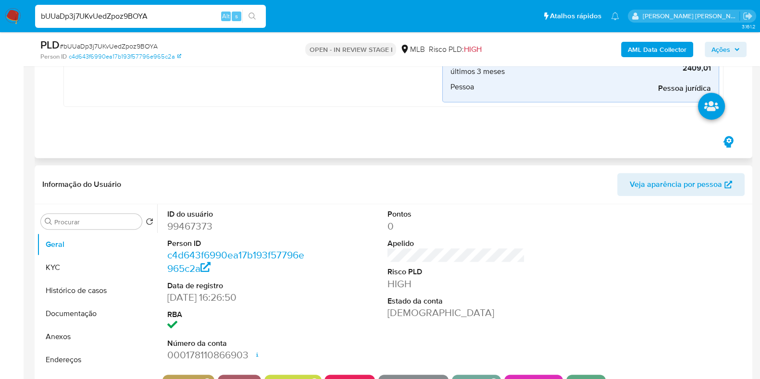
scroll to position [1021, 0]
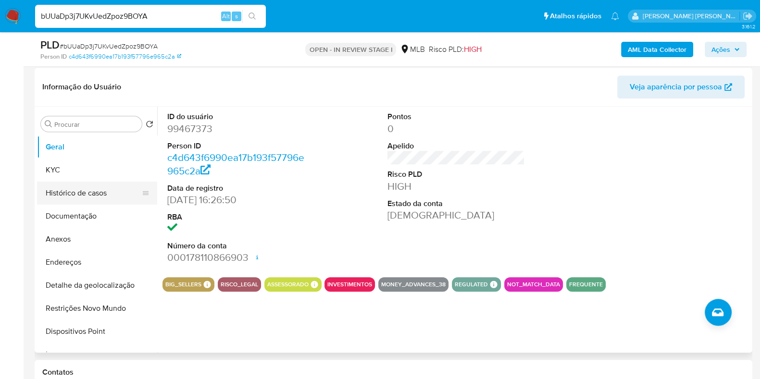
click at [88, 187] on button "Histórico de casos" at bounding box center [93, 193] width 112 height 23
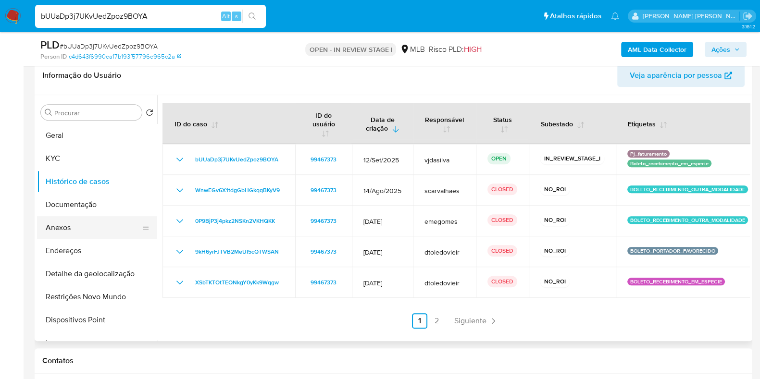
click at [89, 223] on button "Anexos" at bounding box center [93, 227] width 112 height 23
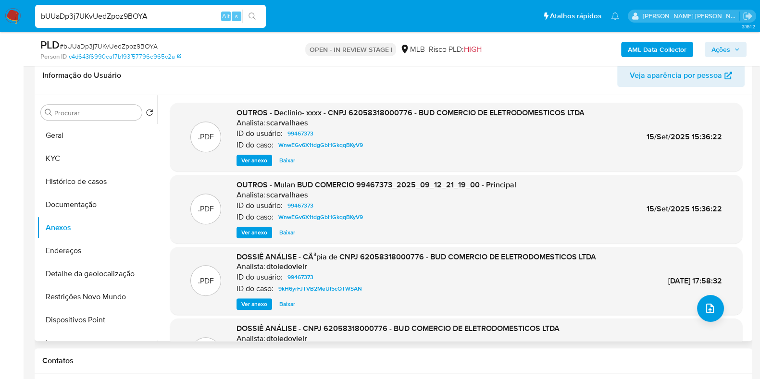
click at [251, 159] on span "Ver anexo" at bounding box center [254, 161] width 26 height 10
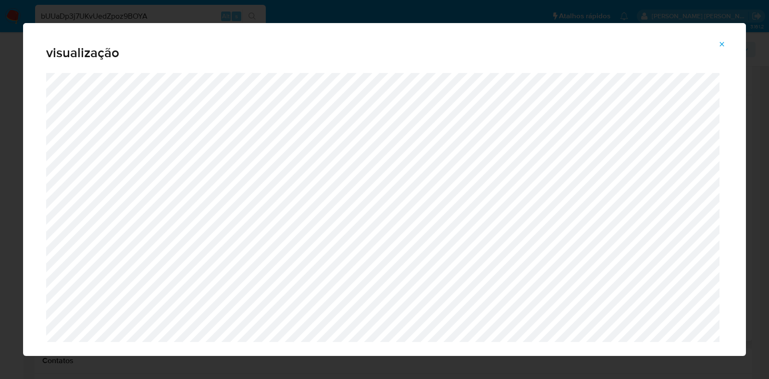
click at [724, 47] on icon "Attachment preview" at bounding box center [722, 44] width 8 height 8
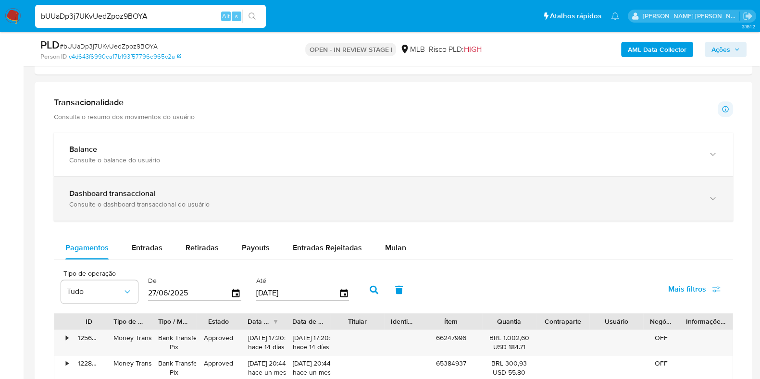
scroll to position [1562, 0]
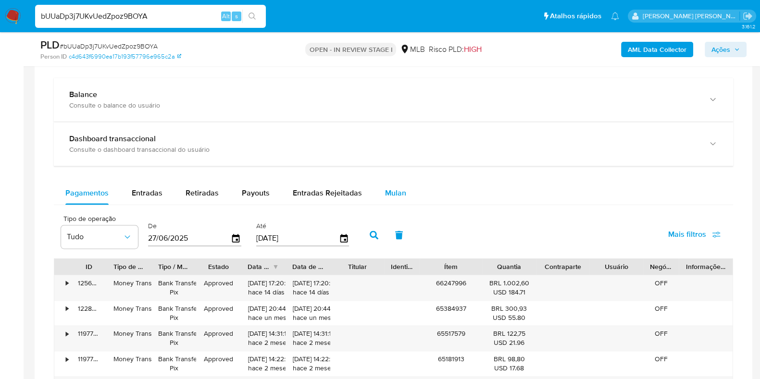
click at [392, 192] on span "Mulan" at bounding box center [395, 192] width 21 height 11
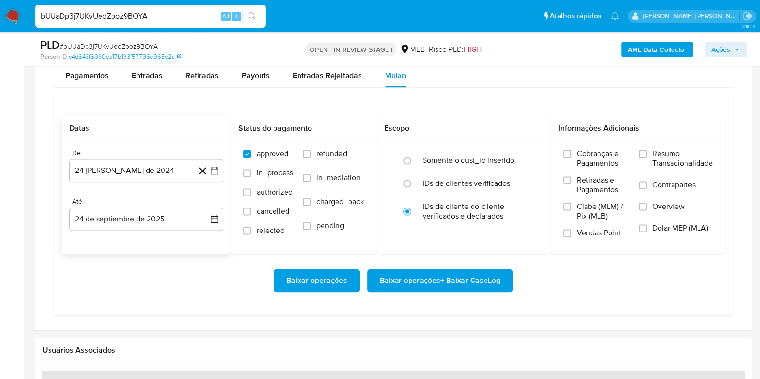
scroll to position [1682, 0]
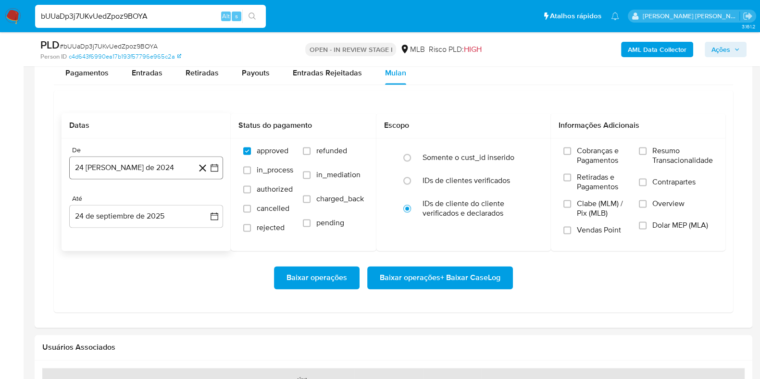
click at [137, 165] on button "24 de agosto de 2024" at bounding box center [146, 167] width 154 height 23
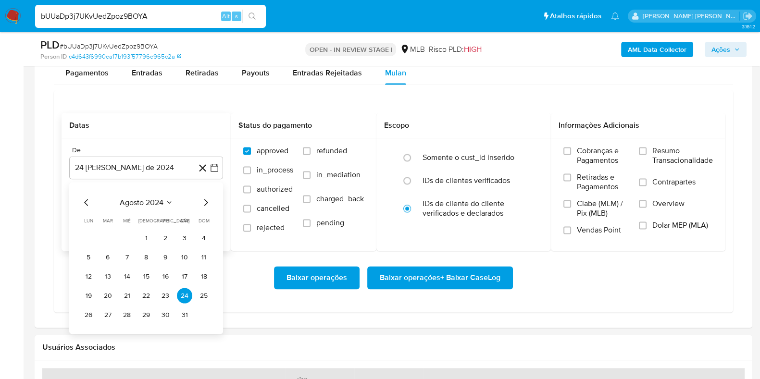
click at [139, 205] on div "agosto 2024 agosto 2024 lun lunes mar martes mié miércoles jue jueves vie viern…" at bounding box center [146, 260] width 131 height 126
click at [152, 199] on span "agosto 2024" at bounding box center [142, 203] width 44 height 10
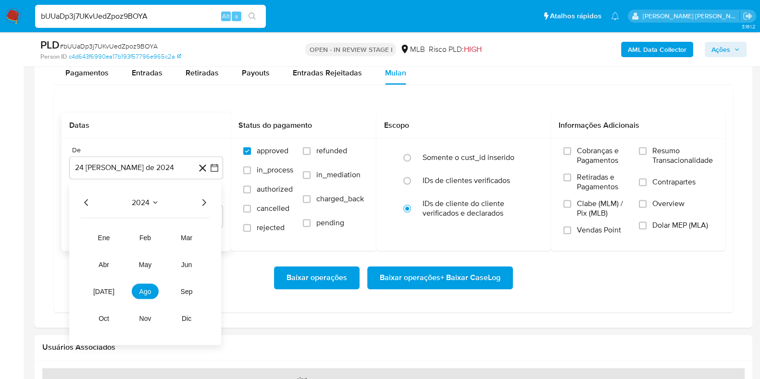
click at [204, 201] on icon "Año siguiente" at bounding box center [204, 203] width 12 height 12
click at [144, 293] on button "ago" at bounding box center [145, 291] width 27 height 15
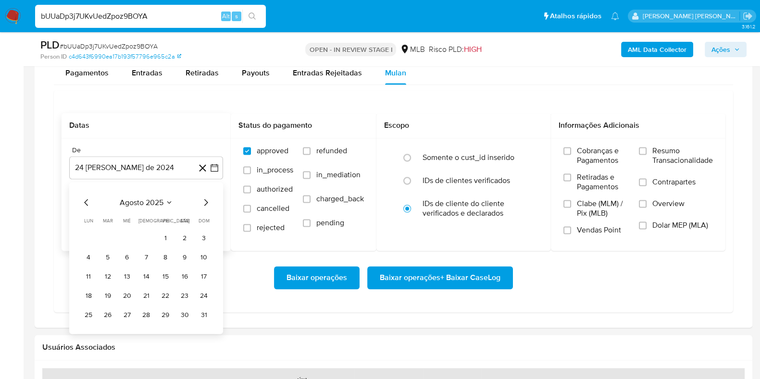
click at [208, 199] on icon "Mes siguiente" at bounding box center [206, 203] width 12 height 12
click at [183, 256] on button "13" at bounding box center [184, 256] width 15 height 15
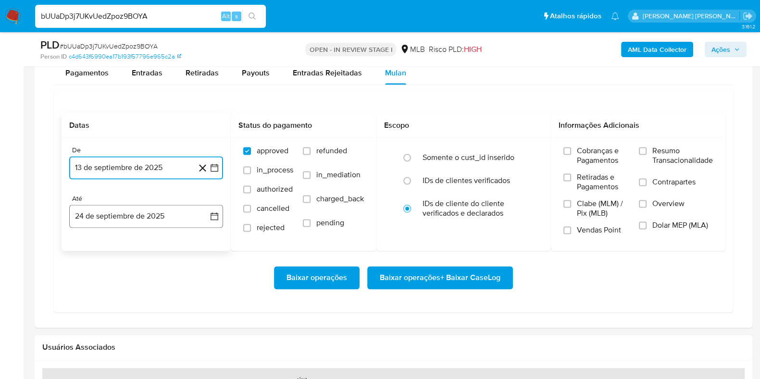
click at [165, 223] on button "24 de septiembre de 2025" at bounding box center [146, 216] width 154 height 23
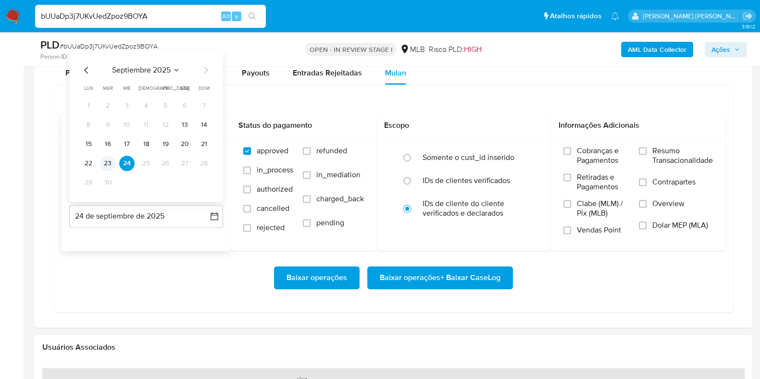
click at [110, 160] on button "23" at bounding box center [107, 163] width 15 height 15
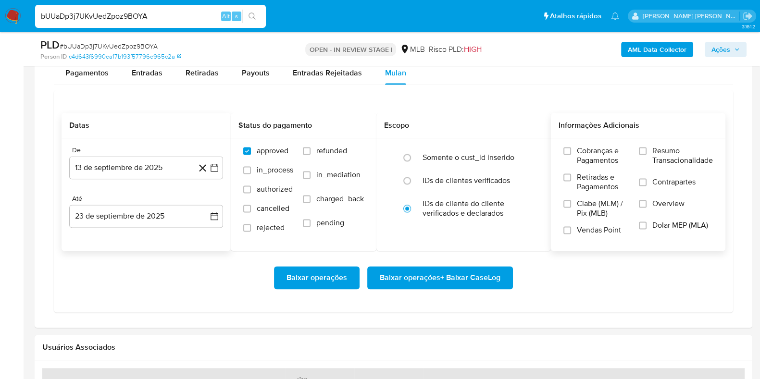
click at [669, 155] on span "Resumo Transacionalidade" at bounding box center [682, 155] width 61 height 19
click at [647, 155] on input "Resumo Transacionalidade" at bounding box center [643, 151] width 8 height 8
click at [648, 182] on label "Contrapartes" at bounding box center [676, 188] width 74 height 22
click at [647, 182] on input "Contrapartes" at bounding box center [643, 182] width 8 height 8
click at [454, 271] on span "Baixar operações + Baixar CaseLog" at bounding box center [440, 277] width 121 height 21
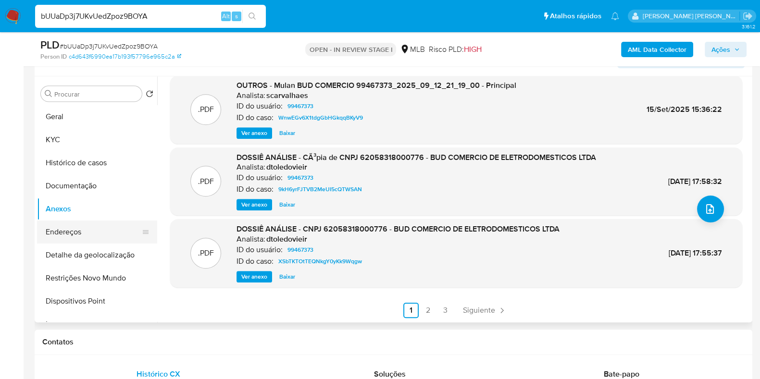
scroll to position [1021, 0]
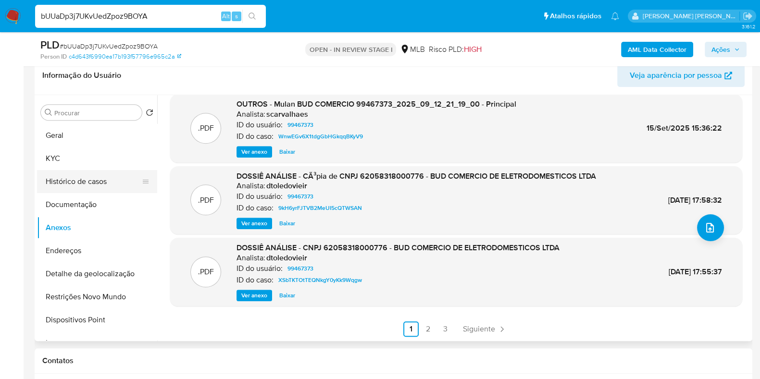
click at [66, 177] on button "Histórico de casos" at bounding box center [93, 181] width 112 height 23
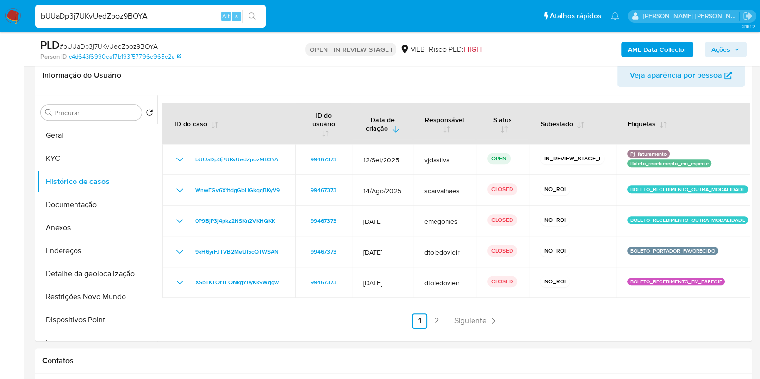
click at [125, 19] on input "bUUaDp3j7UKvUedZpoz9BOYA" at bounding box center [150, 16] width 231 height 12
paste input "KAU8HdZPeWYjmfwYS091ouX7"
type input "KAU8HdZPeWYjmfwYS091ouX7"
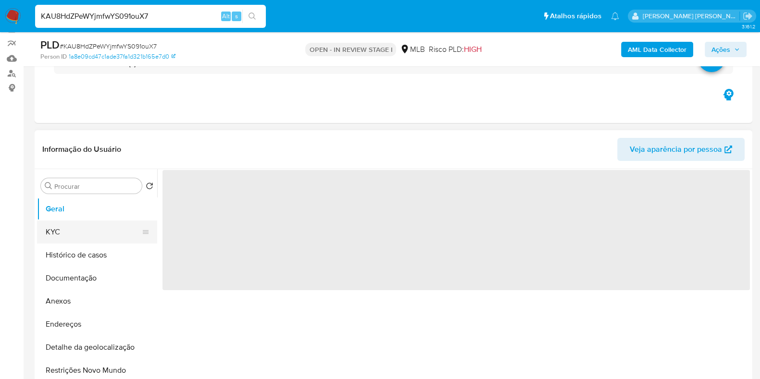
scroll to position [180, 0]
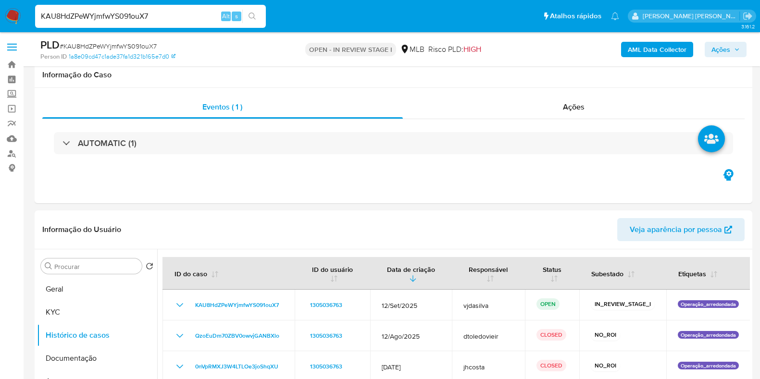
select select "10"
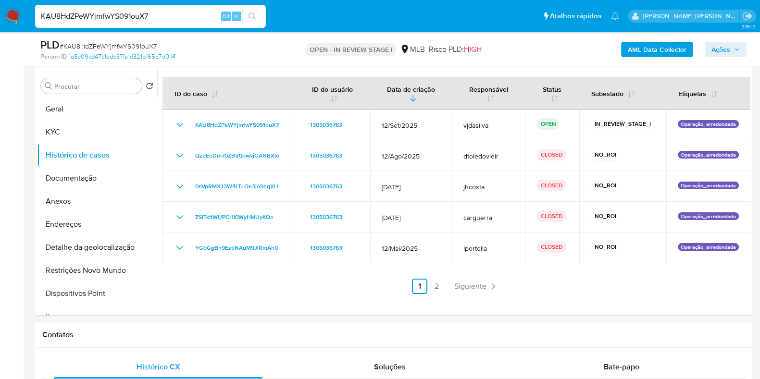
click at [117, 13] on input "KAU8HdZPeWYjmfwYS091ouX7" at bounding box center [150, 16] width 231 height 12
paste input "gdydNhganbPclKpaHkvBXl9N"
type input "gdydNhganbPclKpaHkvBXl9N"
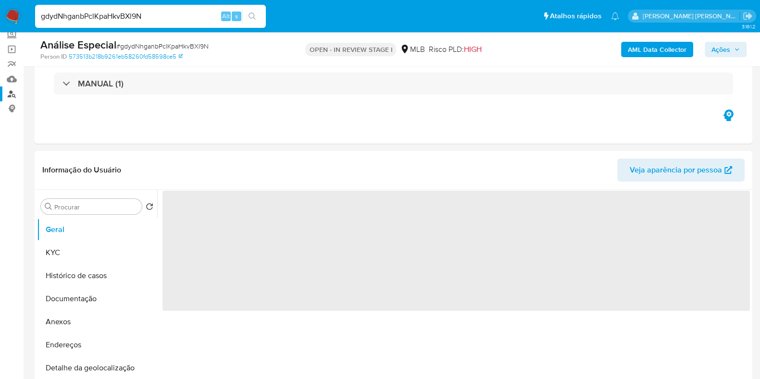
select select "10"
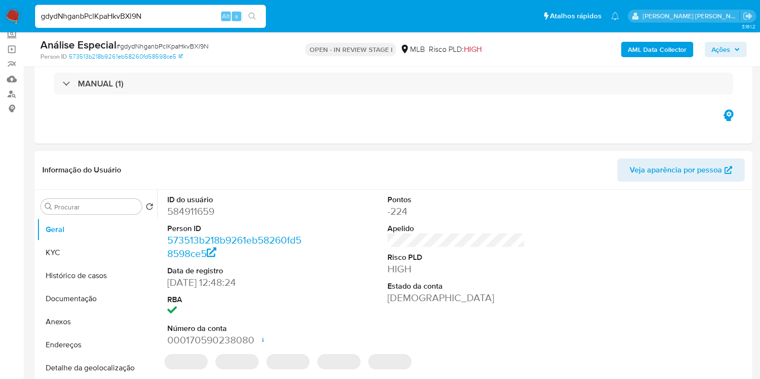
scroll to position [120, 0]
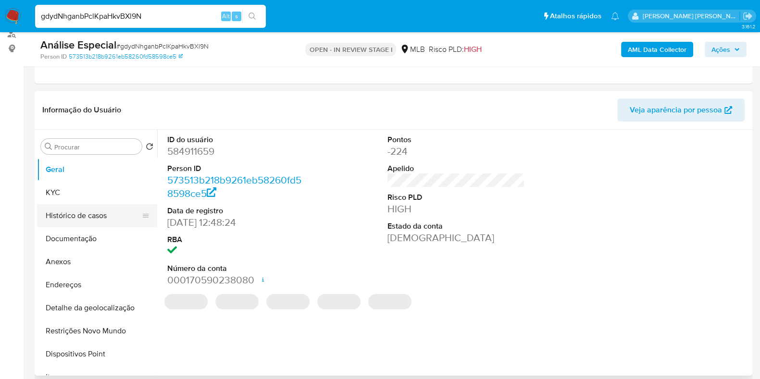
click at [89, 217] on button "Histórico de casos" at bounding box center [93, 215] width 112 height 23
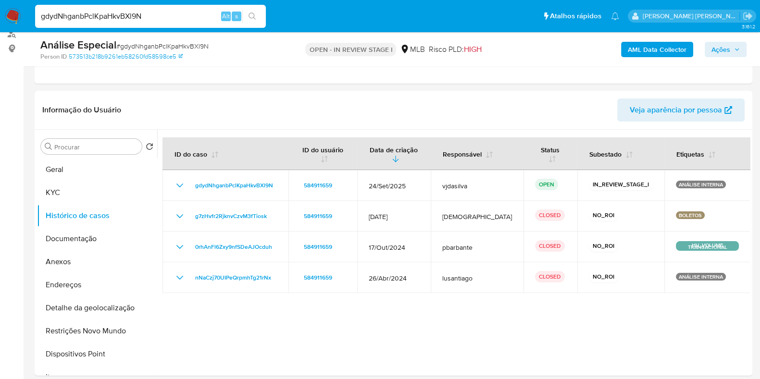
click at [176, 14] on input "gdydNhganbPclKpaHkvBXl9N" at bounding box center [150, 16] width 231 height 12
paste input "uQFk0Nar5URBrIeY5HpqWPVp"
type input "uQFk0Nar5URBrIeY5HpqWPVp"
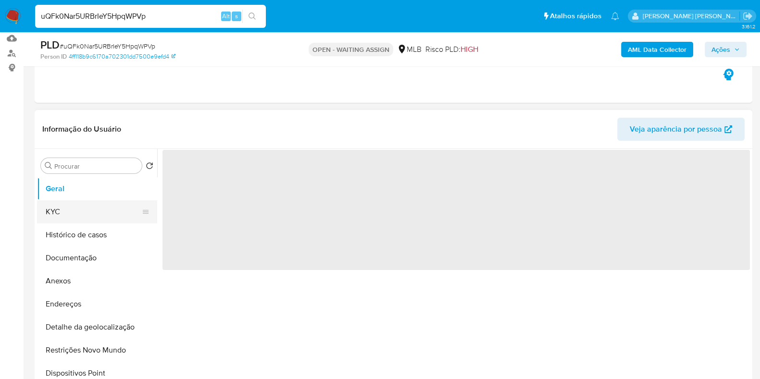
scroll to position [120, 0]
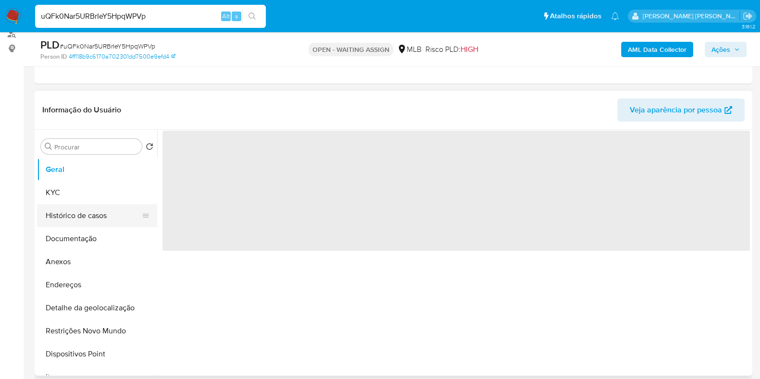
select select "10"
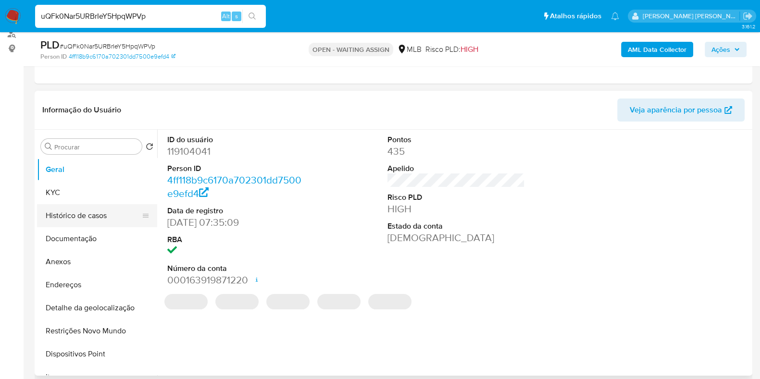
click at [99, 208] on button "Histórico de casos" at bounding box center [93, 215] width 112 height 23
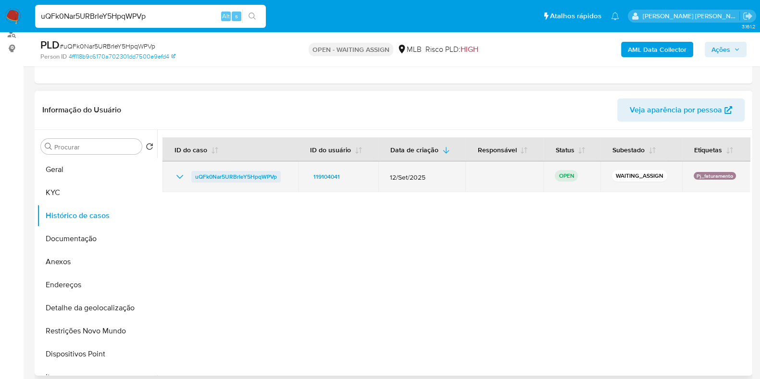
drag, startPoint x: 282, startPoint y: 176, endPoint x: 194, endPoint y: 179, distance: 88.5
click at [194, 179] on div "uQFk0Nar5URBrIeY5HpqWPVp" at bounding box center [230, 177] width 112 height 12
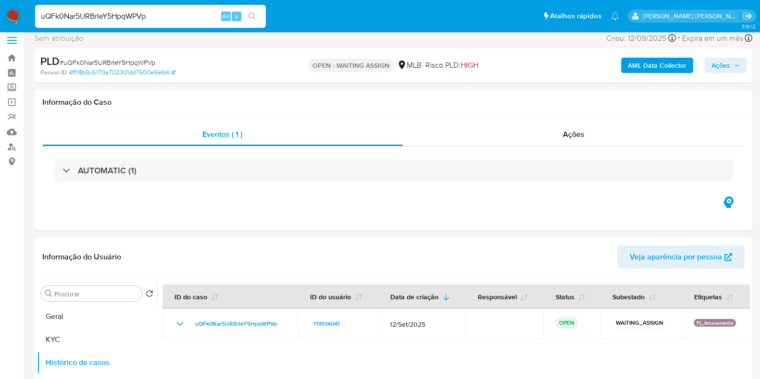
scroll to position [0, 0]
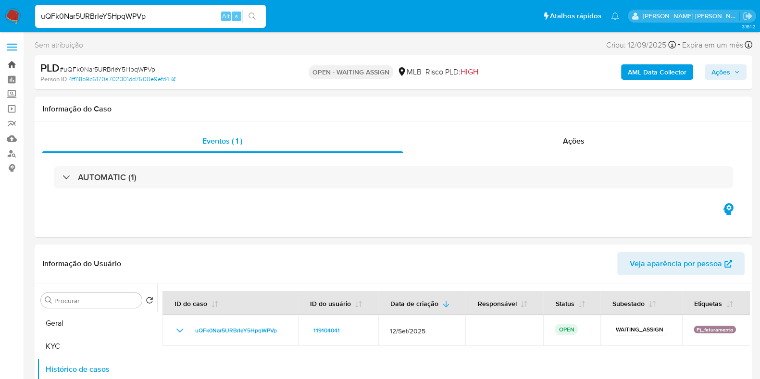
click at [10, 61] on link "Bandeja" at bounding box center [57, 64] width 114 height 15
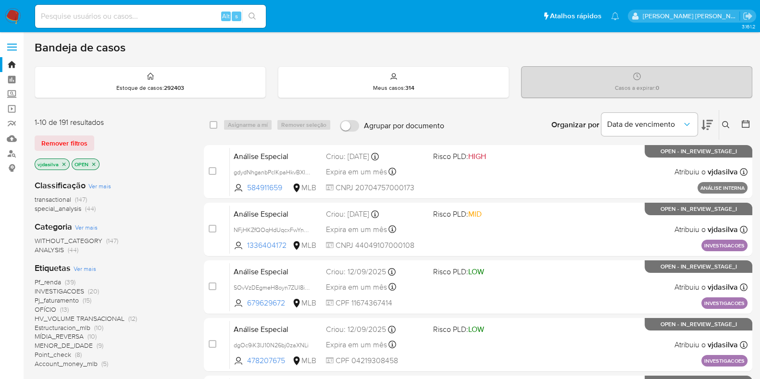
click at [62, 163] on icon "close-filter" at bounding box center [64, 165] width 6 height 6
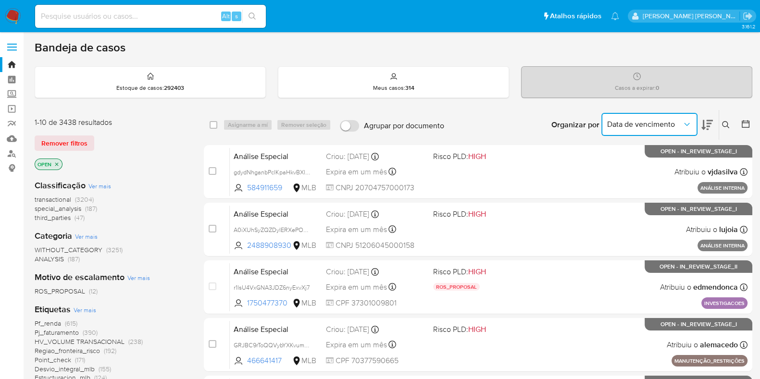
click at [620, 122] on span "Data de vencimento" at bounding box center [644, 125] width 75 height 10
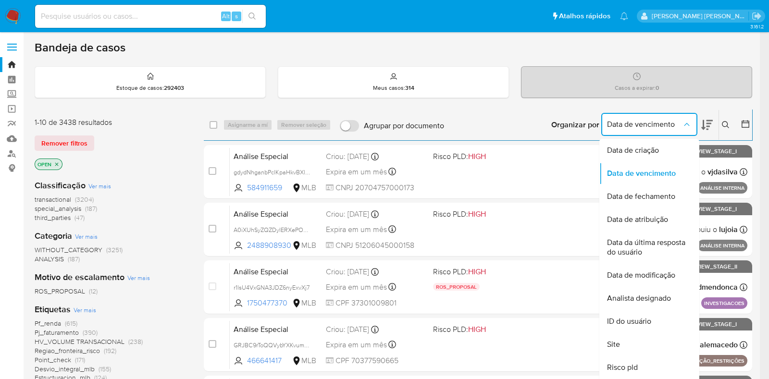
click at [722, 122] on icon at bounding box center [726, 125] width 8 height 8
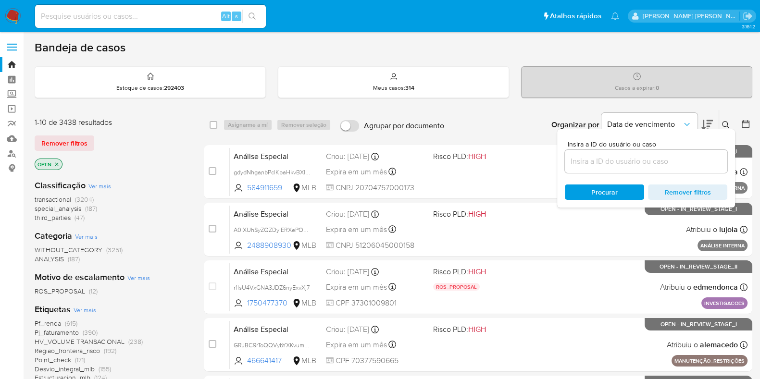
click at [638, 152] on div at bounding box center [646, 161] width 162 height 23
click at [635, 158] on input at bounding box center [646, 161] width 162 height 12
paste input "uQFk0Nar5URBrIeY5HpqWPVp"
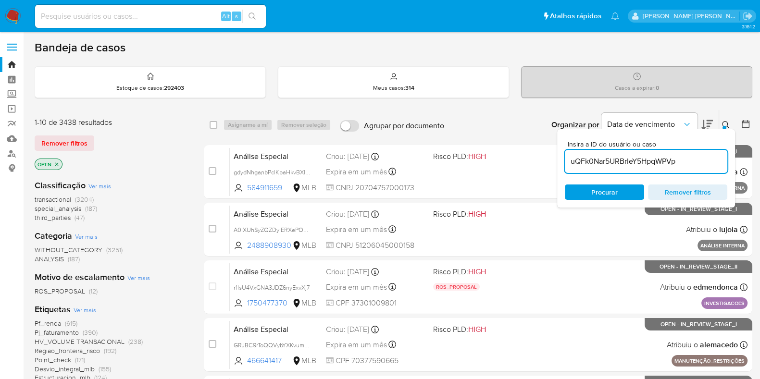
type input "uQFk0Nar5URBrIeY5HpqWPVp"
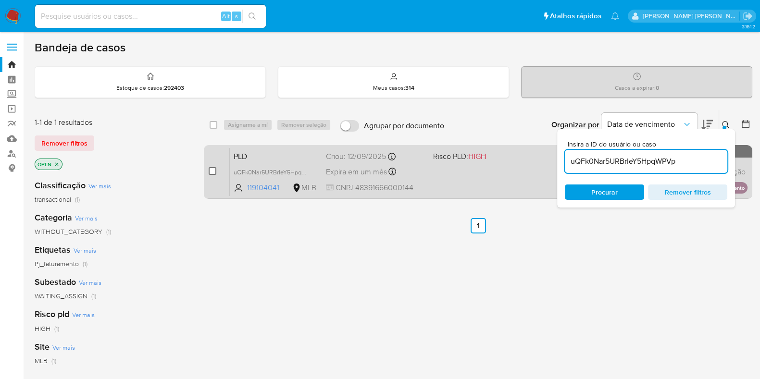
click at [209, 169] on div "case-item-checkbox Incapaz de atribuir o caso PLD uQFk0Nar5URBrIeY5HpqWPVp 1191…" at bounding box center [478, 172] width 548 height 54
click at [212, 170] on input "checkbox" at bounding box center [213, 171] width 8 height 8
checkbox input "true"
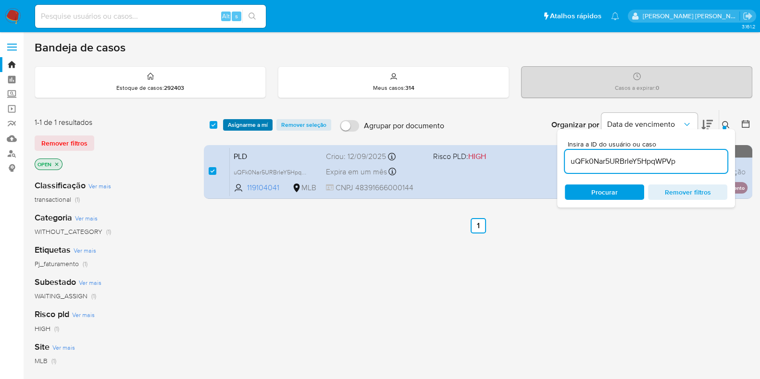
click at [246, 120] on span "Asignarme a mí" at bounding box center [248, 125] width 40 height 10
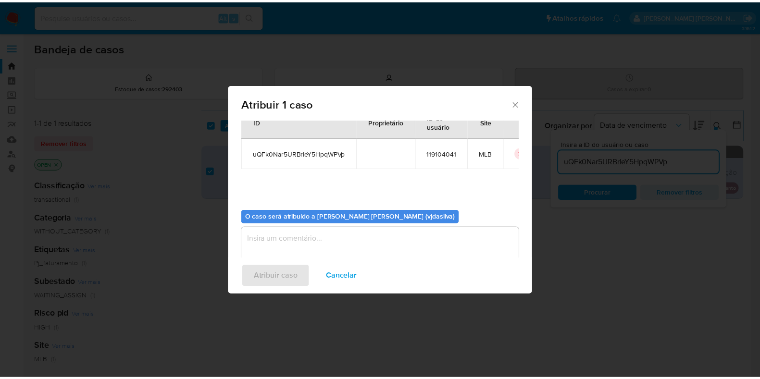
scroll to position [50, 0]
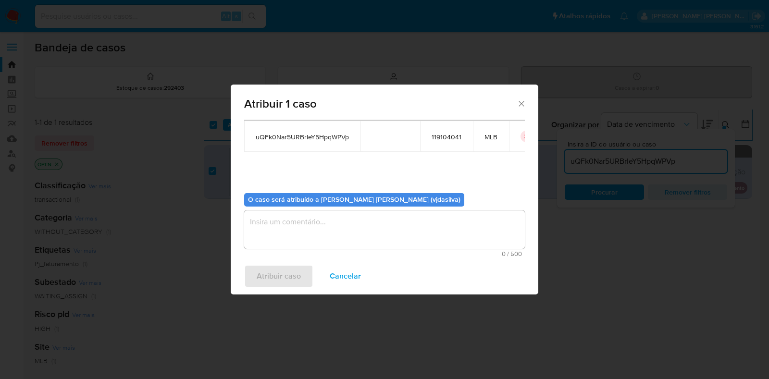
click at [288, 230] on textarea "assign-modal" at bounding box center [384, 230] width 281 height 38
click at [277, 279] on span "Atribuir caso" at bounding box center [279, 276] width 44 height 21
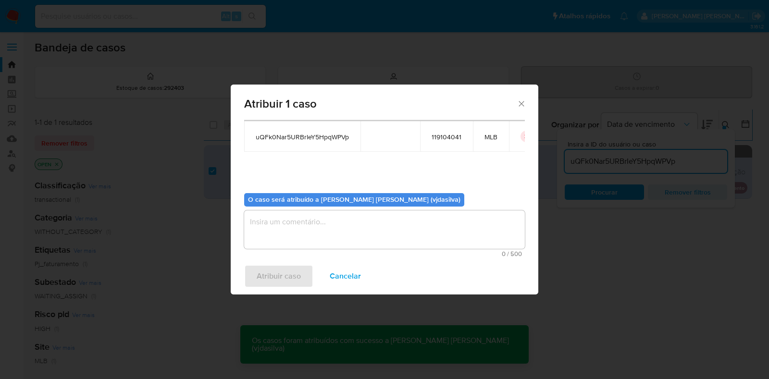
checkbox input "false"
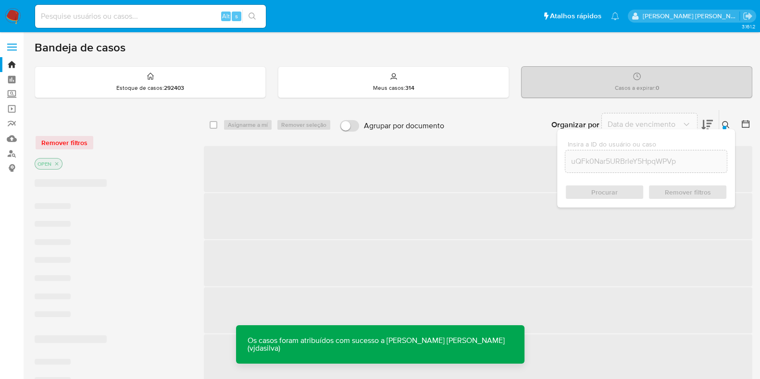
click at [100, 19] on input at bounding box center [150, 16] width 231 height 12
paste input "uQFk0Nar5URBrIeY5HpqWPVp"
type input "uQFk0Nar5URBrIeY5HpqWPVp"
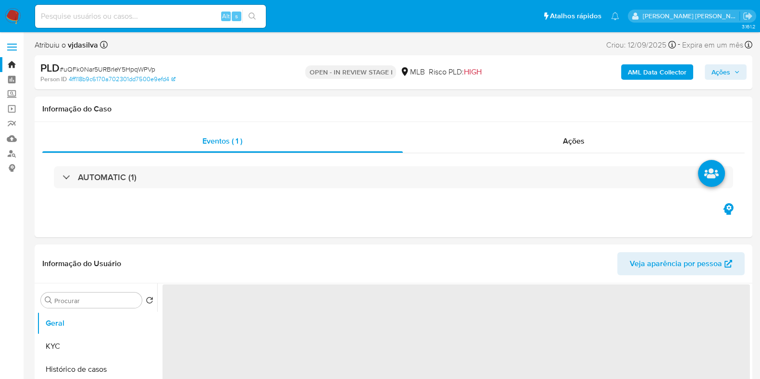
select select "10"
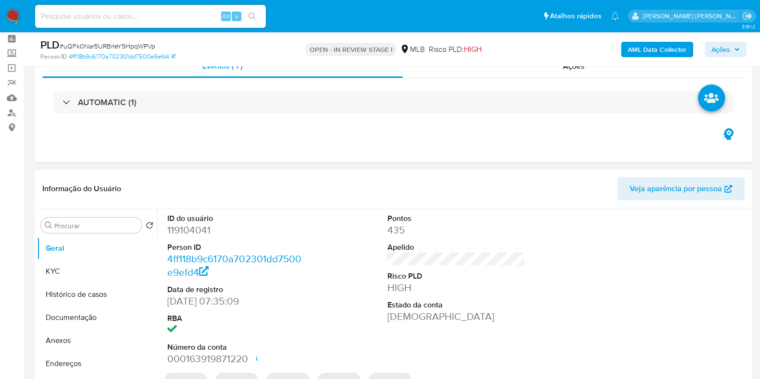
scroll to position [60, 0]
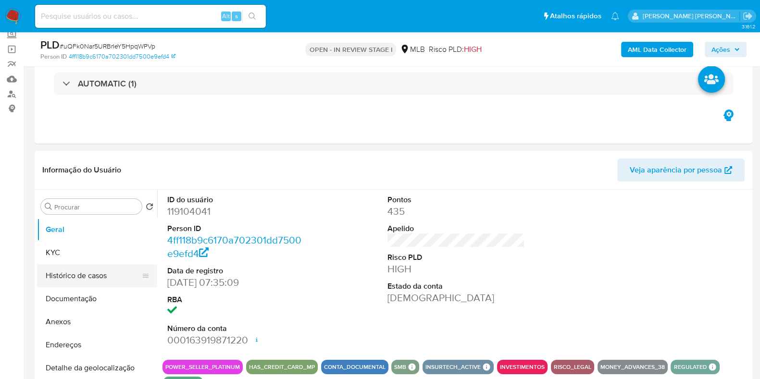
click at [68, 273] on button "Histórico de casos" at bounding box center [93, 275] width 112 height 23
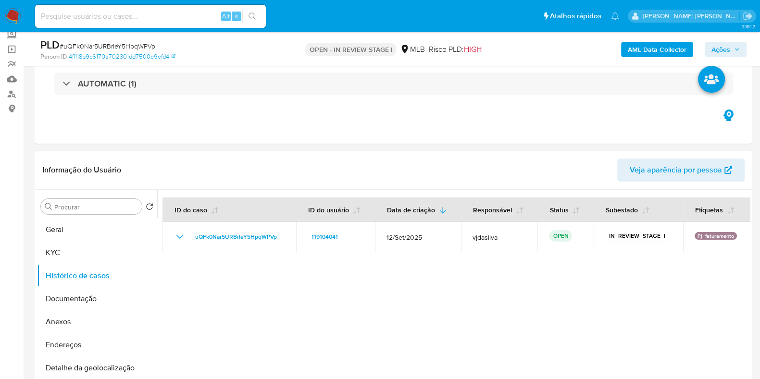
click at [124, 18] on input at bounding box center [150, 16] width 231 height 12
paste input "K7s6k5S8hNrEHBfvPJ6Y73Xq"
type input "K7s6k5S8hNrEHBfvPJ6Y73Xq"
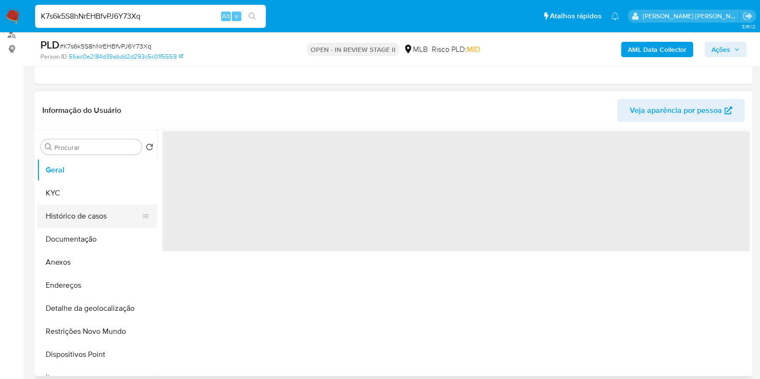
scroll to position [120, 0]
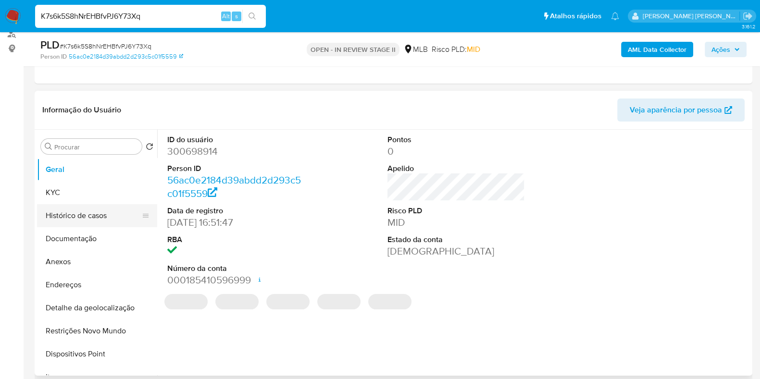
select select "10"
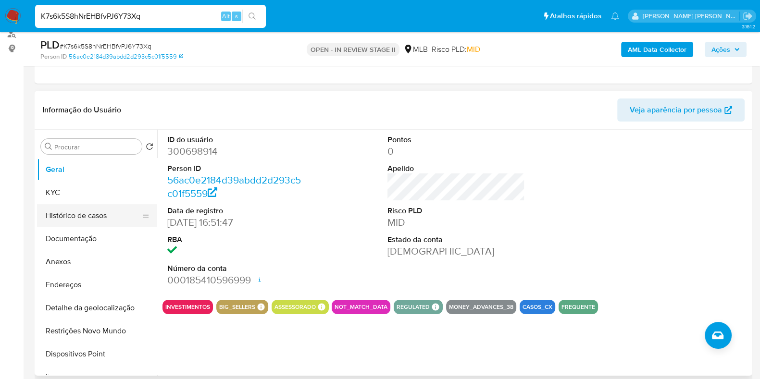
click at [95, 216] on button "Histórico de casos" at bounding box center [93, 215] width 112 height 23
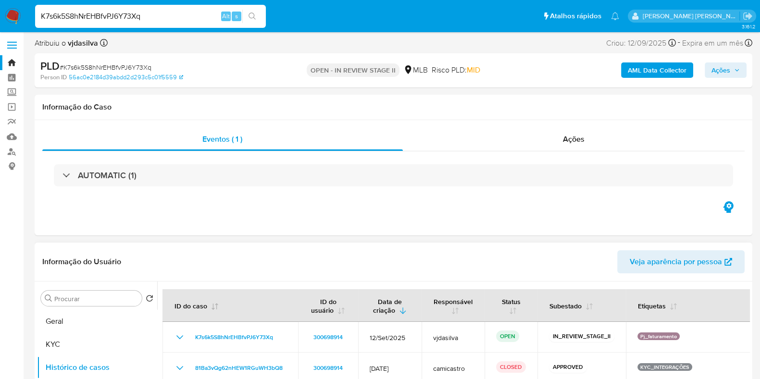
scroll to position [0, 0]
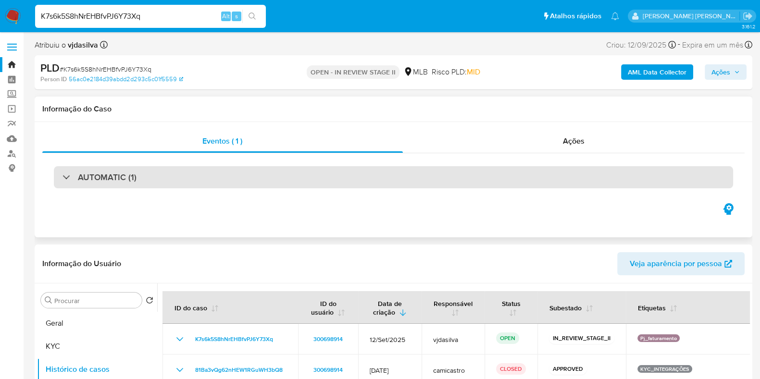
click at [174, 174] on div "AUTOMATIC (1)" at bounding box center [393, 177] width 679 height 22
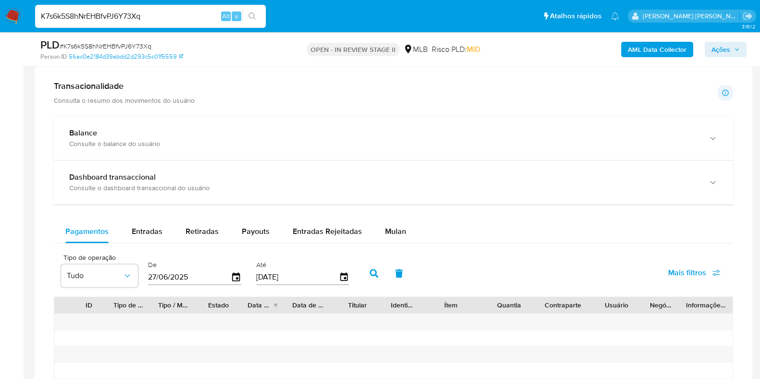
scroll to position [961, 0]
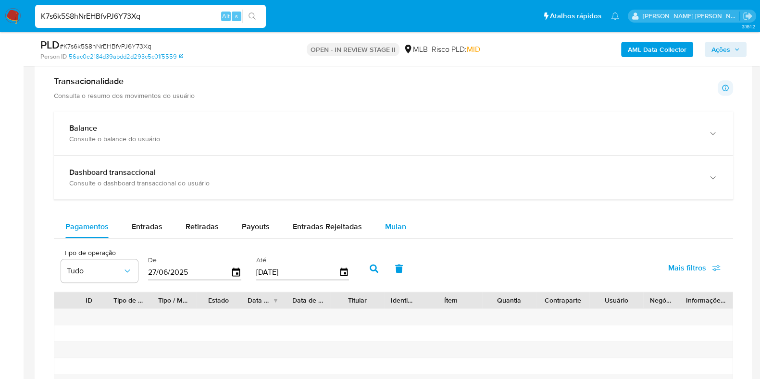
click at [390, 227] on span "Mulan" at bounding box center [395, 226] width 21 height 11
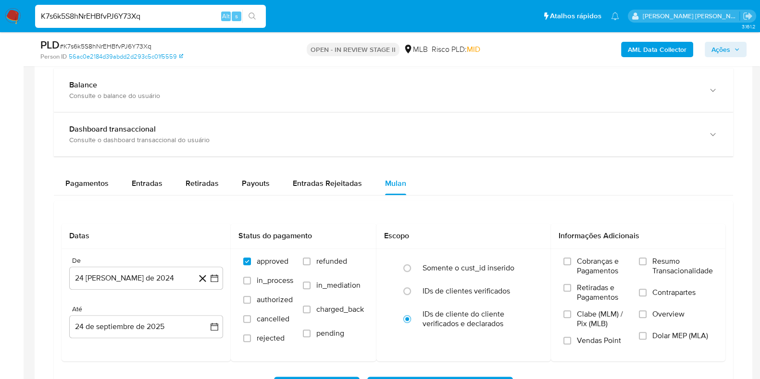
scroll to position [1021, 0]
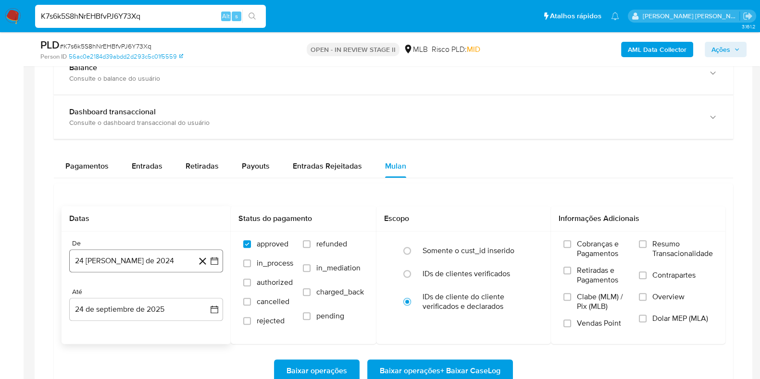
click at [124, 265] on button "24 de agosto de 2024" at bounding box center [146, 260] width 154 height 23
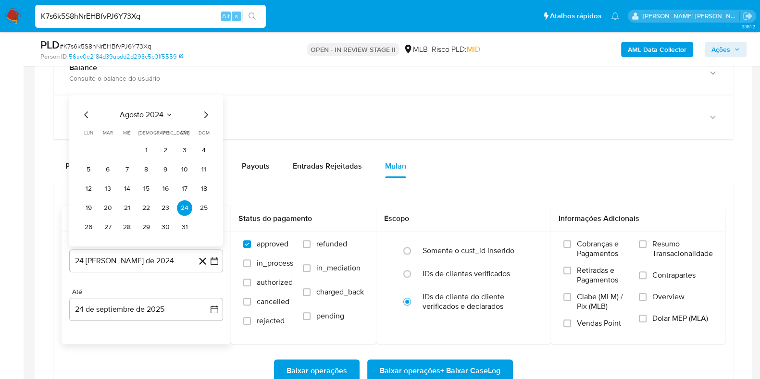
click at [161, 112] on span "agosto 2024" at bounding box center [142, 115] width 44 height 10
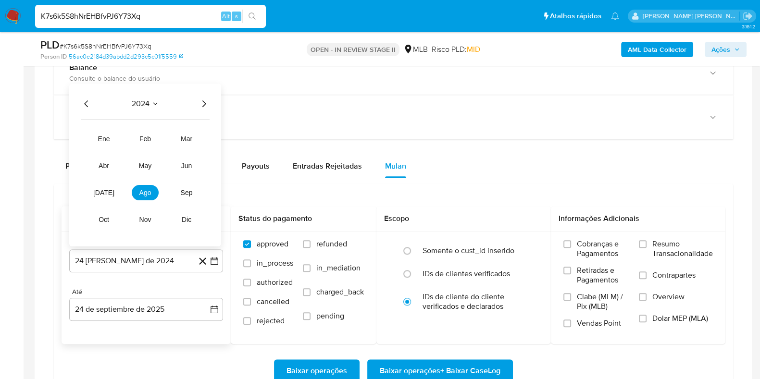
click at [202, 103] on icon "Año siguiente" at bounding box center [204, 104] width 12 height 12
click at [150, 189] on span "ago" at bounding box center [145, 193] width 12 height 8
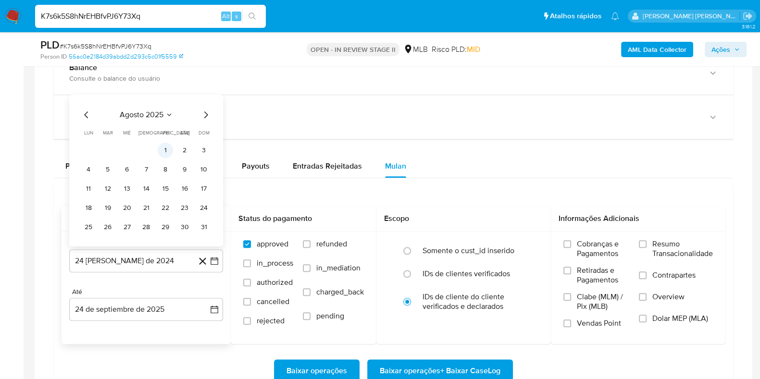
click at [164, 149] on button "1" at bounding box center [165, 150] width 15 height 15
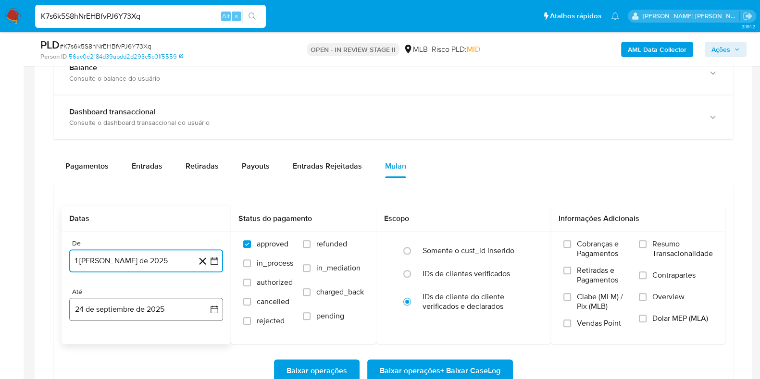
click at [175, 304] on button "24 de septiembre de 2025" at bounding box center [146, 309] width 154 height 23
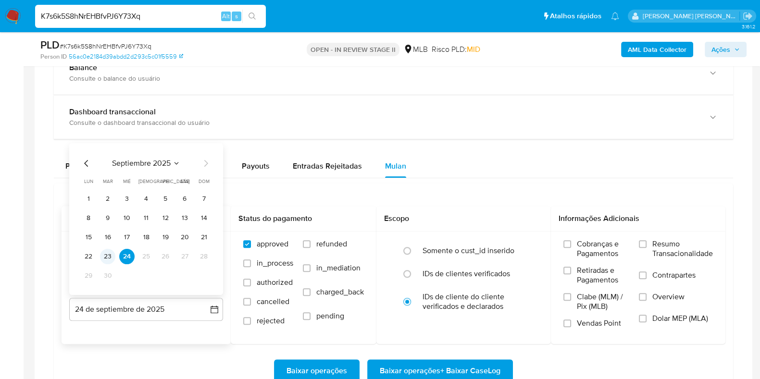
click at [103, 256] on button "23" at bounding box center [107, 256] width 15 height 15
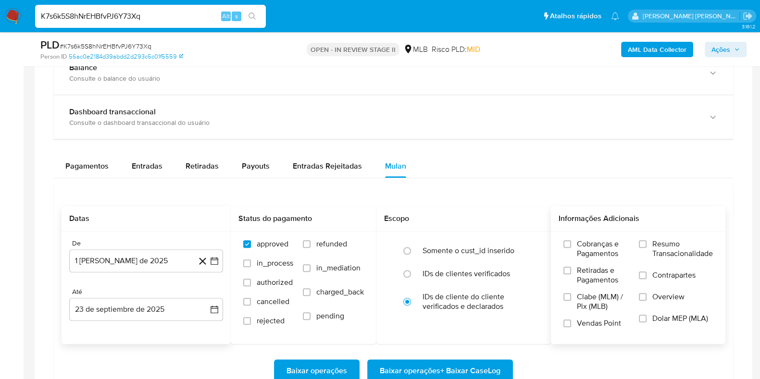
click at [680, 249] on span "Resumo Transacionalidade" at bounding box center [682, 248] width 61 height 19
click at [647, 248] on input "Resumo Transacionalidade" at bounding box center [643, 244] width 8 height 8
drag, startPoint x: 647, startPoint y: 278, endPoint x: 548, endPoint y: 332, distance: 113.1
click at [648, 278] on label "Contrapartes" at bounding box center [676, 282] width 74 height 22
click at [647, 278] on input "Contrapartes" at bounding box center [643, 276] width 8 height 8
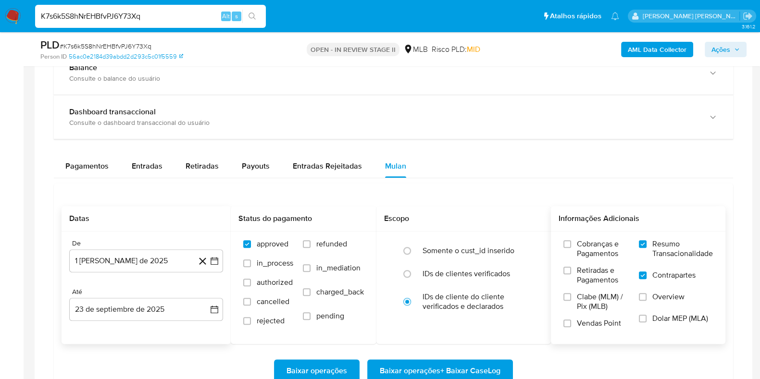
click at [476, 369] on span "Baixar operações + Baixar CaseLog" at bounding box center [440, 371] width 121 height 21
click at [133, 20] on input "K7s6k5S8hNrEHBfvPJ6Y73Xq" at bounding box center [150, 16] width 231 height 12
paste input "XkjUCY4PPhGoHULpAN2BAjyK"
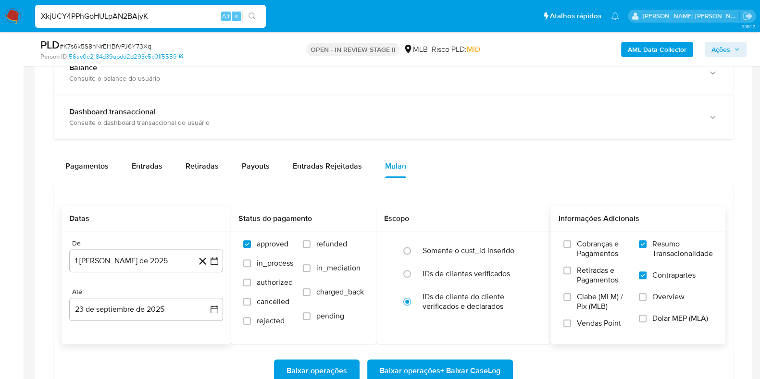
type input "XkjUCY4PPhGoHULpAN2BAjyK"
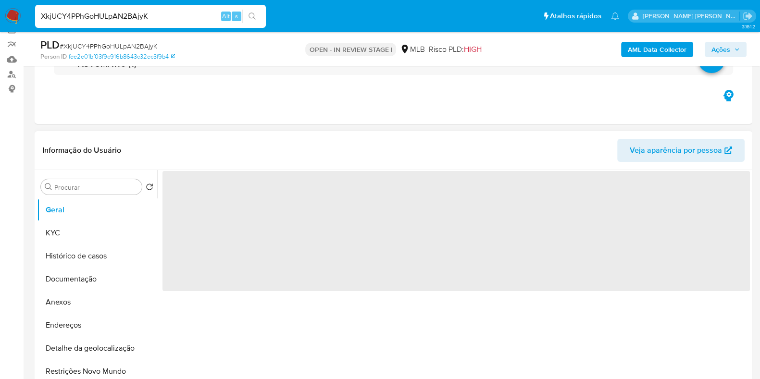
scroll to position [120, 0]
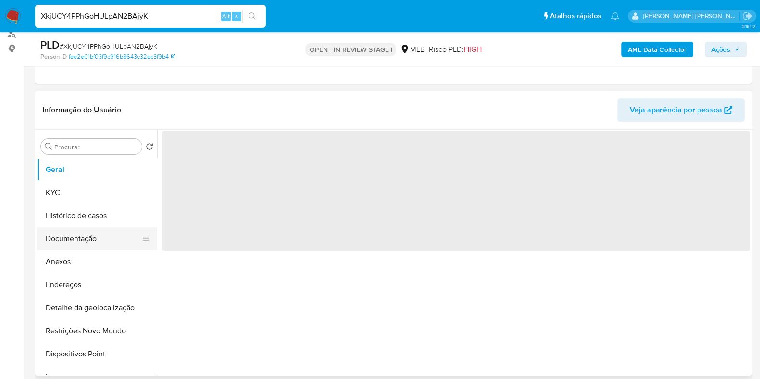
select select "10"
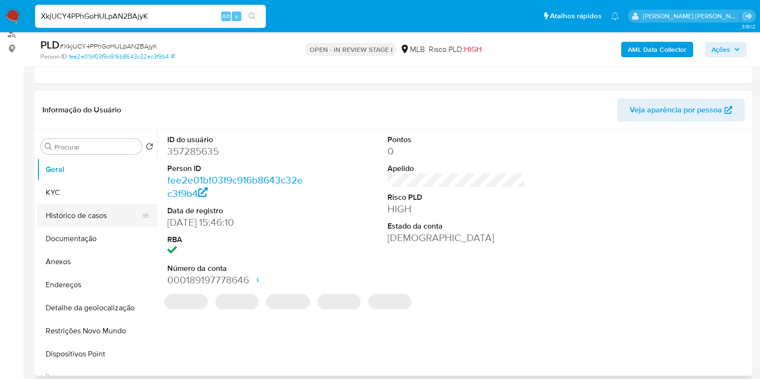
click at [98, 210] on button "Histórico de casos" at bounding box center [93, 215] width 112 height 23
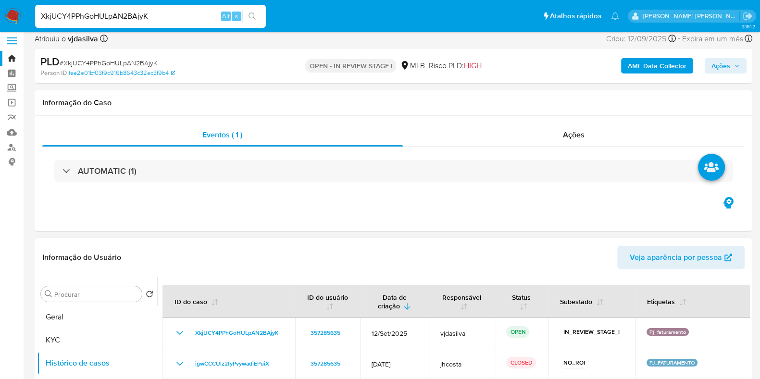
scroll to position [0, 0]
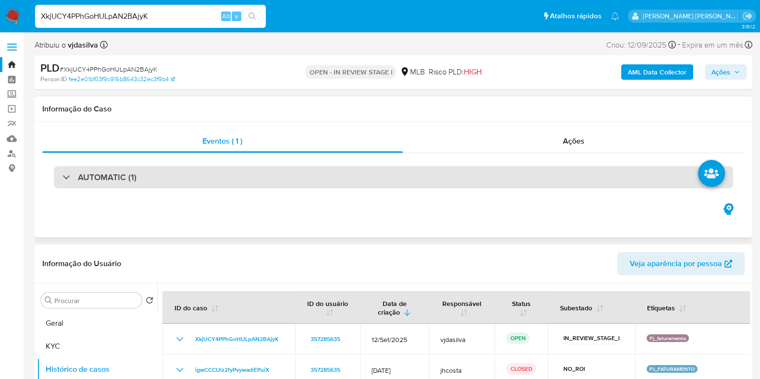
click at [181, 187] on div "AUTOMATIC (1)" at bounding box center [393, 177] width 679 height 22
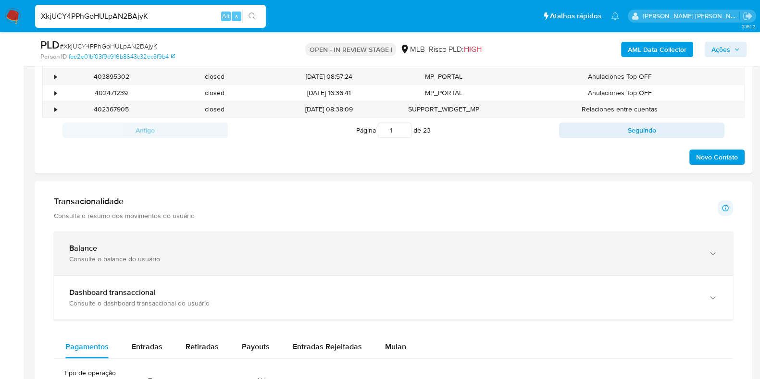
scroll to position [961, 0]
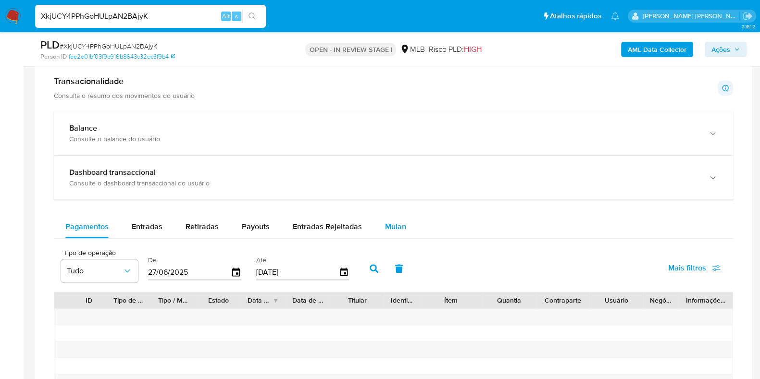
click at [386, 225] on span "Mulan" at bounding box center [395, 226] width 21 height 11
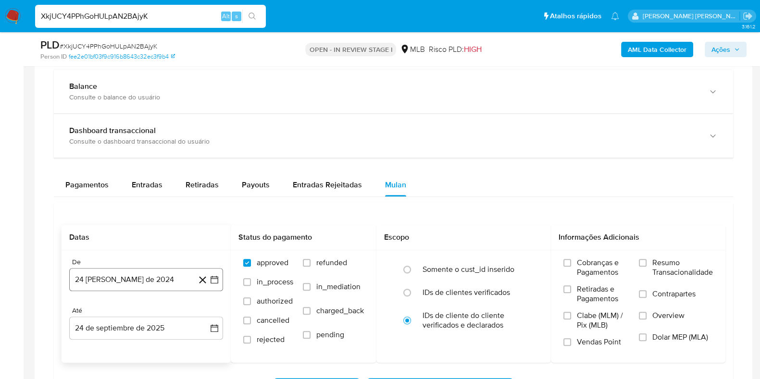
scroll to position [1021, 0]
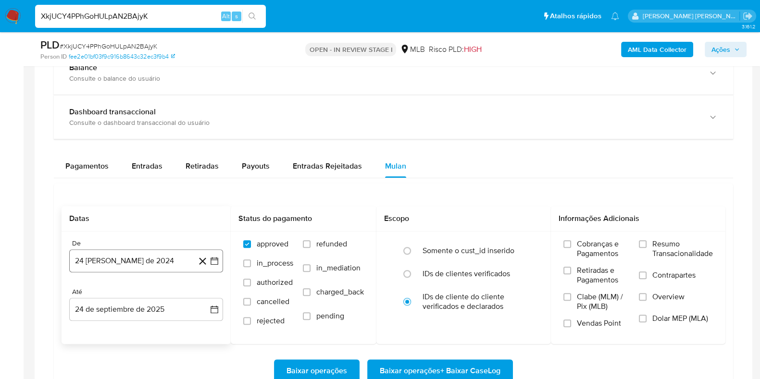
click at [122, 254] on button "24 de agosto de 2024" at bounding box center [146, 260] width 154 height 23
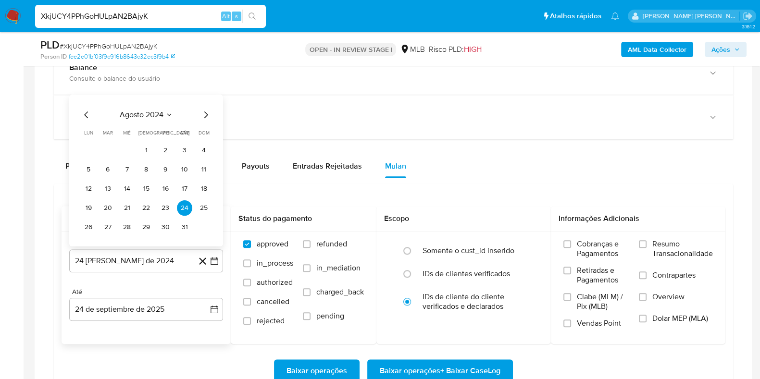
click at [155, 113] on span "agosto 2024" at bounding box center [142, 115] width 44 height 10
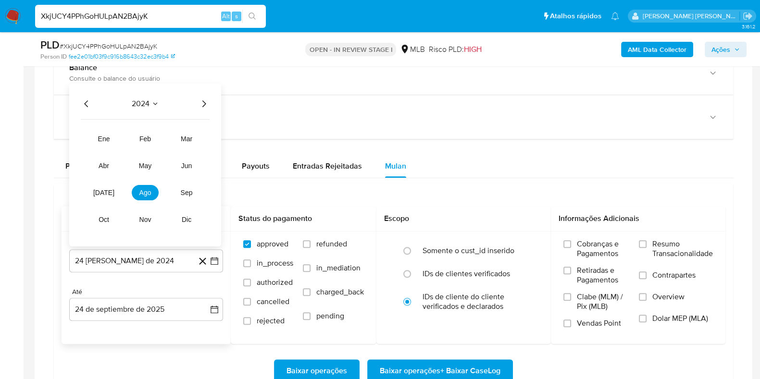
click at [205, 102] on icon "Año siguiente" at bounding box center [204, 104] width 12 height 12
click at [141, 189] on span "ago" at bounding box center [145, 193] width 12 height 8
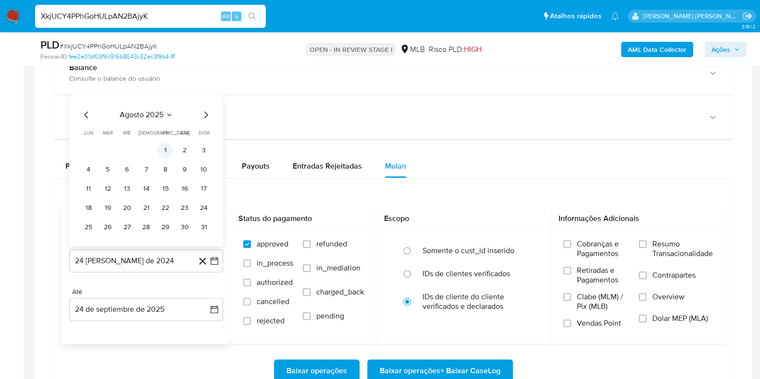
click at [168, 149] on button "1" at bounding box center [165, 150] width 15 height 15
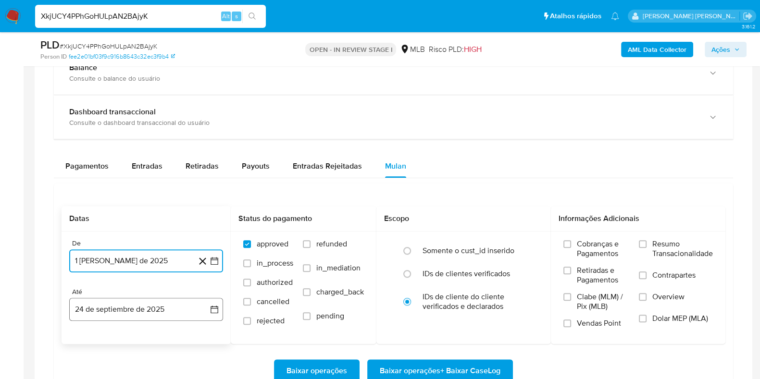
click at [150, 305] on button "24 de septiembre de 2025" at bounding box center [146, 309] width 154 height 23
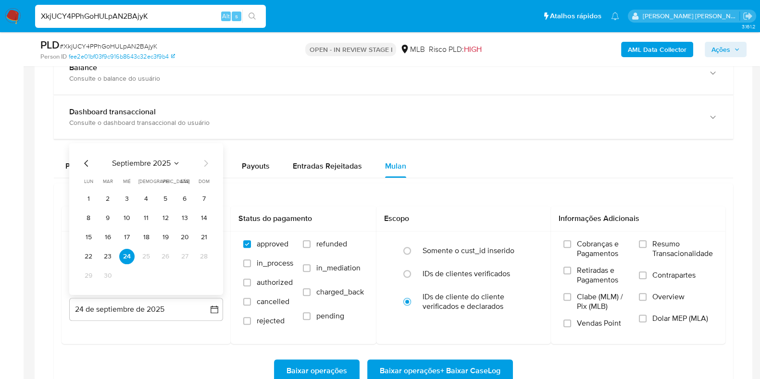
click at [107, 251] on button "23" at bounding box center [107, 256] width 15 height 15
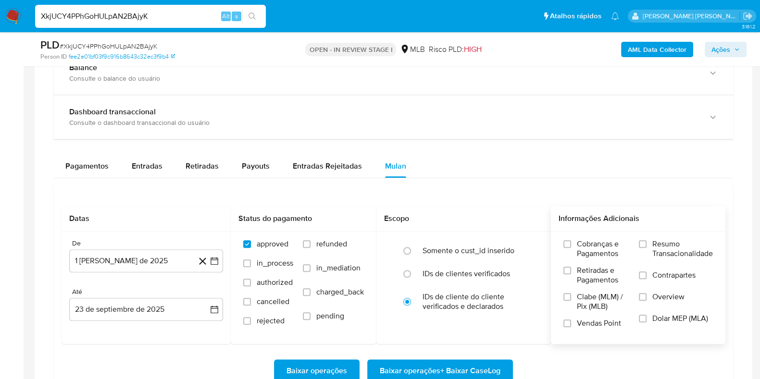
click at [659, 242] on span "Resumo Transacionalidade" at bounding box center [682, 248] width 61 height 19
click at [647, 242] on input "Resumo Transacionalidade" at bounding box center [643, 244] width 8 height 8
click at [651, 273] on label "Contrapartes" at bounding box center [676, 282] width 74 height 22
click at [647, 273] on input "Contrapartes" at bounding box center [643, 276] width 8 height 8
click at [482, 369] on span "Baixar operações + Baixar CaseLog" at bounding box center [440, 371] width 121 height 21
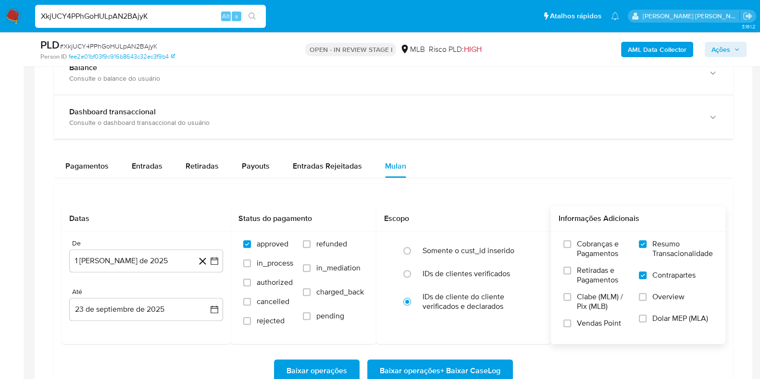
click at [168, 15] on input "XkjUCY4PPhGoHULpAN2BAjyK" at bounding box center [150, 16] width 231 height 12
click at [186, 23] on div "XkjUCY4PPhGoHULpAN2BAjyK Alt s" at bounding box center [150, 16] width 231 height 23
click at [184, 13] on input "XkjUCY4PPhGoHULpAN2BAjyK" at bounding box center [150, 16] width 231 height 12
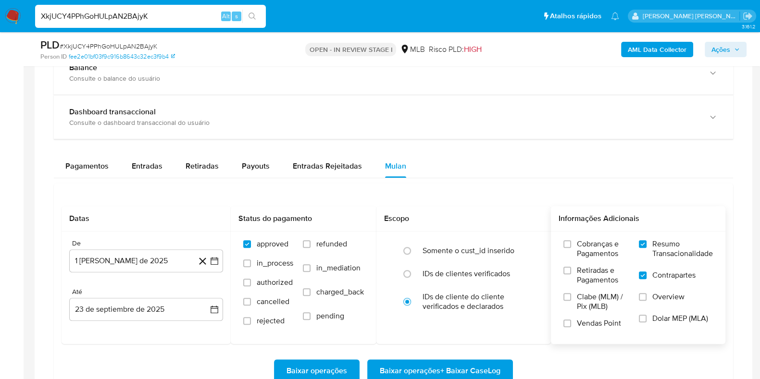
click at [184, 13] on input "XkjUCY4PPhGoHULpAN2BAjyK" at bounding box center [150, 16] width 231 height 12
paste input "SCEu4QAk4szmkd5TBdcU16Jq"
type input "SCEu4QAk4szmkd5TBdcU16Jq"
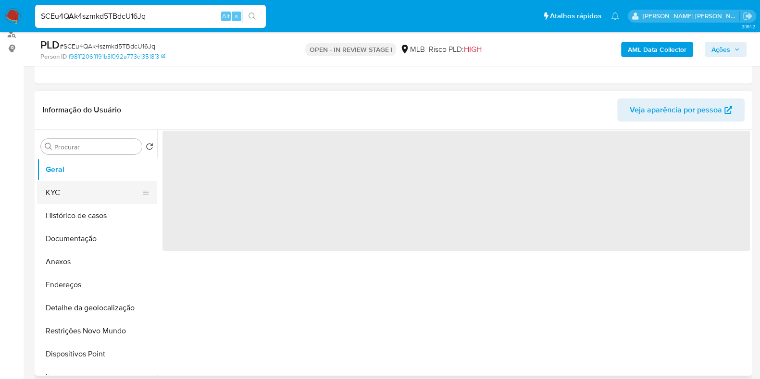
scroll to position [66, 0]
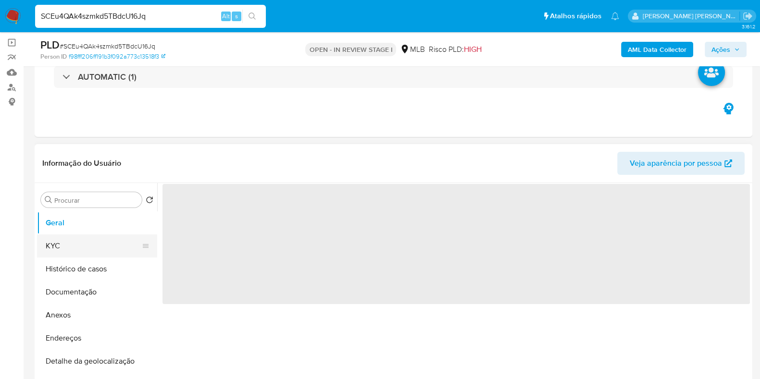
select select "10"
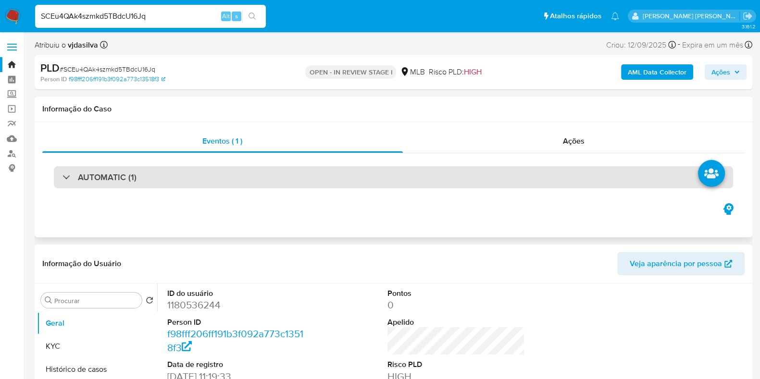
click at [164, 180] on div "AUTOMATIC (1)" at bounding box center [393, 177] width 679 height 22
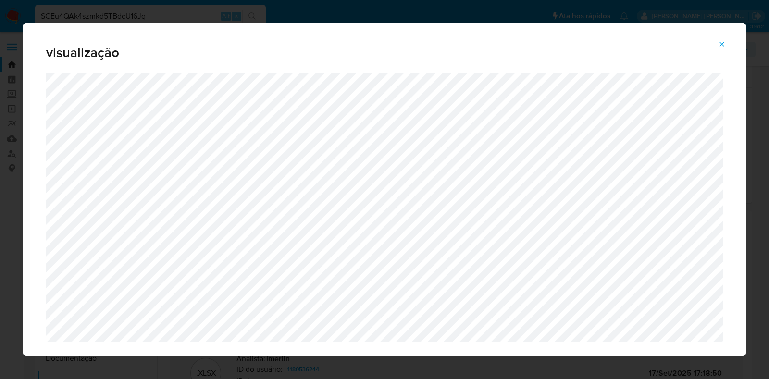
select select "10"
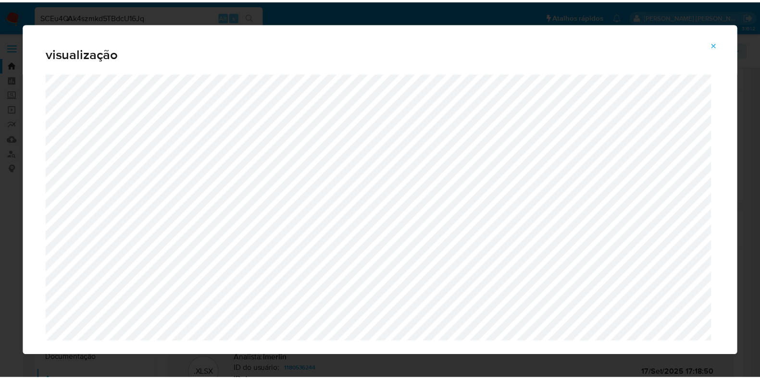
scroll to position [60, 0]
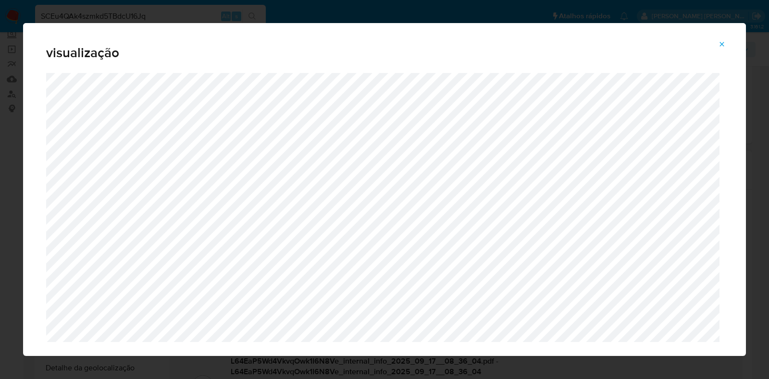
click at [723, 47] on icon "Attachment preview" at bounding box center [722, 44] width 8 height 8
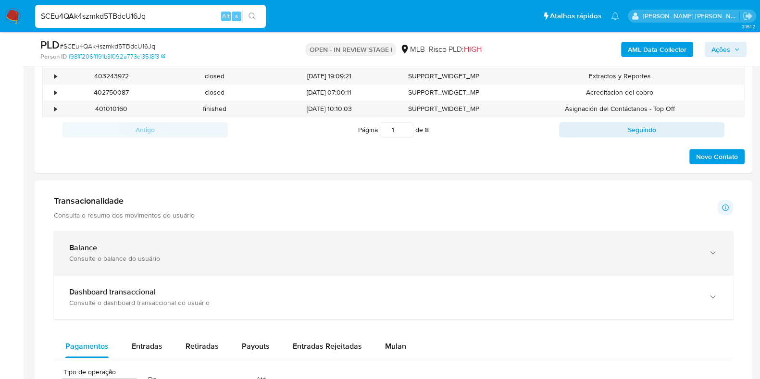
scroll to position [661, 0]
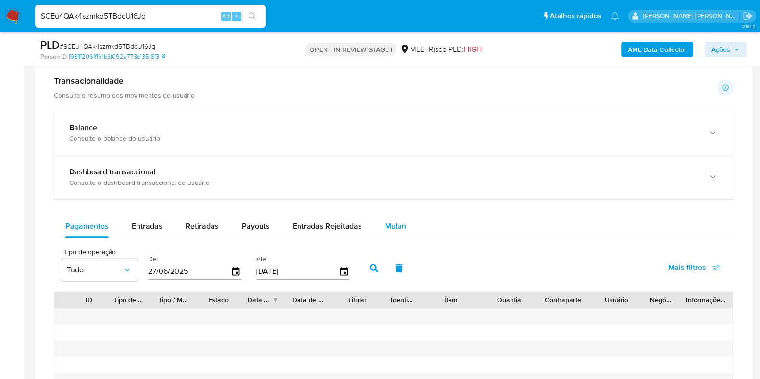
click at [397, 221] on span "Mulan" at bounding box center [395, 226] width 21 height 11
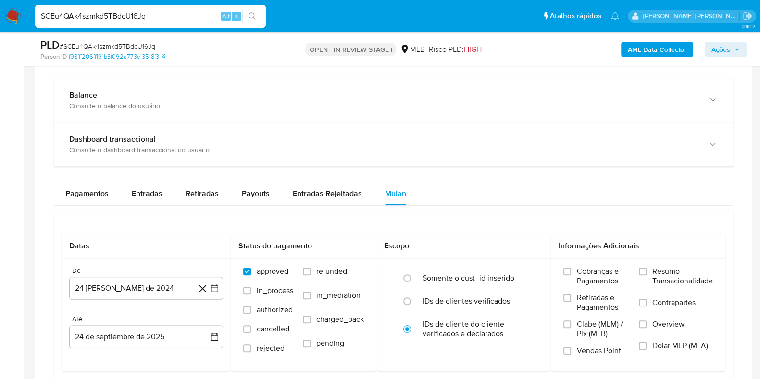
scroll to position [721, 0]
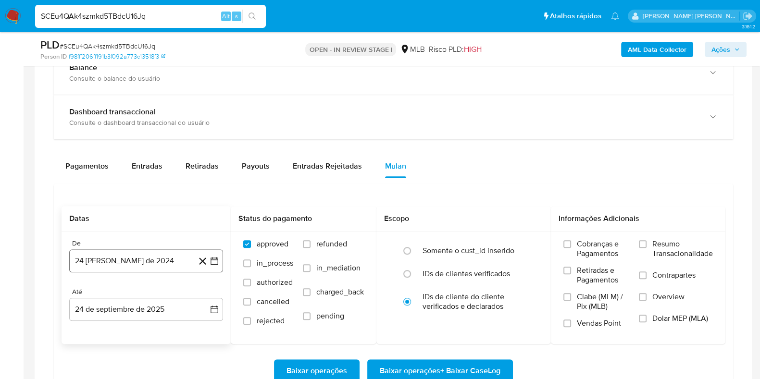
click at [131, 249] on button "24 [PERSON_NAME] de 2024" at bounding box center [146, 260] width 154 height 23
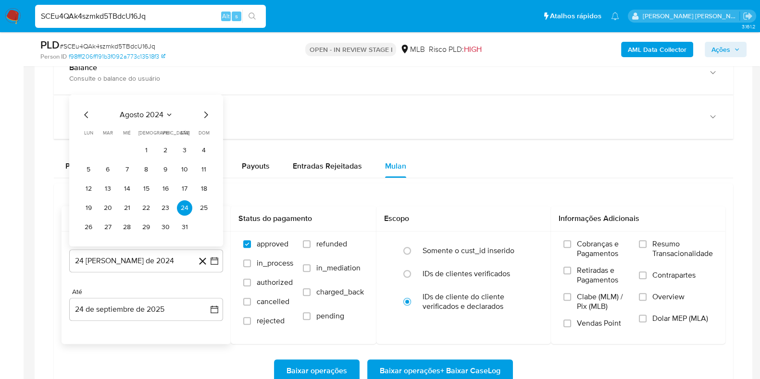
click at [171, 117] on icon "Seleccionar mes y año" at bounding box center [169, 115] width 8 height 8
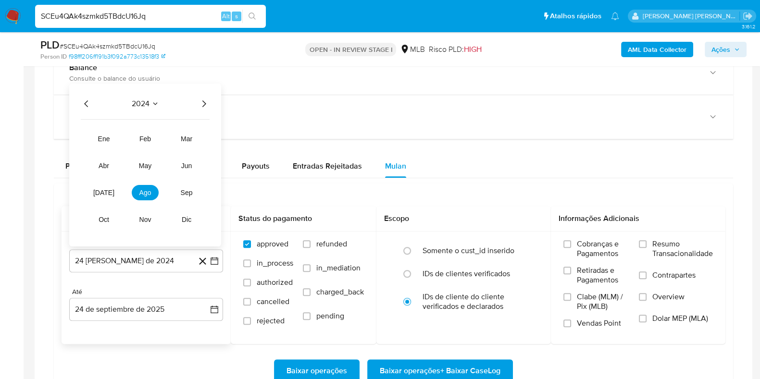
click at [202, 102] on icon "Año siguiente" at bounding box center [204, 104] width 12 height 12
click at [140, 193] on span "ago" at bounding box center [145, 193] width 12 height 8
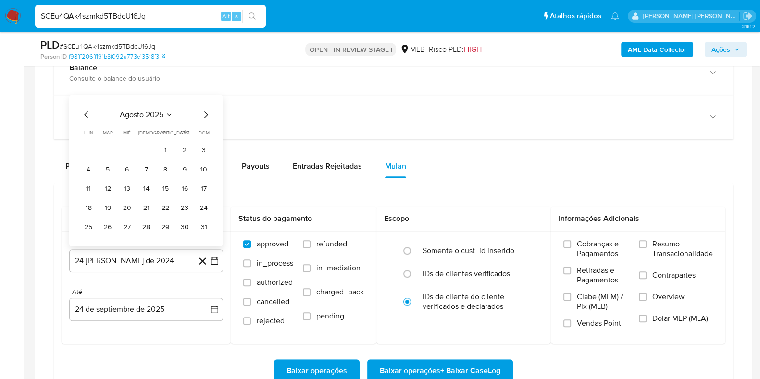
click at [202, 187] on button "17" at bounding box center [203, 188] width 15 height 15
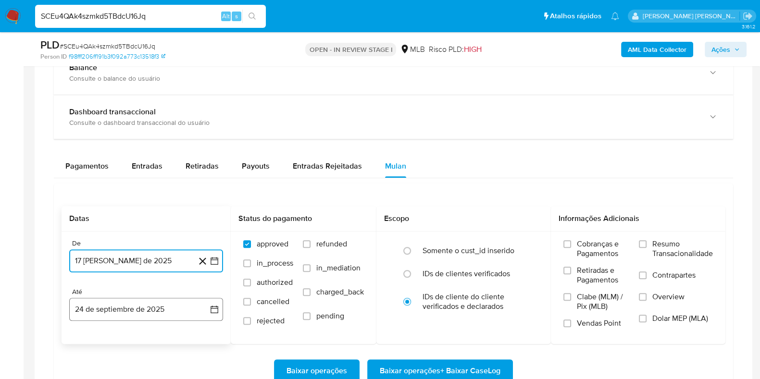
click at [149, 307] on button "24 de septiembre de 2025" at bounding box center [146, 309] width 154 height 23
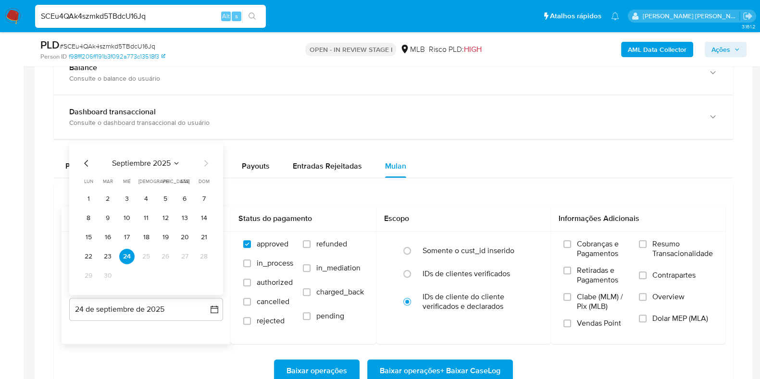
click at [112, 255] on button "23" at bounding box center [107, 256] width 15 height 15
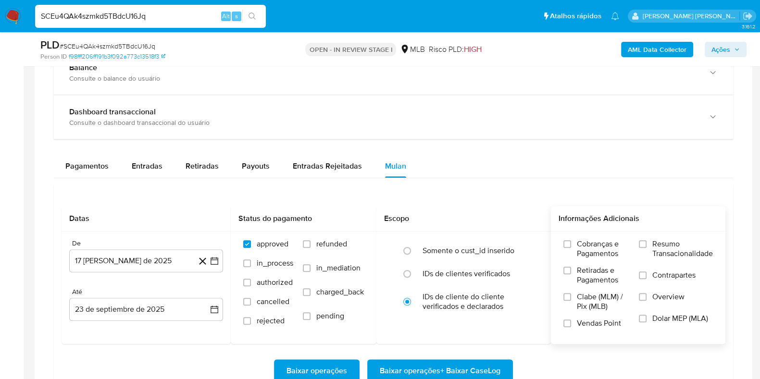
click at [665, 244] on span "Resumo Transacionalidade" at bounding box center [682, 248] width 61 height 19
click at [647, 244] on input "Resumo Transacionalidade" at bounding box center [643, 244] width 8 height 8
click at [658, 271] on span "Contrapartes" at bounding box center [673, 276] width 43 height 10
click at [647, 272] on input "Contrapartes" at bounding box center [643, 276] width 8 height 8
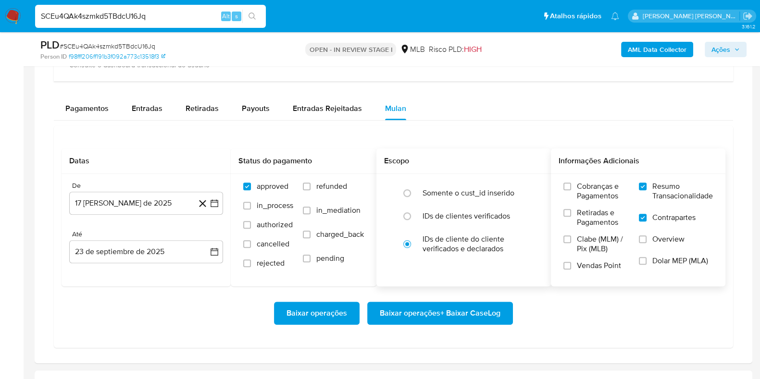
scroll to position [781, 0]
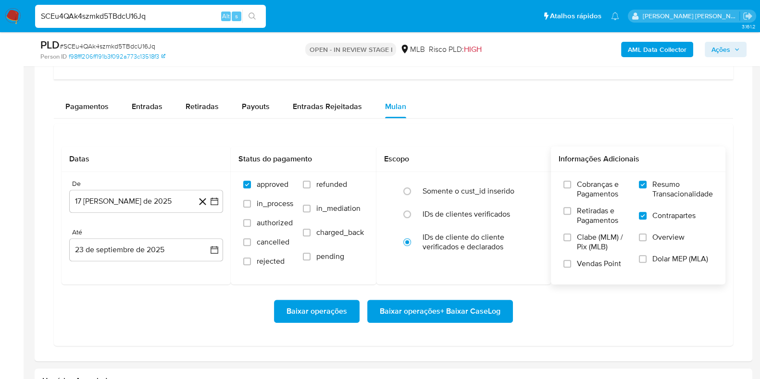
click at [458, 308] on span "Baixar operações + Baixar CaseLog" at bounding box center [440, 311] width 121 height 21
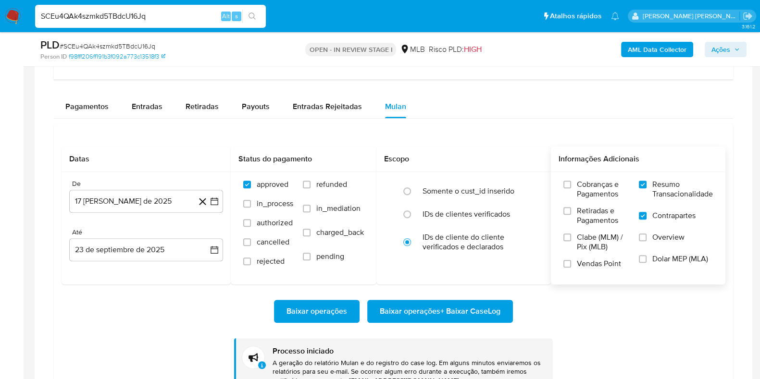
click at [12, 14] on img at bounding box center [13, 16] width 16 height 16
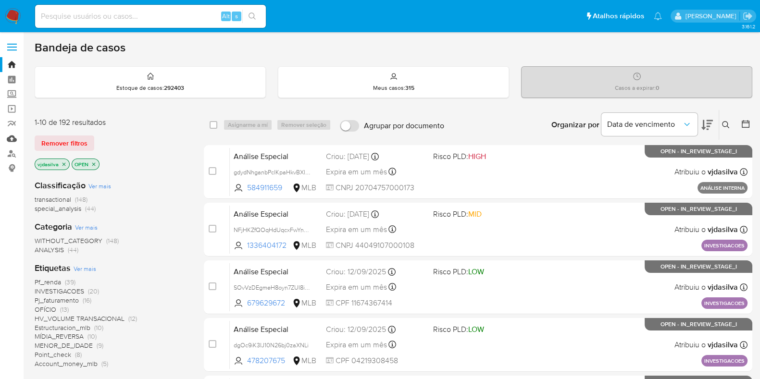
click at [12, 141] on link "Mulan" at bounding box center [57, 138] width 114 height 15
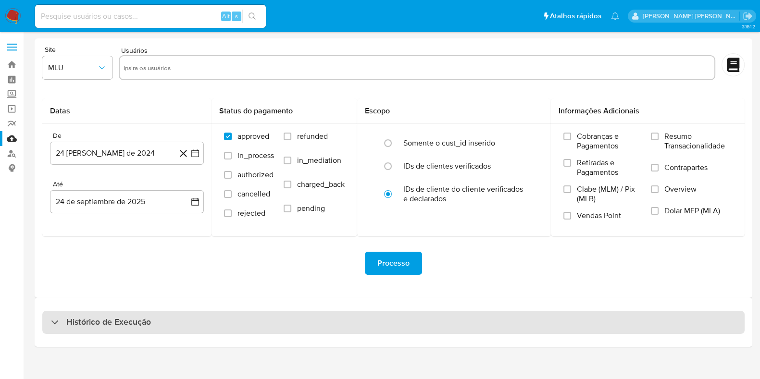
click at [106, 318] on h3 "Histórico de Execução" at bounding box center [108, 323] width 85 height 12
select select "10"
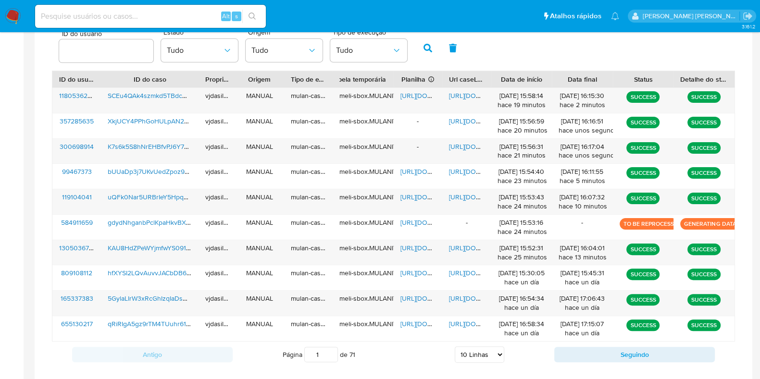
scroll to position [310, 0]
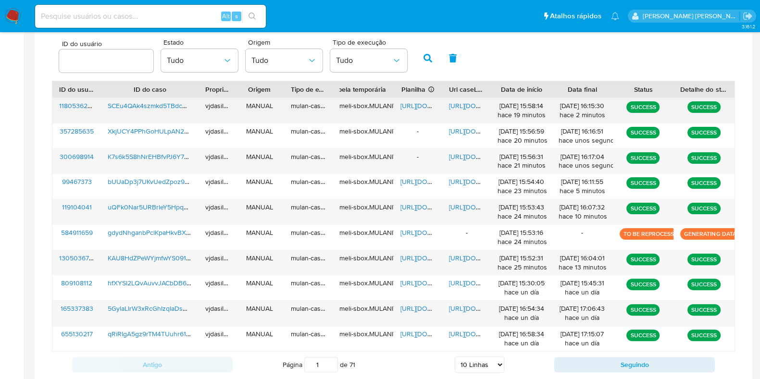
click at [465, 106] on span "[URL][DOMAIN_NAME]" at bounding box center [482, 106] width 66 height 10
click at [409, 104] on span "[URL][DOMAIN_NAME]" at bounding box center [433, 106] width 66 height 10
click at [120, 102] on span "SCEu4QAk4szmkd5TBdcU16Jq" at bounding box center [154, 106] width 93 height 10
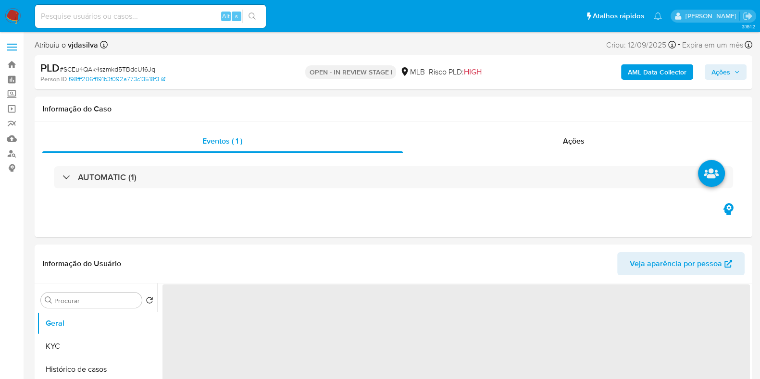
select select "10"
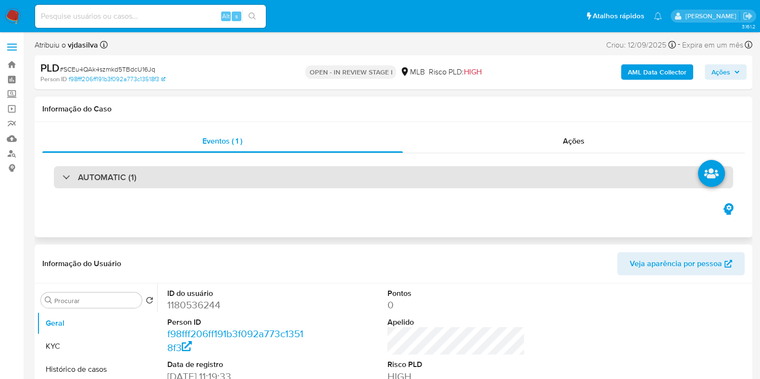
click at [404, 173] on div "AUTOMATIC (1)" at bounding box center [393, 177] width 679 height 22
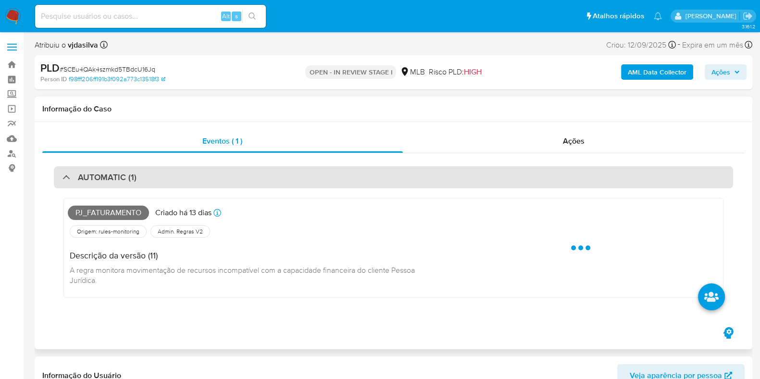
click at [404, 173] on div "AUTOMATIC (1)" at bounding box center [393, 177] width 679 height 22
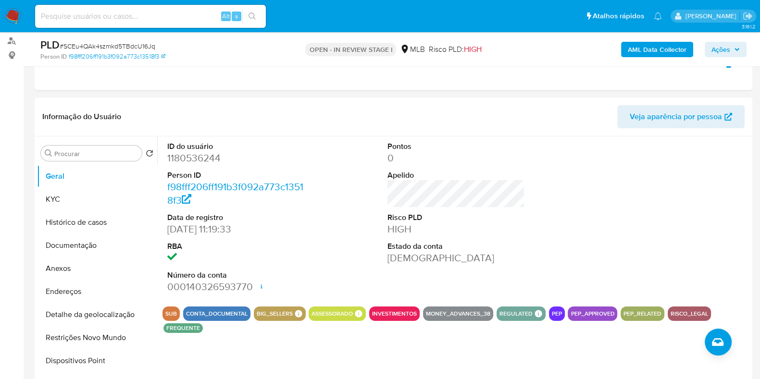
scroll to position [117, 0]
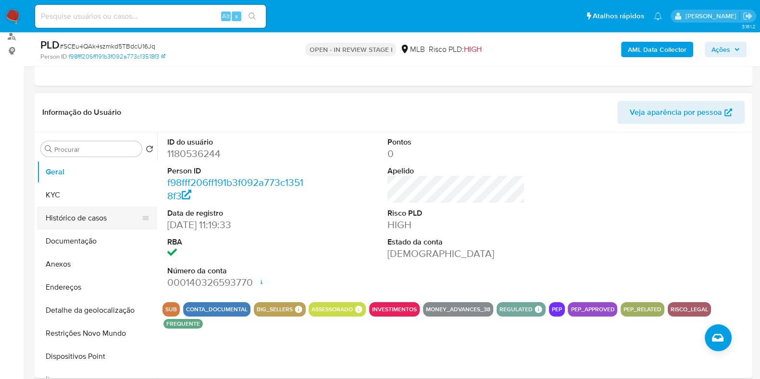
click at [101, 217] on button "Histórico de casos" at bounding box center [93, 218] width 112 height 23
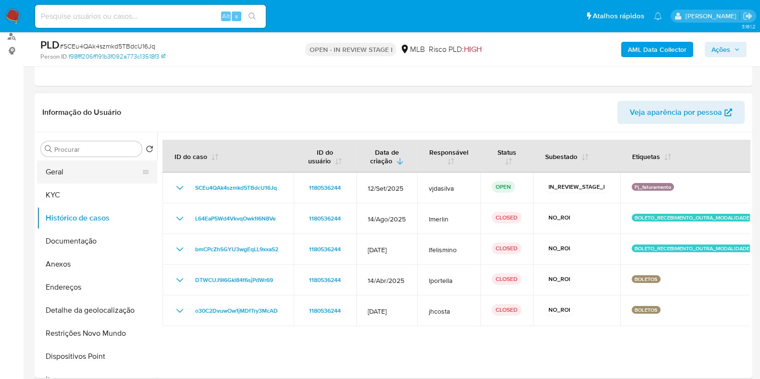
click at [98, 162] on button "Geral" at bounding box center [93, 172] width 112 height 23
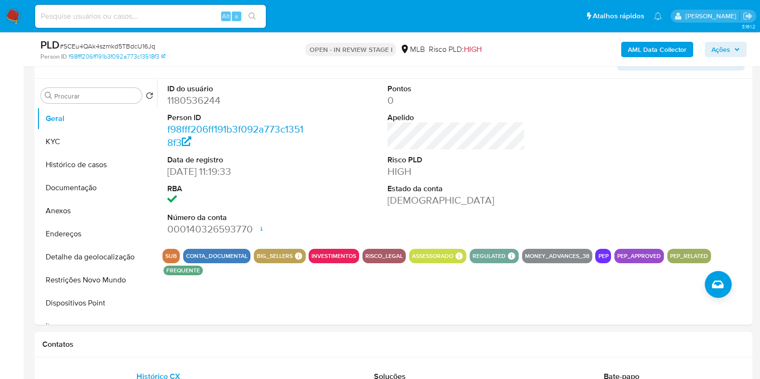
scroll to position [173, 0]
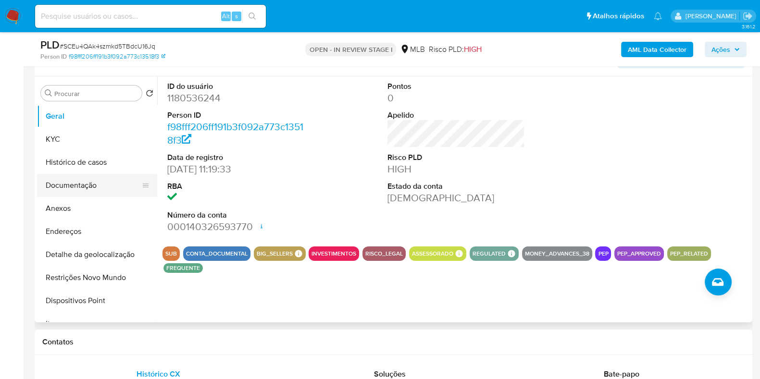
click at [96, 185] on button "Documentação" at bounding box center [93, 185] width 112 height 23
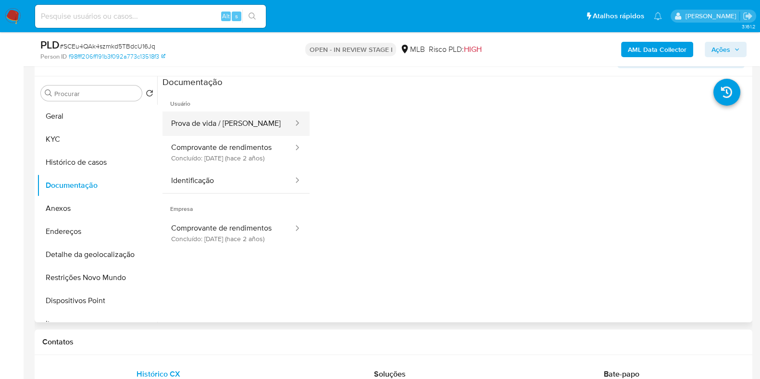
click at [228, 125] on button "Prova de vida / Selfie" at bounding box center [228, 124] width 132 height 25
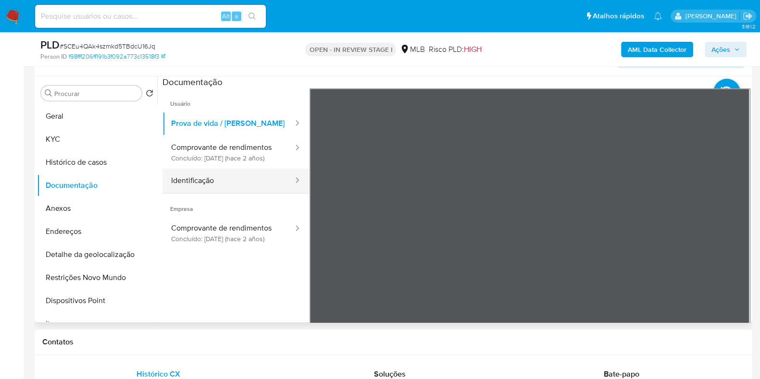
click at [207, 181] on button "Identificação" at bounding box center [228, 181] width 132 height 25
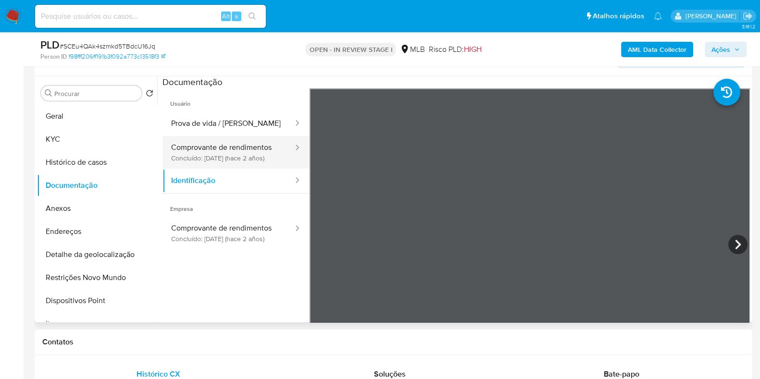
click at [203, 169] on button "Comprovante de rendimentos Concluído: 28/06/2023 (hace 2 años)" at bounding box center [228, 152] width 132 height 33
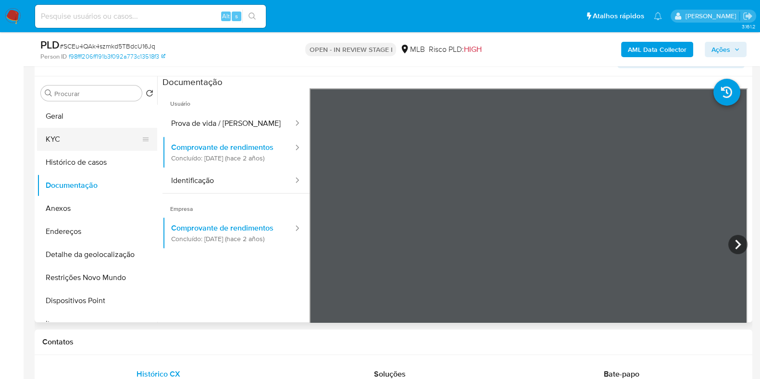
click at [107, 137] on button "KYC" at bounding box center [93, 139] width 112 height 23
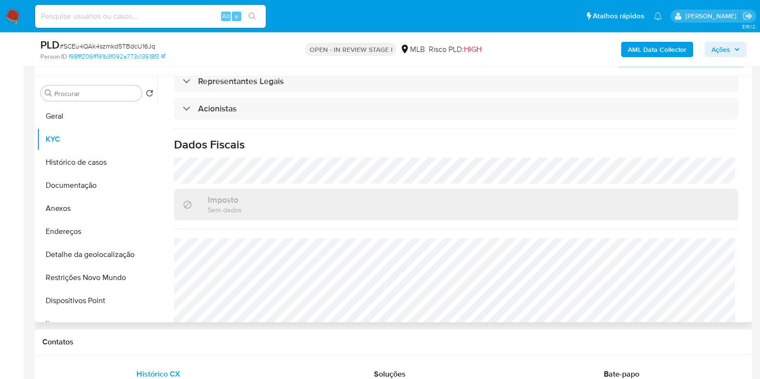
scroll to position [583, 0]
click at [103, 272] on button "Restrições Novo Mundo" at bounding box center [93, 277] width 112 height 23
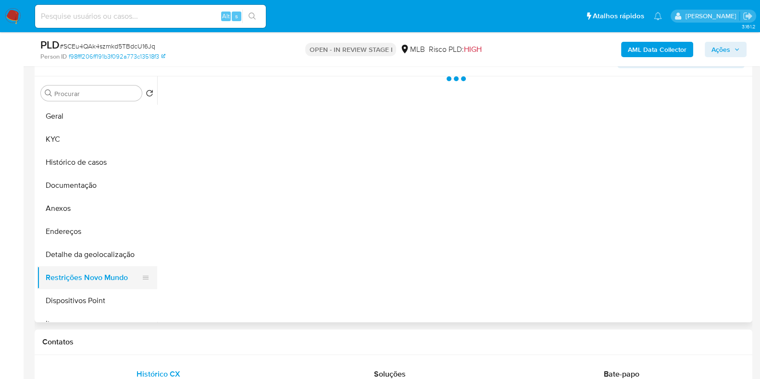
scroll to position [0, 0]
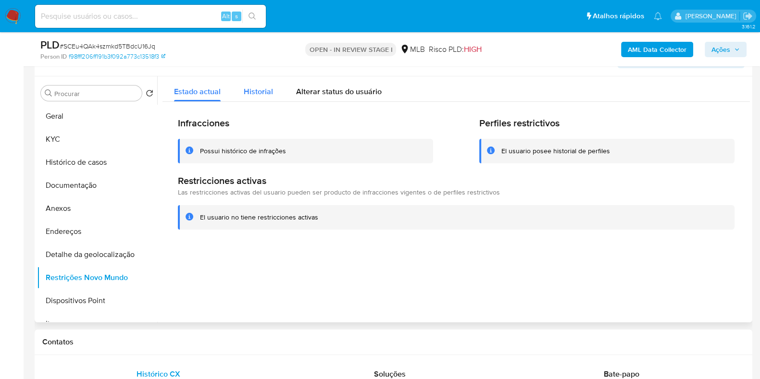
click at [270, 84] on div "Historial" at bounding box center [258, 88] width 29 height 25
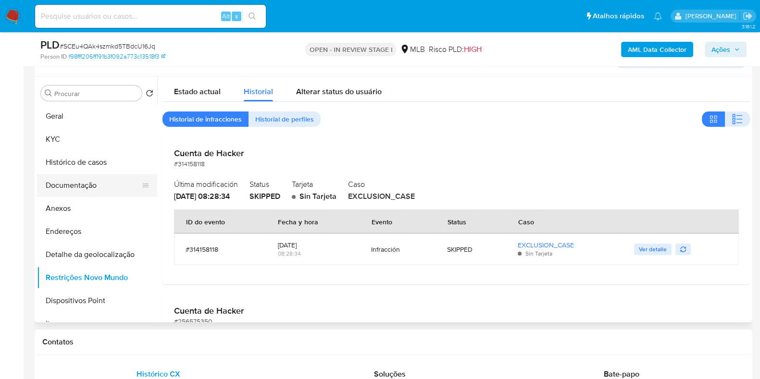
click at [98, 187] on button "Documentação" at bounding box center [93, 185] width 112 height 23
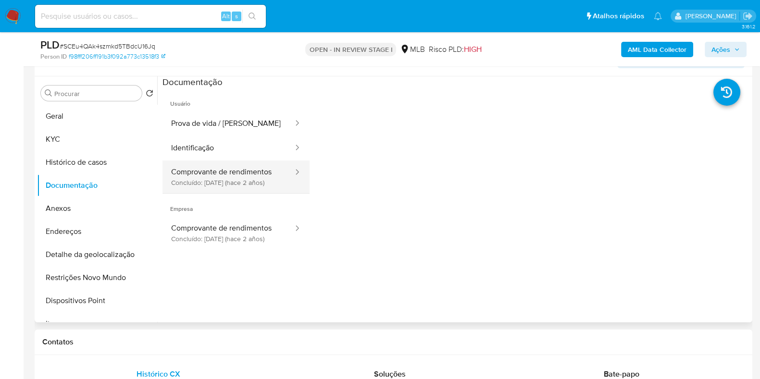
click at [247, 185] on button "Comprovante de rendimentos Concluído: 28/06/2023 (hace 2 años)" at bounding box center [228, 177] width 132 height 33
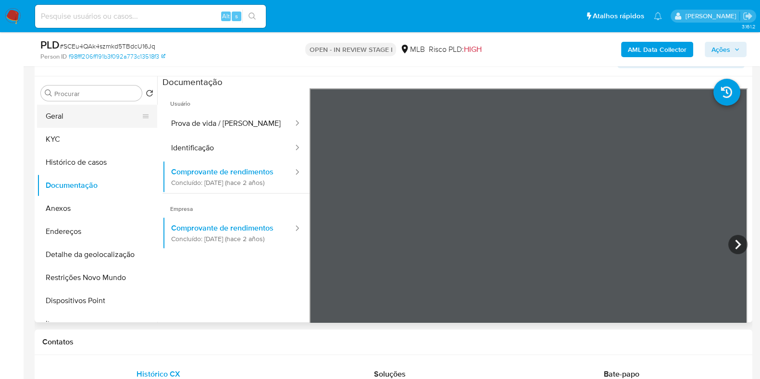
click at [111, 112] on button "Geral" at bounding box center [93, 116] width 112 height 23
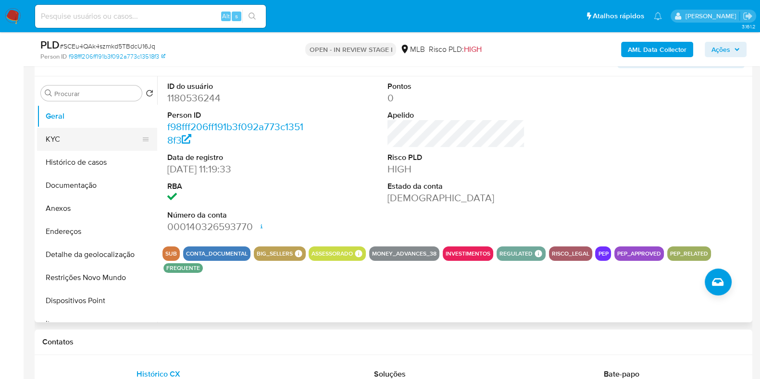
click at [90, 136] on button "KYC" at bounding box center [93, 139] width 112 height 23
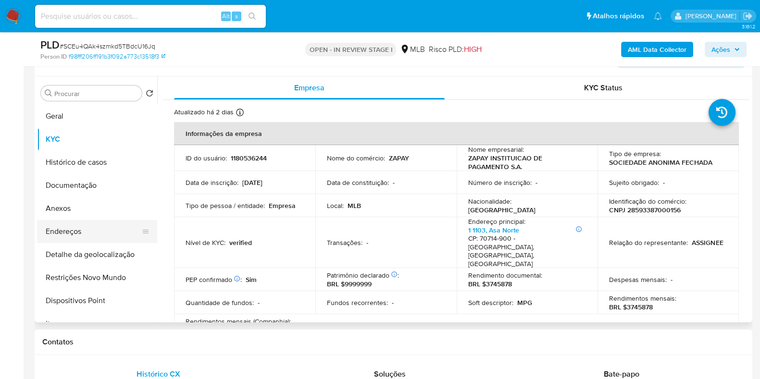
click at [84, 233] on button "Endereços" at bounding box center [93, 231] width 112 height 23
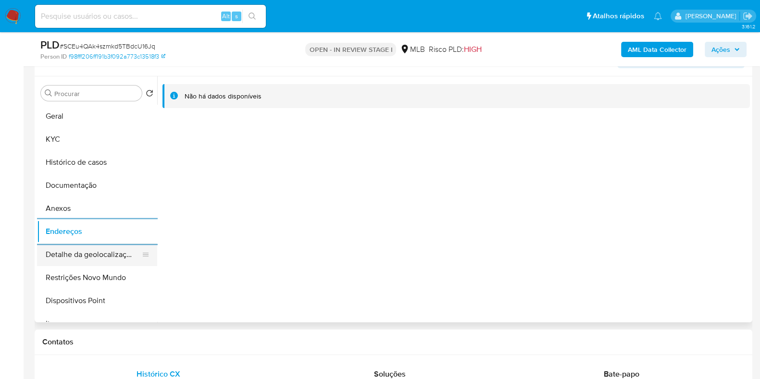
click at [105, 258] on button "Detalhe da geolocalização" at bounding box center [93, 254] width 112 height 23
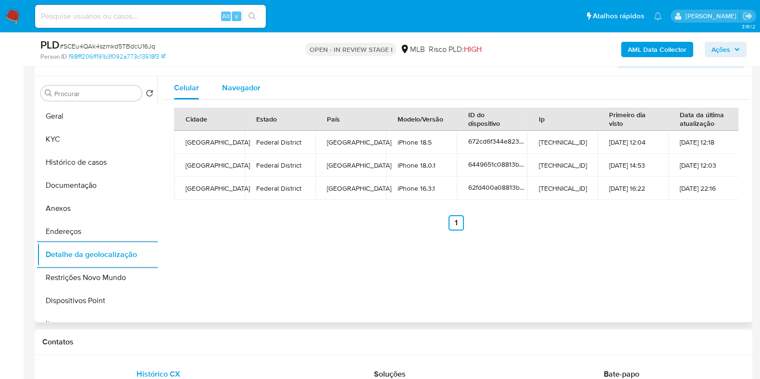
click at [235, 85] on span "Navegador" at bounding box center [241, 87] width 38 height 11
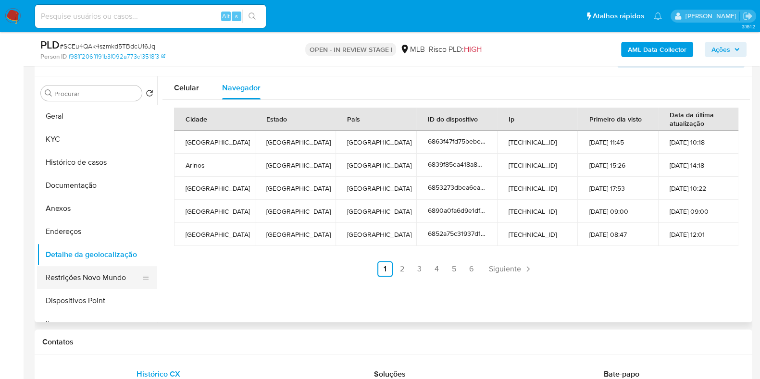
click at [93, 284] on button "Restrições Novo Mundo" at bounding box center [93, 277] width 112 height 23
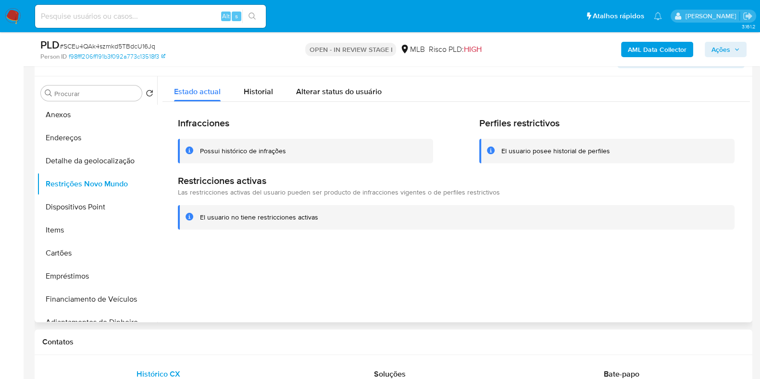
scroll to position [98, 0]
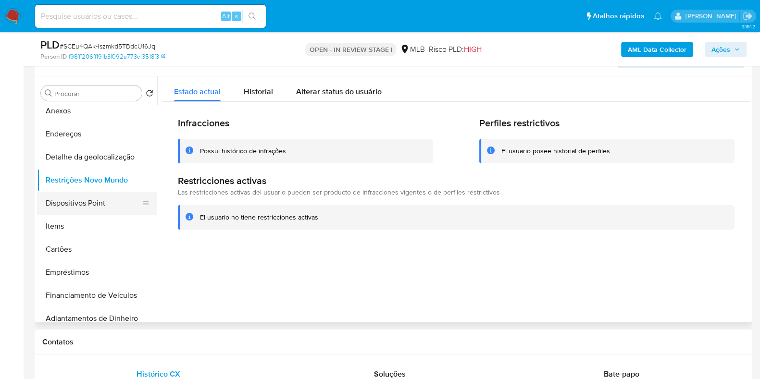
click at [92, 203] on button "Dispositivos Point" at bounding box center [93, 203] width 112 height 23
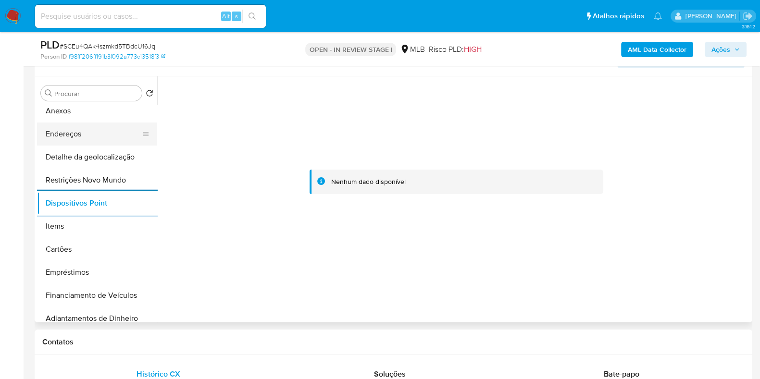
click at [97, 137] on button "Endereços" at bounding box center [93, 134] width 112 height 23
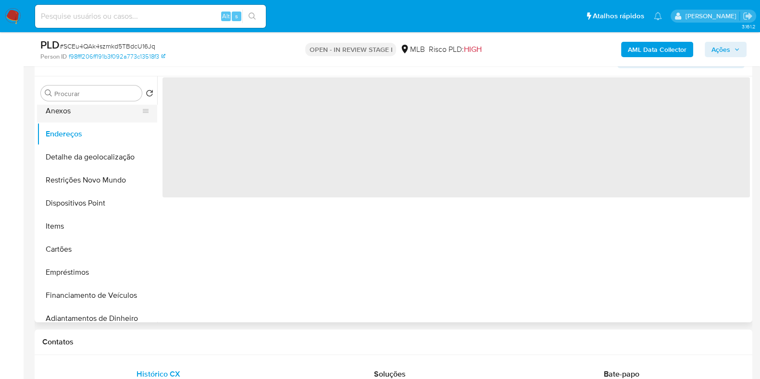
click at [118, 112] on button "Anexos" at bounding box center [93, 111] width 112 height 23
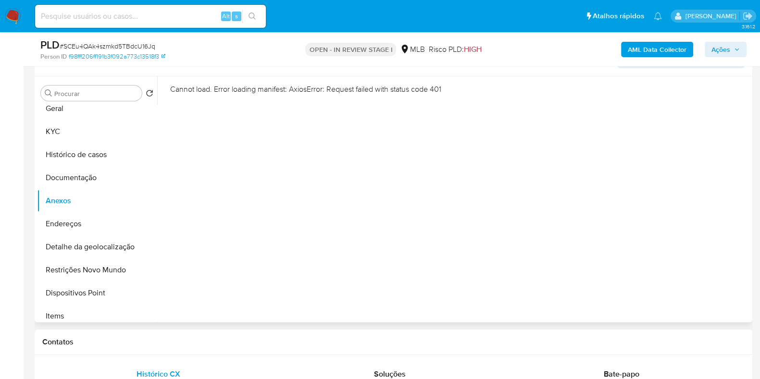
scroll to position [0, 0]
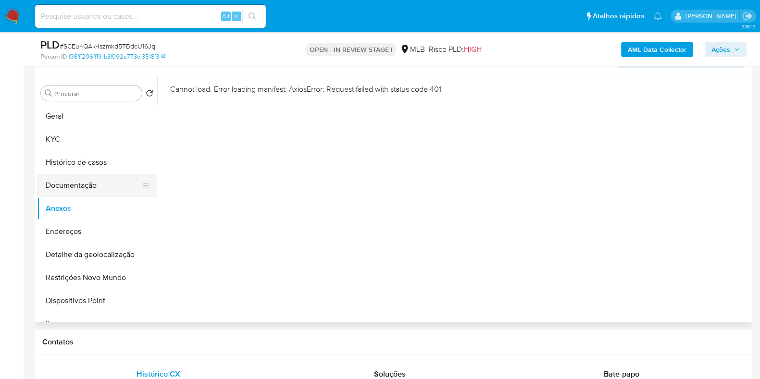
click at [104, 187] on button "Documentação" at bounding box center [93, 185] width 112 height 23
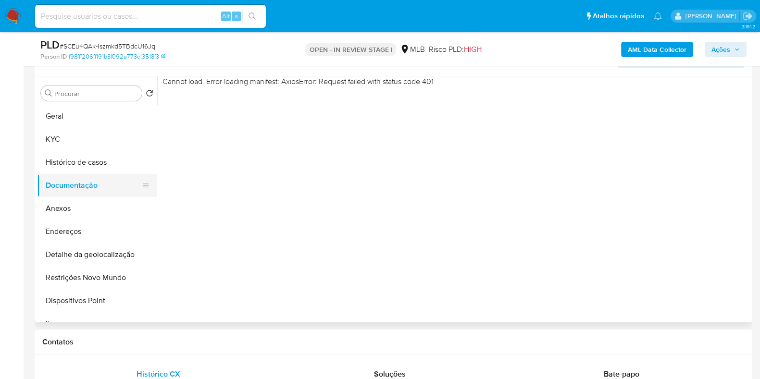
click at [113, 174] on button "Documentação" at bounding box center [93, 185] width 112 height 23
click at [109, 161] on button "Histórico de casos" at bounding box center [93, 162] width 112 height 23
click at [102, 186] on button "Documentação" at bounding box center [93, 185] width 112 height 23
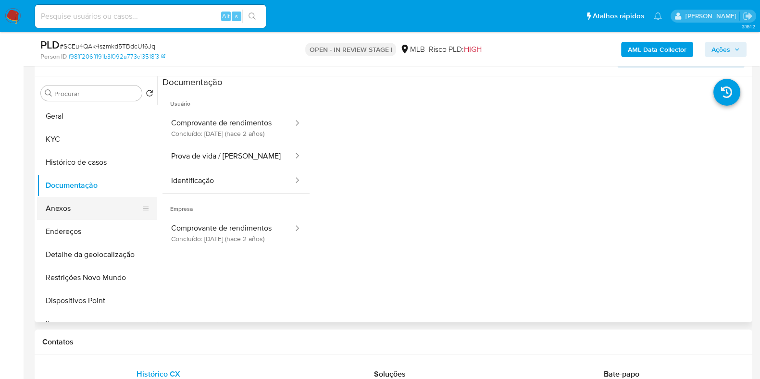
click at [92, 209] on button "Anexos" at bounding box center [93, 208] width 112 height 23
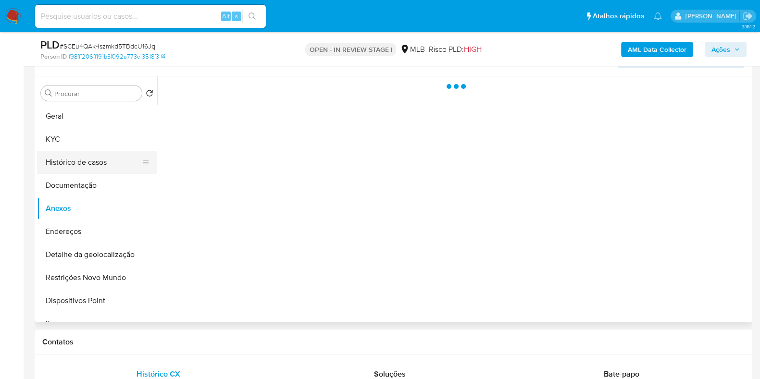
click at [91, 173] on button "Histórico de casos" at bounding box center [93, 162] width 112 height 23
click at [93, 186] on button "Documentação" at bounding box center [93, 185] width 112 height 23
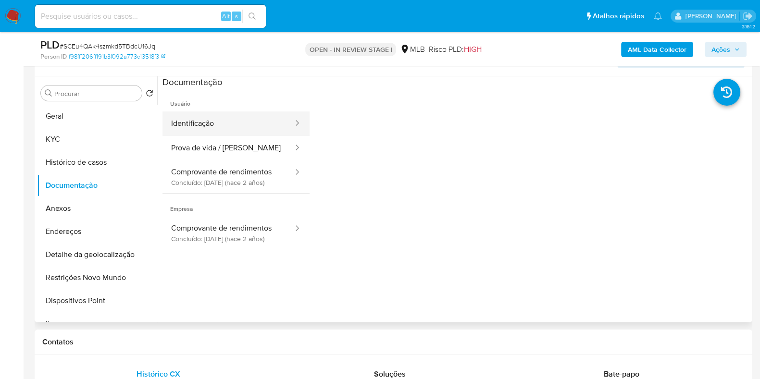
click at [224, 128] on button "Identificação" at bounding box center [228, 124] width 132 height 25
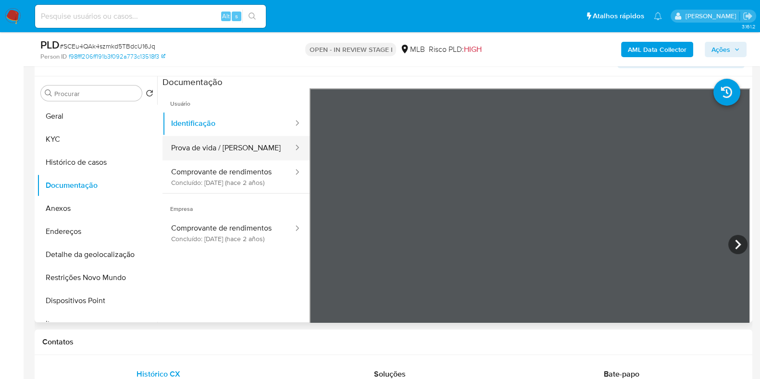
click at [251, 149] on button "Prova de vida / Selfie" at bounding box center [228, 148] width 132 height 25
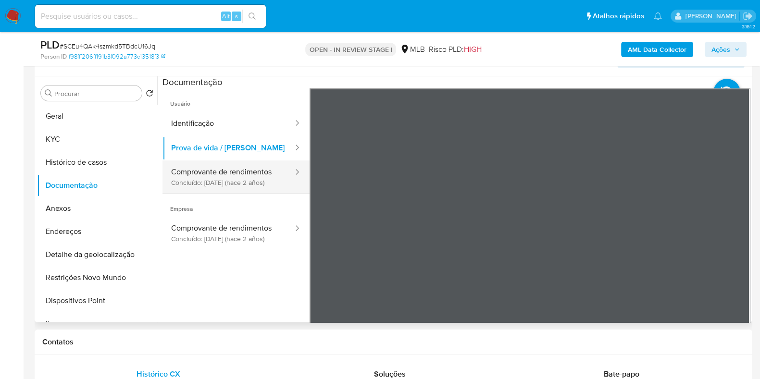
click at [256, 167] on button "Comprovante de rendimentos Concluído: 28/06/2023 (hace 2 años)" at bounding box center [228, 177] width 132 height 33
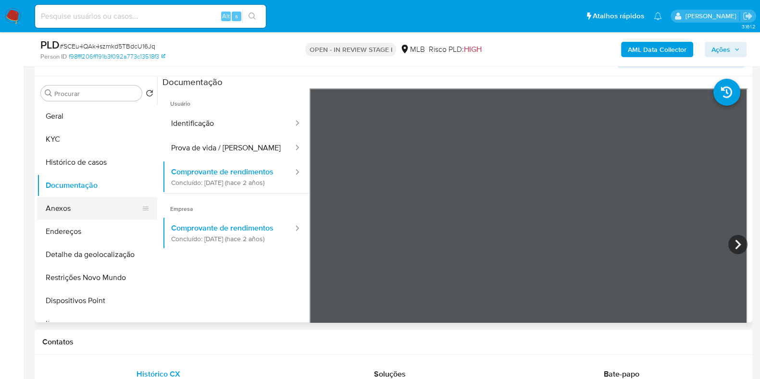
click at [87, 208] on button "Anexos" at bounding box center [93, 208] width 112 height 23
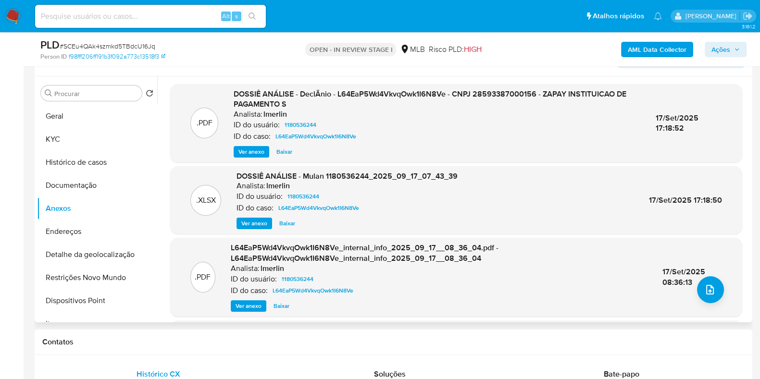
click at [252, 149] on span "Ver anexo" at bounding box center [251, 152] width 26 height 10
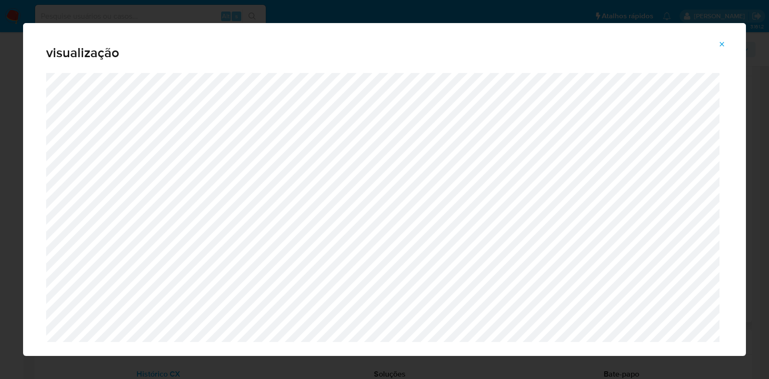
click at [727, 47] on button "Attachment preview" at bounding box center [721, 44] width 21 height 15
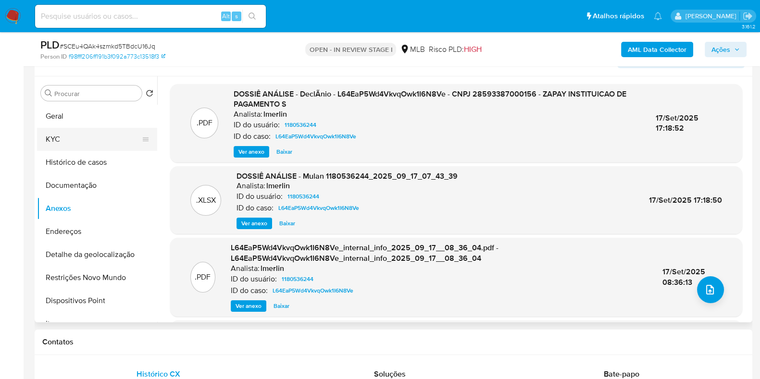
click at [115, 140] on button "KYC" at bounding box center [93, 139] width 112 height 23
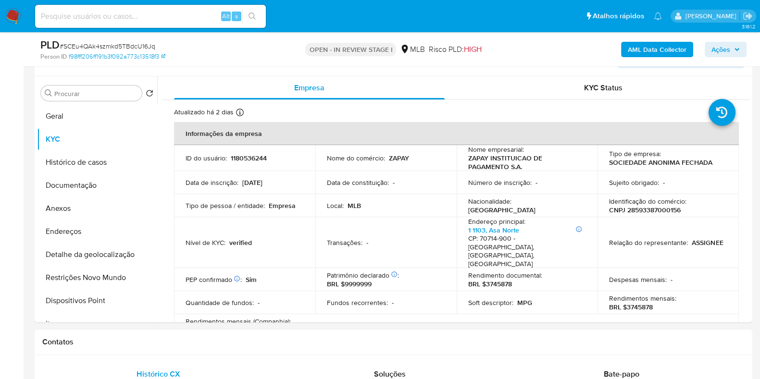
drag, startPoint x: 745, startPoint y: 140, endPoint x: 749, endPoint y: 150, distance: 10.8
click at [749, 152] on div "Empresa KYC Status Atualizado há 2 dias Criado: 16/08/2022 14:07:06 Atualizado:…" at bounding box center [453, 199] width 593 height 246
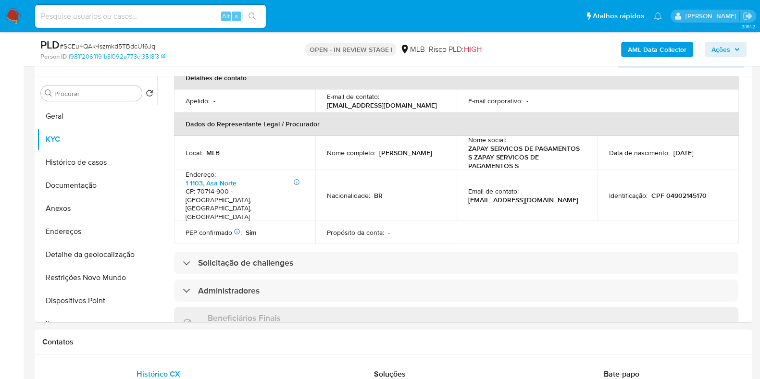
scroll to position [291, 0]
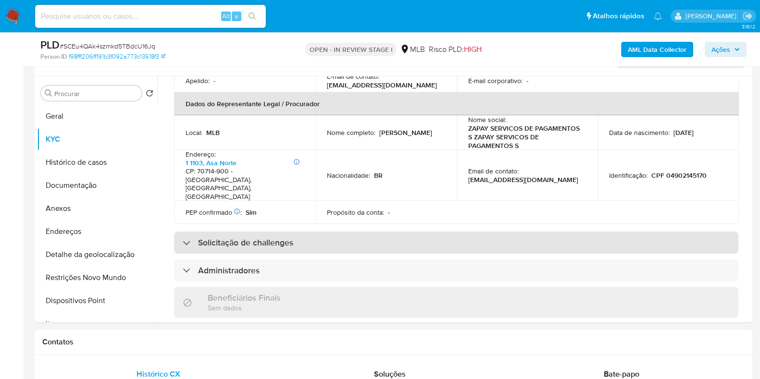
click at [562, 232] on div "Solicitação de challenges" at bounding box center [456, 243] width 564 height 22
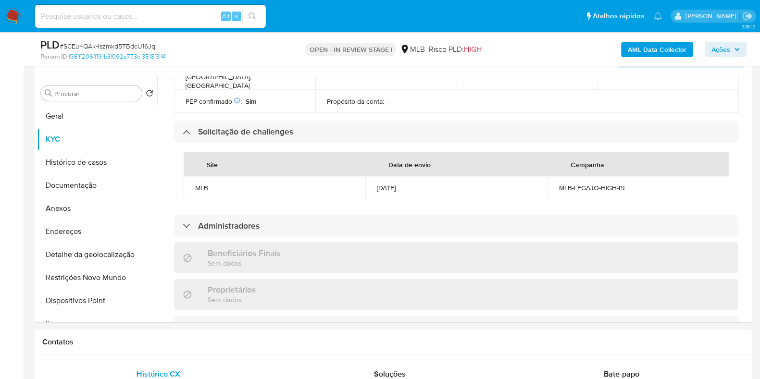
scroll to position [406, 0]
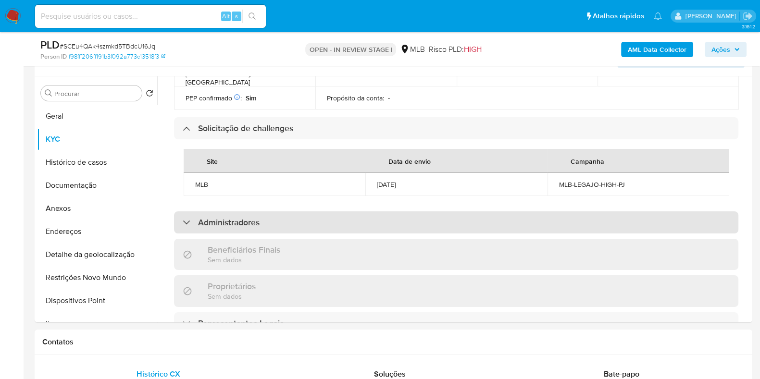
click at [622, 212] on div "Administradores" at bounding box center [456, 223] width 564 height 22
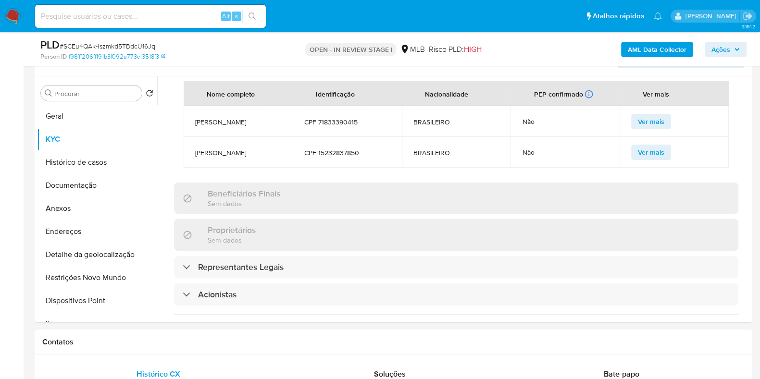
scroll to position [588, 0]
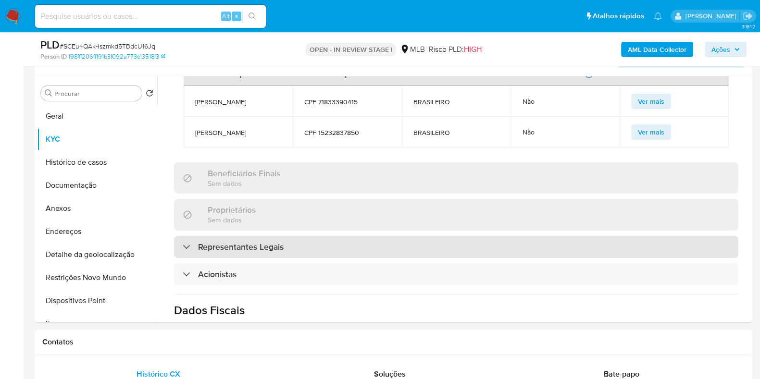
click at [615, 236] on div "Representantes Legais" at bounding box center [456, 247] width 564 height 22
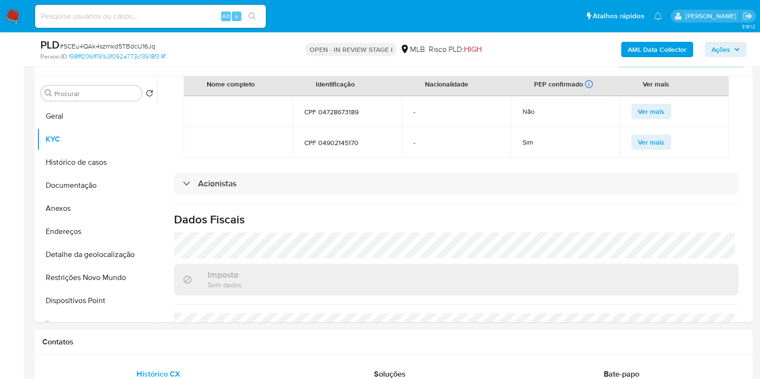
scroll to position [757, 0]
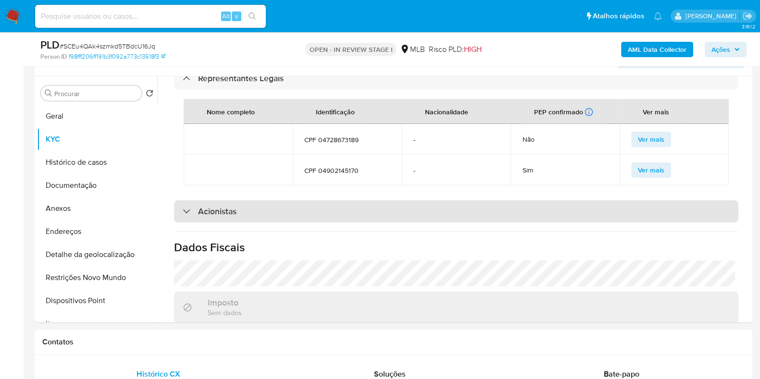
click at [595, 200] on div "Acionistas" at bounding box center [456, 211] width 564 height 22
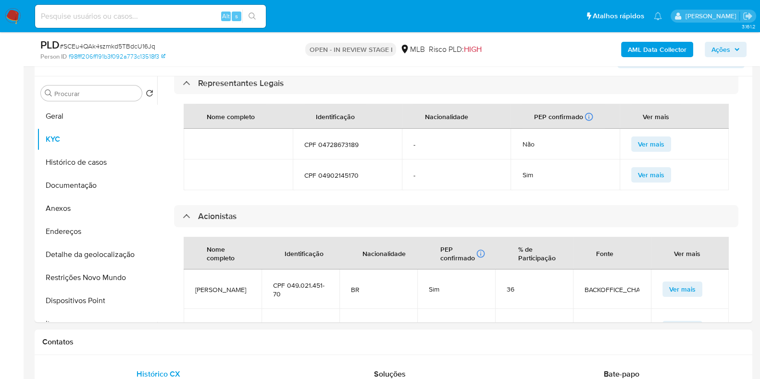
scroll to position [748, 0]
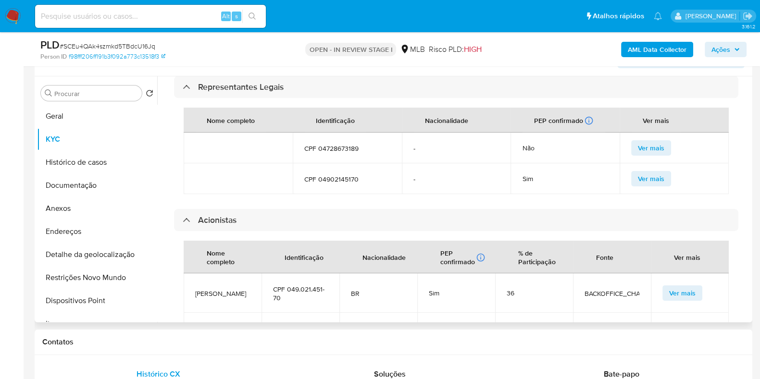
click at [647, 173] on span "Ver mais" at bounding box center [651, 178] width 26 height 13
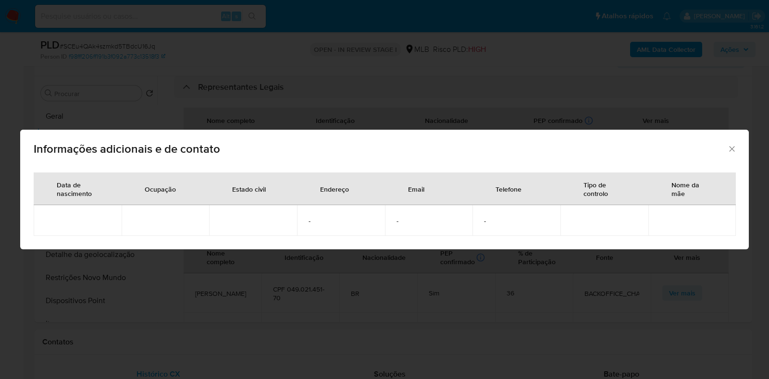
click at [715, 197] on div "Nome da mãe" at bounding box center [692, 189] width 65 height 32
click at [731, 149] on icon "Fechar" at bounding box center [732, 149] width 10 height 10
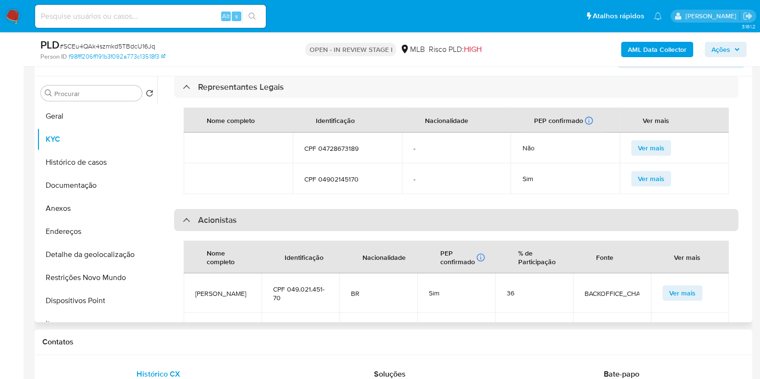
click at [187, 216] on div "Acionistas" at bounding box center [210, 220] width 54 height 11
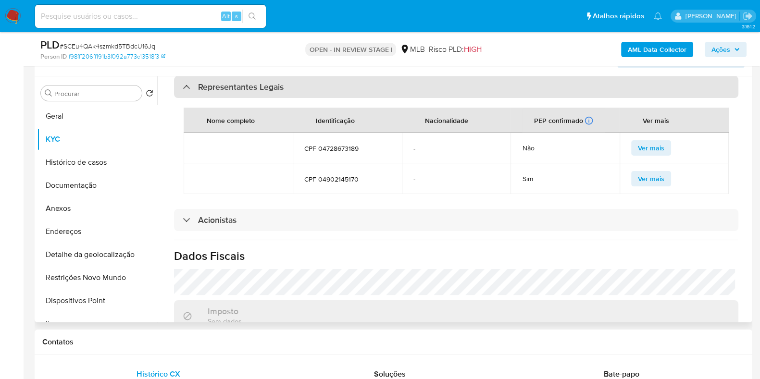
click at [194, 82] on div "Representantes Legais" at bounding box center [233, 87] width 101 height 11
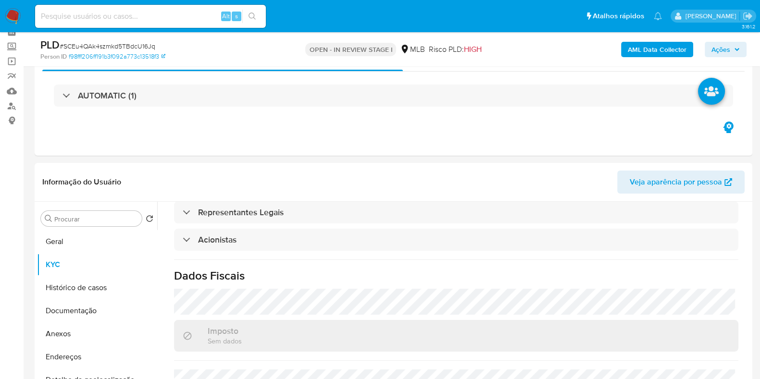
scroll to position [41, 0]
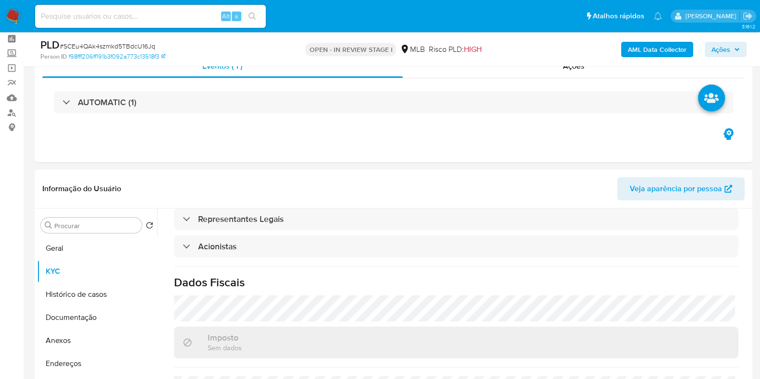
click at [478, 193] on header "Informação do Usuário Veja aparência por pessoa" at bounding box center [393, 188] width 702 height 23
click at [106, 244] on button "Geral" at bounding box center [93, 248] width 112 height 23
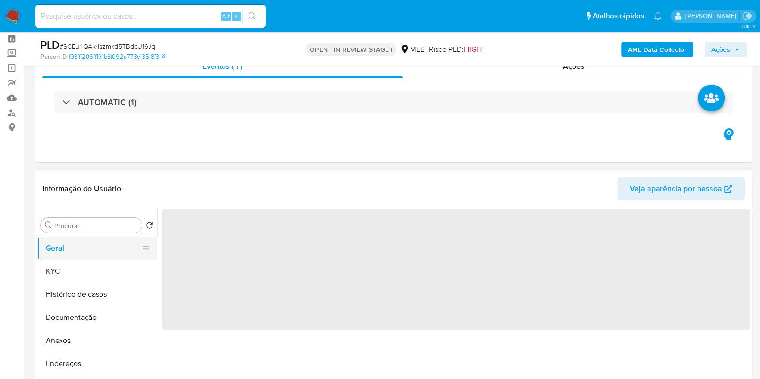
scroll to position [0, 0]
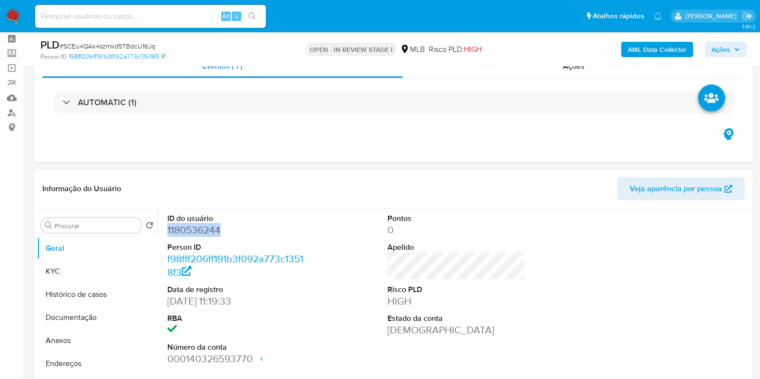
drag, startPoint x: 230, startPoint y: 233, endPoint x: 166, endPoint y: 229, distance: 64.0
click at [166, 229] on div "ID do usuário 1180536244 Person ID f98fff206ff191b3f092a773c13518f3 Data de reg…" at bounding box center [235, 290] width 147 height 162
copy dd "1180536244"
click at [652, 45] on b "AML Data Collector" at bounding box center [657, 49] width 59 height 15
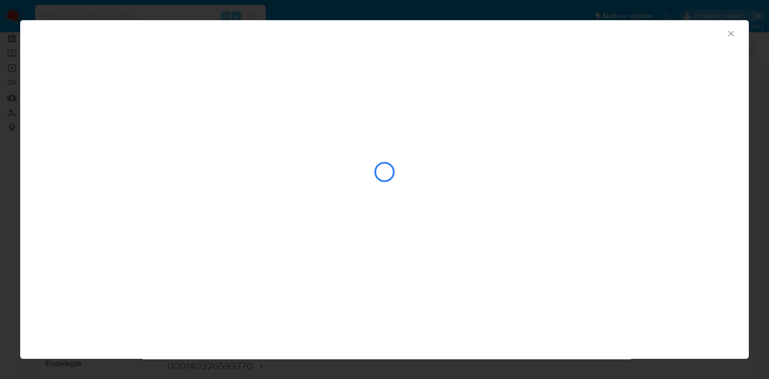
click at [701, 51] on div "closure-recommendation-modal" at bounding box center [384, 142] width 729 height 196
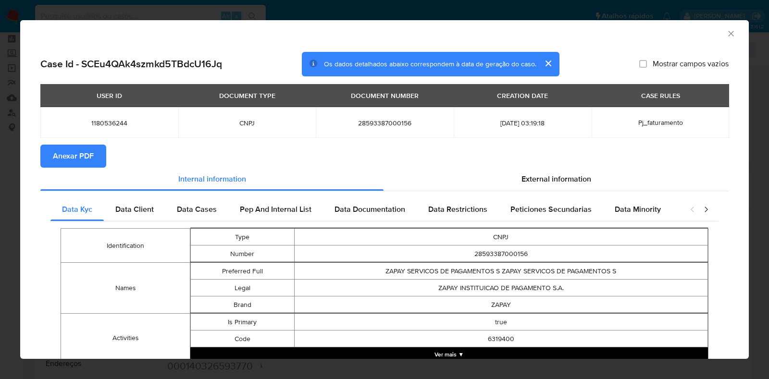
click at [66, 160] on span "Anexar PDF" at bounding box center [73, 156] width 41 height 21
click at [726, 37] on icon "Fechar a janela" at bounding box center [731, 34] width 10 height 10
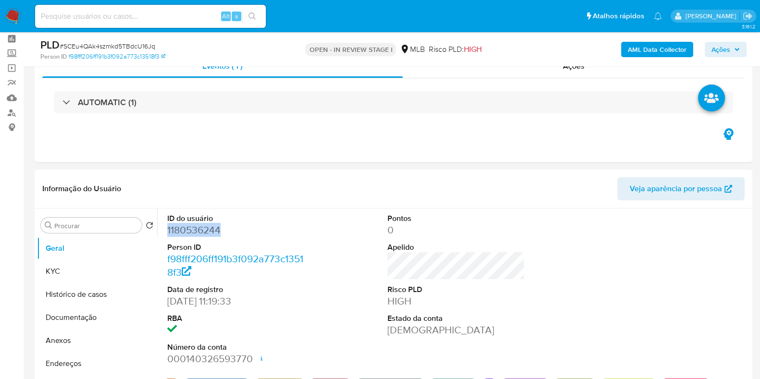
scroll to position [110, 0]
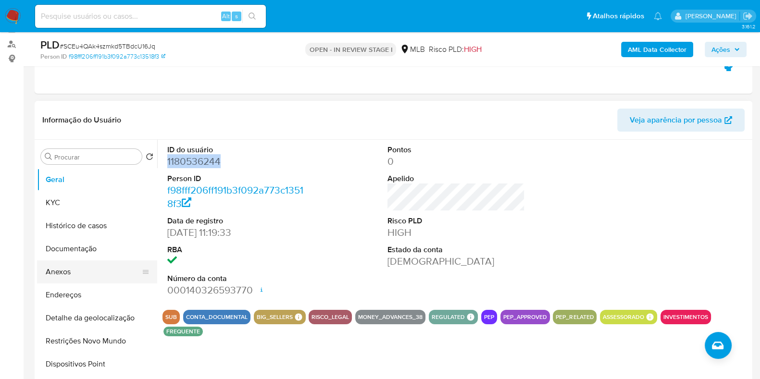
click at [87, 270] on button "Anexos" at bounding box center [93, 272] width 112 height 23
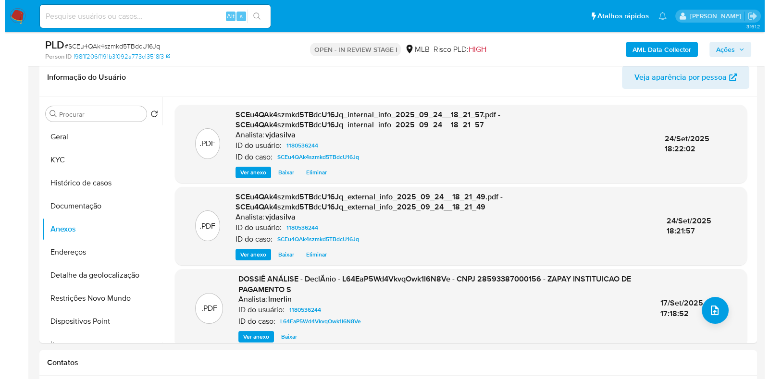
scroll to position [161, 0]
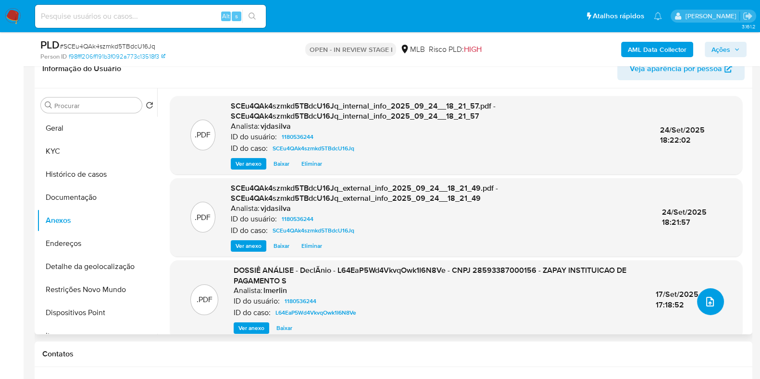
click at [708, 303] on icon "upload-file" at bounding box center [710, 302] width 8 height 10
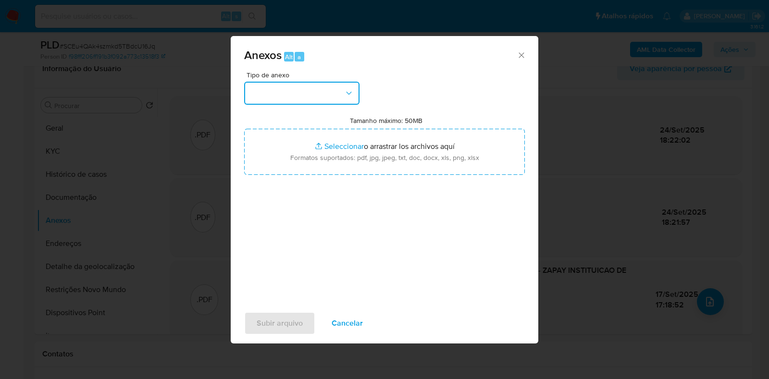
click at [349, 98] on icon "button" at bounding box center [349, 93] width 10 height 10
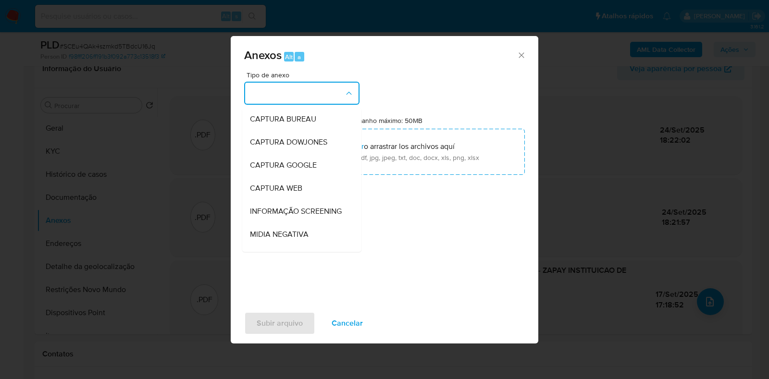
scroll to position [148, 0]
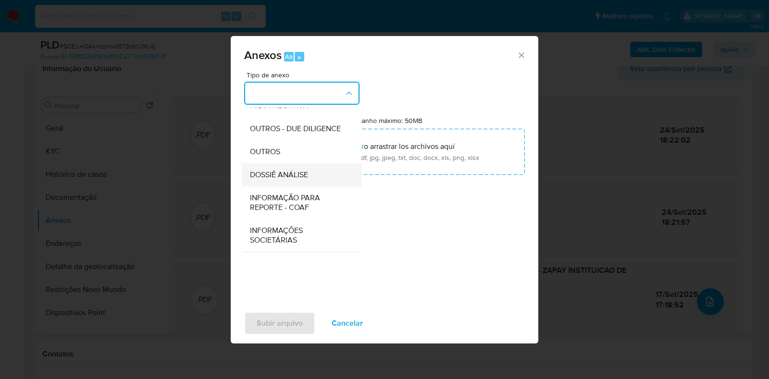
click at [304, 173] on span "DOSSIÊ ANÁLISE" at bounding box center [279, 175] width 58 height 10
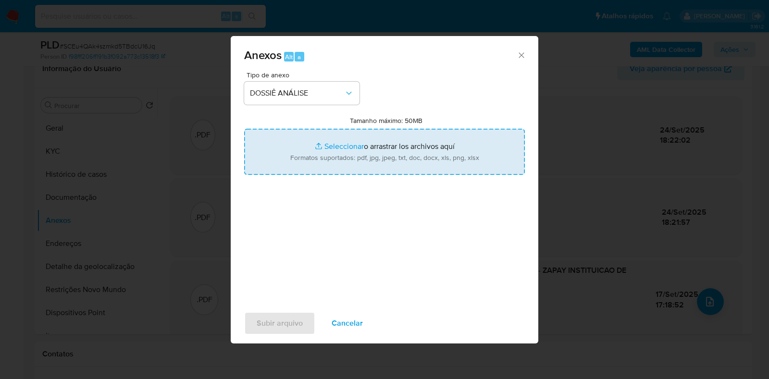
type input "C:\fakepath\SAR - XXXX- CNPJ 28593387000156 - ZAPAY INSTITUICAO DE PAGAMENTO S.…"
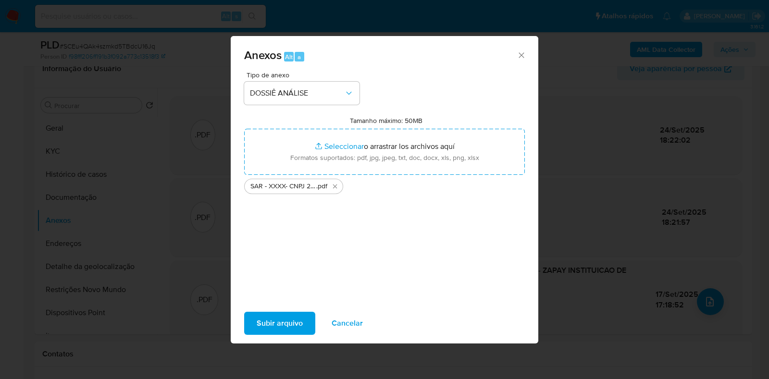
click at [277, 316] on span "Subir arquivo" at bounding box center [280, 323] width 46 height 21
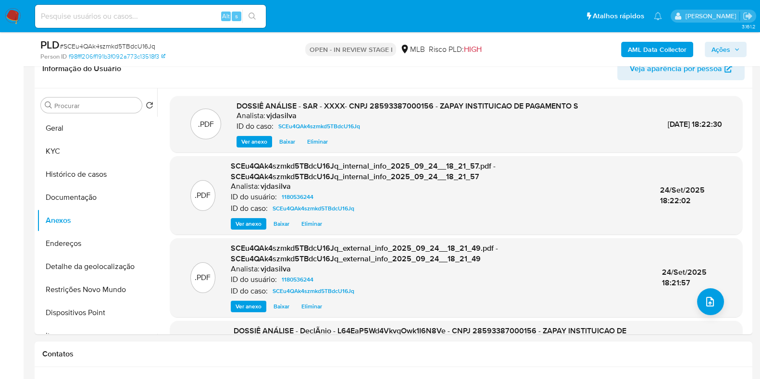
click at [720, 46] on span "Ações" at bounding box center [720, 49] width 19 height 15
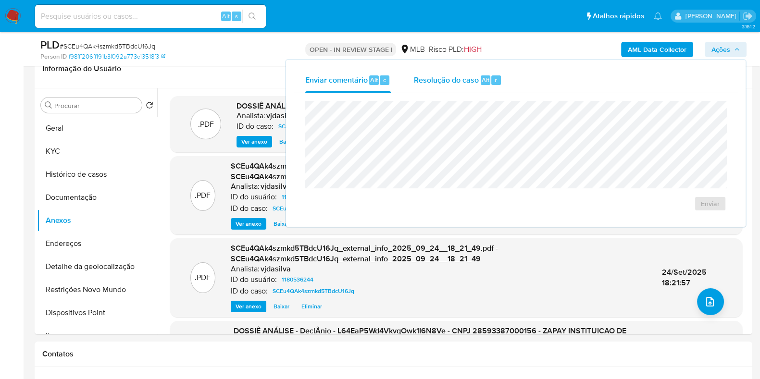
click at [459, 78] on span "Resolução do caso" at bounding box center [446, 79] width 65 height 11
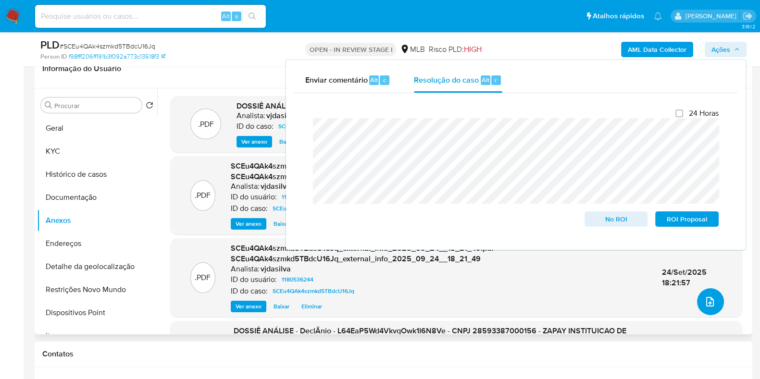
click at [705, 305] on icon "upload-file" at bounding box center [710, 302] width 12 height 12
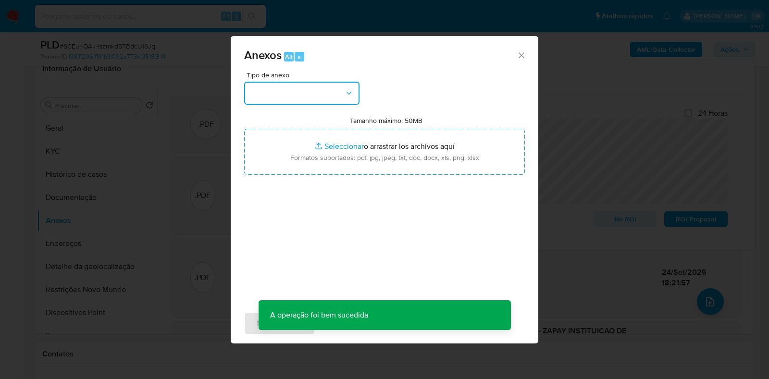
click at [349, 93] on icon "button" at bounding box center [349, 93] width 10 height 10
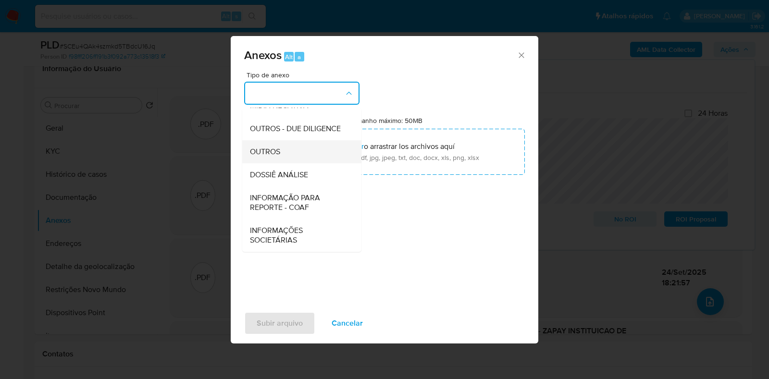
click at [302, 158] on div "OUTROS" at bounding box center [299, 151] width 98 height 23
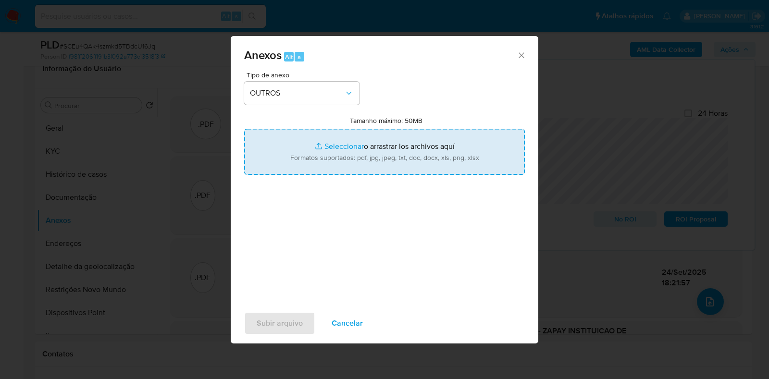
type input "C:\fakepath\Certidão Simplificada.pdf"
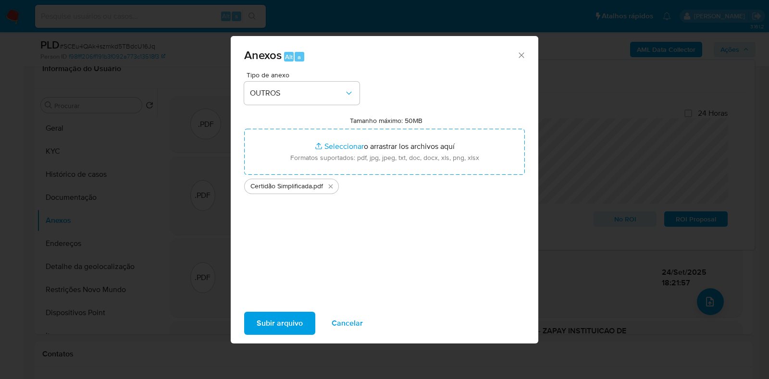
click at [275, 320] on span "Subir arquivo" at bounding box center [280, 323] width 46 height 21
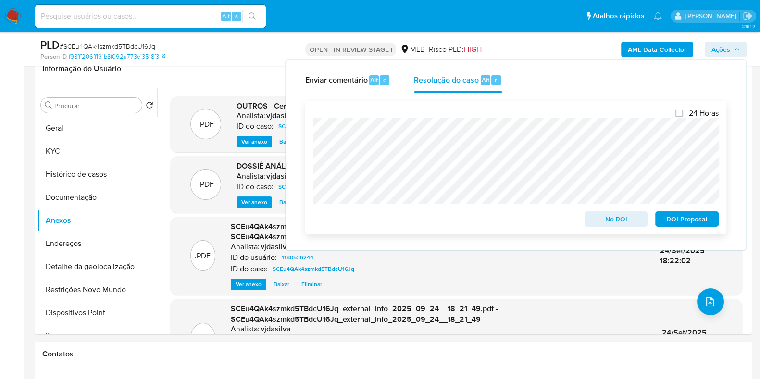
click at [675, 220] on span "ROI Proposal" at bounding box center [687, 218] width 50 height 13
click at [289, 127] on div "Enviar comentário Alt c Resolução do caso Alt r Fechamento do caso 24 Horas No …" at bounding box center [516, 155] width 460 height 190
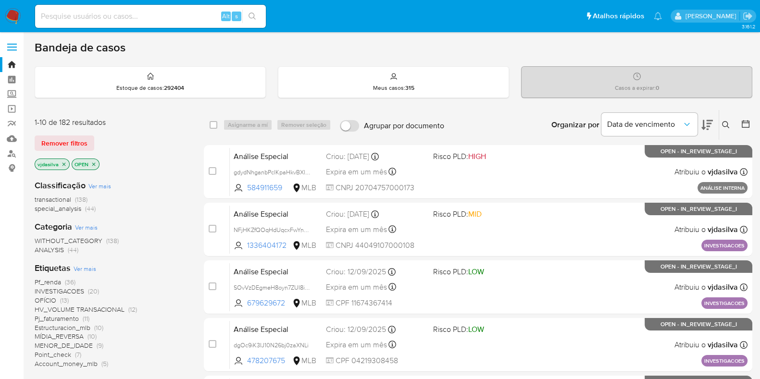
click at [709, 118] on button at bounding box center [707, 125] width 12 height 30
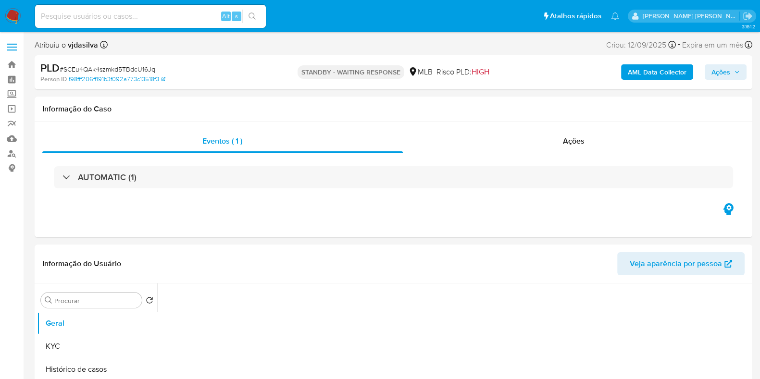
select select "10"
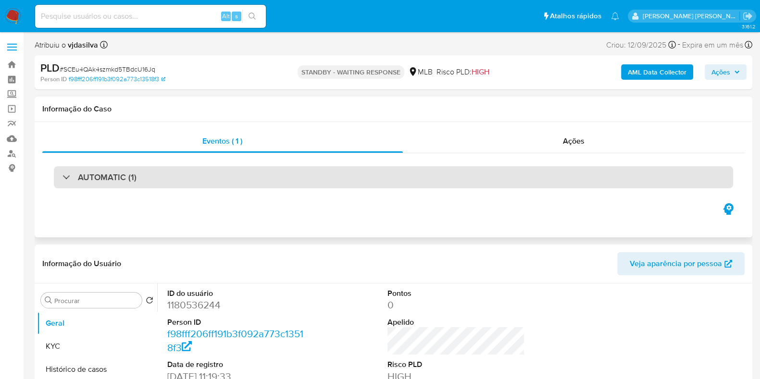
click at [101, 179] on h3 "AUTOMATIC (1)" at bounding box center [107, 177] width 59 height 11
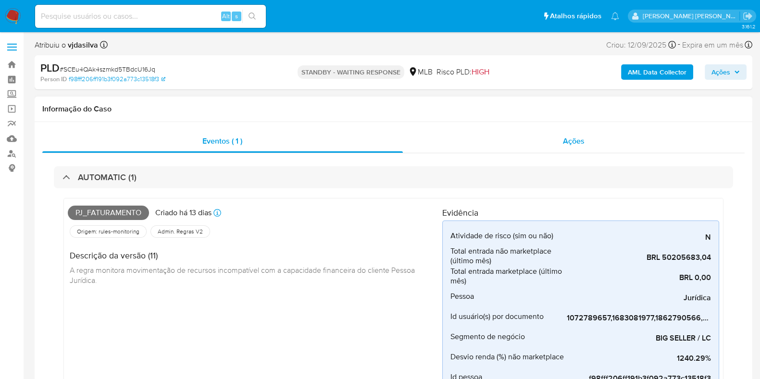
click at [537, 139] on div "Ações" at bounding box center [574, 141] width 342 height 23
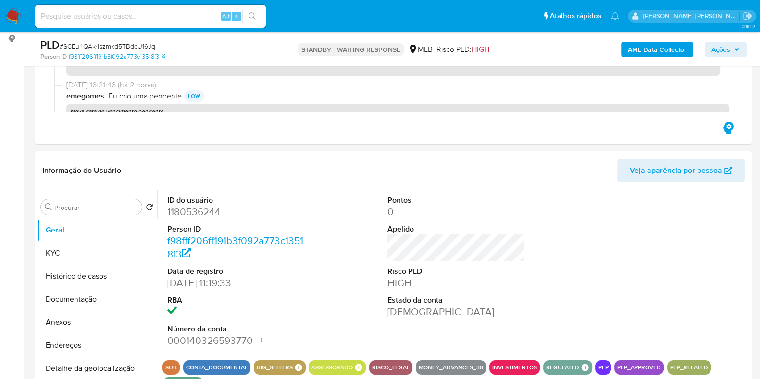
scroll to position [163, 0]
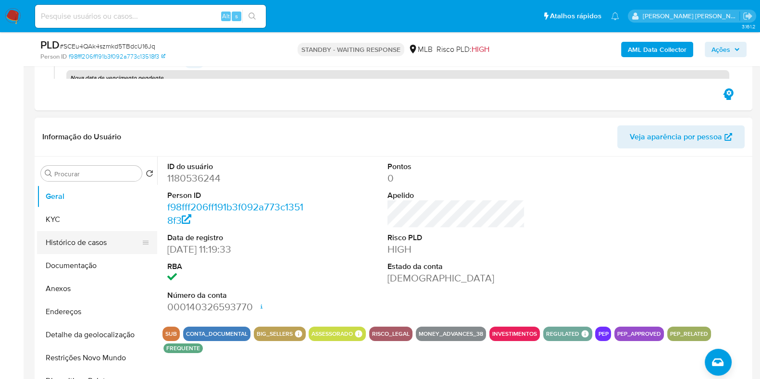
click at [94, 249] on button "Histórico de casos" at bounding box center [93, 242] width 112 height 23
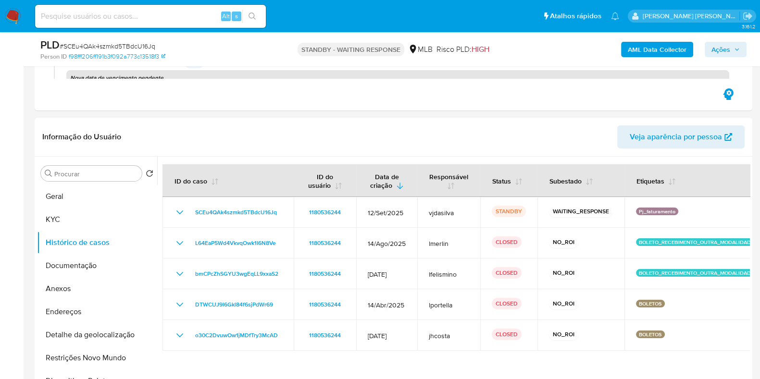
drag, startPoint x: 759, startPoint y: 90, endPoint x: 755, endPoint y: 27, distance: 62.6
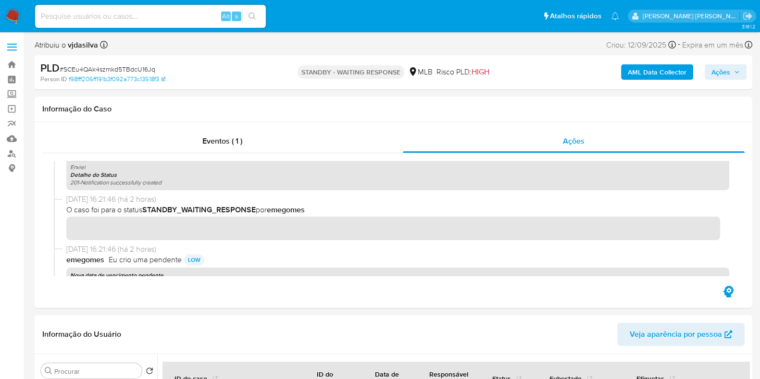
click at [716, 69] on span "Ações" at bounding box center [720, 71] width 19 height 15
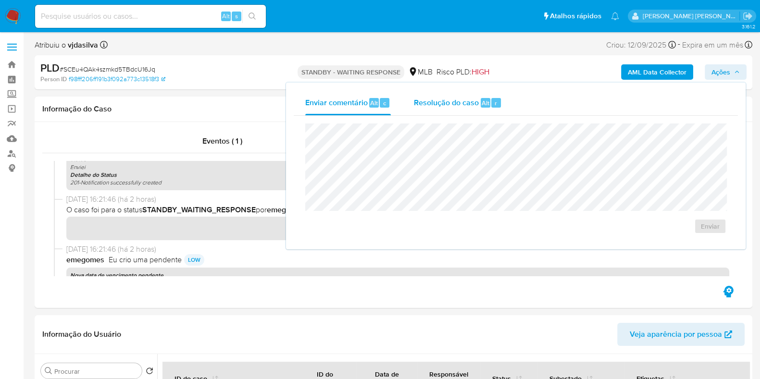
click at [424, 109] on div "Resolução do caso Alt r" at bounding box center [458, 102] width 88 height 25
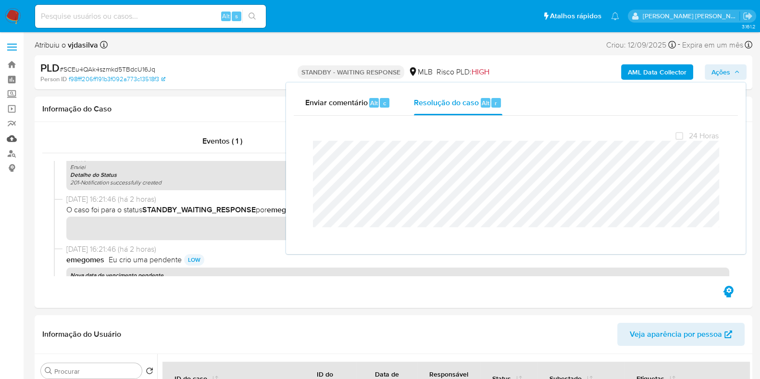
click at [8, 135] on link "Mulan" at bounding box center [57, 138] width 114 height 15
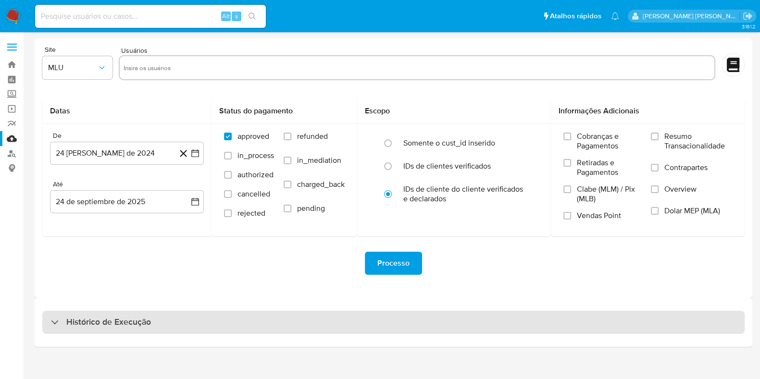
click at [176, 321] on div "Histórico de Execução" at bounding box center [393, 322] width 702 height 23
select select "10"
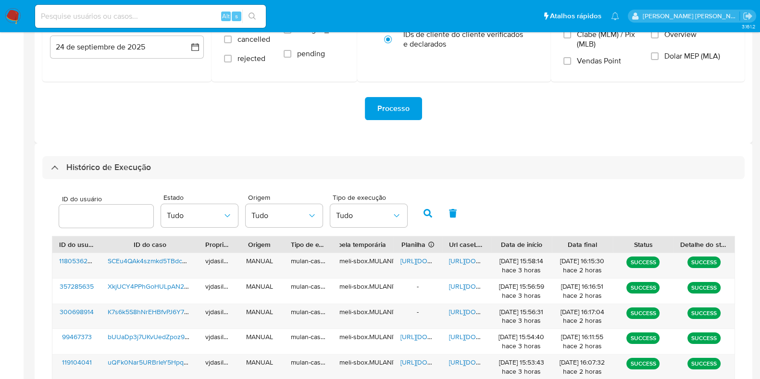
scroll to position [370, 0]
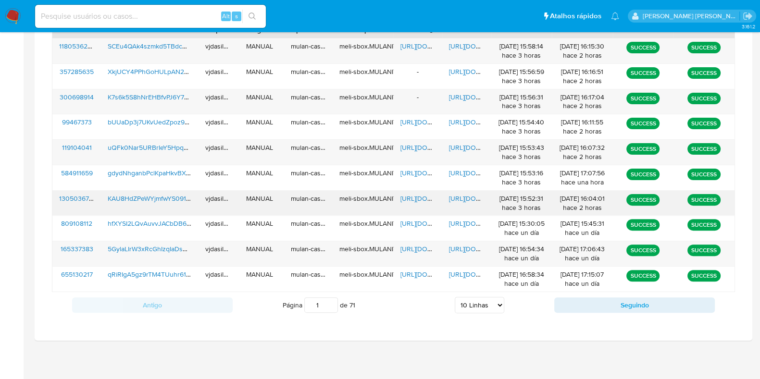
click at [469, 194] on span "[URL][DOMAIN_NAME]" at bounding box center [482, 199] width 66 height 10
click at [421, 195] on span "[URL][DOMAIN_NAME]" at bounding box center [433, 199] width 66 height 10
click at [149, 194] on span "KAU8HdZPeWYjmfwYS091ouX7" at bounding box center [155, 199] width 94 height 10
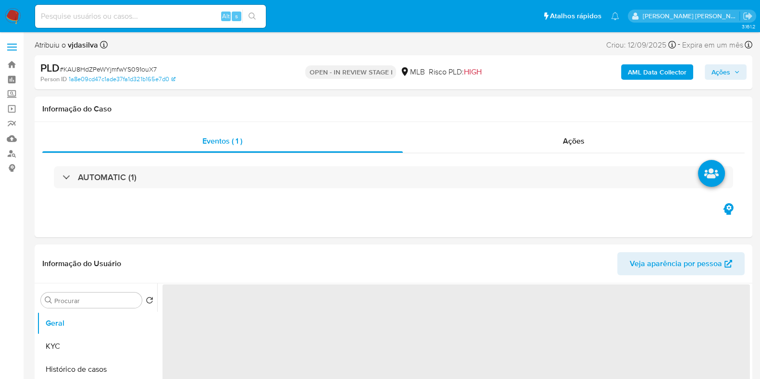
select select "10"
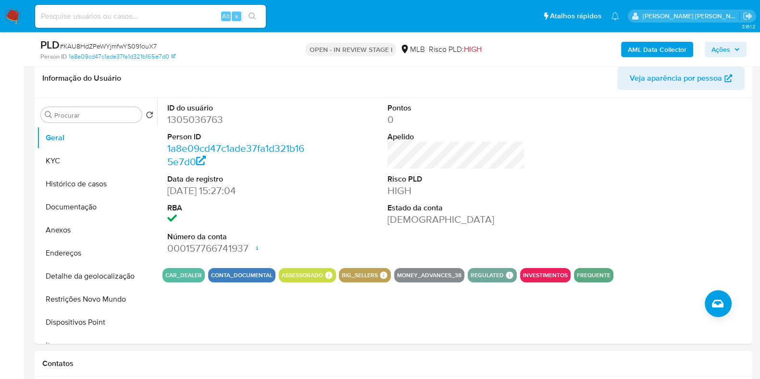
scroll to position [156, 0]
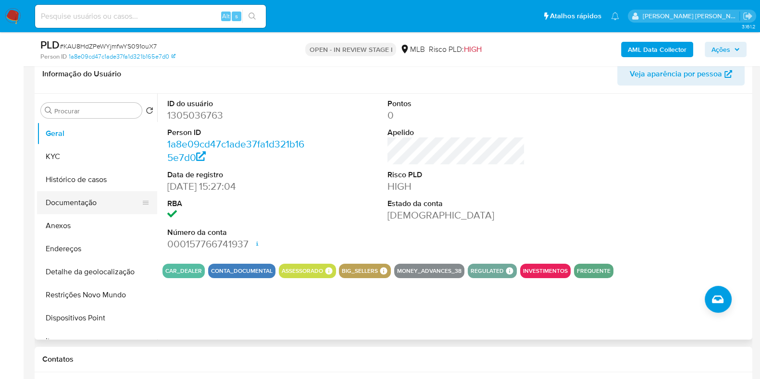
click at [106, 207] on button "Documentação" at bounding box center [93, 202] width 112 height 23
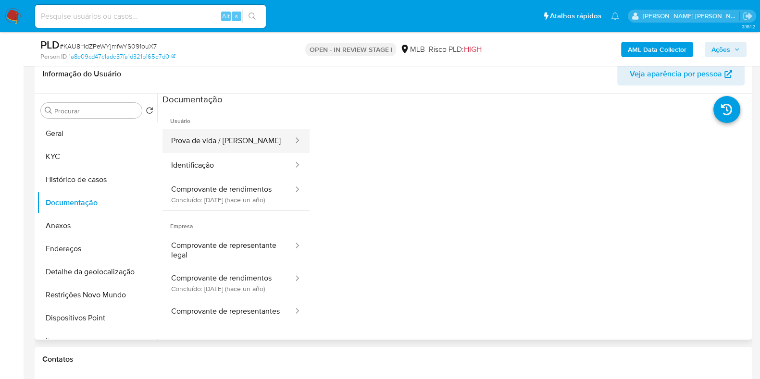
click at [233, 138] on button "Prova de vida / Selfie" at bounding box center [228, 141] width 132 height 25
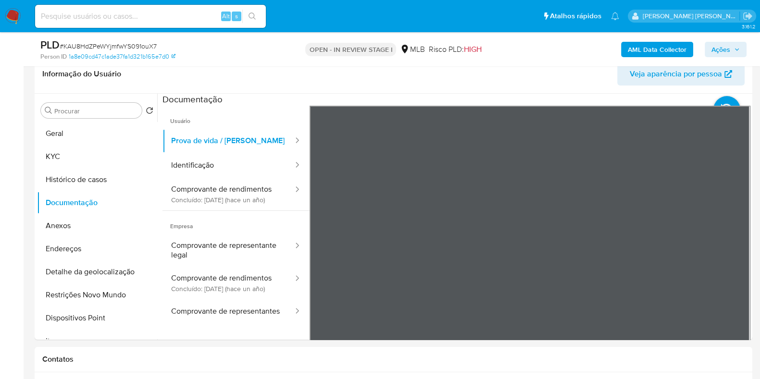
click at [262, 161] on button "Identificação" at bounding box center [228, 165] width 132 height 25
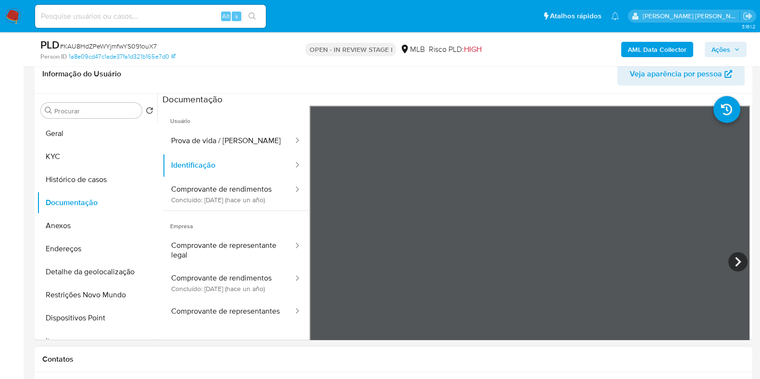
click at [183, 194] on button "Comprovante de rendimentos Concluído: 23/04/2024 (hace un año)" at bounding box center [228, 194] width 132 height 33
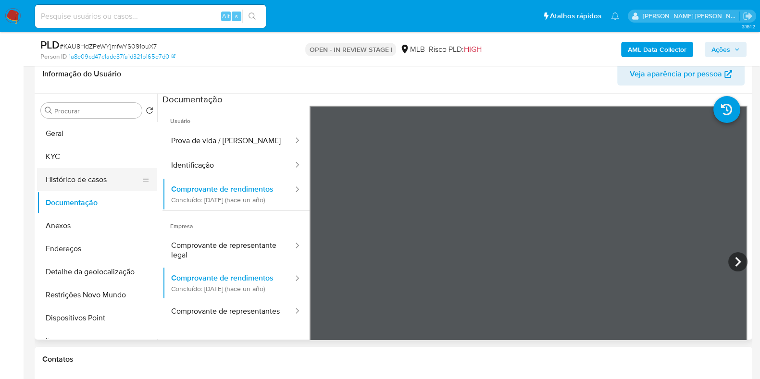
click at [90, 185] on button "Histórico de casos" at bounding box center [93, 179] width 112 height 23
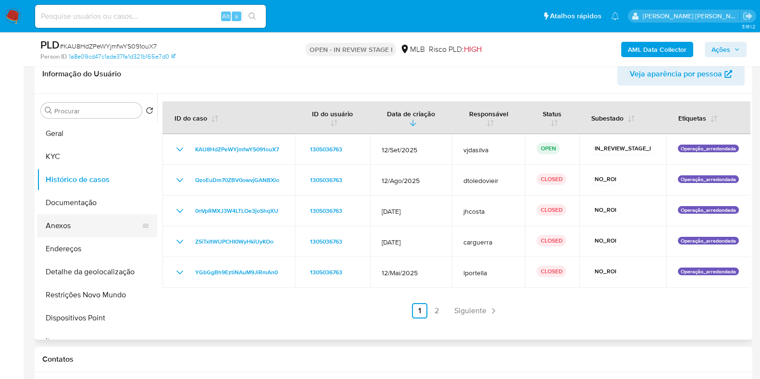
click at [84, 229] on button "Anexos" at bounding box center [93, 225] width 112 height 23
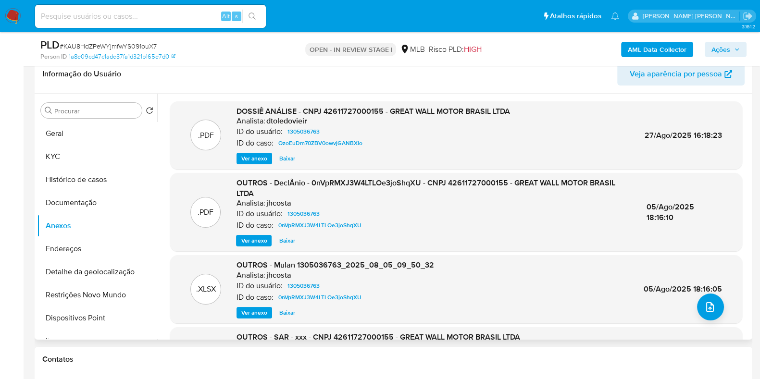
click at [255, 154] on span "Ver anexo" at bounding box center [254, 159] width 26 height 10
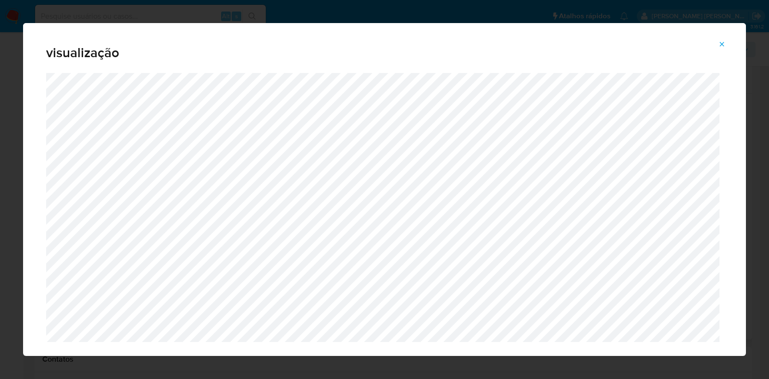
click at [723, 42] on icon "Attachment preview" at bounding box center [722, 44] width 4 height 4
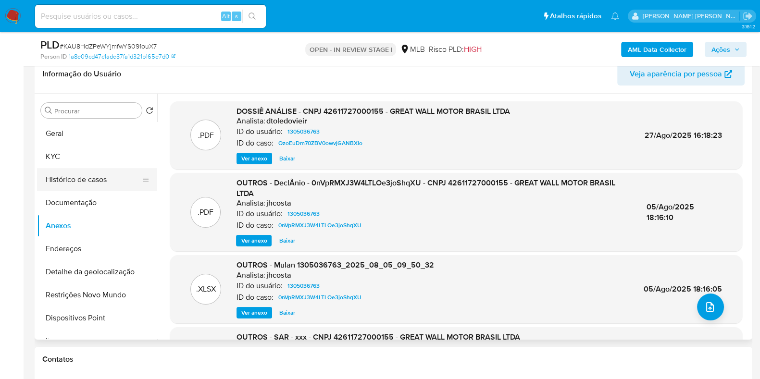
click at [88, 184] on button "Histórico de casos" at bounding box center [93, 179] width 112 height 23
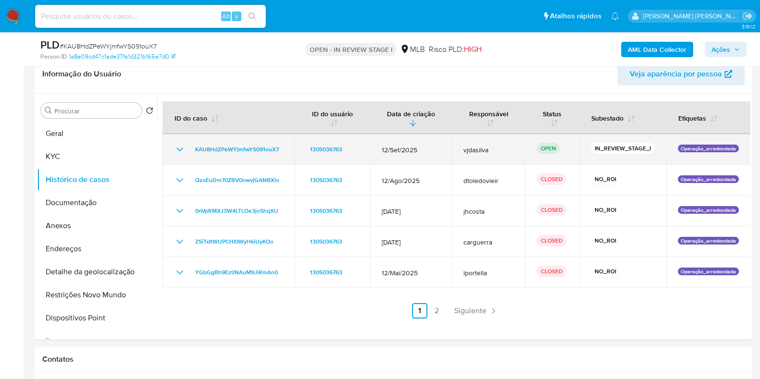
drag, startPoint x: 283, startPoint y: 150, endPoint x: 190, endPoint y: 150, distance: 93.3
click at [190, 150] on td "KAU8HdZPeWYjmfwYS091ouX7" at bounding box center [228, 149] width 132 height 31
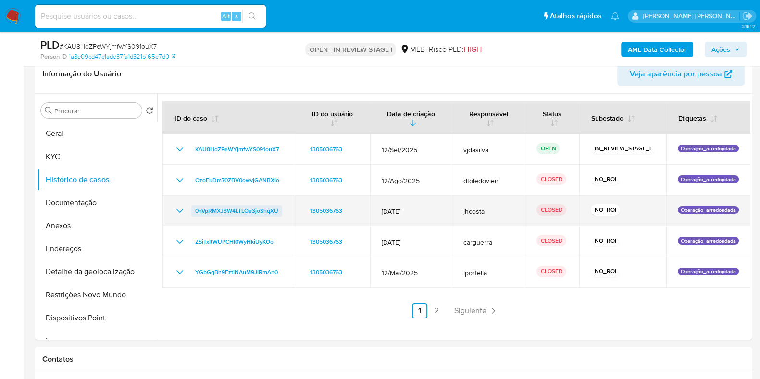
drag, startPoint x: 284, startPoint y: 211, endPoint x: 244, endPoint y: 208, distance: 40.5
click at [244, 208] on td "0nVpRMXJ3W4LTLOe3joShqXU" at bounding box center [228, 211] width 132 height 31
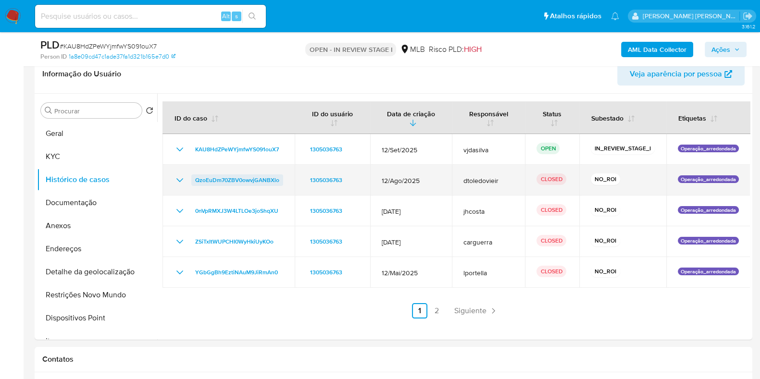
drag, startPoint x: 286, startPoint y: 184, endPoint x: 197, endPoint y: 181, distance: 89.4
click at [197, 181] on td "QzoEuDm70ZBV0owvjGANBXlo" at bounding box center [228, 180] width 132 height 31
click at [288, 189] on td "QzoEuDm70ZBV0owvjGANBXlo" at bounding box center [228, 180] width 132 height 31
drag, startPoint x: 283, startPoint y: 180, endPoint x: 192, endPoint y: 178, distance: 90.9
click at [192, 178] on td "QzoEuDm70ZBV0owvjGANBXlo" at bounding box center [228, 180] width 132 height 31
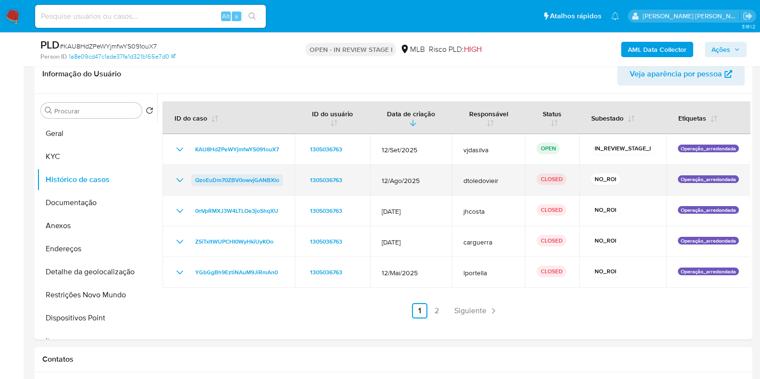
click at [226, 175] on span "QzoEuDm70ZBV0owvjGANBXlo" at bounding box center [237, 180] width 84 height 12
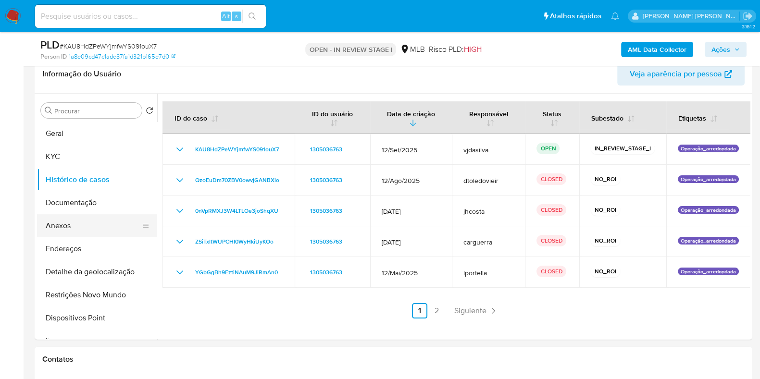
click at [89, 219] on button "Anexos" at bounding box center [93, 225] width 112 height 23
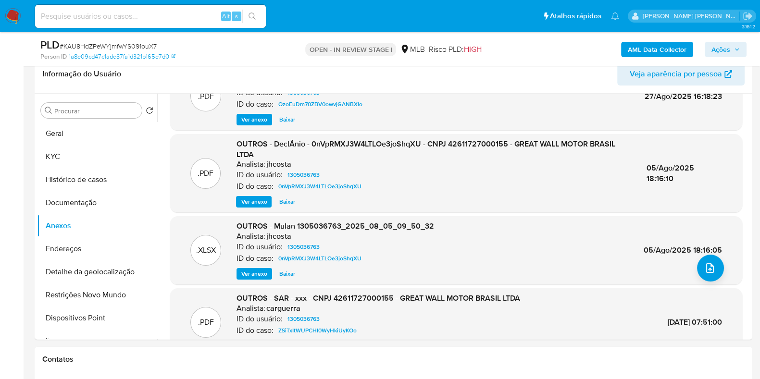
scroll to position [91, 0]
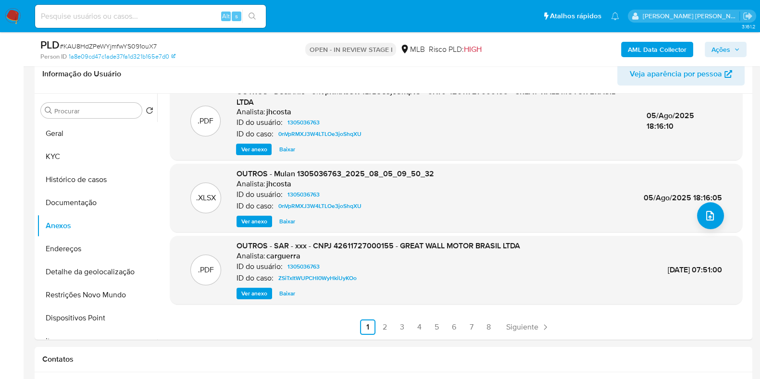
click at [258, 294] on span "Ver anexo" at bounding box center [254, 294] width 26 height 10
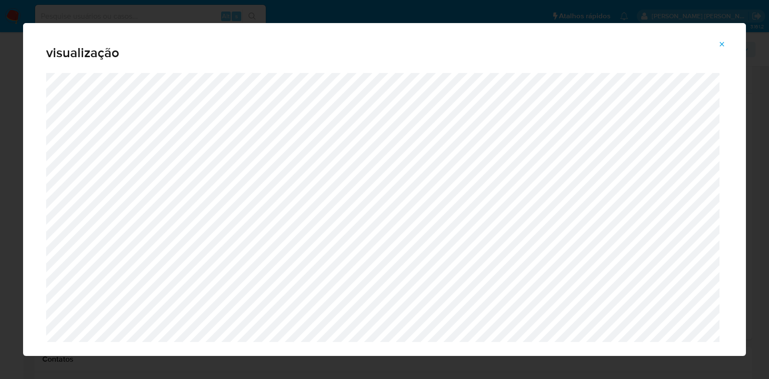
click at [719, 48] on icon "Attachment preview" at bounding box center [722, 44] width 8 height 8
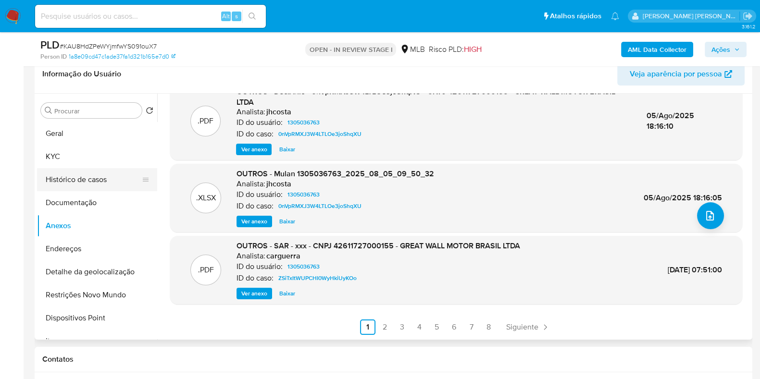
click at [87, 178] on button "Histórico de casos" at bounding box center [93, 179] width 112 height 23
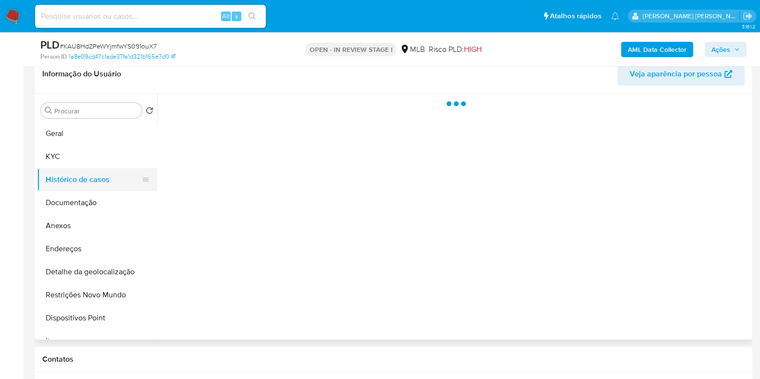
scroll to position [0, 0]
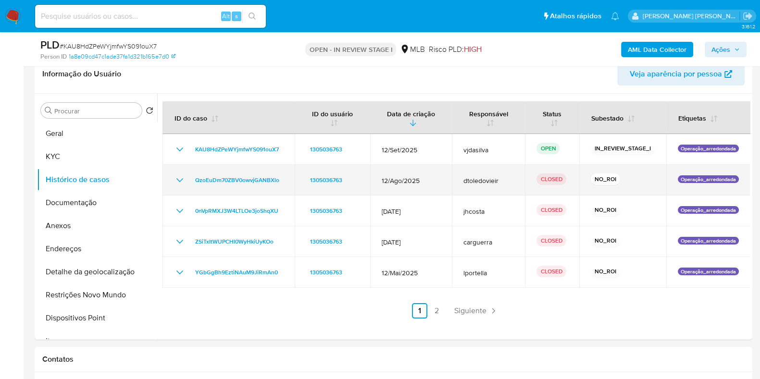
click at [405, 179] on span "12/Ago/2025" at bounding box center [411, 180] width 59 height 9
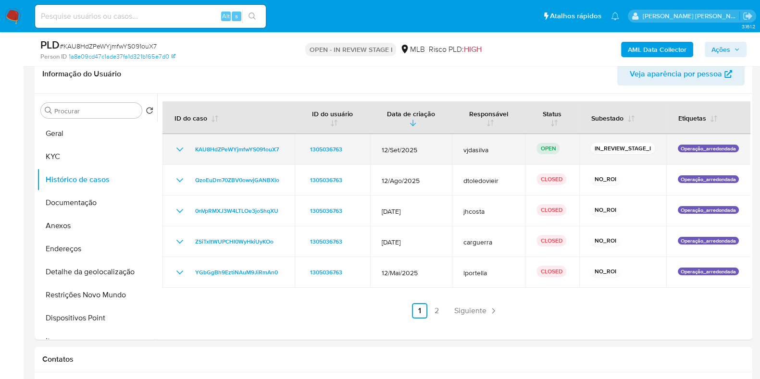
drag, startPoint x: 283, startPoint y: 152, endPoint x: 190, endPoint y: 150, distance: 92.8
click at [190, 150] on td "KAU8HdZPeWYjmfwYS091ouX7" at bounding box center [228, 149] width 132 height 31
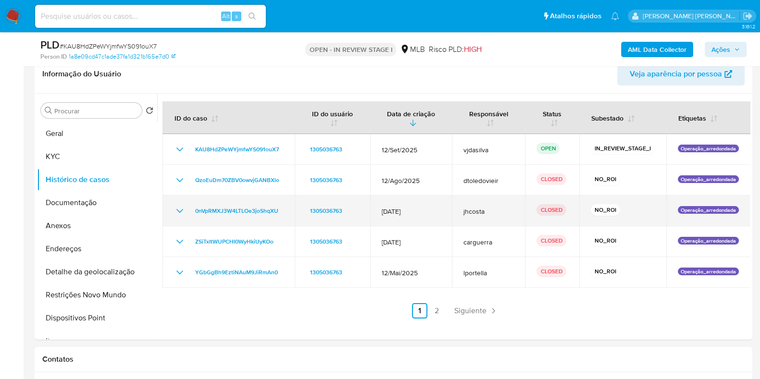
drag, startPoint x: 285, startPoint y: 212, endPoint x: 187, endPoint y: 210, distance: 97.1
click at [187, 210] on td "0nVpRMXJ3W4LTLOe3joShqXU" at bounding box center [228, 211] width 132 height 31
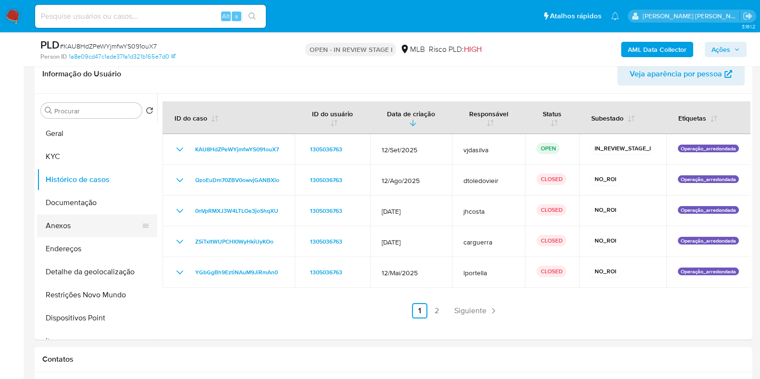
click at [99, 224] on button "Anexos" at bounding box center [93, 225] width 112 height 23
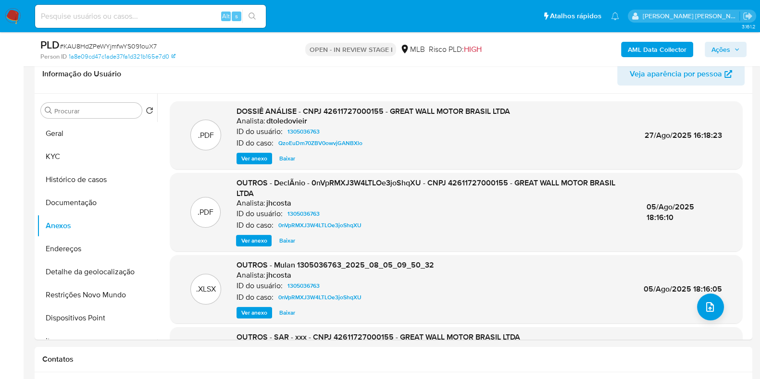
click at [660, 208] on span "05/Ago/2025 18:16:10" at bounding box center [670, 212] width 48 height 22
drag, startPoint x: 686, startPoint y: 134, endPoint x: 636, endPoint y: 137, distance: 49.6
click at [636, 137] on div ".PDF DOSSIÊ ANÁLISE - CNPJ 42611727000155 - GREAT WALL MOTOR BRASIL LTDA Analis…" at bounding box center [456, 135] width 562 height 59
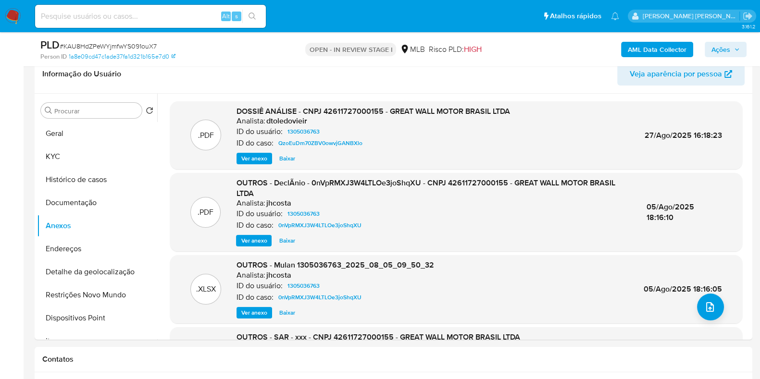
click at [690, 133] on span "27/Ago/2025 16:18:23" at bounding box center [683, 135] width 77 height 11
drag, startPoint x: 690, startPoint y: 133, endPoint x: 620, endPoint y: 131, distance: 70.2
click at [620, 131] on div ".PDF DOSSIÊ ANÁLISE - CNPJ 42611727000155 - GREAT WALL MOTOR BRASIL LTDA Analis…" at bounding box center [456, 135] width 562 height 59
copy span "27/Ago/2025 16"
click at [75, 154] on button "KYC" at bounding box center [93, 156] width 112 height 23
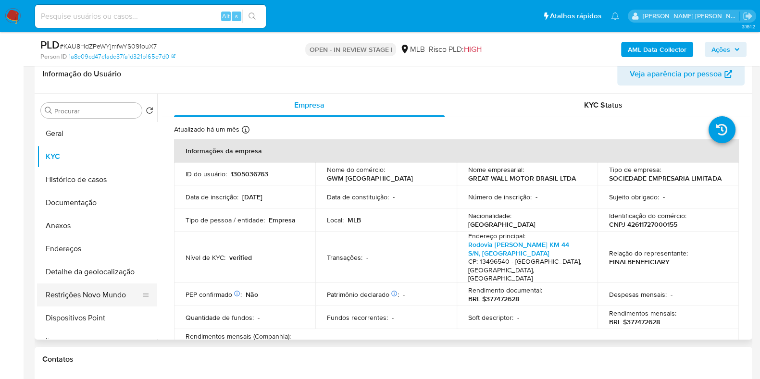
click at [106, 295] on button "Restrições Novo Mundo" at bounding box center [93, 295] width 112 height 23
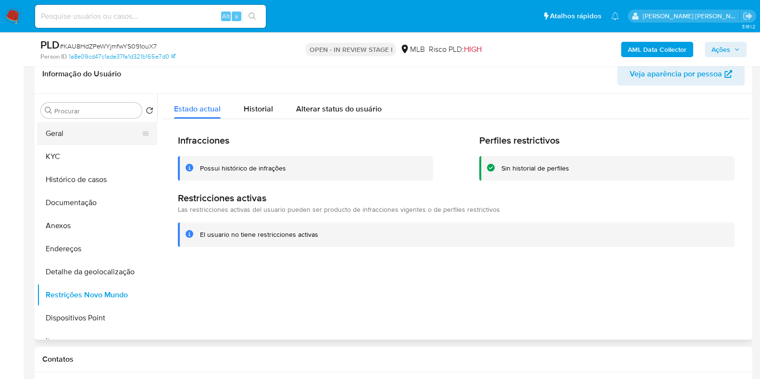
click at [83, 133] on button "Geral" at bounding box center [93, 133] width 112 height 23
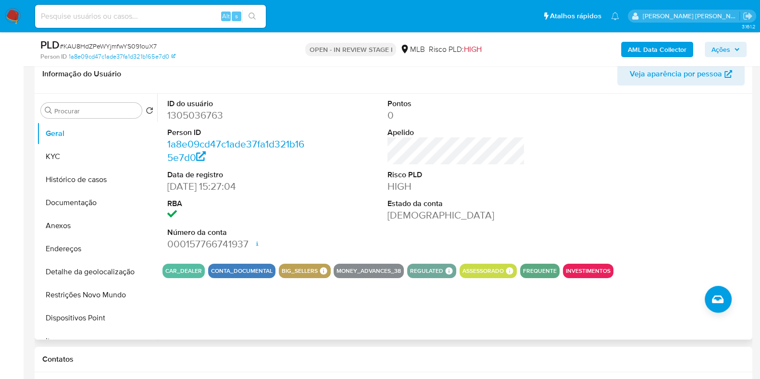
click at [567, 186] on div "ID do usuário 1305036763 Person ID 1a8e09cd47c1ade37fa1d321b165e7d0 Data de reg…" at bounding box center [455, 175] width 587 height 162
click at [99, 159] on button "KYC" at bounding box center [93, 156] width 112 height 23
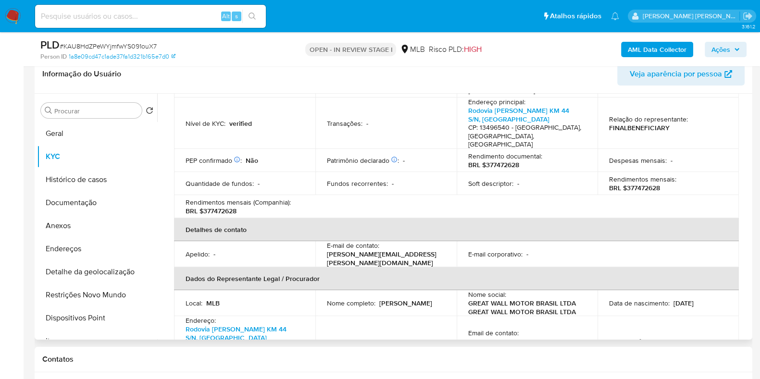
scroll to position [132, 0]
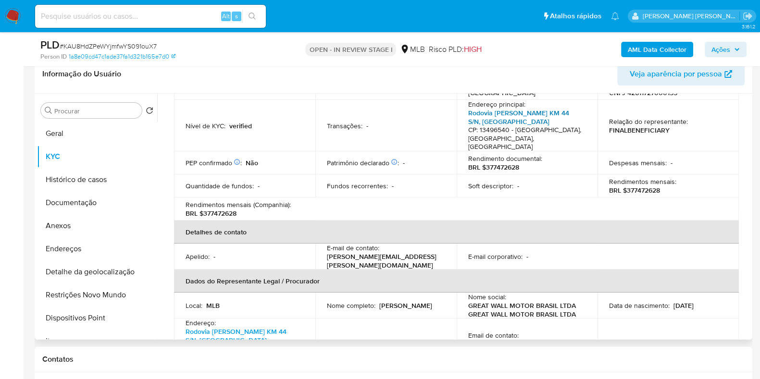
click at [527, 114] on link "Rodovia Luiz Ometto KM 44 S/N, Geada" at bounding box center [518, 117] width 101 height 18
click at [73, 245] on button "Endereços" at bounding box center [93, 248] width 112 height 23
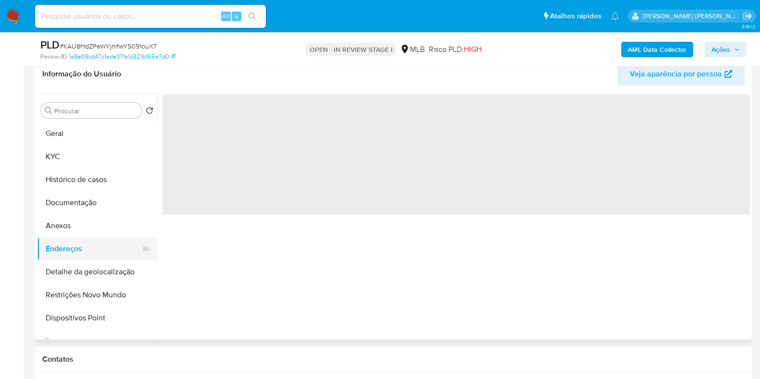
scroll to position [0, 0]
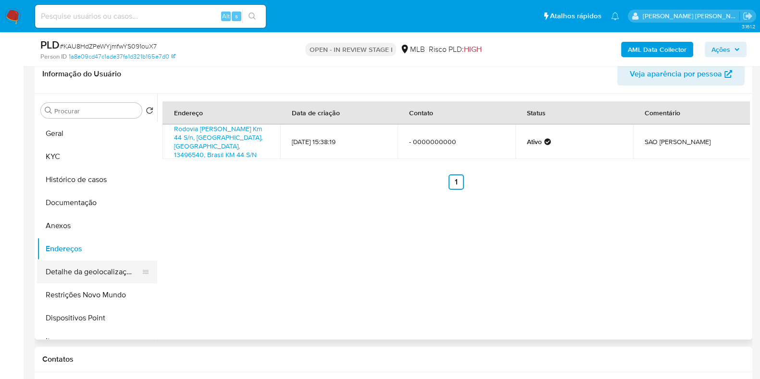
click at [67, 271] on button "Detalhe da geolocalização" at bounding box center [93, 272] width 112 height 23
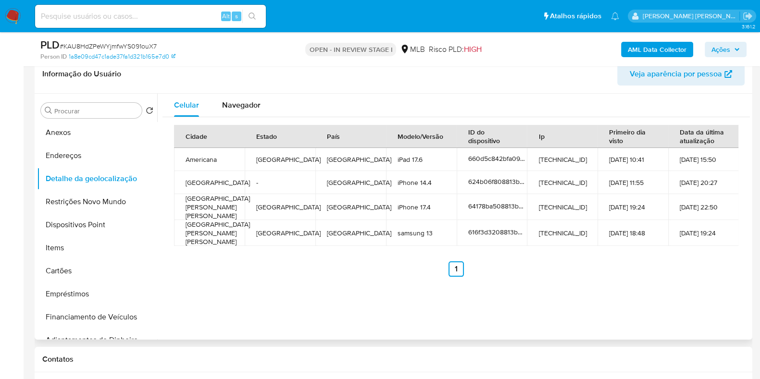
scroll to position [90, 0]
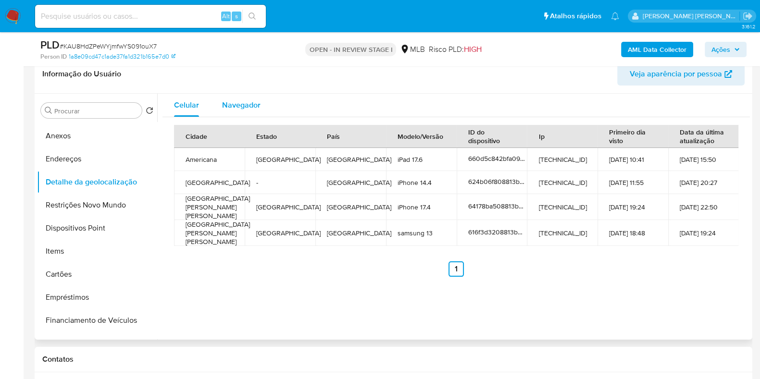
click at [240, 108] on span "Navegador" at bounding box center [241, 105] width 38 height 11
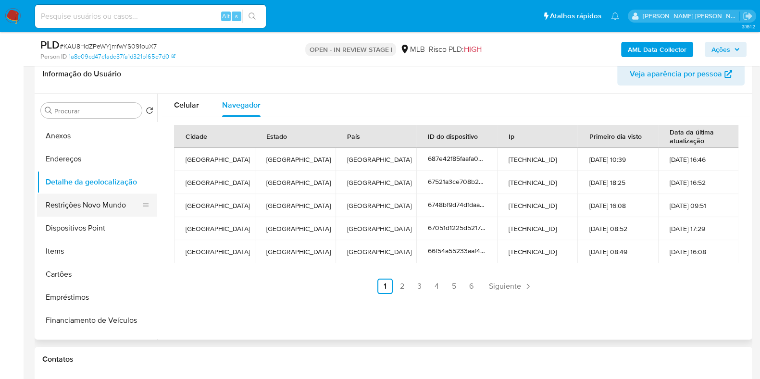
click at [111, 200] on button "Restrições Novo Mundo" at bounding box center [93, 205] width 112 height 23
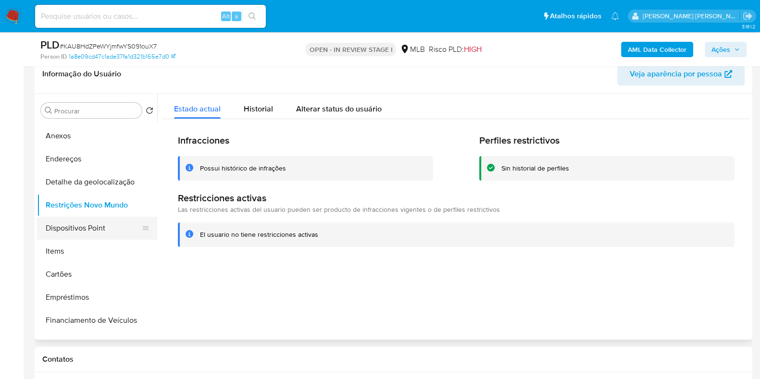
click at [100, 233] on button "Dispositivos Point" at bounding box center [93, 228] width 112 height 23
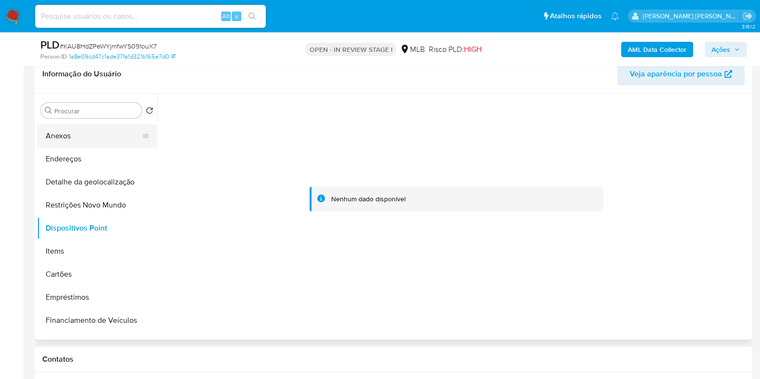
click at [73, 137] on button "Anexos" at bounding box center [93, 135] width 112 height 23
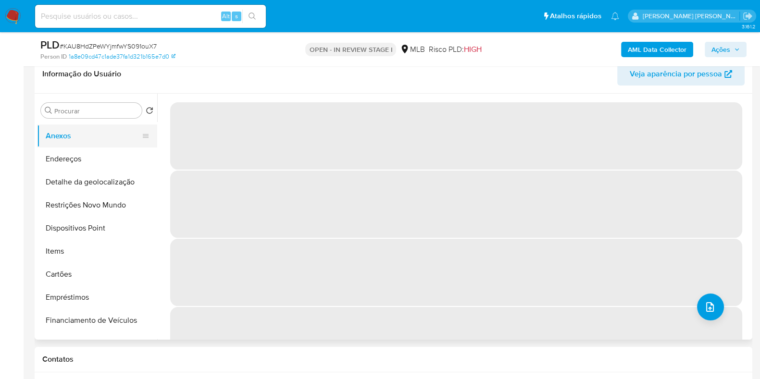
click at [149, 131] on button "Anexos" at bounding box center [93, 135] width 112 height 23
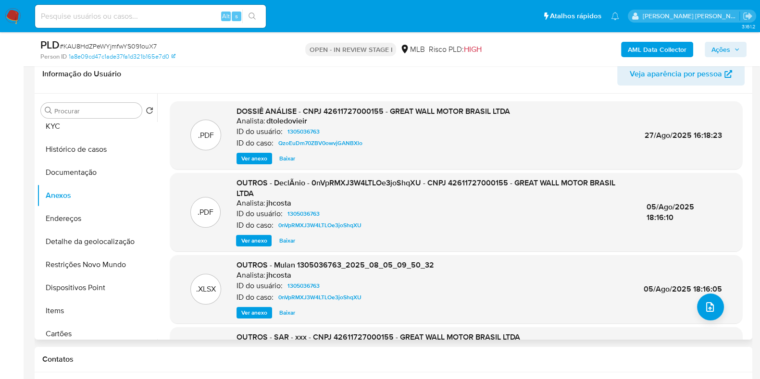
scroll to position [0, 0]
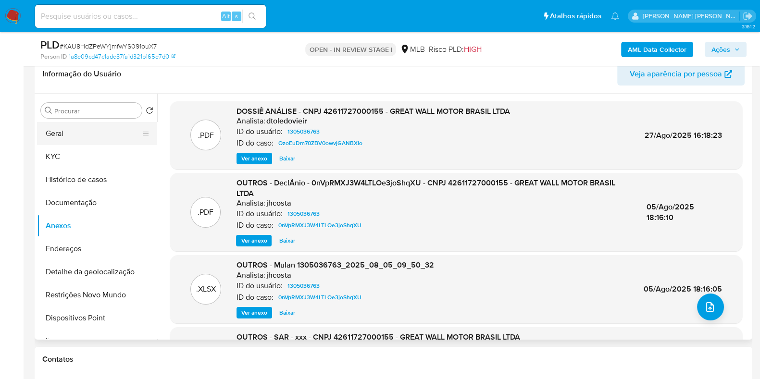
click at [119, 133] on button "Geral" at bounding box center [93, 133] width 112 height 23
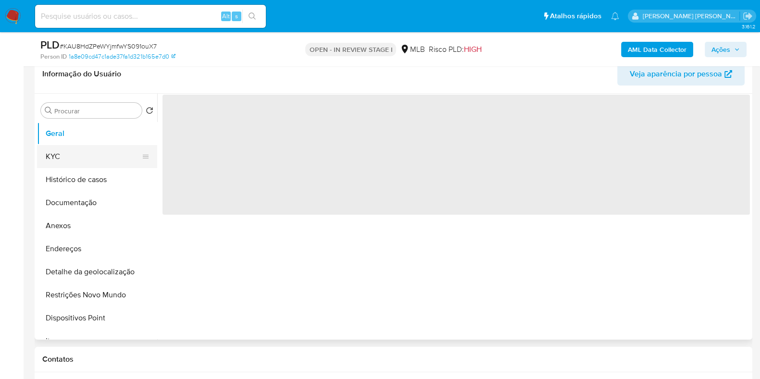
click at [108, 160] on button "KYC" at bounding box center [93, 156] width 112 height 23
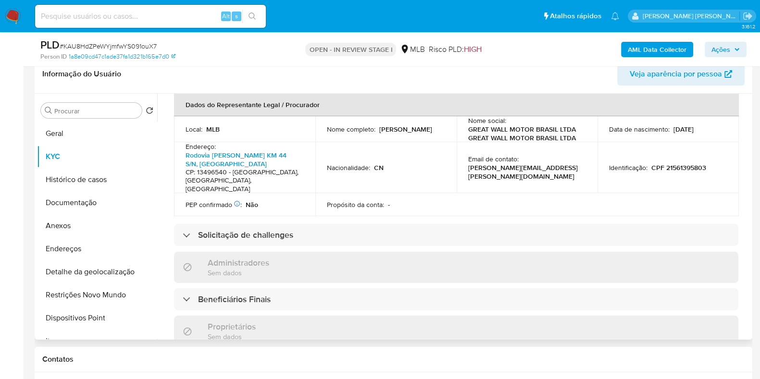
scroll to position [309, 0]
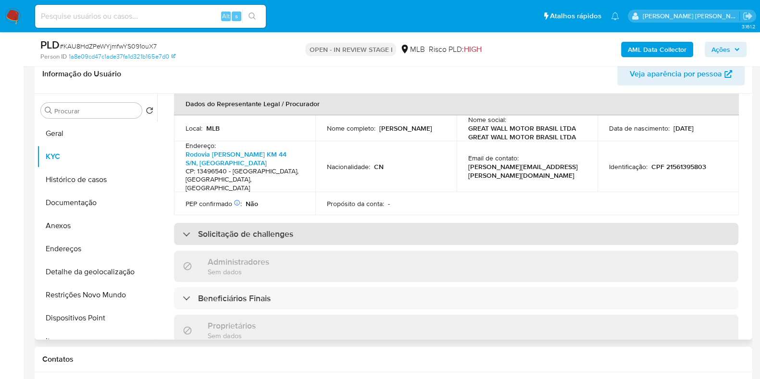
click at [542, 223] on div "Solicitação de challenges" at bounding box center [456, 234] width 564 height 22
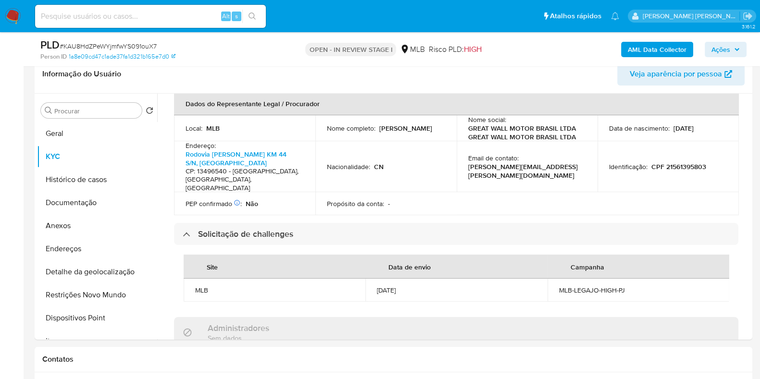
drag, startPoint x: 746, startPoint y: 212, endPoint x: 759, endPoint y: 273, distance: 62.5
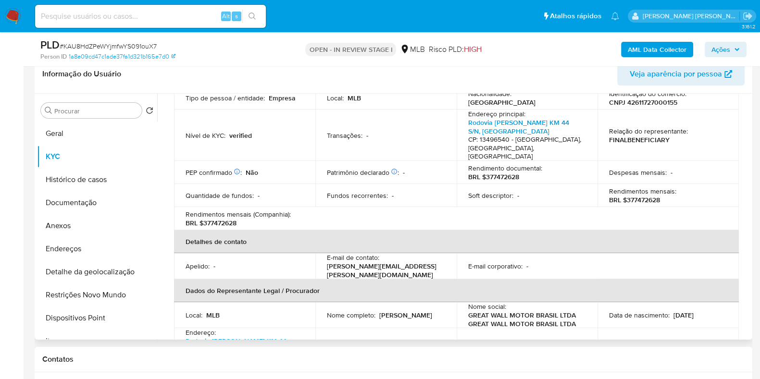
scroll to position [108, 0]
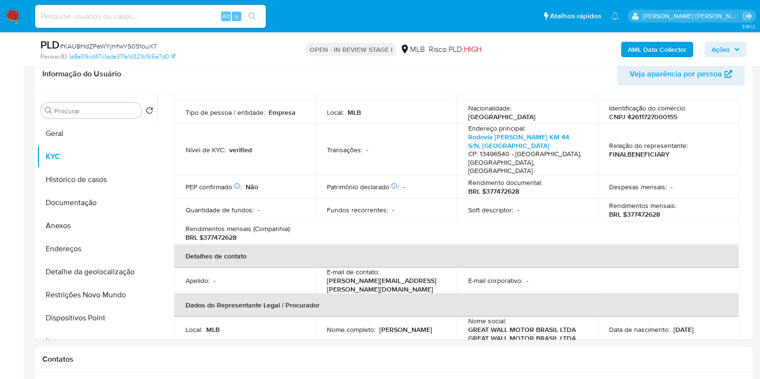
click at [646, 49] on b "AML Data Collector" at bounding box center [657, 49] width 59 height 15
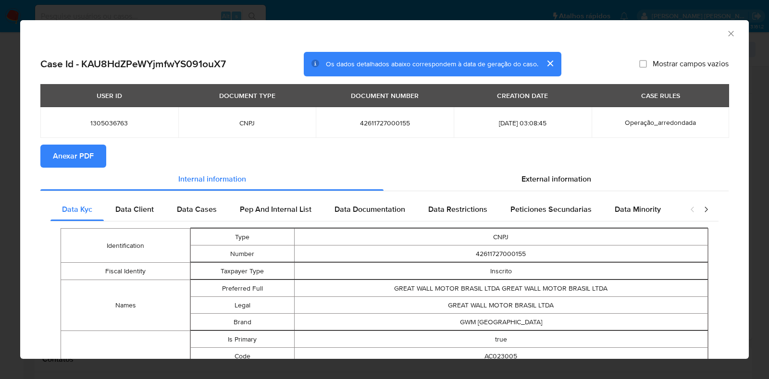
click at [89, 156] on span "Anexar PDF" at bounding box center [73, 156] width 41 height 21
click at [726, 32] on icon "Fechar a janela" at bounding box center [731, 34] width 10 height 10
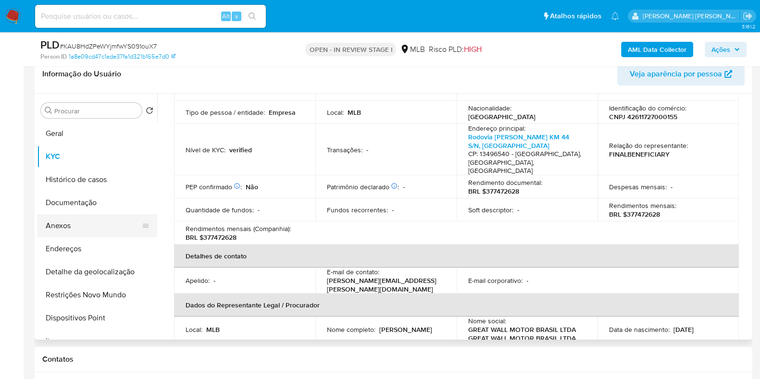
click at [101, 223] on button "Anexos" at bounding box center [93, 225] width 112 height 23
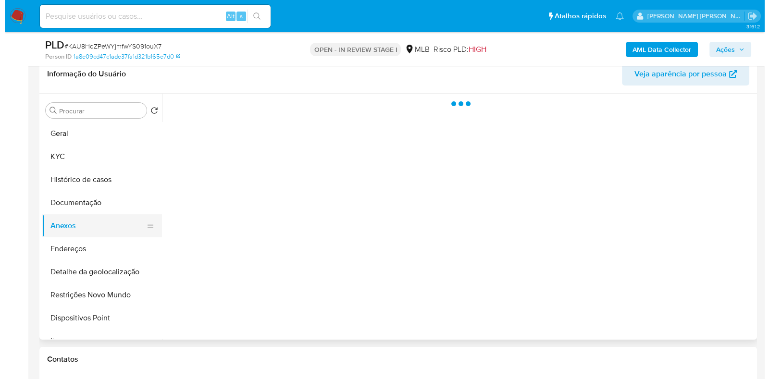
scroll to position [0, 0]
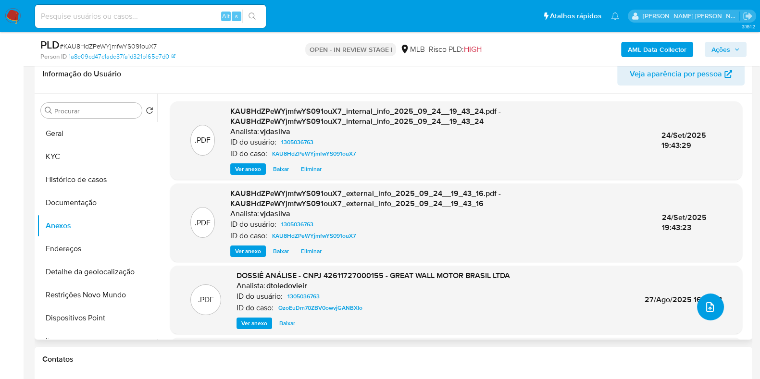
click at [704, 301] on icon "upload-file" at bounding box center [710, 307] width 12 height 12
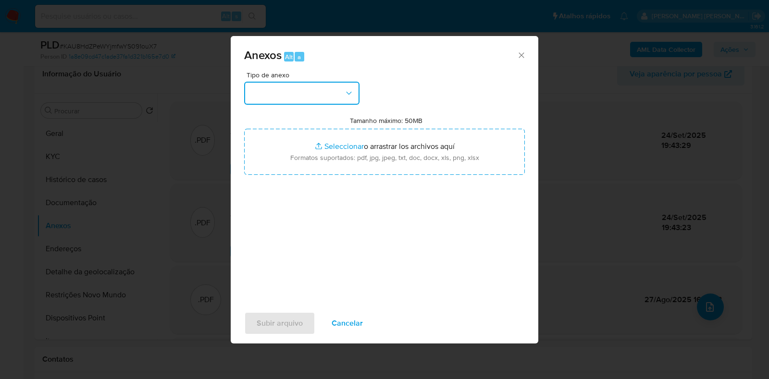
click at [338, 94] on button "button" at bounding box center [301, 93] width 115 height 23
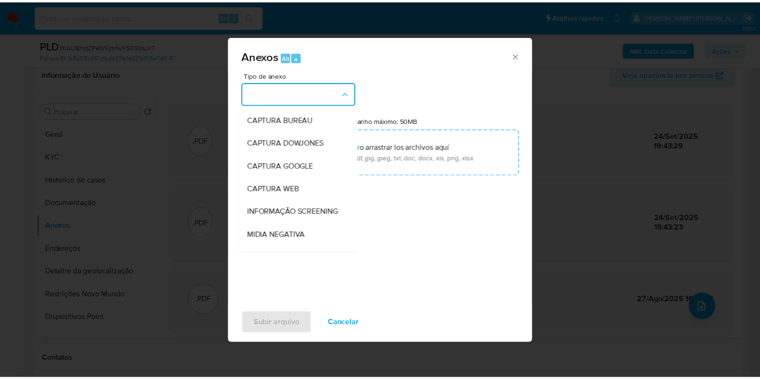
scroll to position [148, 0]
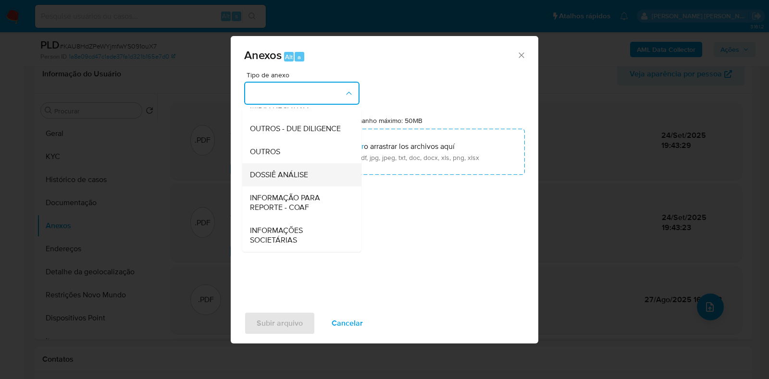
click at [315, 174] on div "DOSSIÊ ANÁLISE" at bounding box center [299, 174] width 98 height 23
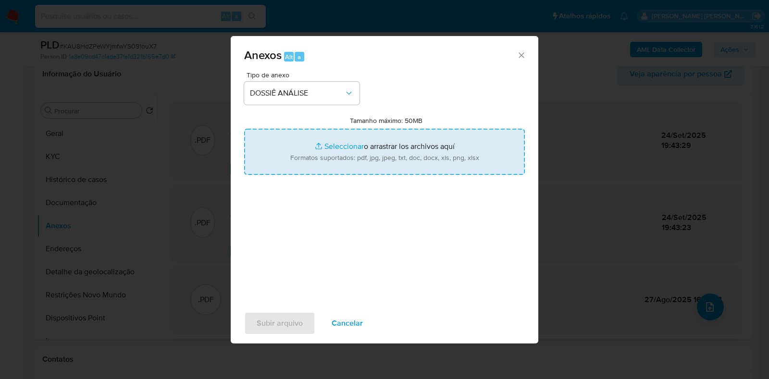
type input "C:\fakepath\2° DECLÍNIO - KAU8HdZPeWYjmfwYS091ouX7 - CNPJ 42611727000155 - GREA…"
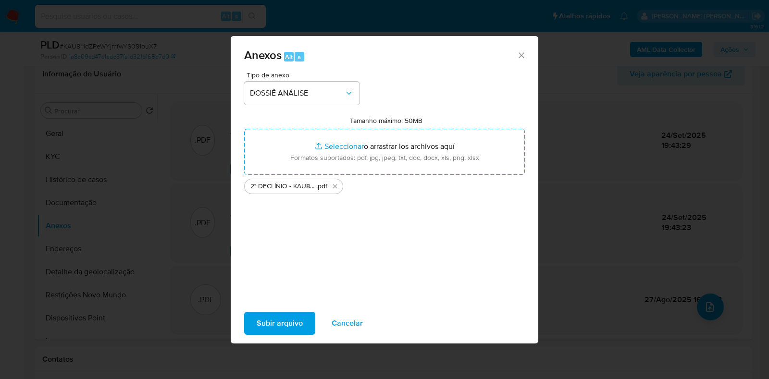
drag, startPoint x: 347, startPoint y: 149, endPoint x: 284, endPoint y: 324, distance: 187.0
click at [284, 324] on span "Subir arquivo" at bounding box center [280, 323] width 46 height 21
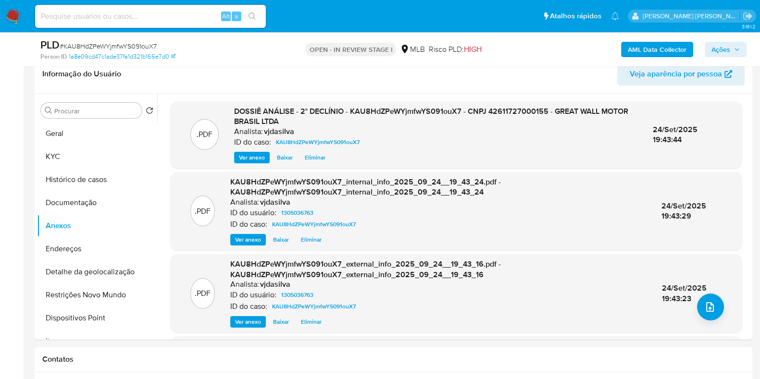
click at [724, 51] on span "Ações" at bounding box center [720, 49] width 19 height 15
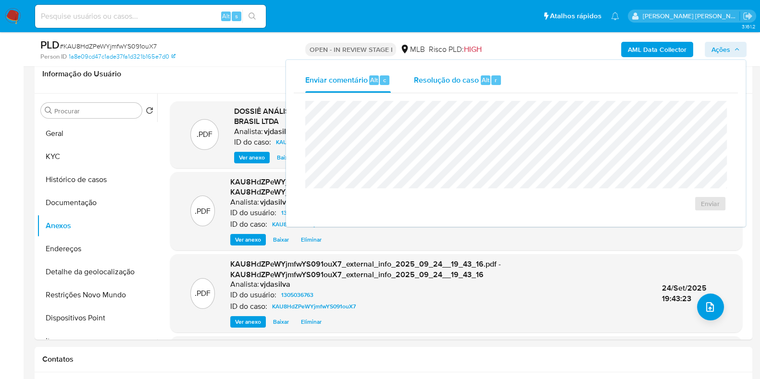
click at [444, 84] on span "Resolução do caso" at bounding box center [446, 79] width 65 height 11
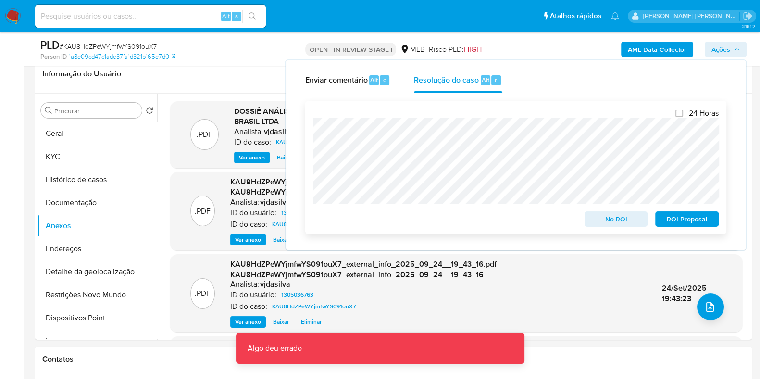
click at [669, 220] on span "ROI Proposal" at bounding box center [687, 218] width 50 height 13
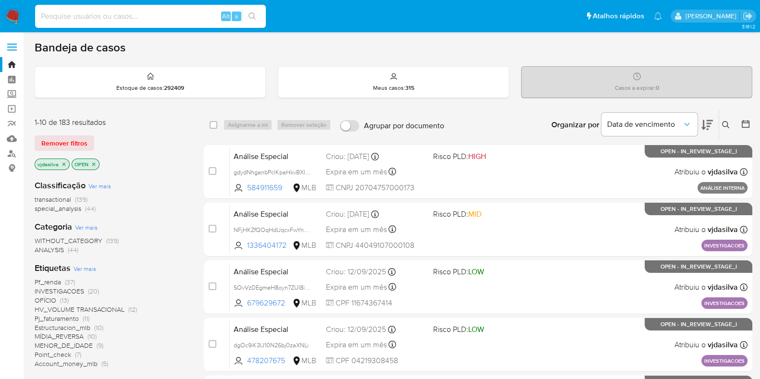
click at [119, 20] on input at bounding box center [150, 16] width 231 height 12
paste input "2457473770"
type input "2457473770"
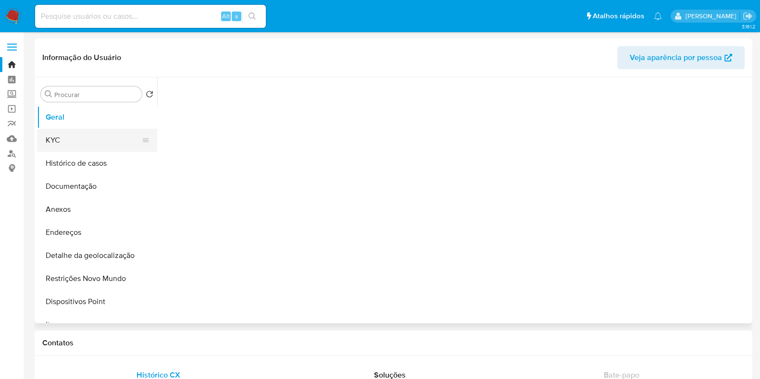
select select "10"
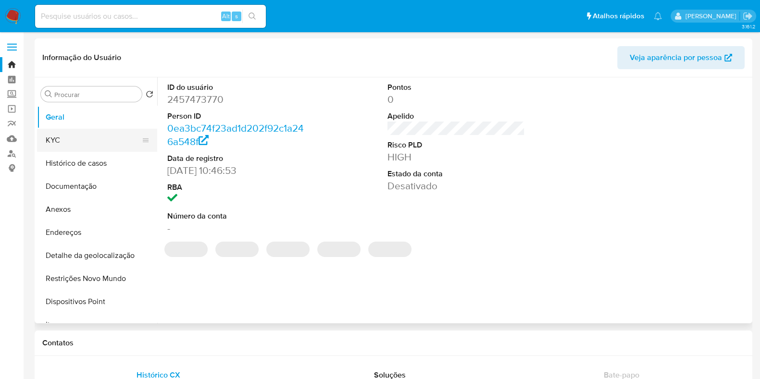
click at [96, 135] on button "KYC" at bounding box center [93, 140] width 112 height 23
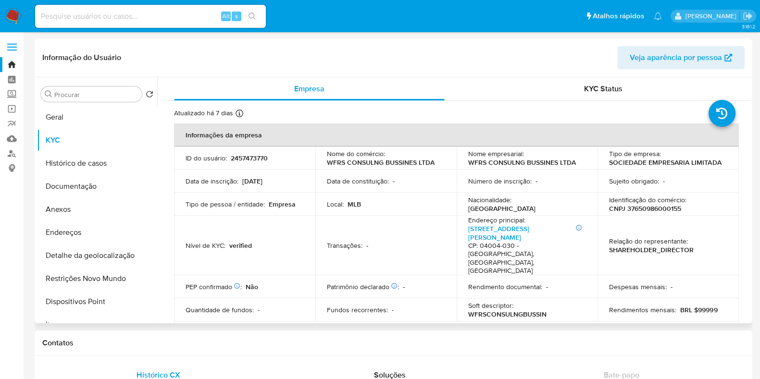
click at [609, 164] on p "SOCIEDADE EMPRESARIA LIMITADA" at bounding box center [665, 162] width 112 height 9
drag, startPoint x: 581, startPoint y: 162, endPoint x: 466, endPoint y: 162, distance: 114.9
click at [468, 162] on div "Nome empresarial : WFRS CONSULNG BUSSINES LTDA" at bounding box center [527, 157] width 118 height 17
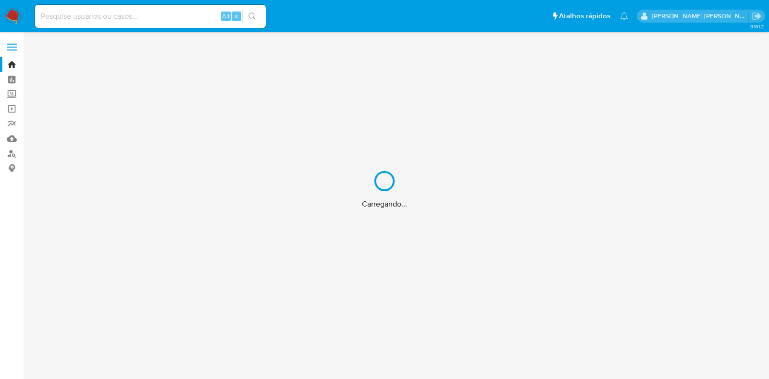
click at [124, 17] on div "Carregando..." at bounding box center [384, 189] width 769 height 379
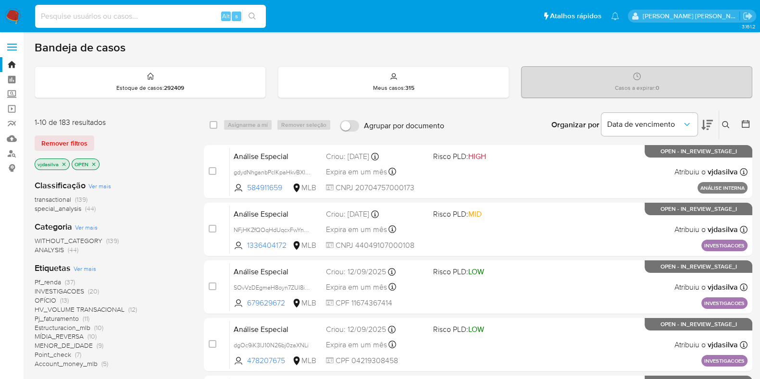
click at [124, 17] on input at bounding box center [150, 16] width 231 height 12
paste input "2457473770"
type input "2457473770"
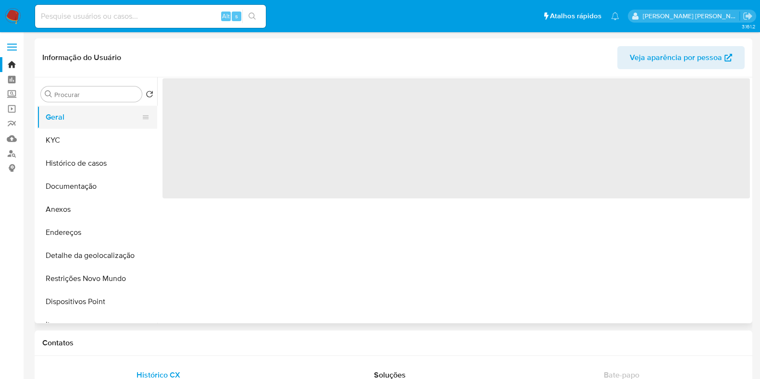
select select "10"
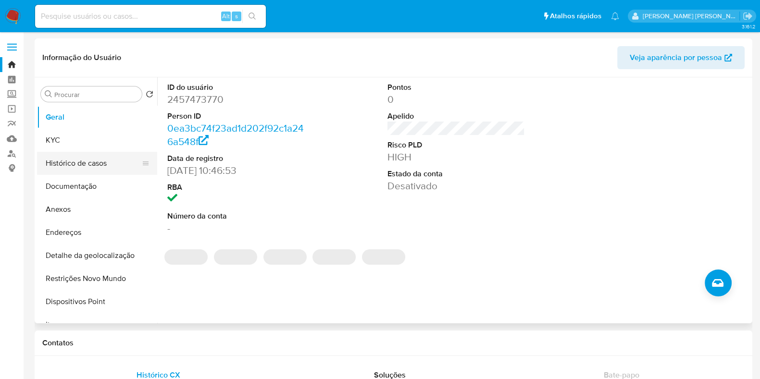
click at [108, 168] on button "Histórico de casos" at bounding box center [93, 163] width 112 height 23
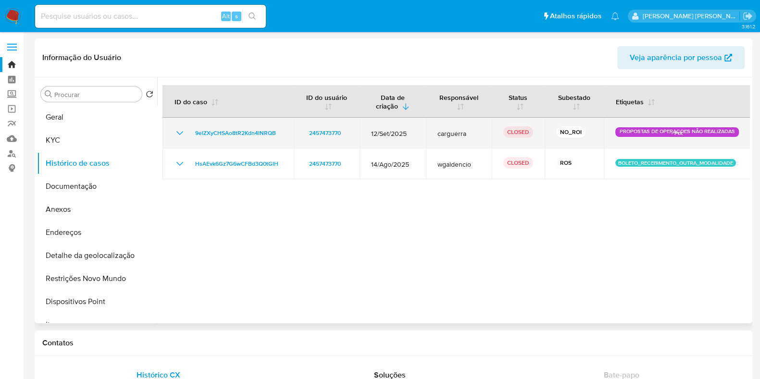
click at [180, 131] on icon "Mostrar/Ocultar" at bounding box center [180, 133] width 12 height 12
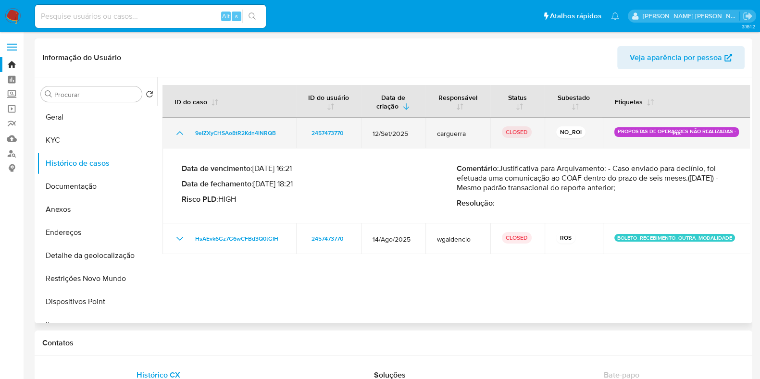
click at [180, 131] on icon "Mostrar/Ocultar" at bounding box center [180, 133] width 12 height 12
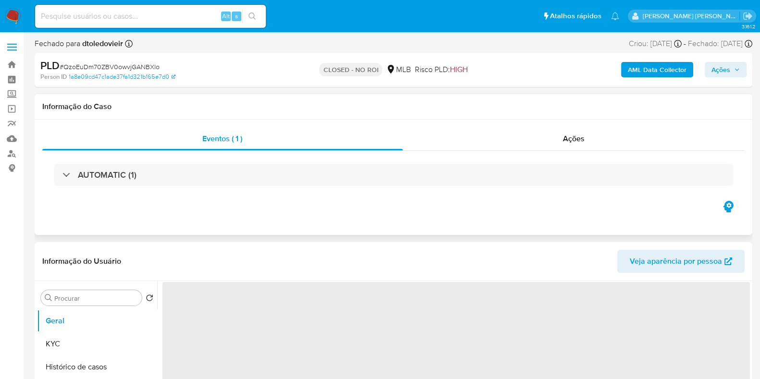
select select "10"
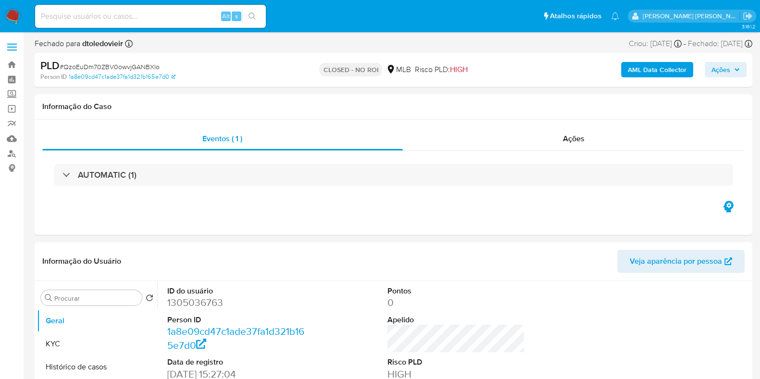
scroll to position [332, 0]
